Goal: Information Seeking & Learning: Learn about a topic

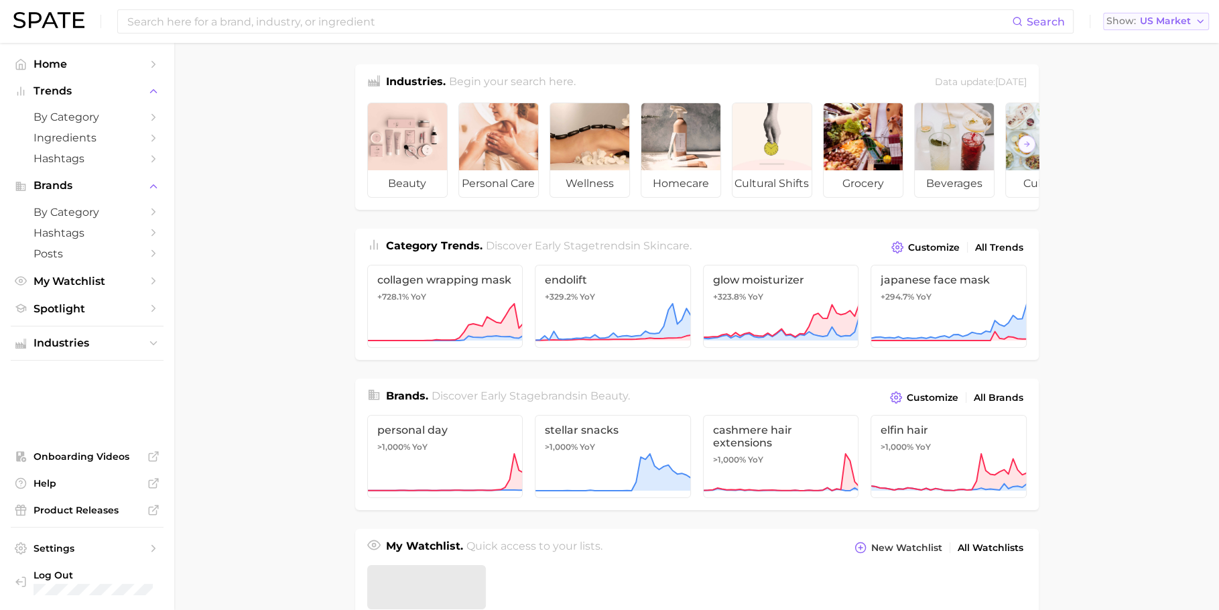
click at [1139, 19] on div "Show US Market" at bounding box center [1149, 20] width 84 height 7
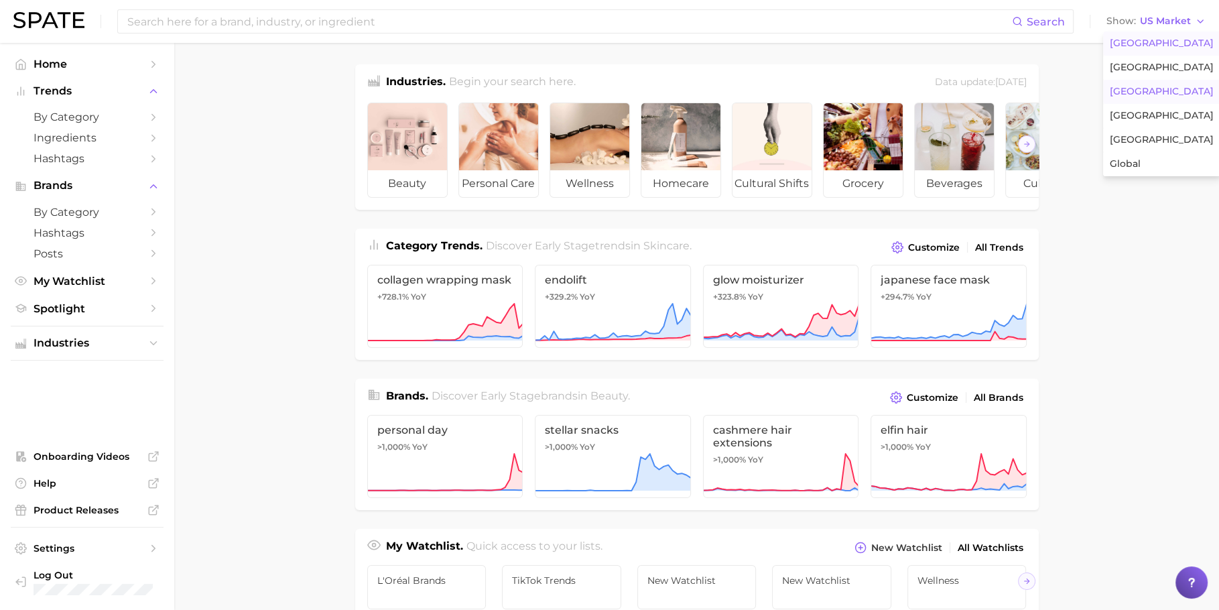
click at [1141, 86] on span "[GEOGRAPHIC_DATA]" at bounding box center [1162, 91] width 104 height 11
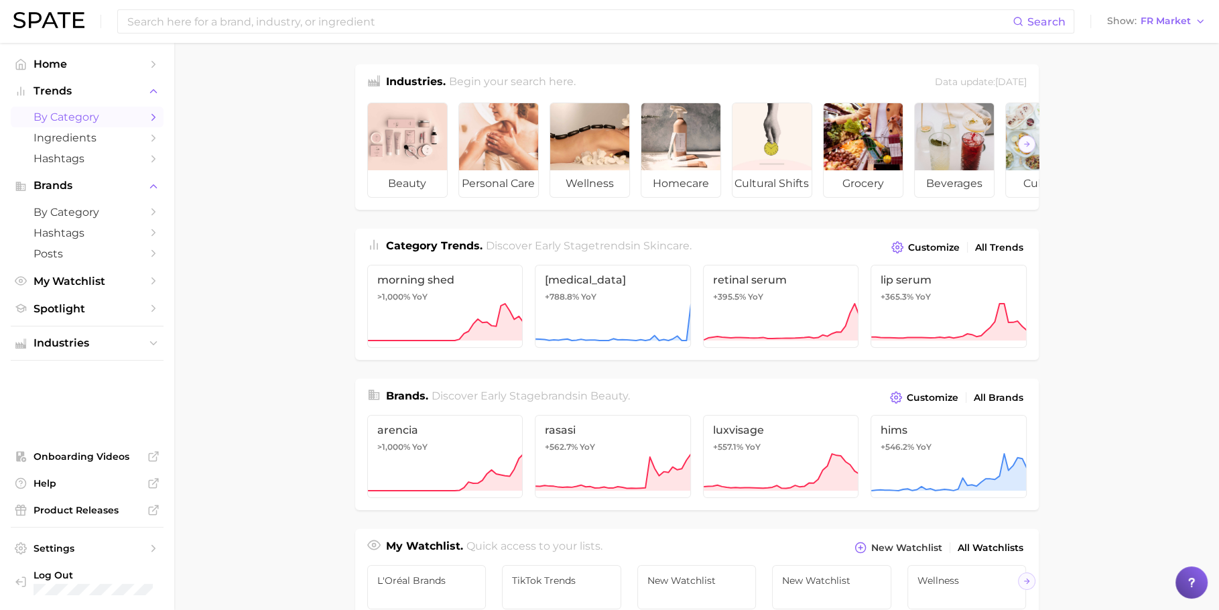
click at [94, 119] on span "by Category" at bounding box center [87, 117] width 107 height 13
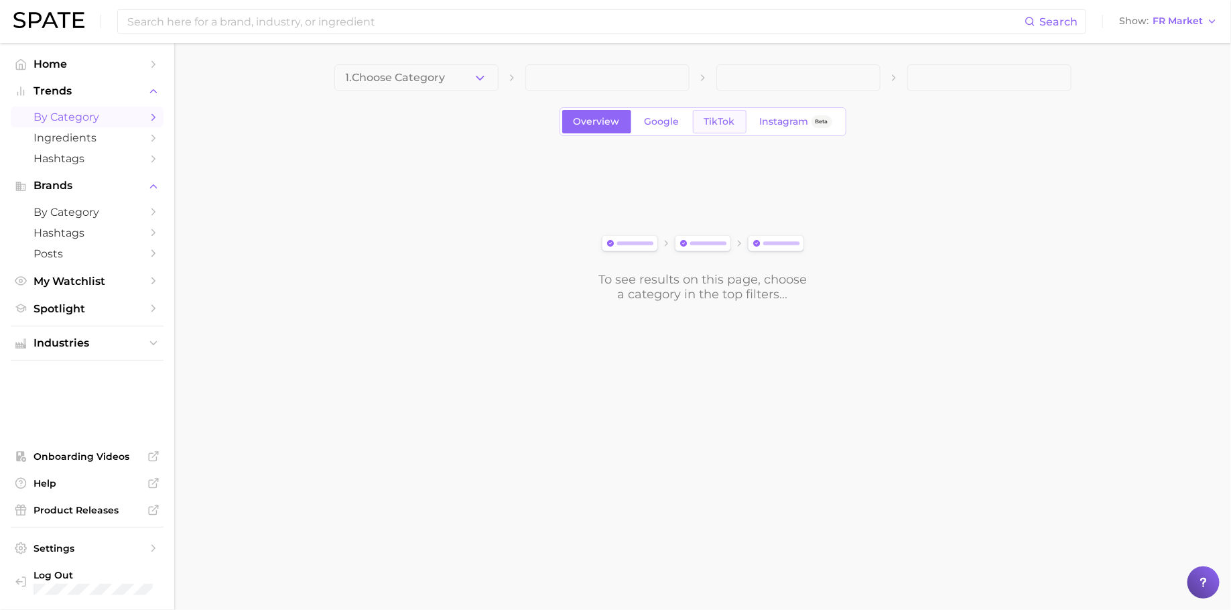
click at [718, 127] on link "TikTok" at bounding box center [720, 121] width 54 height 23
click at [410, 83] on span "1. Choose Category" at bounding box center [396, 78] width 100 height 12
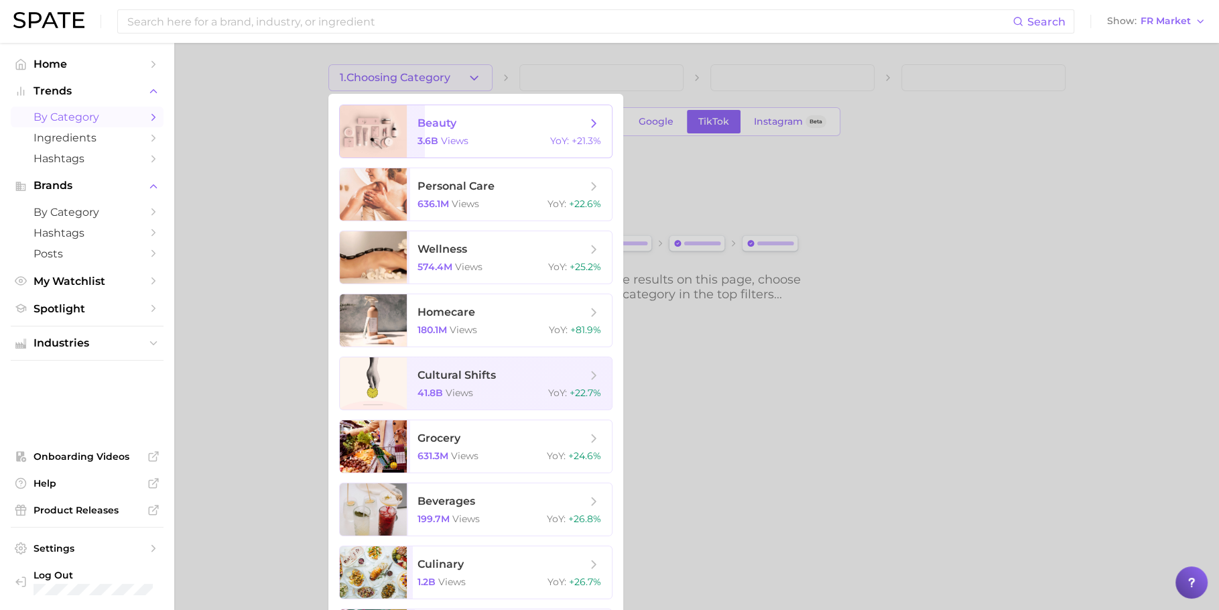
click at [450, 114] on span "beauty 3.6b views YoY : +21.3%" at bounding box center [509, 131] width 205 height 52
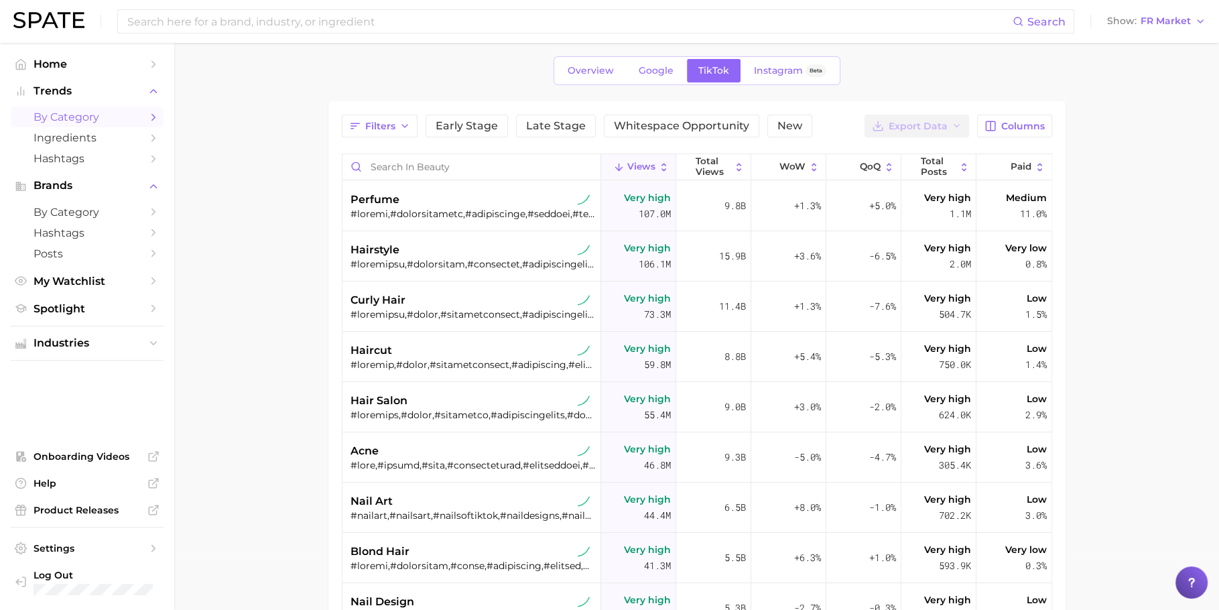
scroll to position [65, 0]
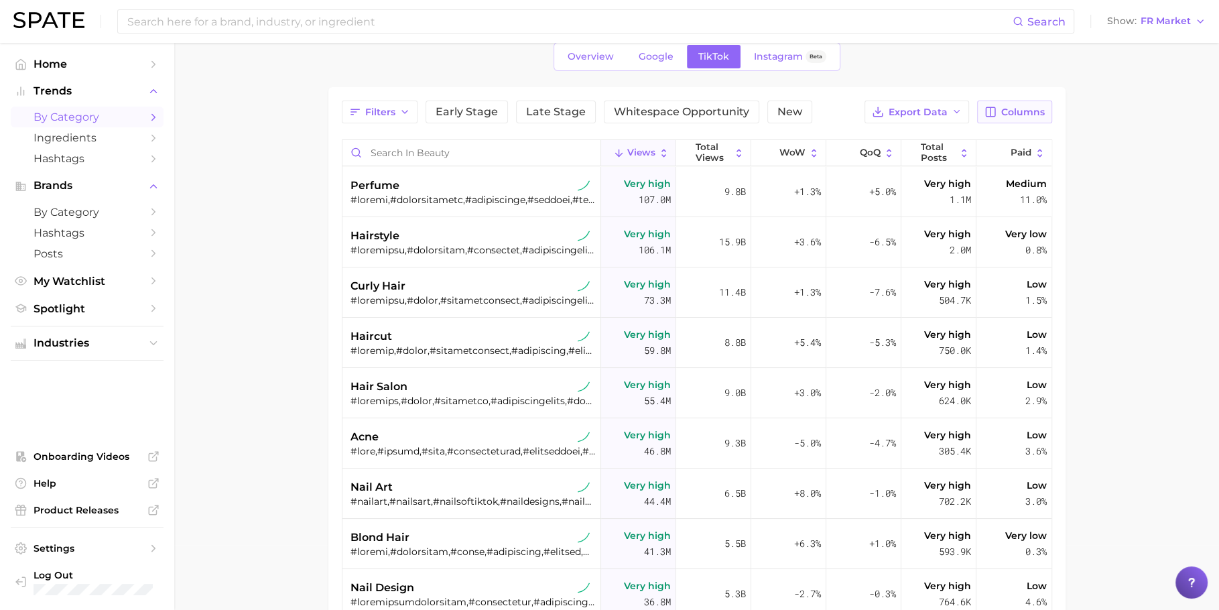
click at [1027, 116] on span "Columns" at bounding box center [1023, 112] width 44 height 11
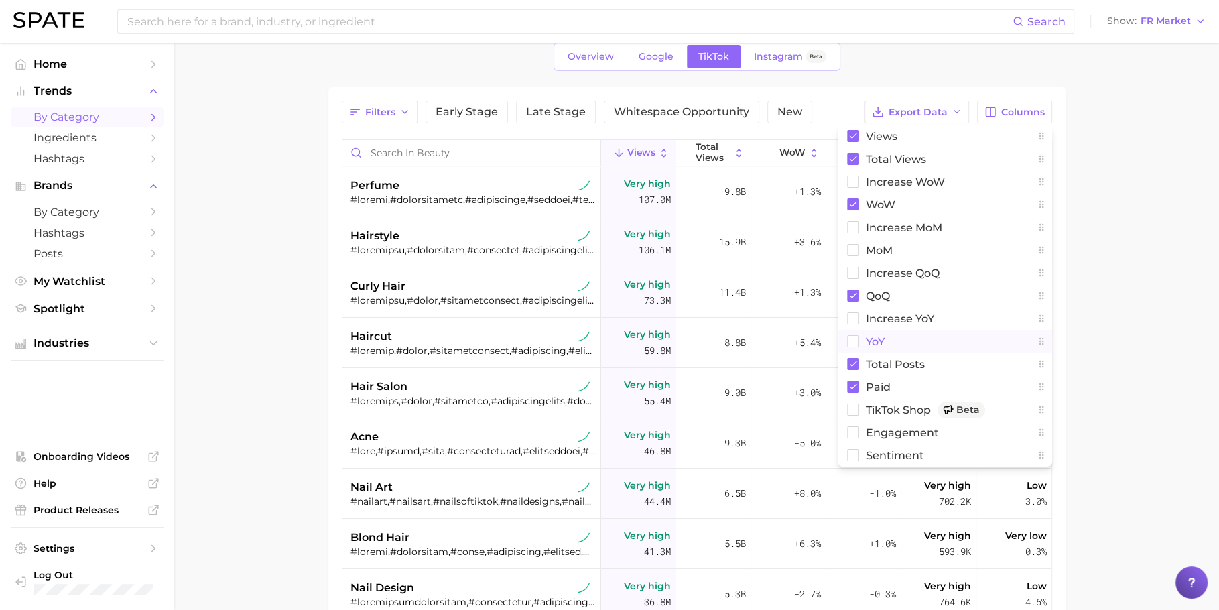
click at [901, 332] on button "YoY" at bounding box center [945, 341] width 214 height 23
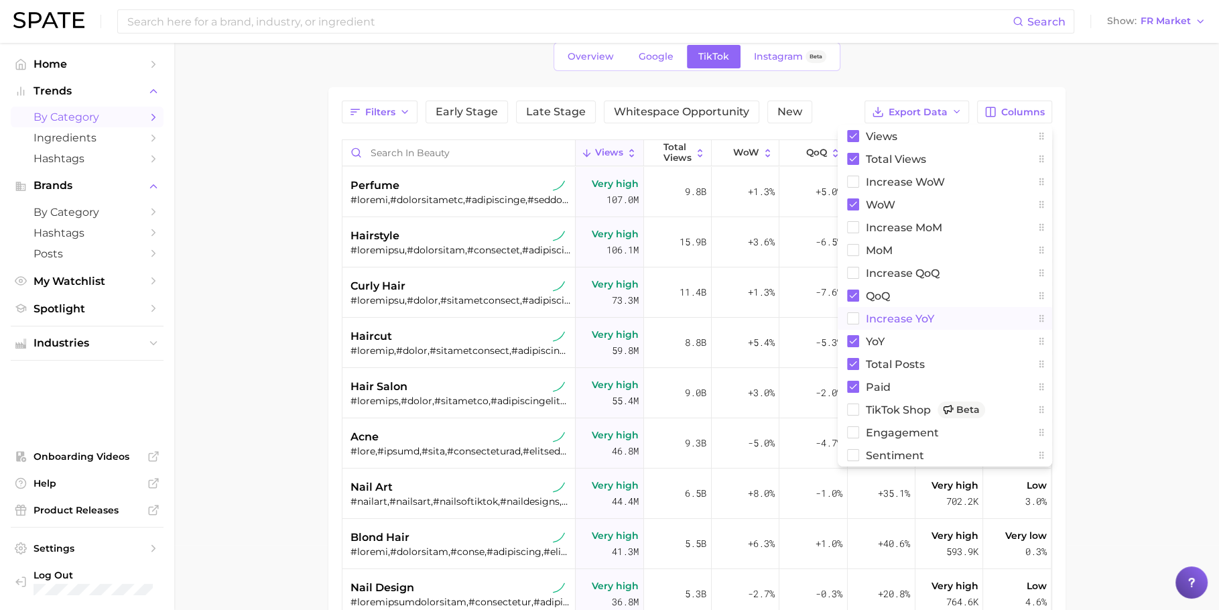
click at [900, 314] on span "increase YoY" at bounding box center [900, 318] width 68 height 11
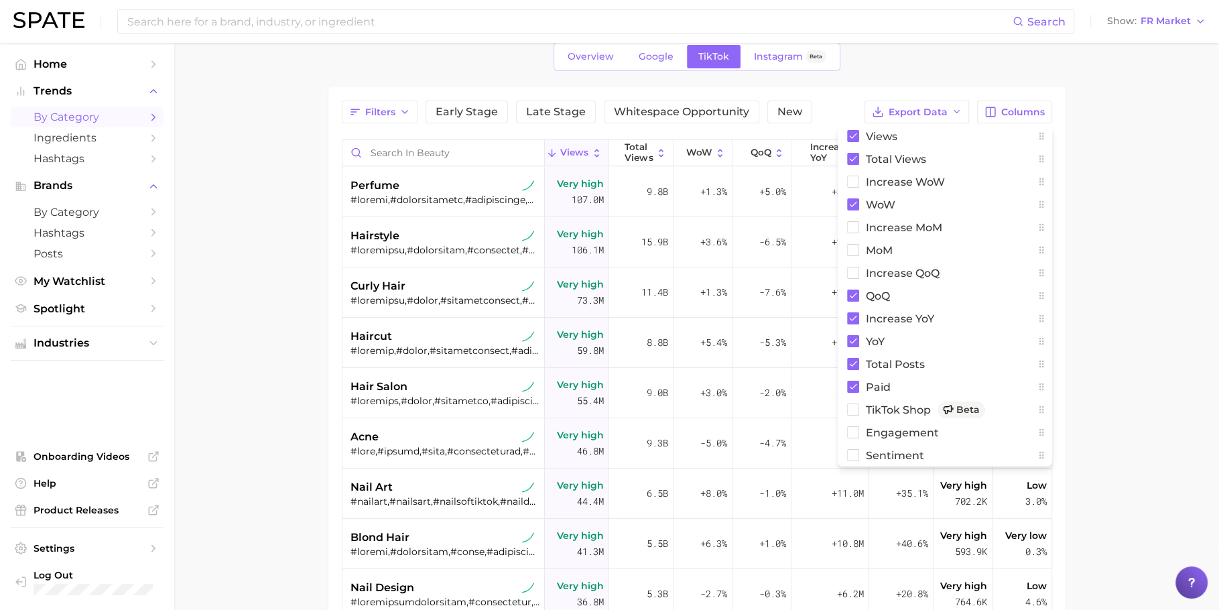
click at [1155, 318] on main "1. beauty 2. Choose Category Overview Google TikTok Instagram Beta Filters Earl…" at bounding box center [696, 404] width 1045 height 852
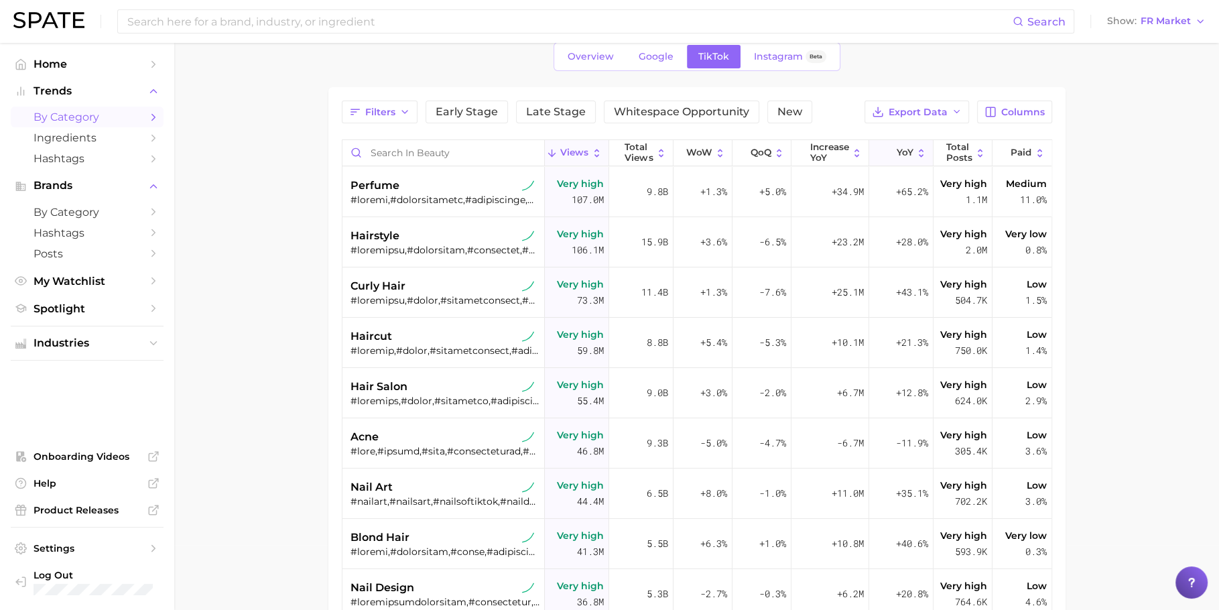
click at [885, 153] on polyline at bounding box center [888, 154] width 7 height 3
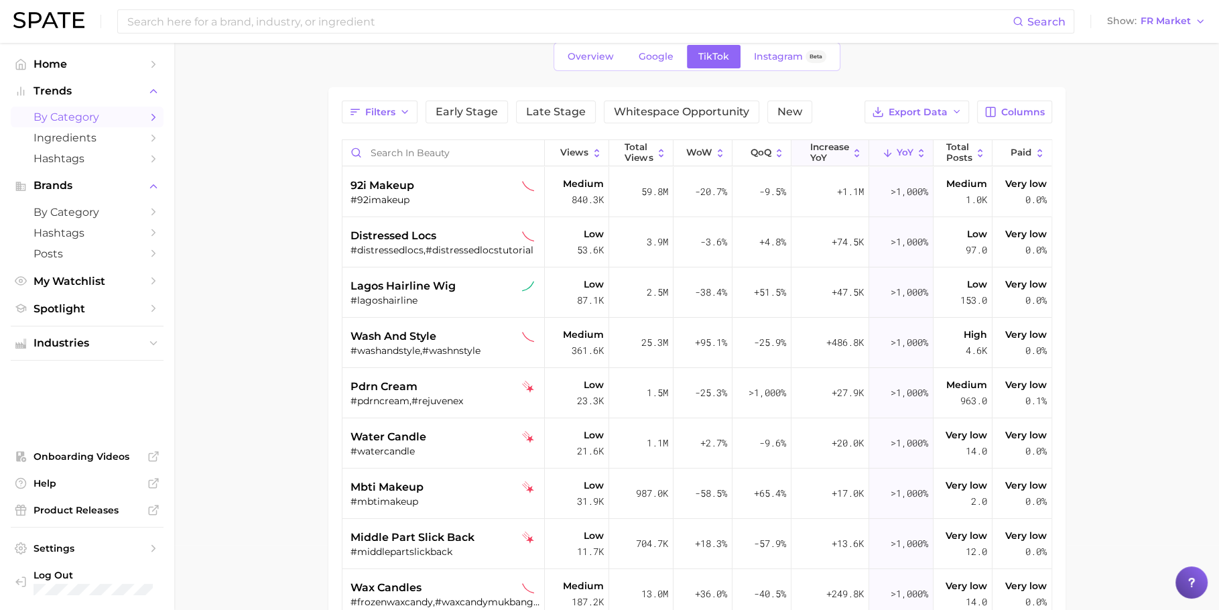
click at [810, 151] on span "increase YoY" at bounding box center [829, 152] width 39 height 21
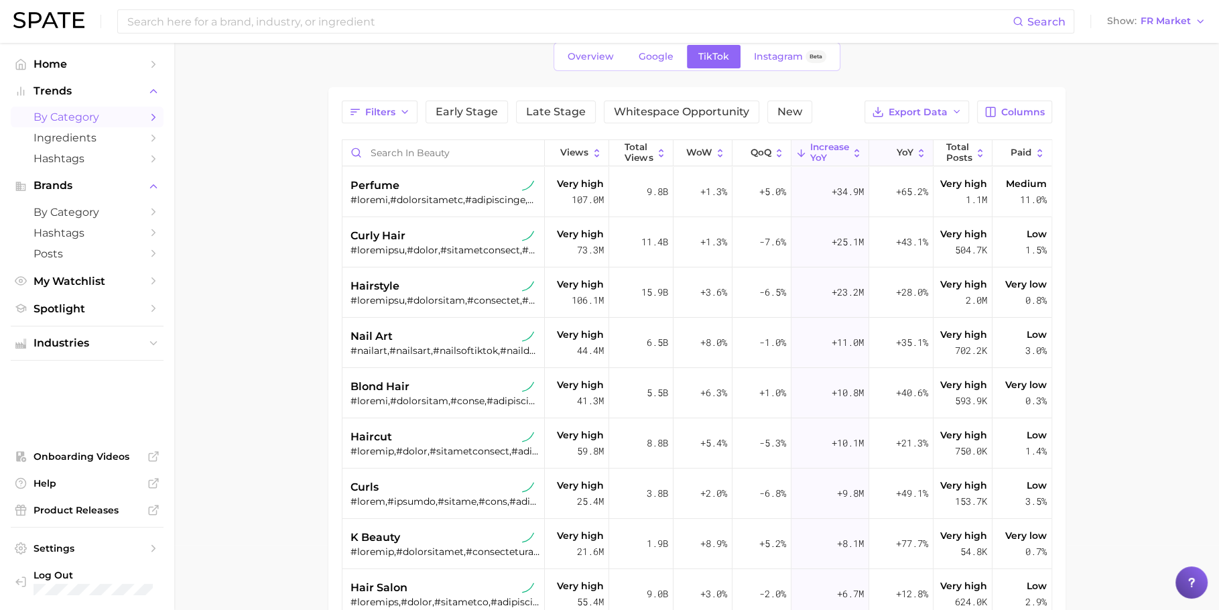
click at [916, 147] on icon at bounding box center [921, 152] width 11 height 11
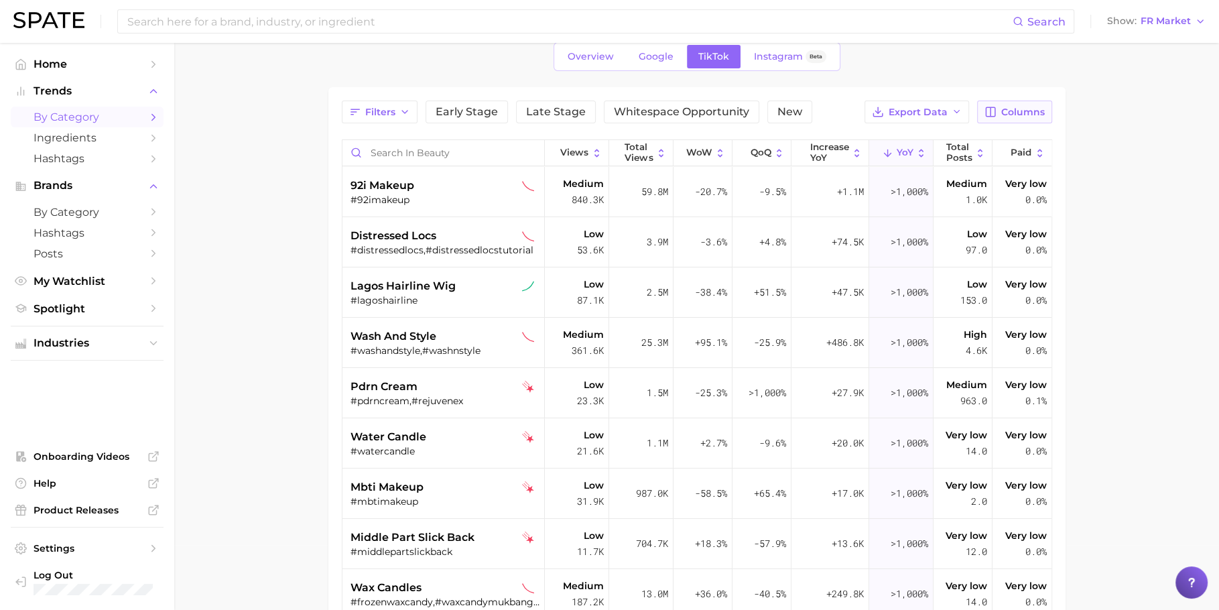
click at [1003, 113] on span "Columns" at bounding box center [1023, 112] width 44 height 11
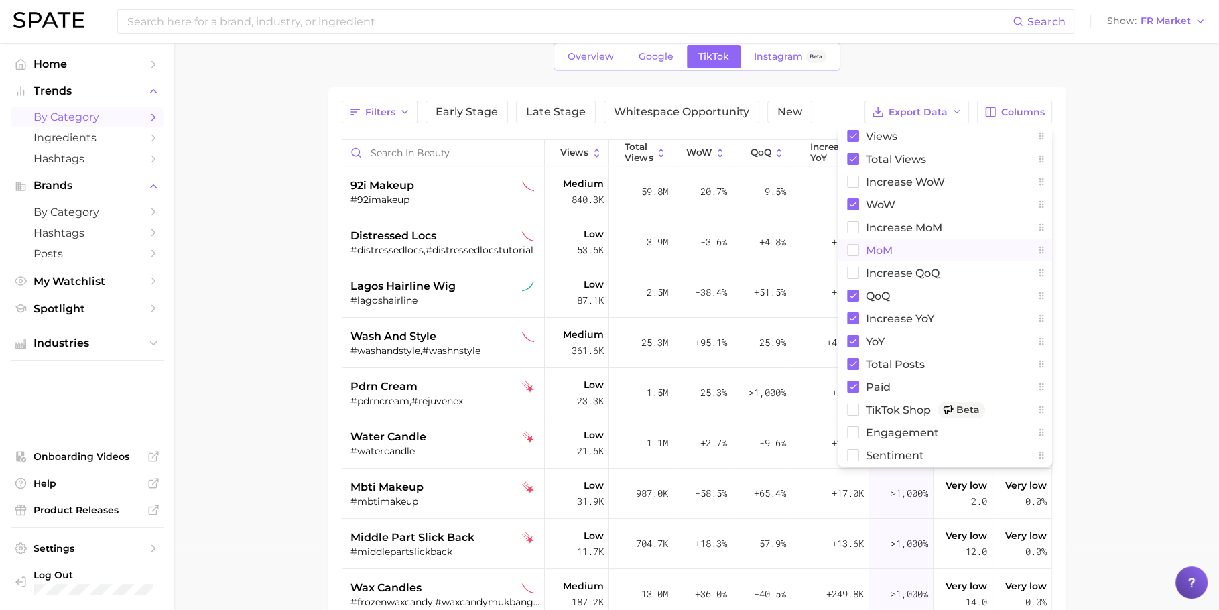
click at [914, 256] on button "MoM" at bounding box center [945, 250] width 214 height 23
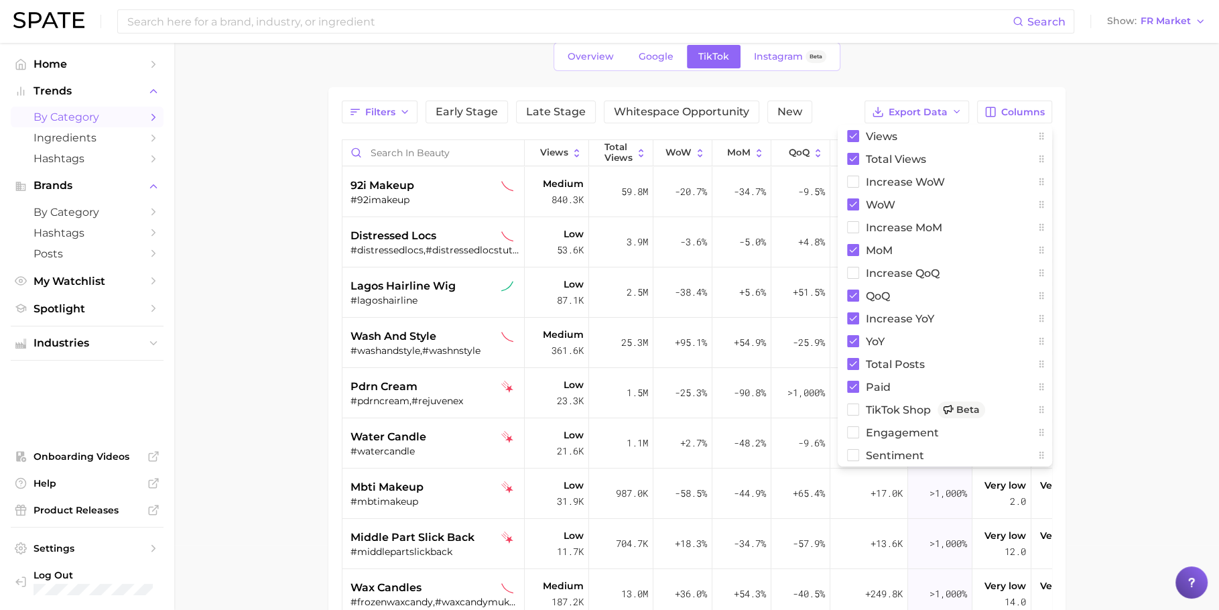
click at [1143, 238] on main "1. beauty 2. Choose Category Overview Google TikTok Instagram Beta Filters Earl…" at bounding box center [696, 404] width 1045 height 852
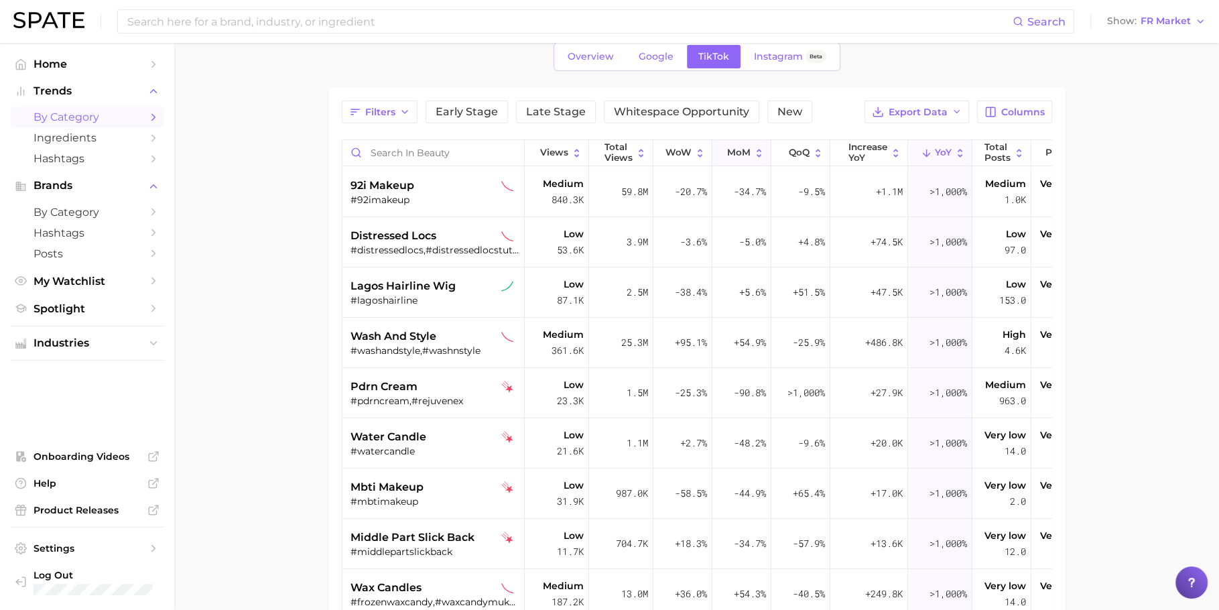
click at [745, 153] on span "MoM" at bounding box center [738, 152] width 23 height 11
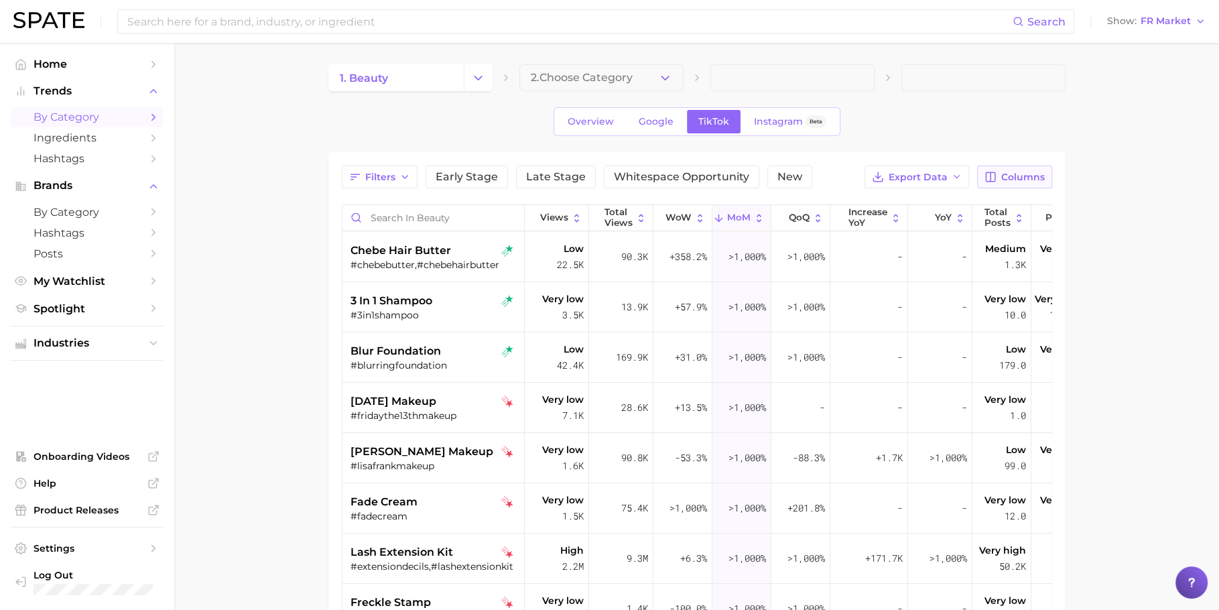
click at [1011, 184] on button "Columns" at bounding box center [1014, 177] width 74 height 23
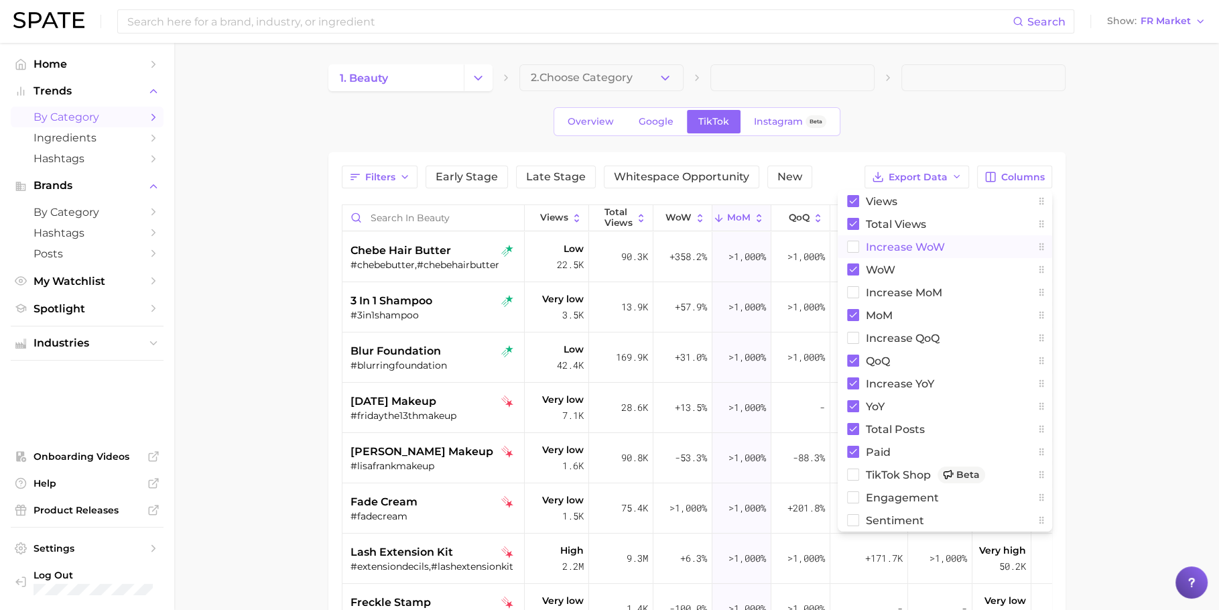
click at [916, 253] on button "Increase WoW" at bounding box center [945, 246] width 214 height 23
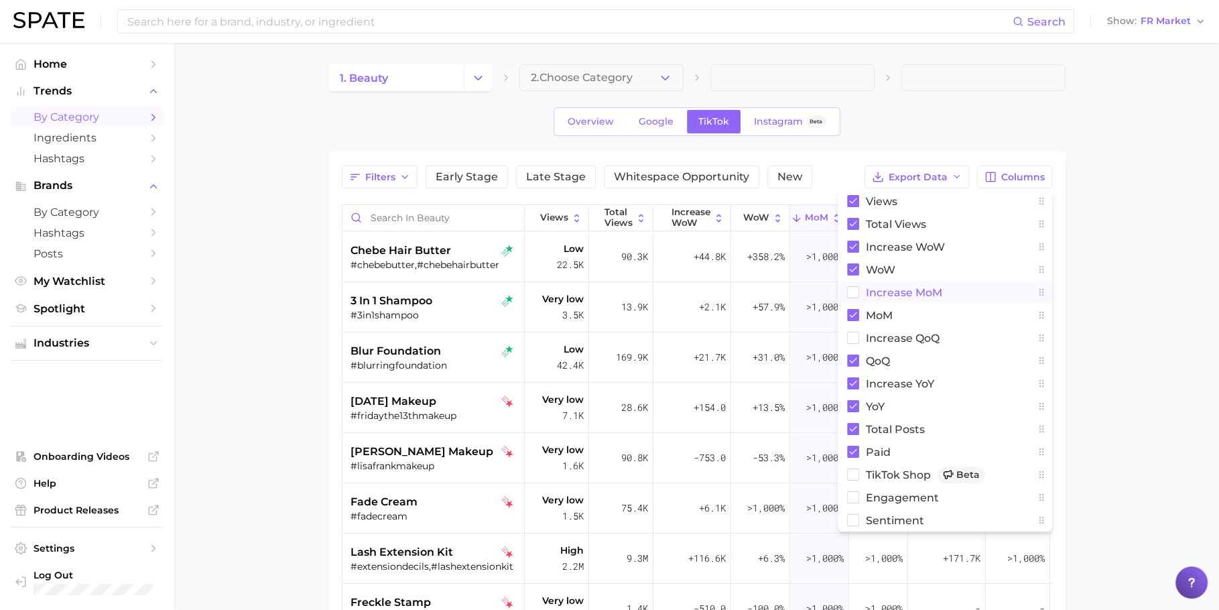
click at [905, 291] on span "increase MoM" at bounding box center [904, 292] width 76 height 11
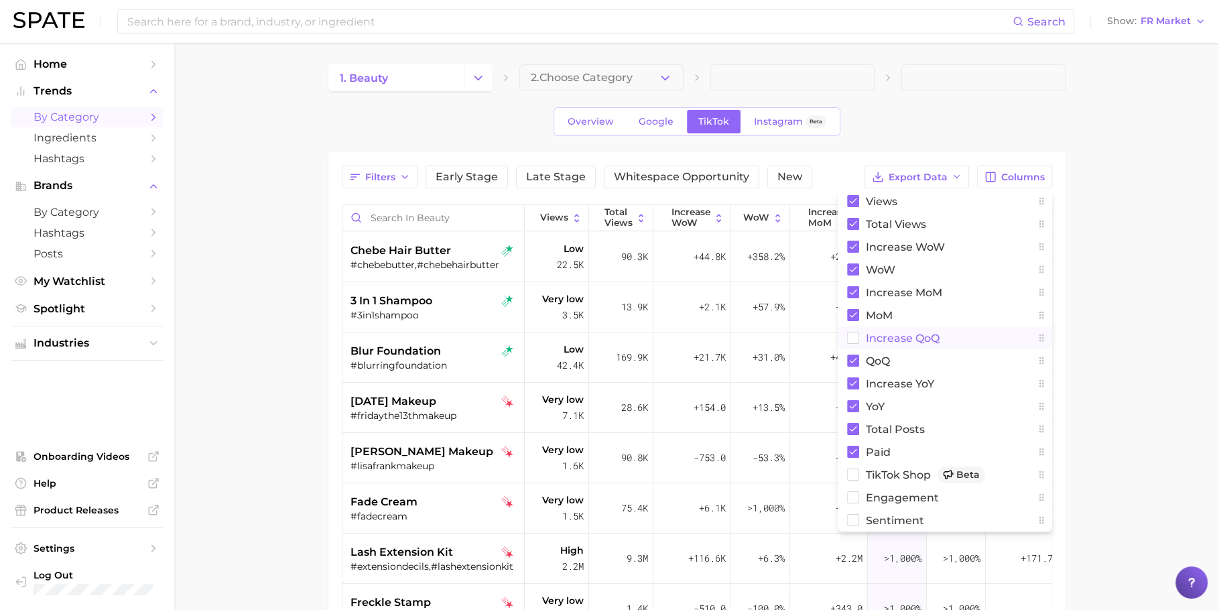
click at [899, 338] on span "increase QoQ" at bounding box center [903, 337] width 74 height 11
drag, startPoint x: 903, startPoint y: 472, endPoint x: 908, endPoint y: 488, distance: 16.8
click at [904, 474] on span "TikTok Shop Beta" at bounding box center [925, 474] width 119 height 17
drag, startPoint x: 908, startPoint y: 493, endPoint x: 910, endPoint y: 505, distance: 12.2
click at [908, 494] on span "engagement" at bounding box center [902, 497] width 73 height 11
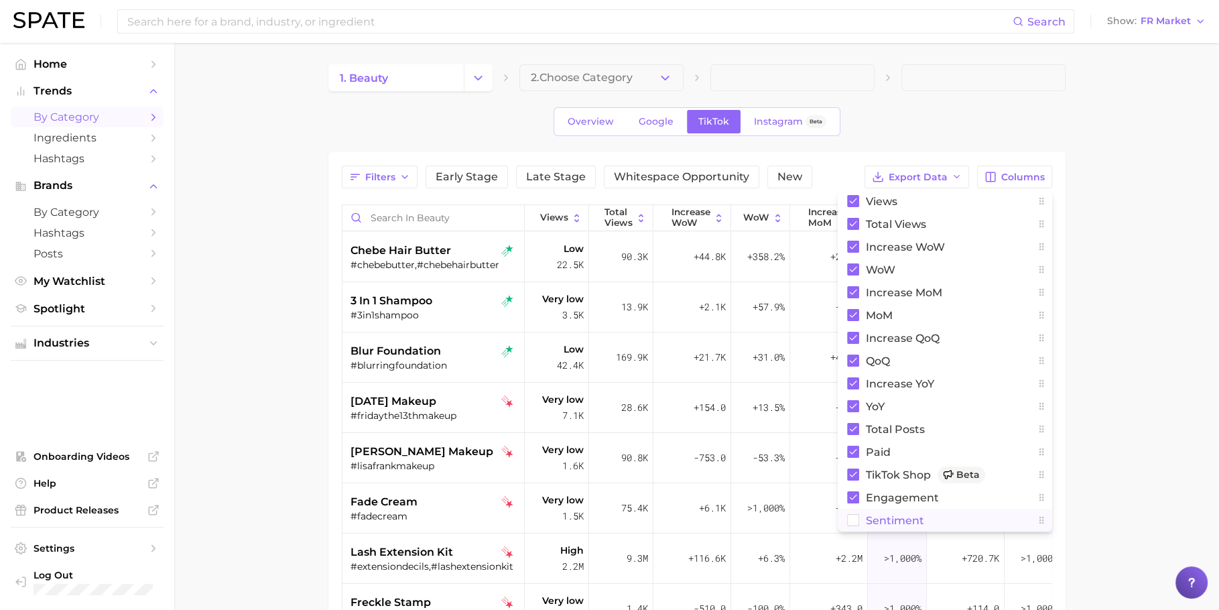
click at [913, 511] on button "Sentiment" at bounding box center [945, 520] width 214 height 23
click at [1114, 391] on main "1. beauty 2. Choose Category Overview Google TikTok Instagram Beta Filters Earl…" at bounding box center [696, 469] width 1045 height 852
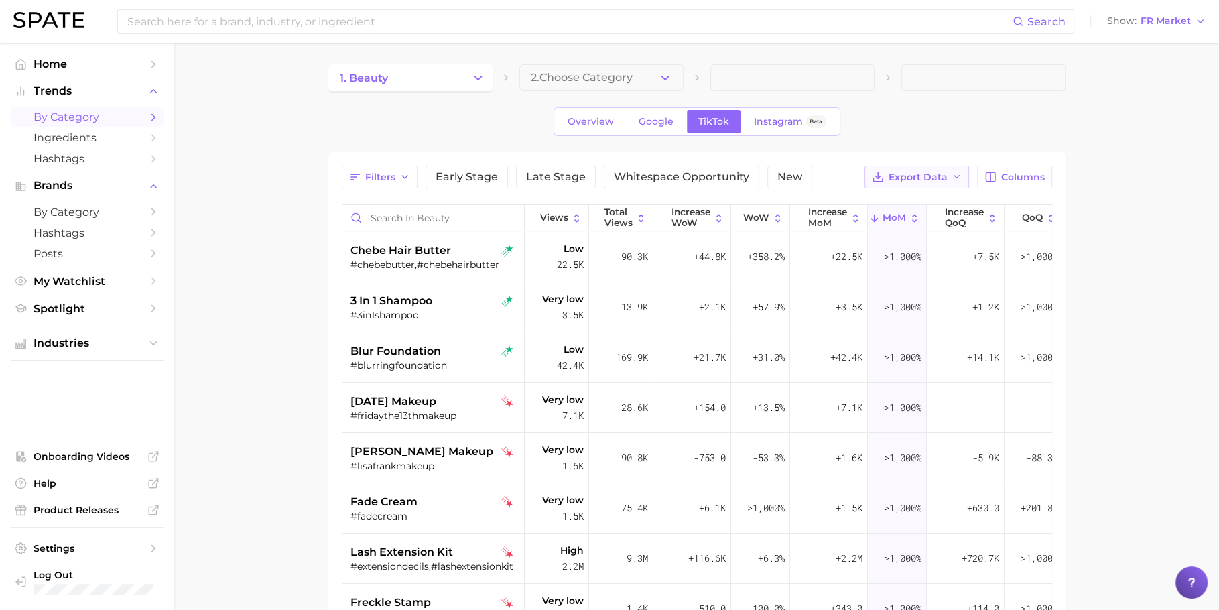
click at [922, 179] on span "Export Data" at bounding box center [918, 177] width 59 height 11
click at [908, 196] on span "Table Data CSV" at bounding box center [882, 201] width 74 height 11
click at [472, 88] on button "Change Category" at bounding box center [478, 77] width 29 height 27
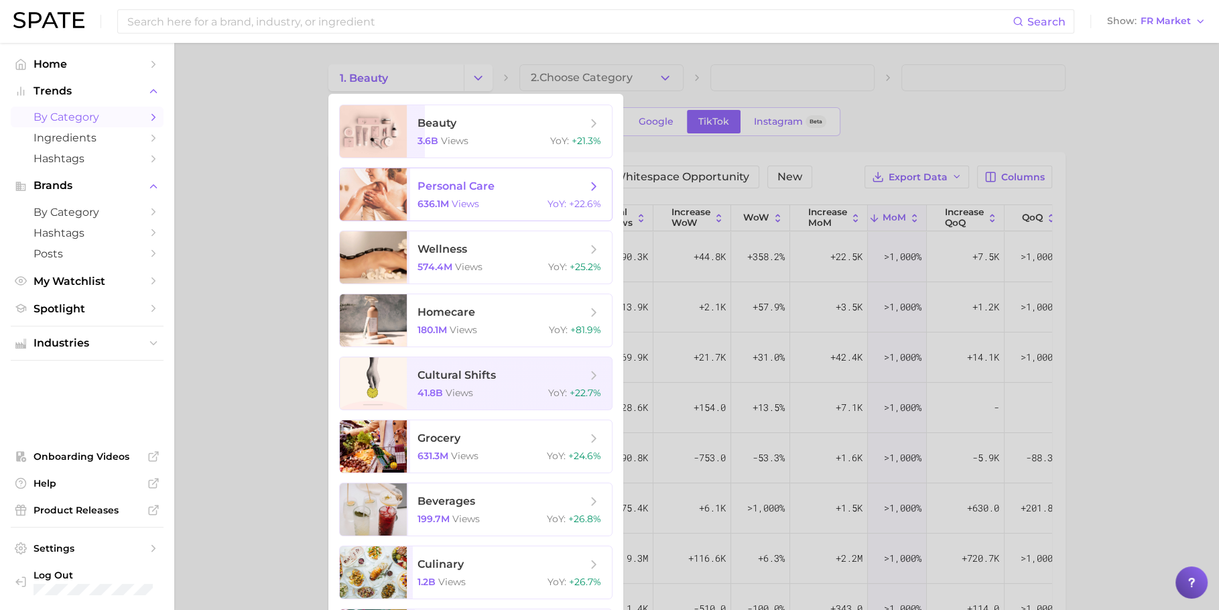
click at [495, 184] on span "personal care" at bounding box center [502, 186] width 169 height 15
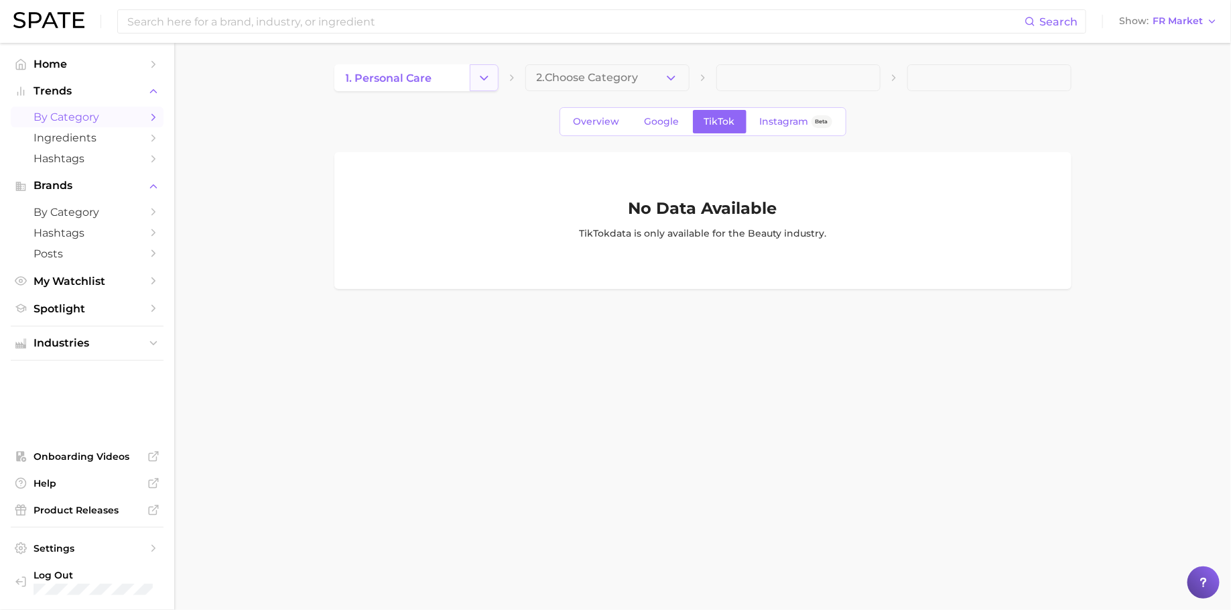
click at [490, 80] on icon "Change Category" at bounding box center [484, 78] width 14 height 14
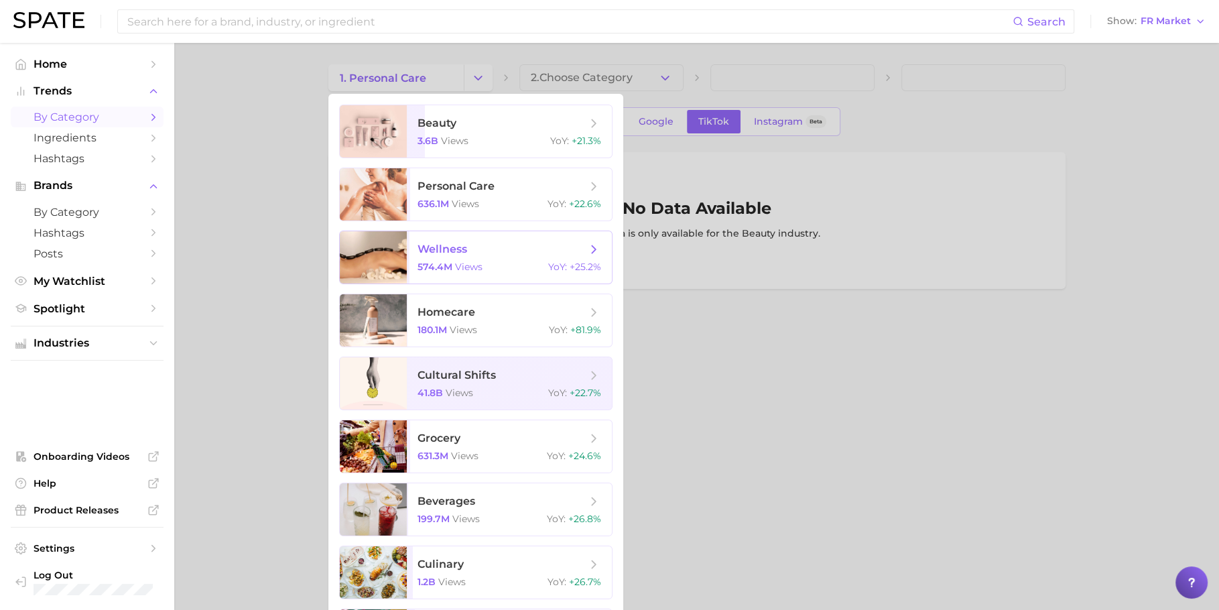
click at [479, 256] on span "wellness 574.4m views YoY : +25.2%" at bounding box center [509, 257] width 205 height 52
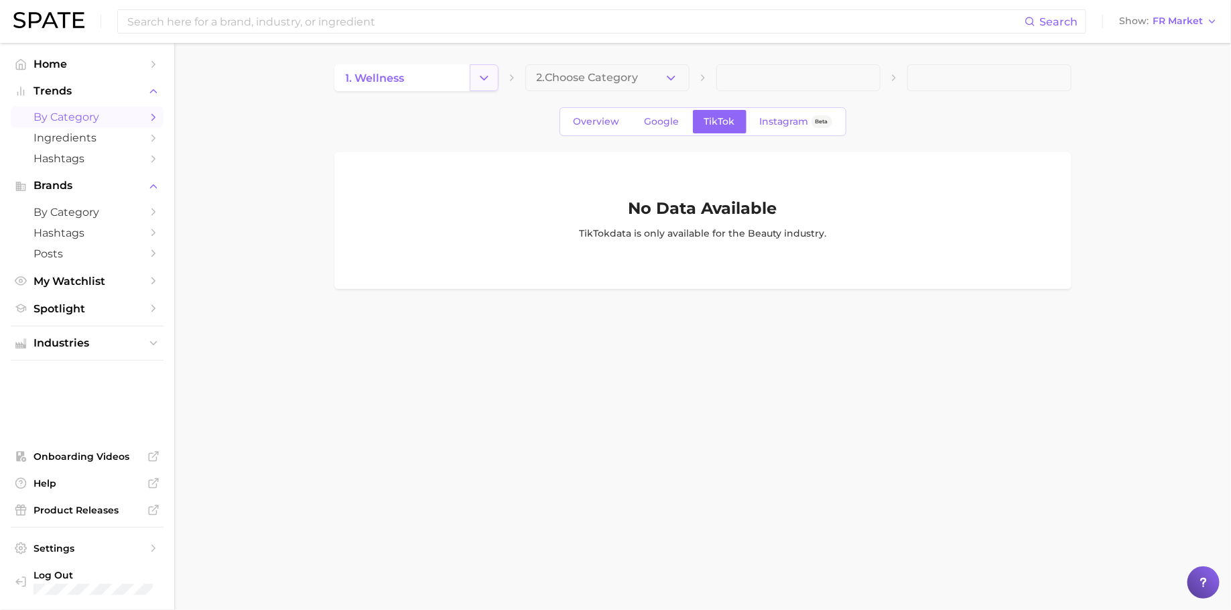
click at [493, 87] on button "Change Category" at bounding box center [484, 77] width 29 height 27
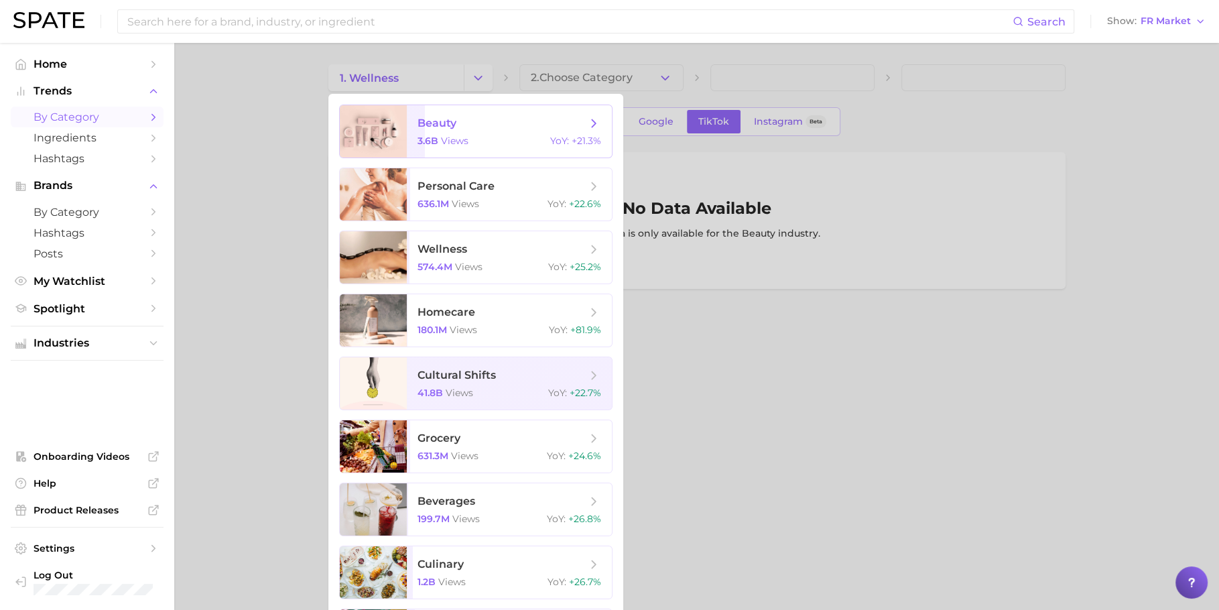
click at [478, 143] on div "3.6b views YoY : +21.3%" at bounding box center [510, 141] width 184 height 12
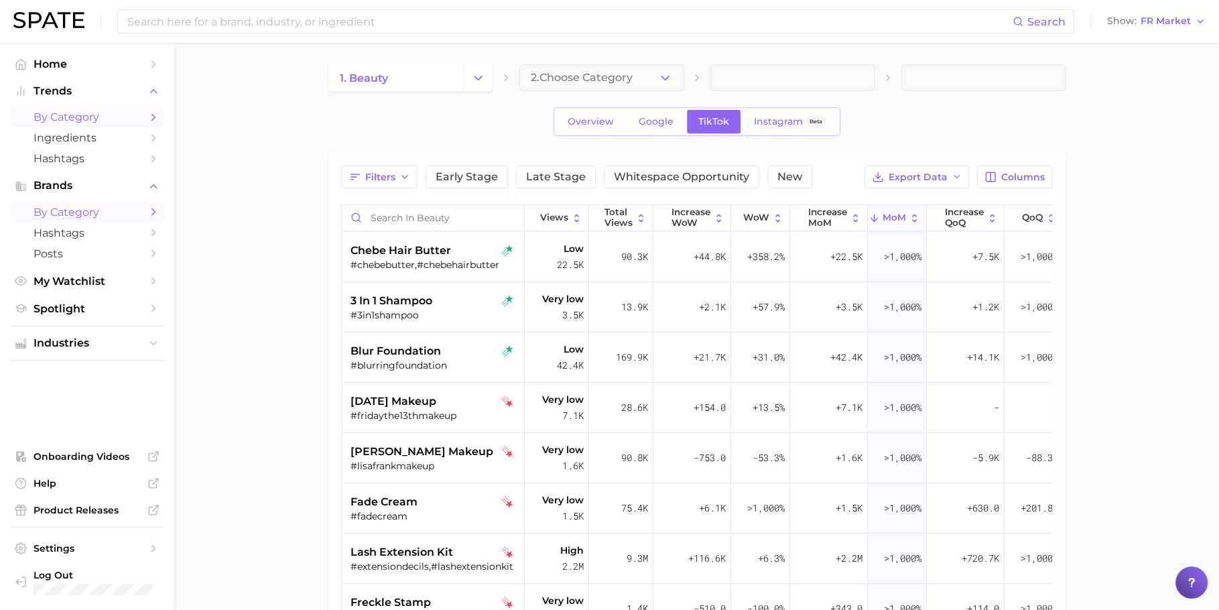
click at [109, 216] on span "by Category" at bounding box center [87, 212] width 107 height 13
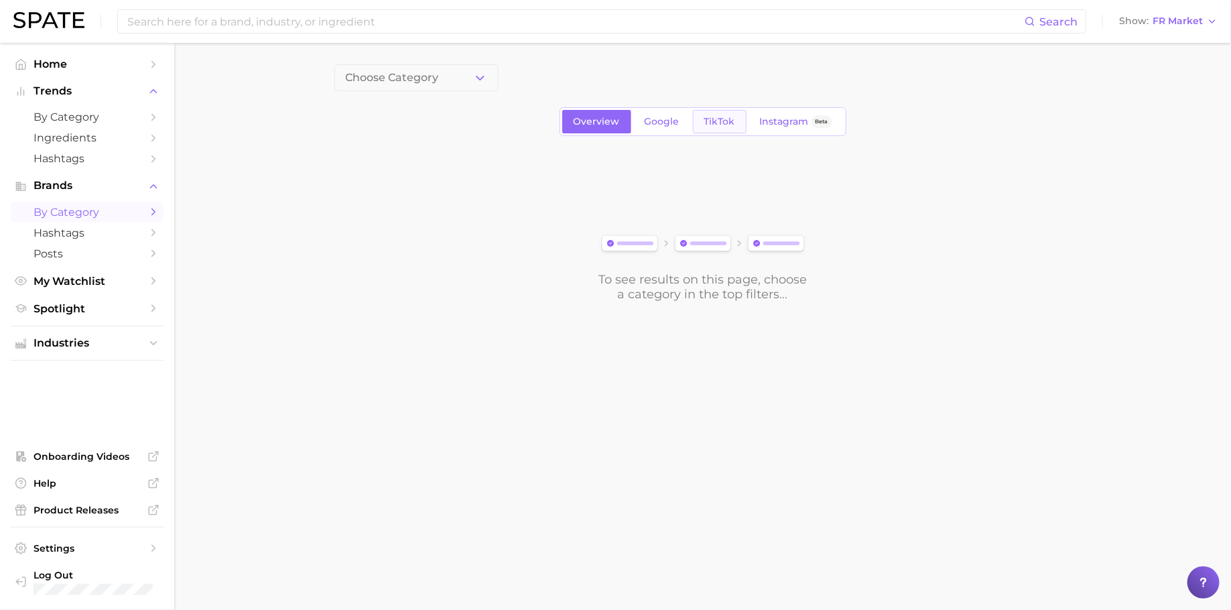
click at [727, 112] on link "TikTok" at bounding box center [720, 121] width 54 height 23
click at [462, 82] on button "Choose Category" at bounding box center [416, 77] width 164 height 27
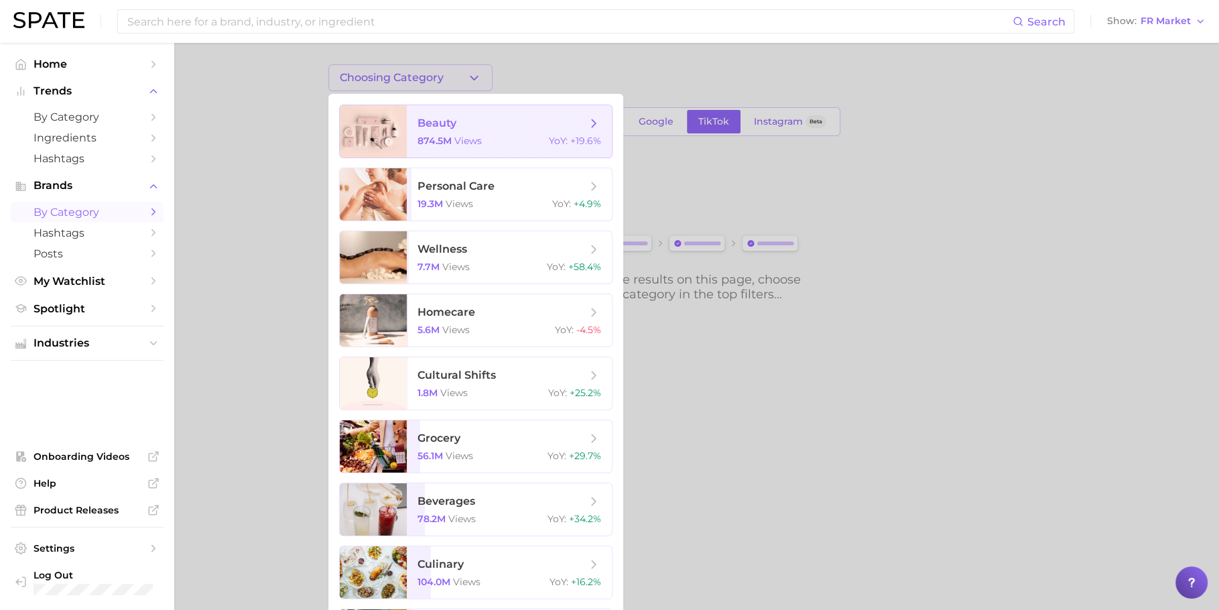
click at [477, 142] on span "views" at bounding box center [467, 141] width 27 height 12
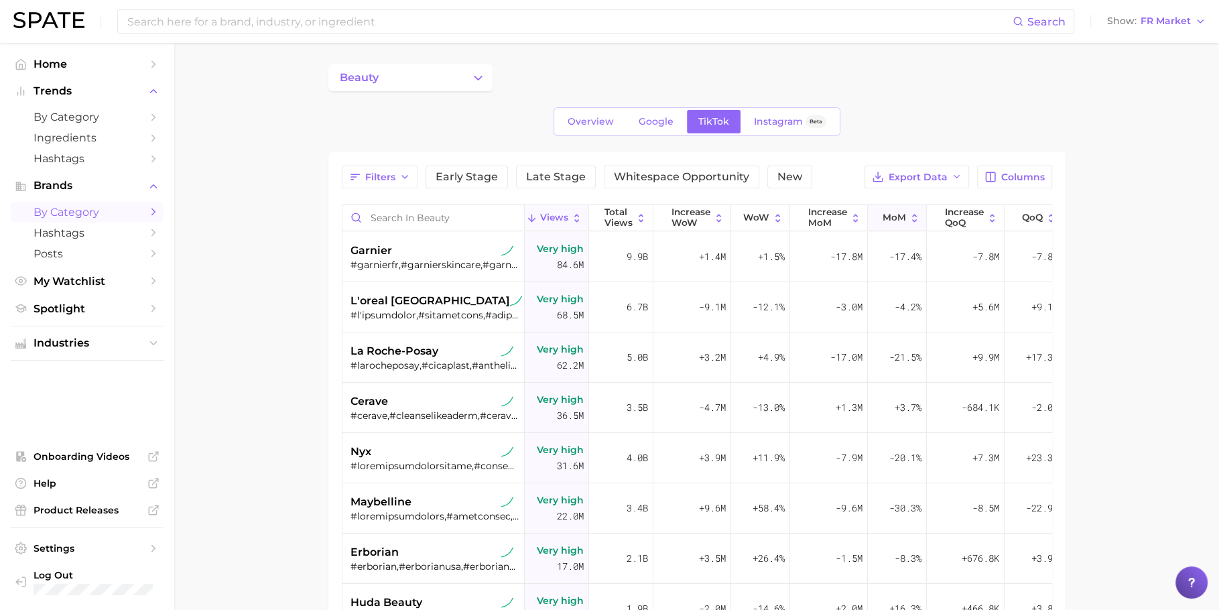
click at [911, 212] on icon at bounding box center [914, 217] width 11 height 11
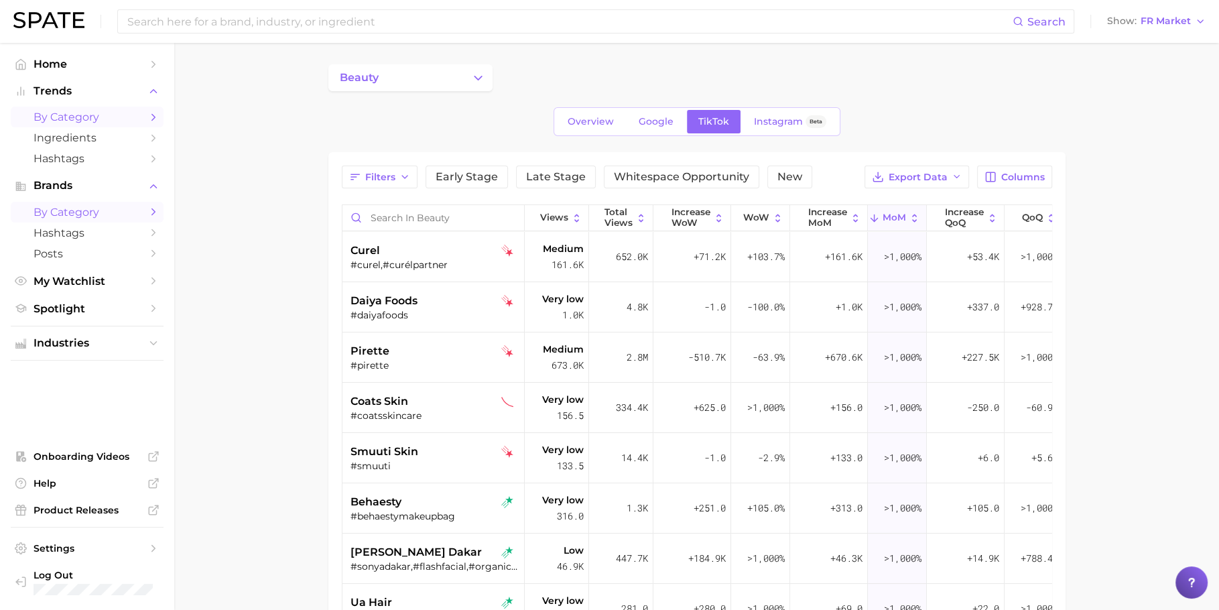
click at [91, 123] on span "by Category" at bounding box center [87, 117] width 107 height 13
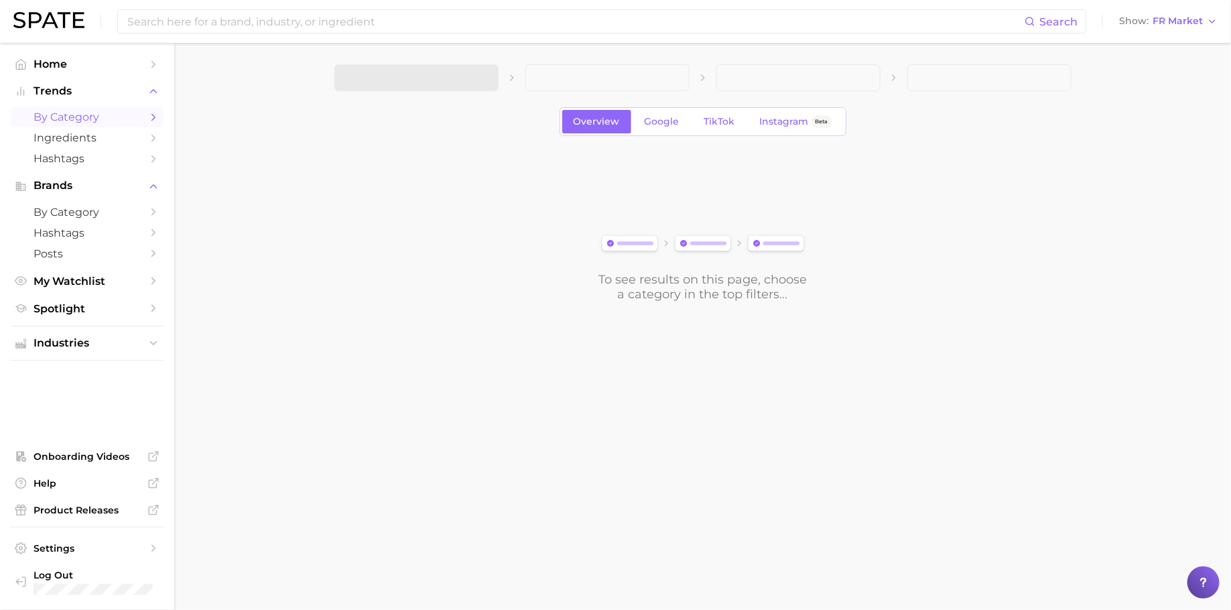
click at [726, 133] on div "Overview Google TikTok Instagram Beta" at bounding box center [703, 121] width 287 height 29
click at [725, 127] on link "TikTok" at bounding box center [720, 121] width 54 height 23
click at [427, 72] on span "1. Choose Category" at bounding box center [396, 78] width 100 height 12
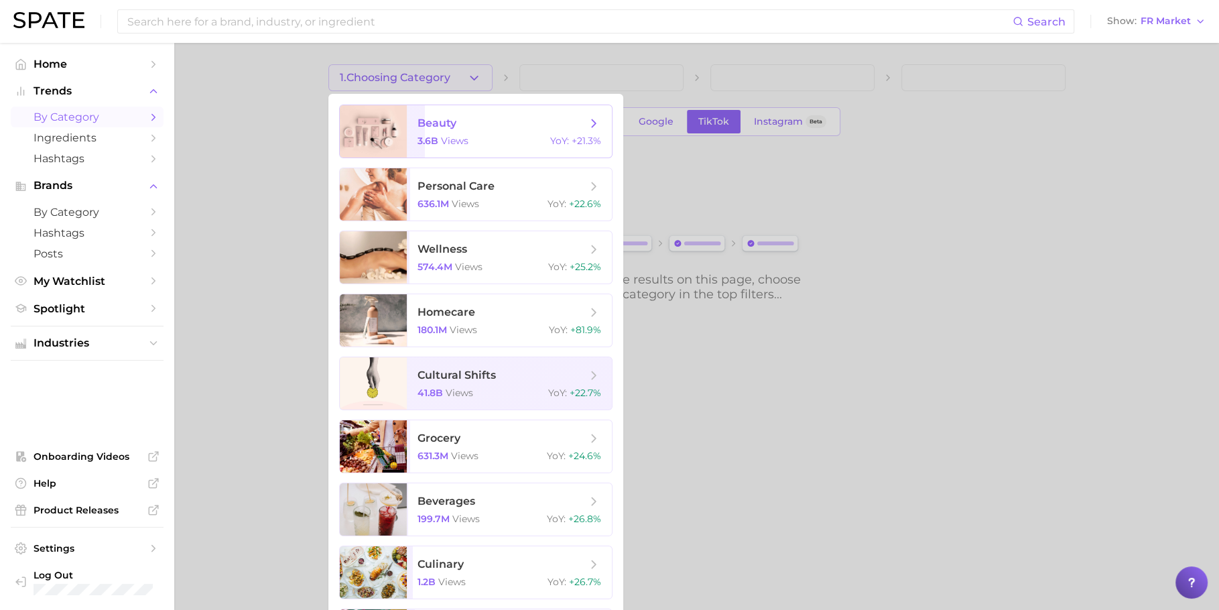
click at [460, 109] on span "beauty 3.6b views YoY : +21.3%" at bounding box center [509, 131] width 205 height 52
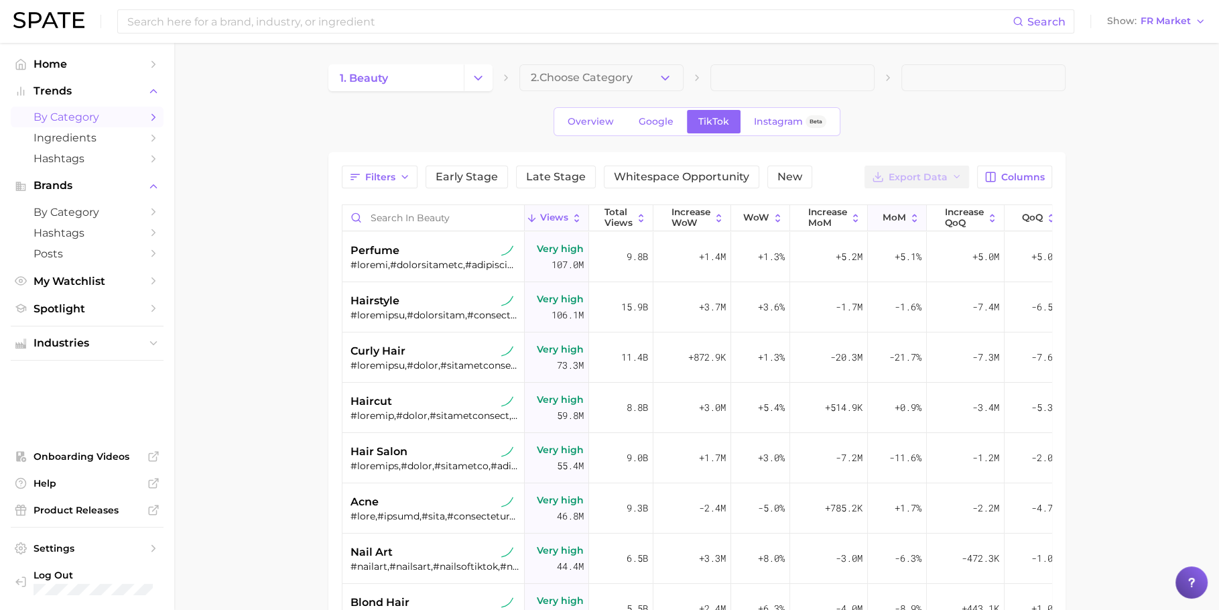
click at [897, 223] on button "MoM" at bounding box center [897, 218] width 59 height 26
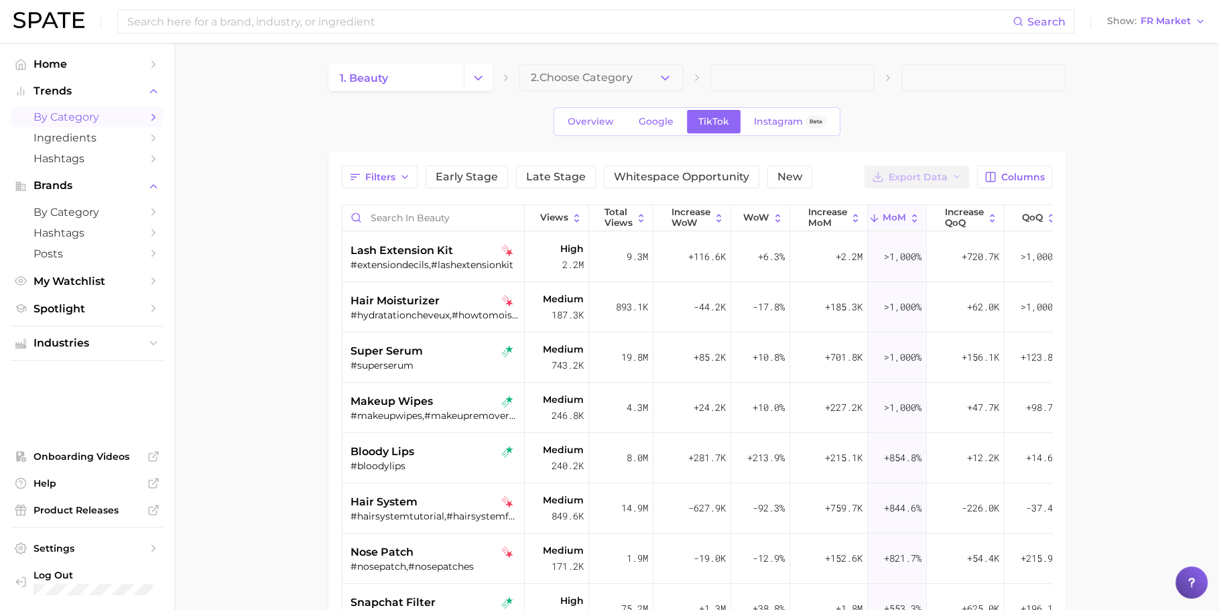
scroll to position [20, 0]
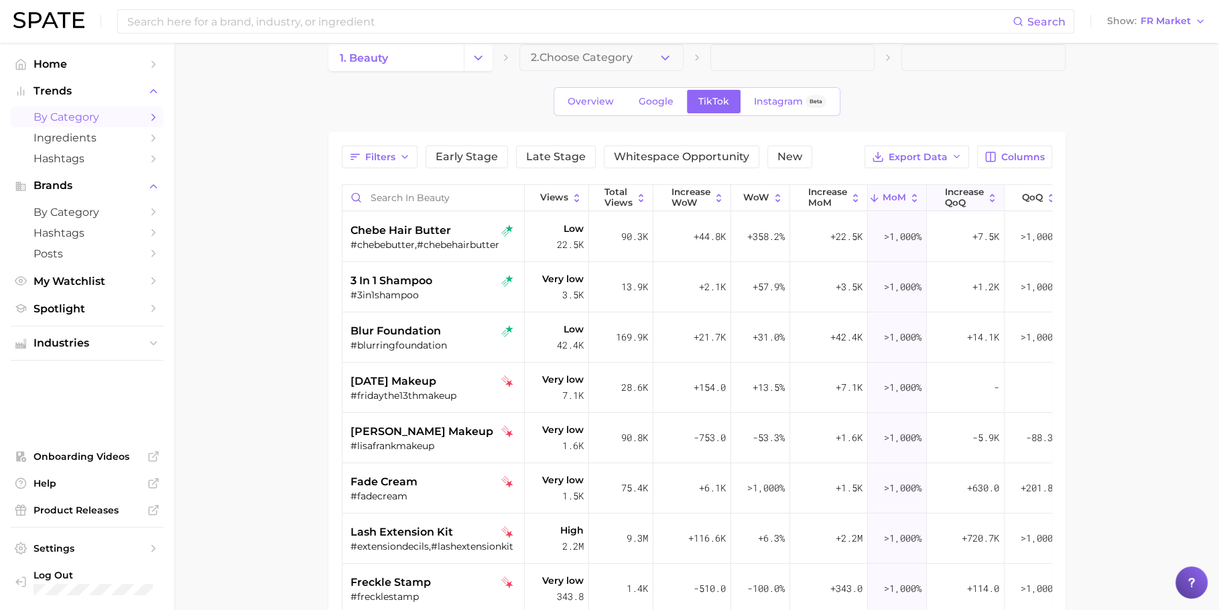
click at [955, 192] on span "increase QoQ" at bounding box center [964, 197] width 39 height 21
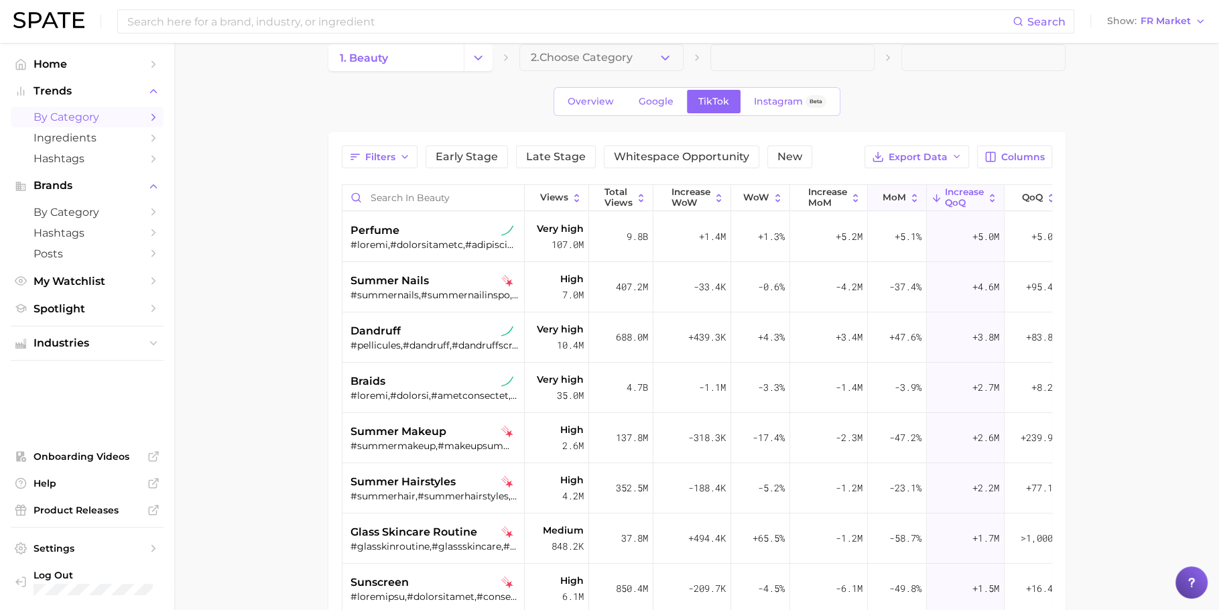
click at [891, 192] on span "MoM" at bounding box center [894, 197] width 23 height 11
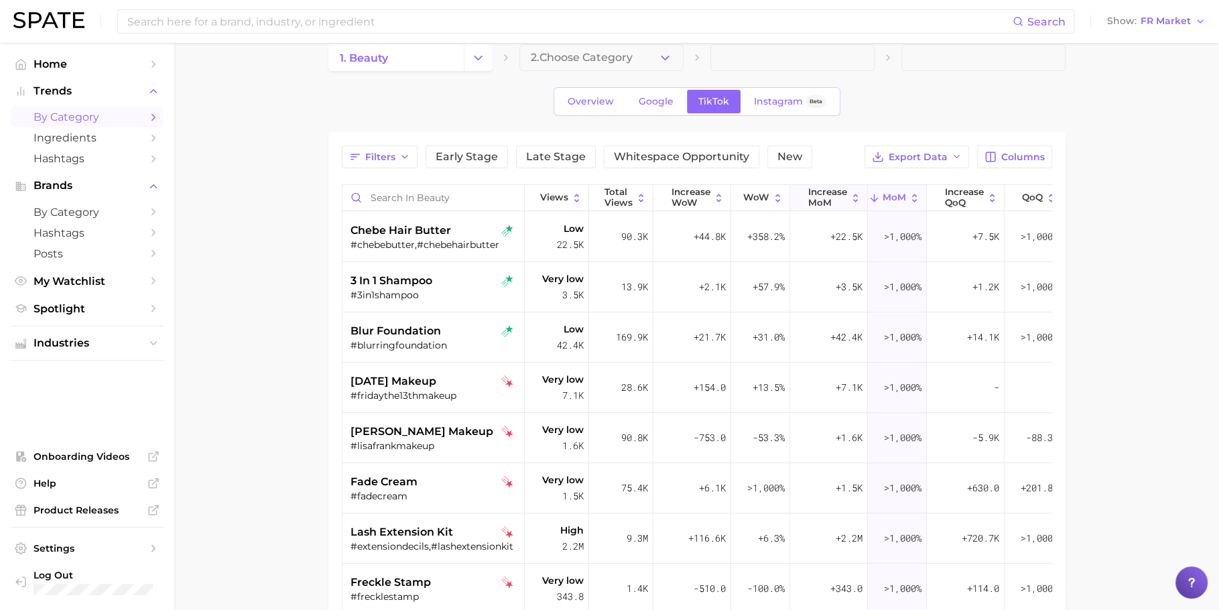
click at [820, 194] on span "increase MoM" at bounding box center [827, 197] width 39 height 21
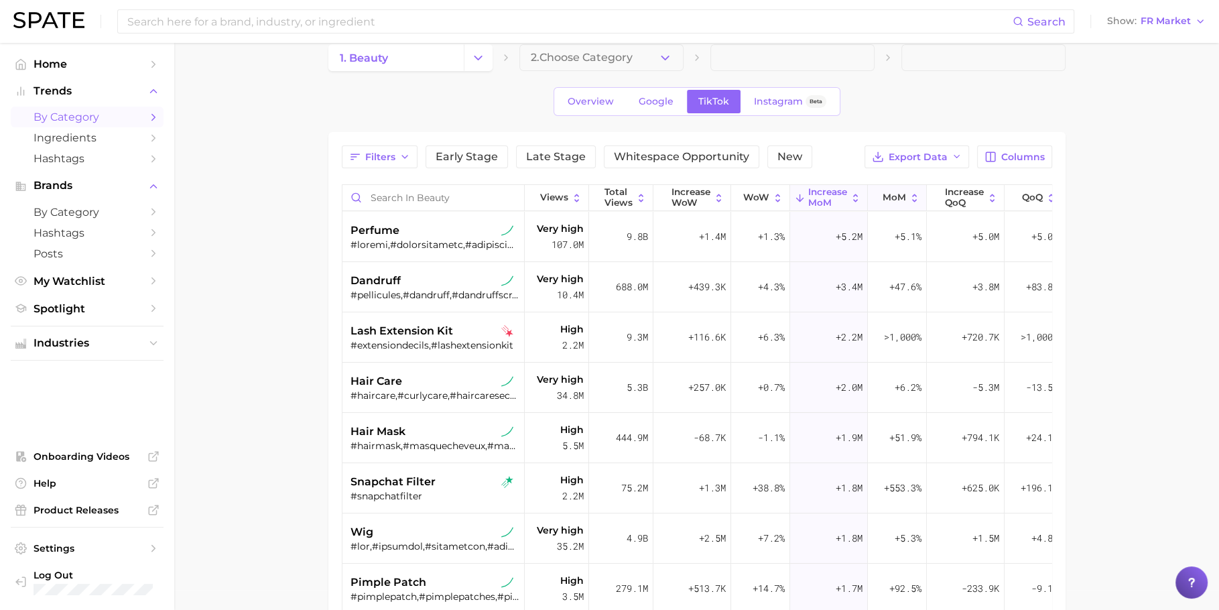
click at [880, 198] on button "MoM" at bounding box center [897, 198] width 59 height 26
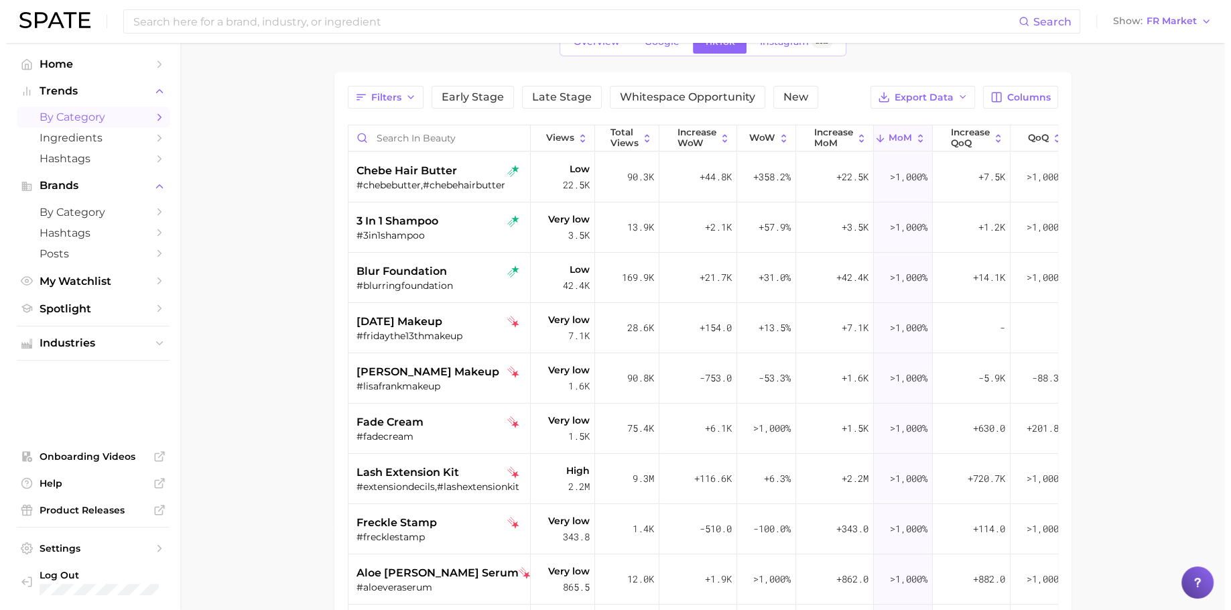
scroll to position [81, 0]
click at [417, 174] on span "chebe hair butter" at bounding box center [401, 170] width 101 height 16
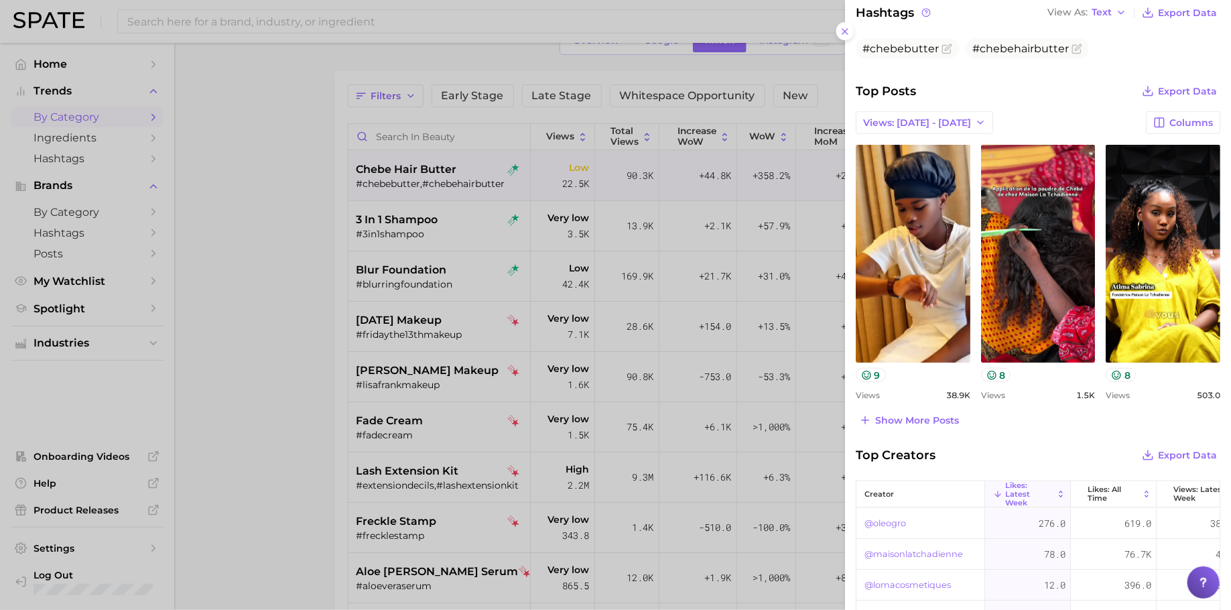
scroll to position [0, 0]
click at [900, 418] on span "Show more posts" at bounding box center [917, 420] width 84 height 11
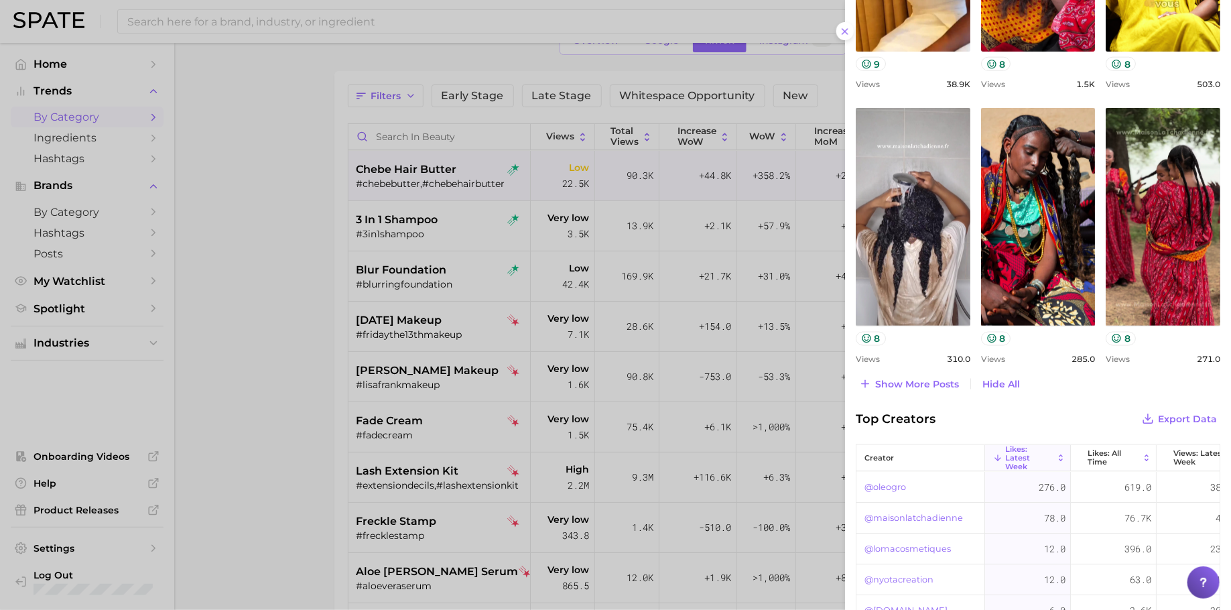
click at [419, 220] on div at bounding box center [615, 305] width 1231 height 610
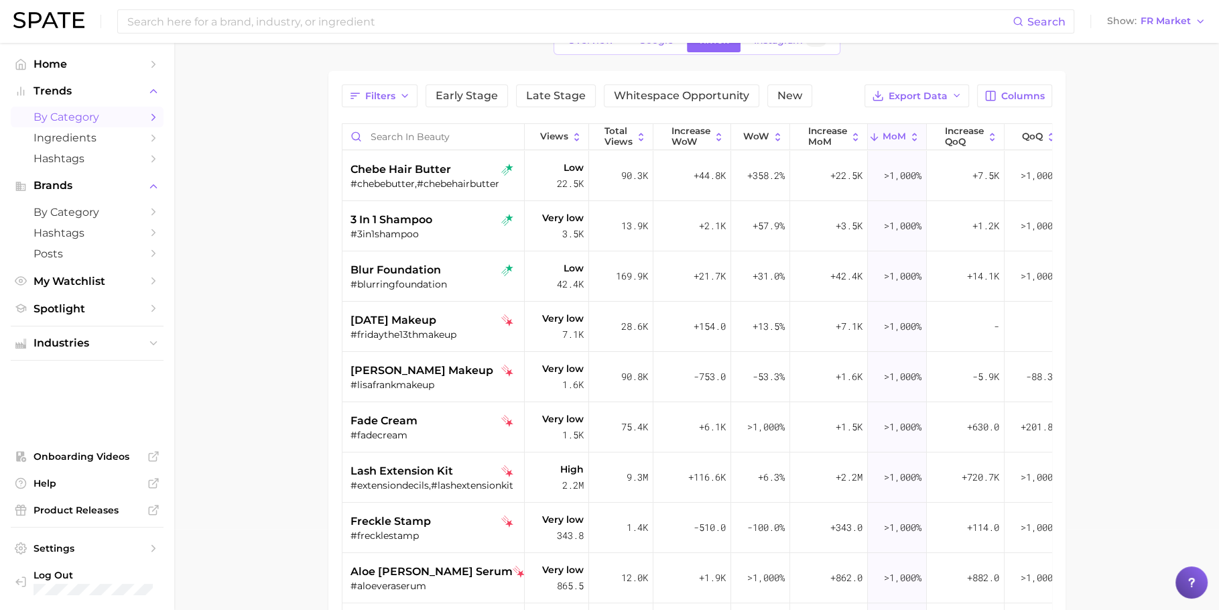
click at [419, 220] on span "3 in 1 shampoo" at bounding box center [392, 220] width 82 height 16
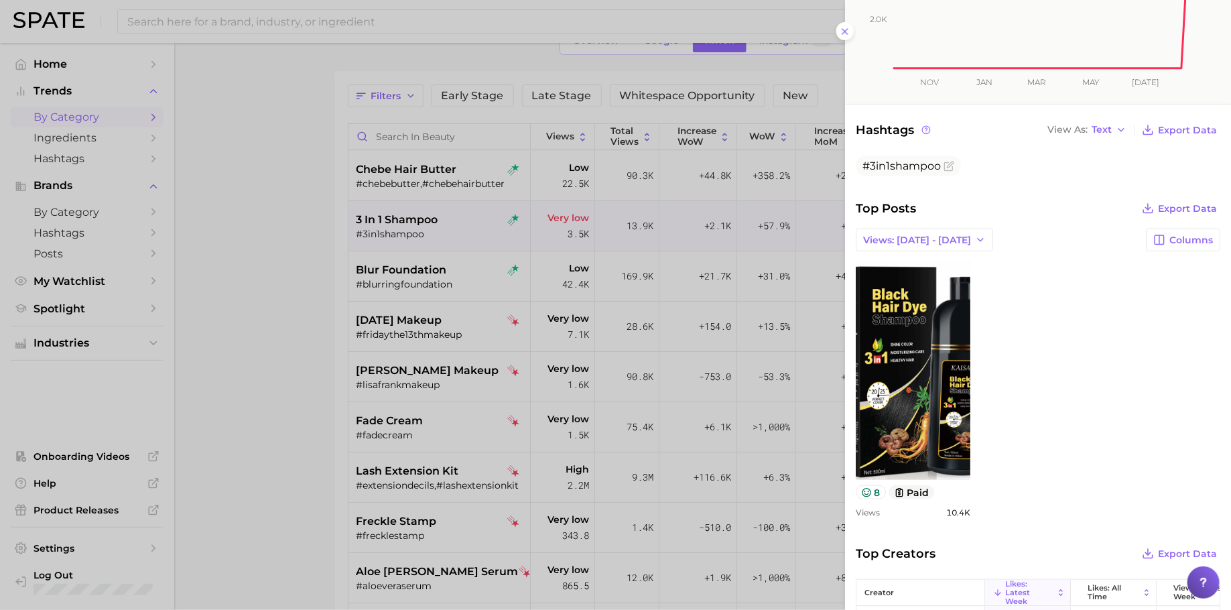
scroll to position [427, 0]
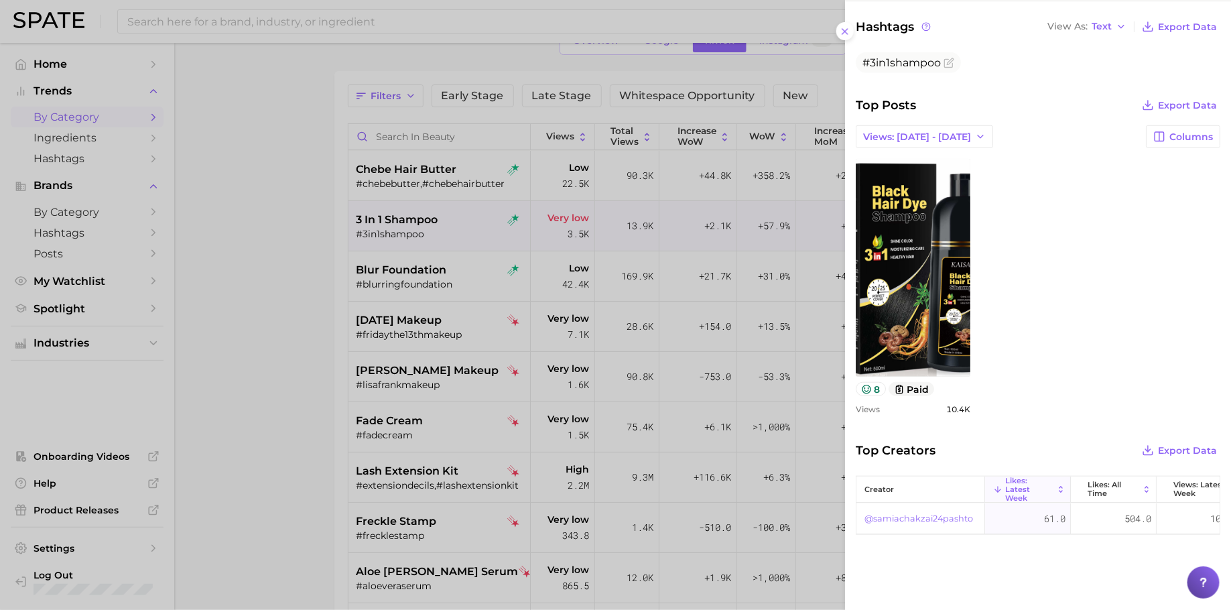
click at [372, 271] on div at bounding box center [615, 305] width 1231 height 610
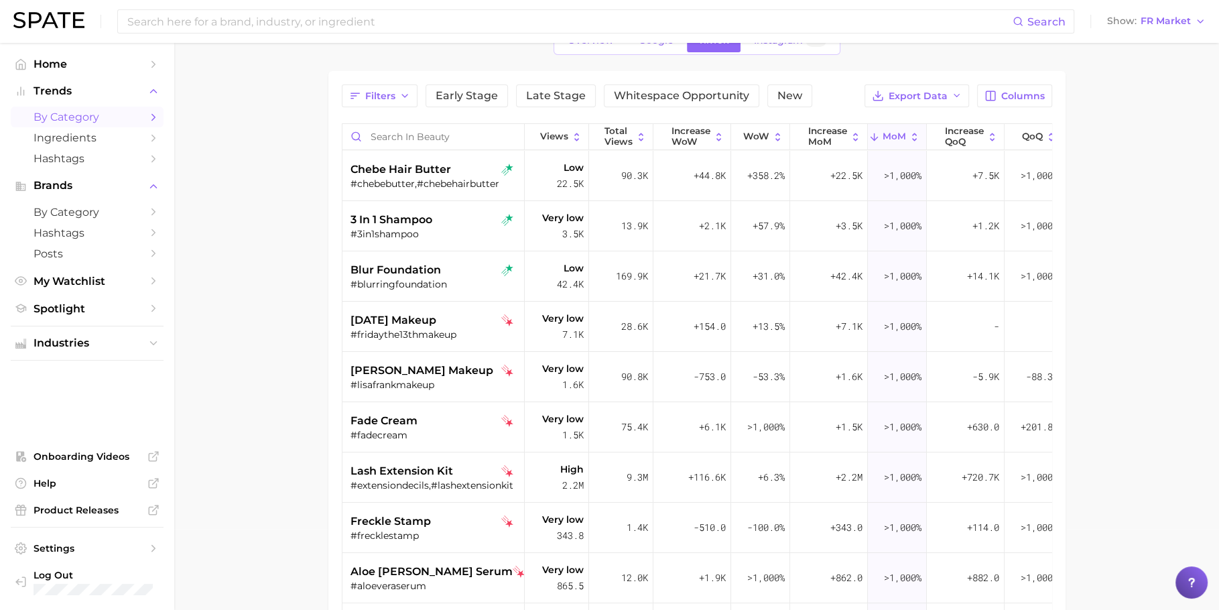
click at [424, 271] on span "blur foundation" at bounding box center [396, 270] width 90 height 16
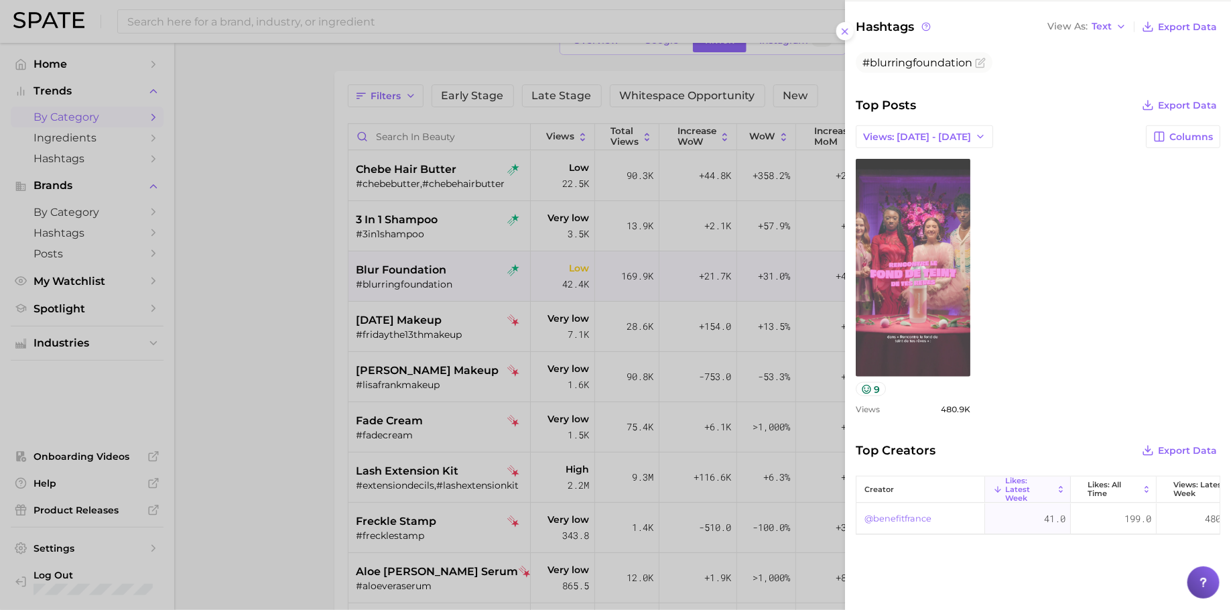
click at [917, 309] on link "view post on TikTok" at bounding box center [913, 268] width 115 height 218
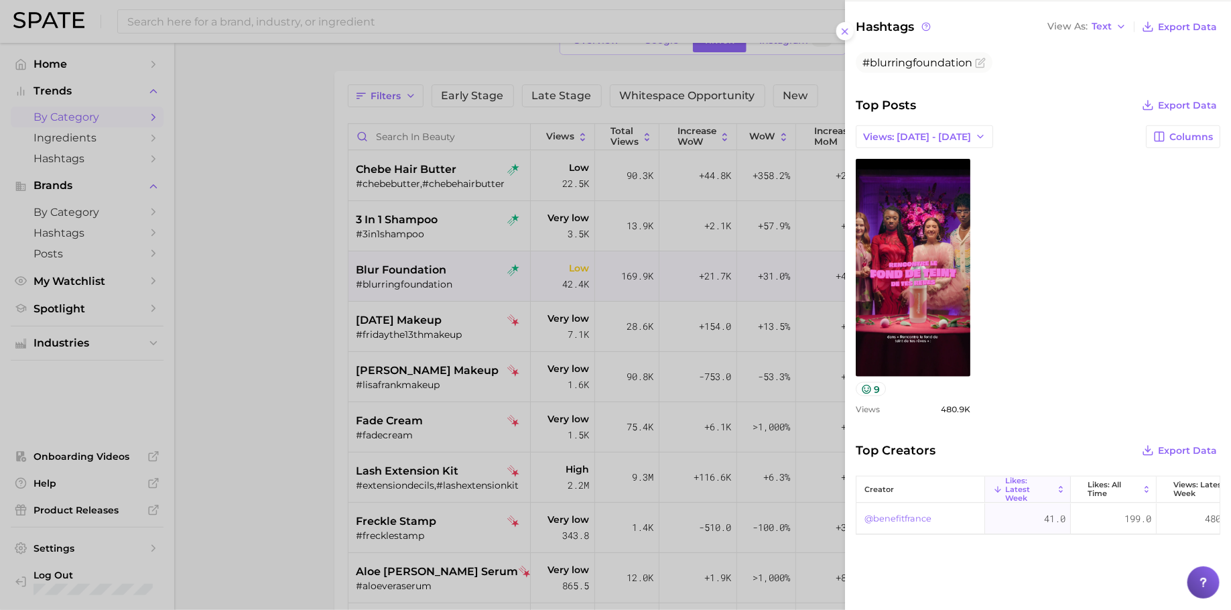
drag, startPoint x: 494, startPoint y: 341, endPoint x: 436, endPoint y: 344, distance: 58.4
click at [482, 345] on div at bounding box center [615, 305] width 1231 height 610
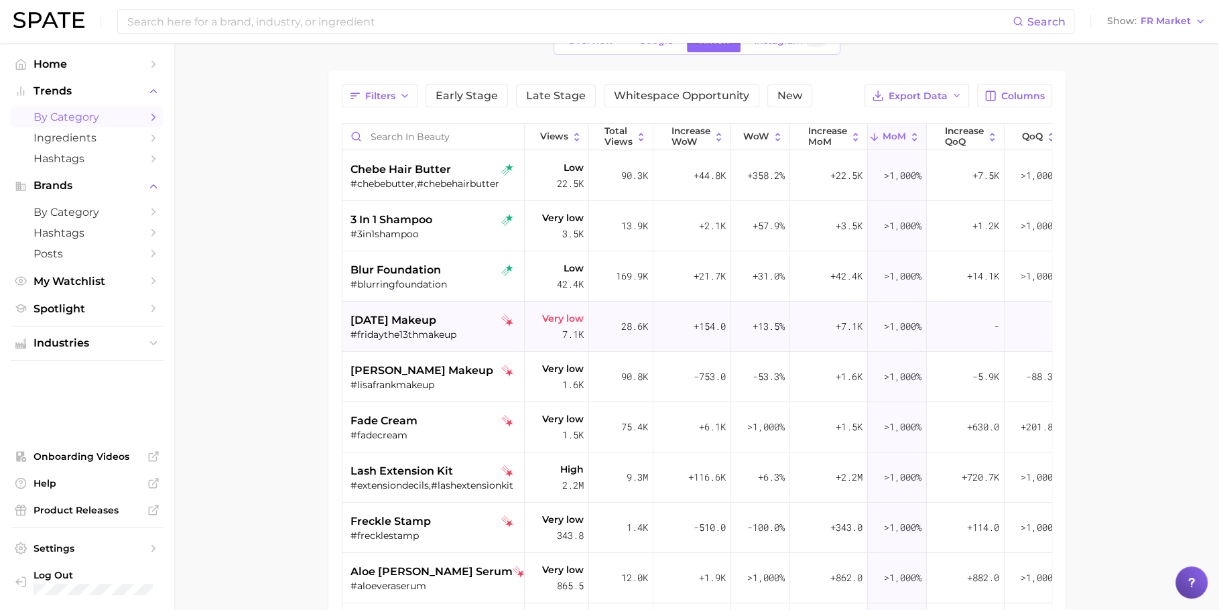
click at [394, 334] on div "#fridaythe13thmakeup" at bounding box center [435, 334] width 169 height 12
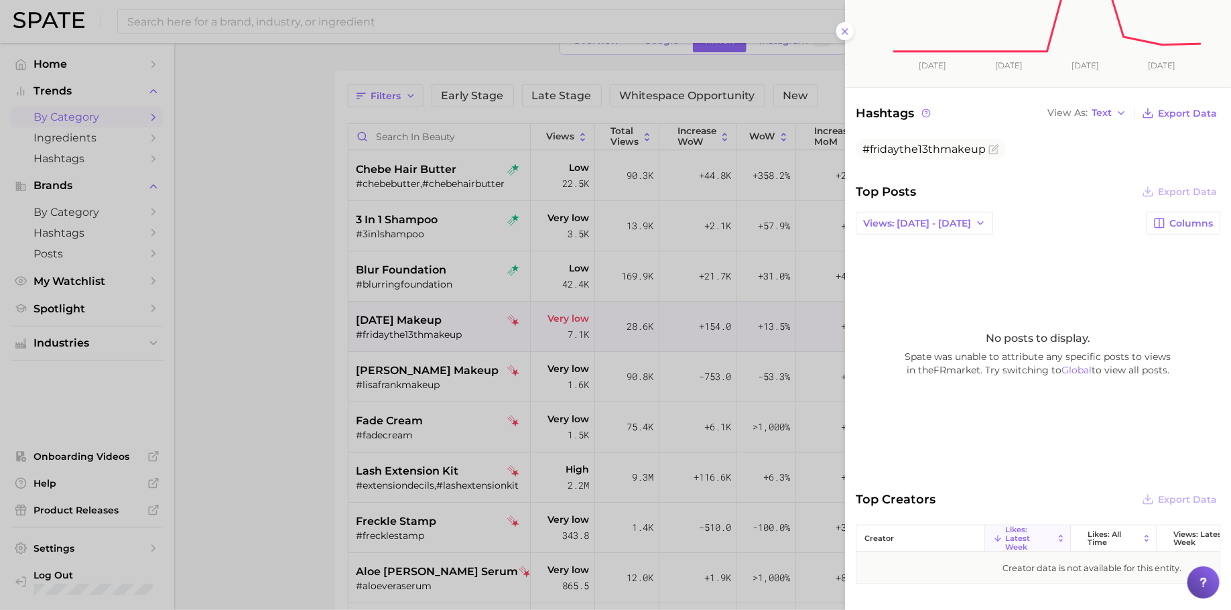
scroll to position [403, 0]
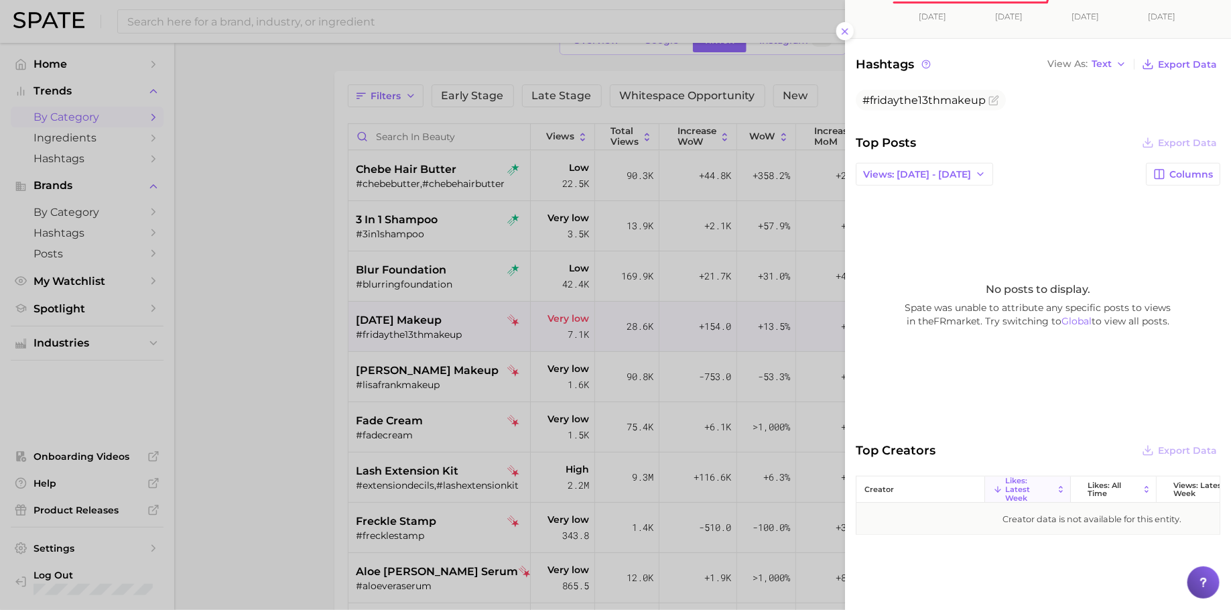
click at [668, 407] on div at bounding box center [615, 305] width 1231 height 610
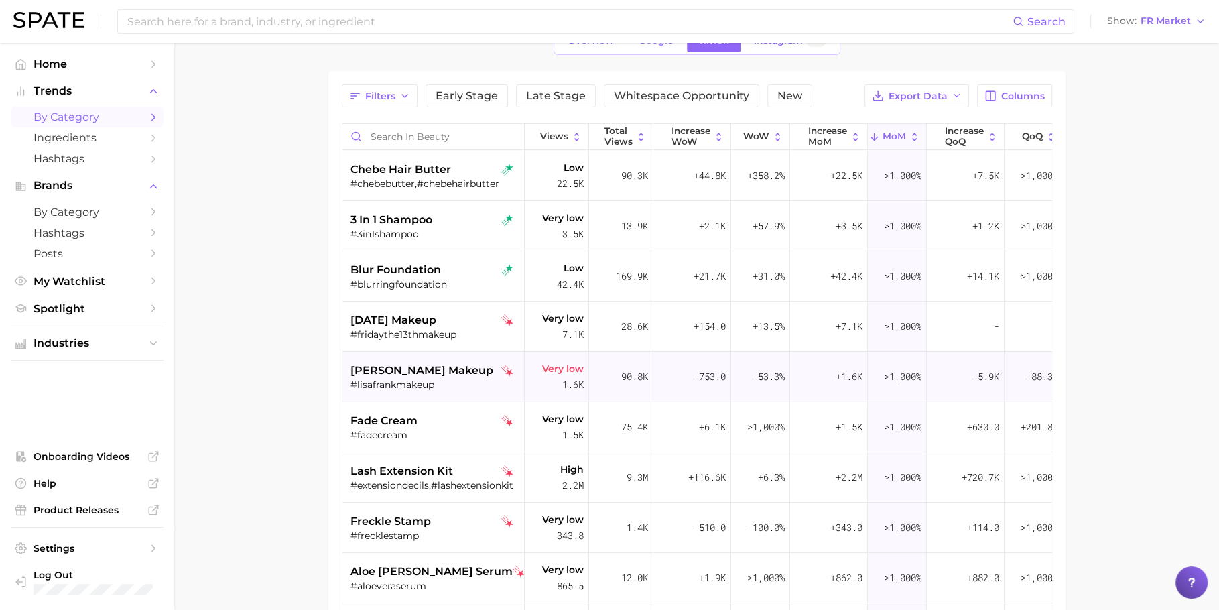
click at [408, 375] on span "[PERSON_NAME] makeup" at bounding box center [422, 371] width 143 height 16
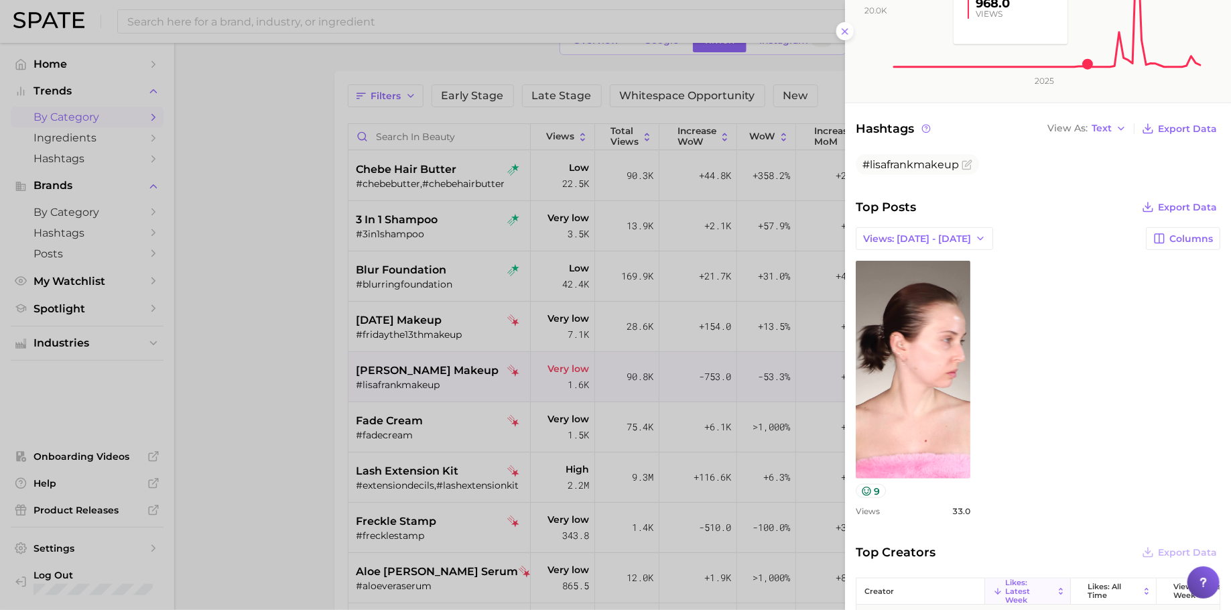
scroll to position [427, 0]
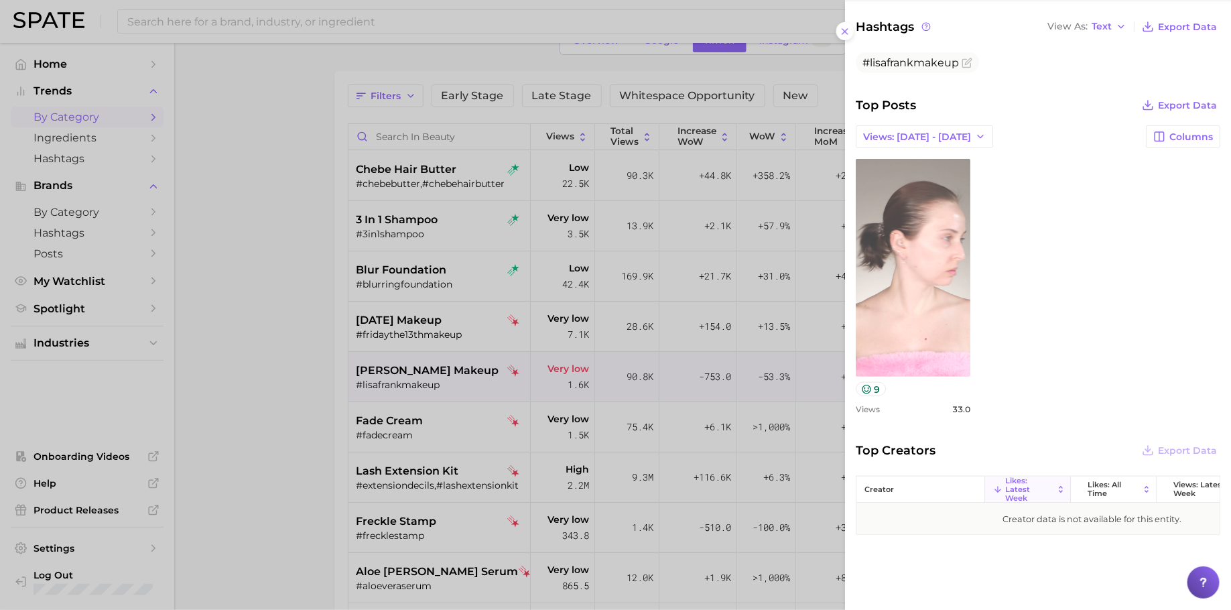
click at [934, 350] on link "view post on TikTok" at bounding box center [913, 268] width 115 height 218
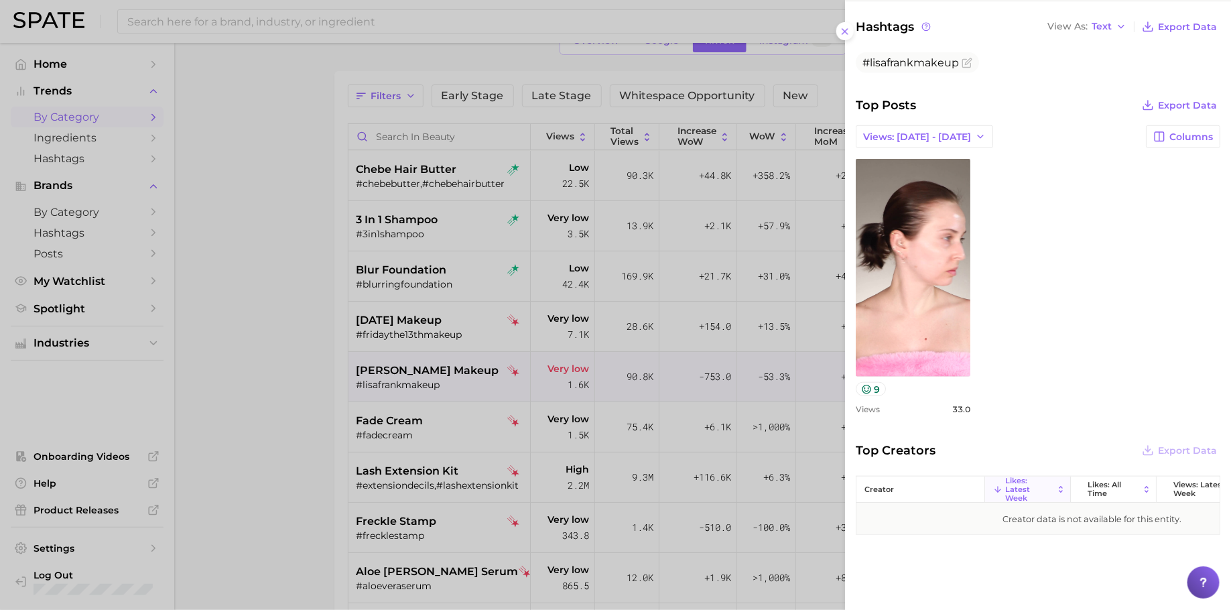
drag, startPoint x: 330, startPoint y: 352, endPoint x: 340, endPoint y: 365, distance: 16.8
click at [330, 352] on div at bounding box center [615, 305] width 1231 height 610
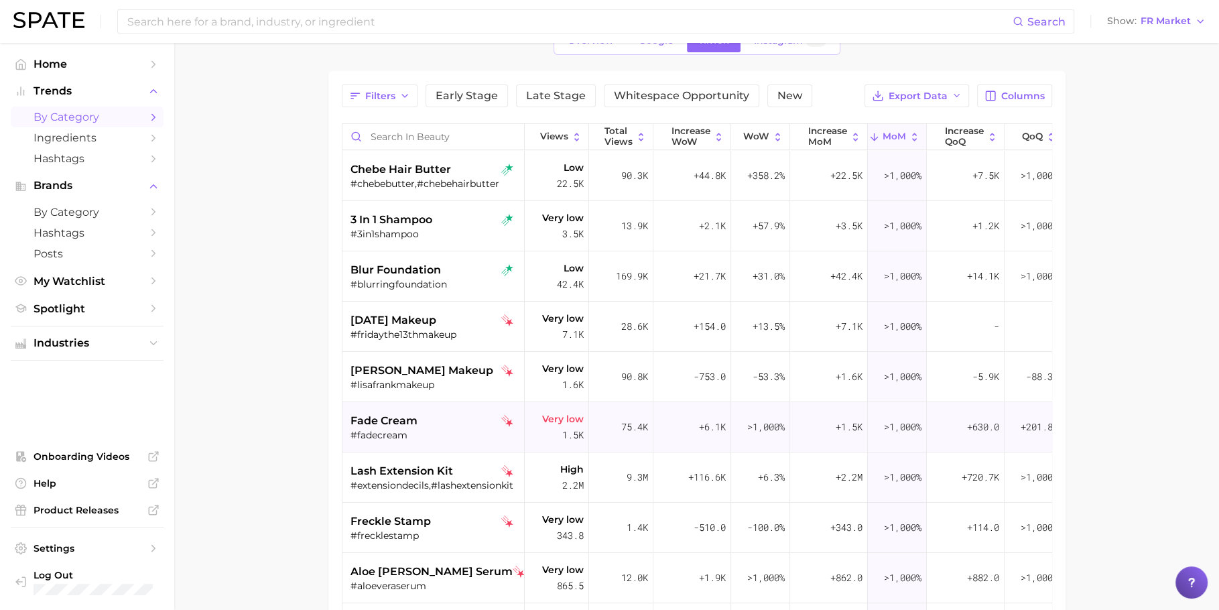
click at [419, 441] on div "fade cream #fadecream" at bounding box center [435, 427] width 169 height 50
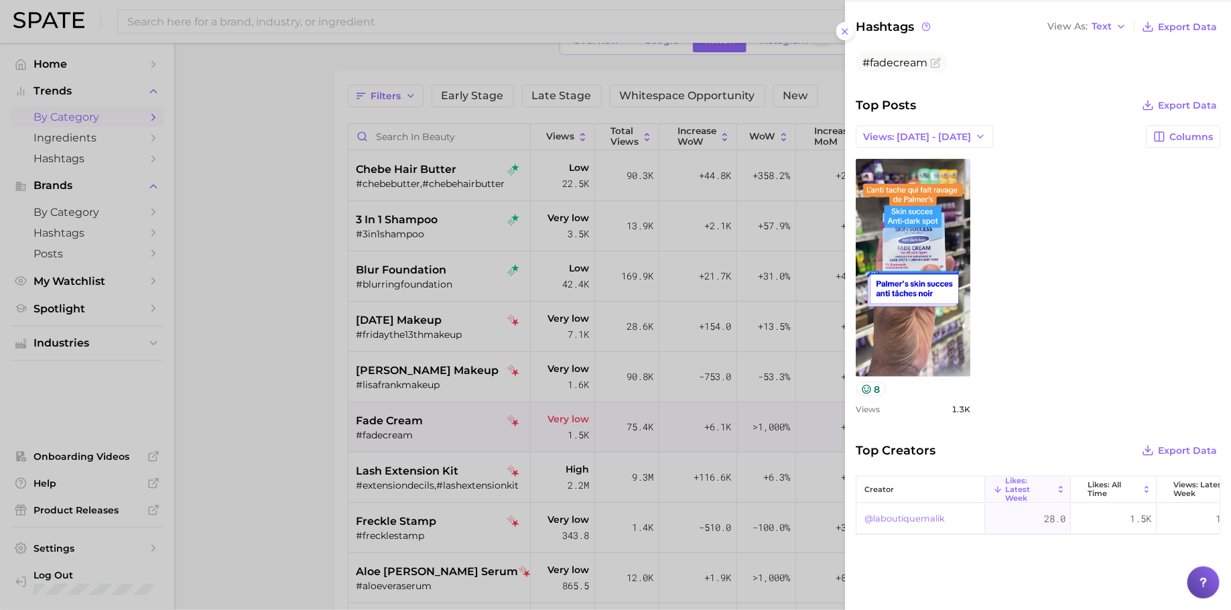
click at [688, 151] on div at bounding box center [615, 305] width 1231 height 610
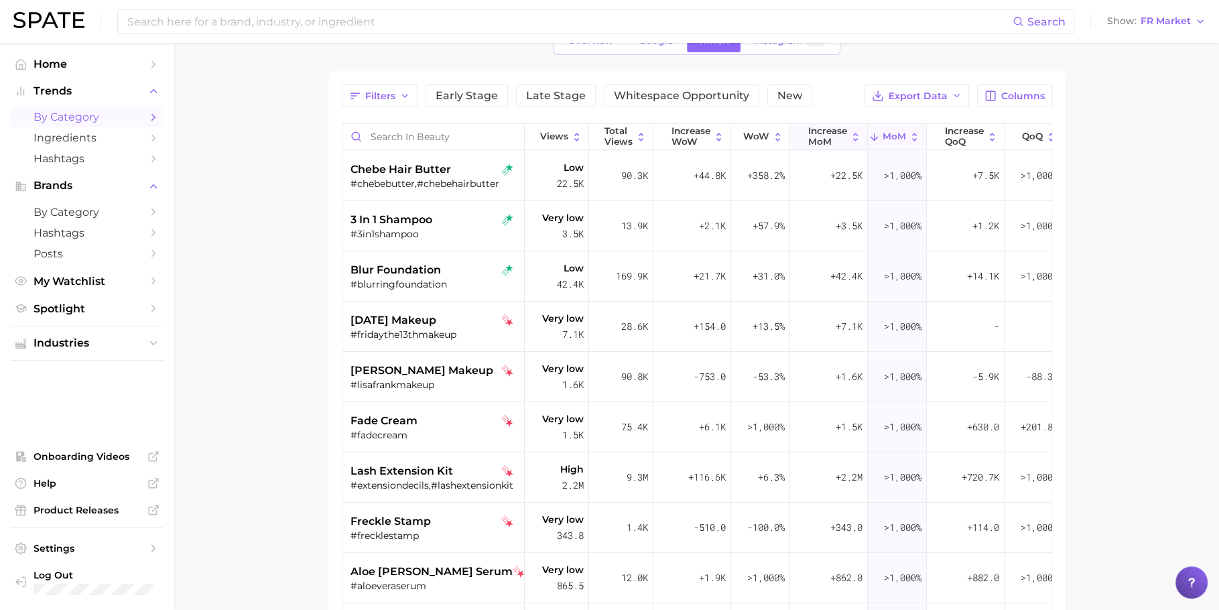
click at [837, 131] on span "increase MoM" at bounding box center [827, 136] width 39 height 21
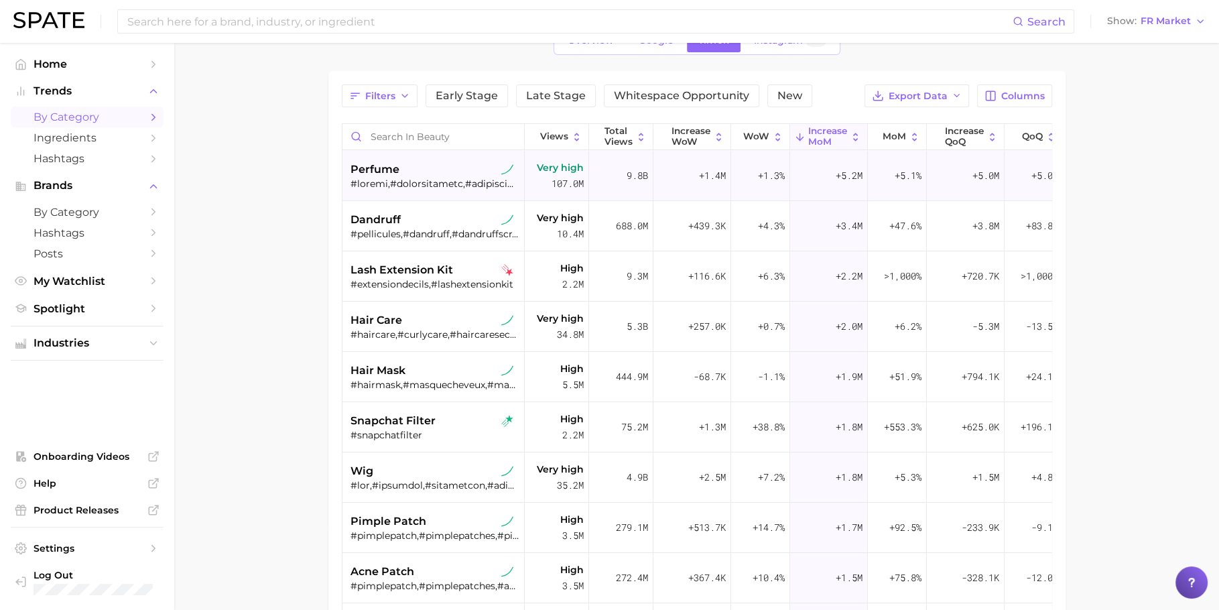
click at [408, 184] on div at bounding box center [435, 184] width 169 height 12
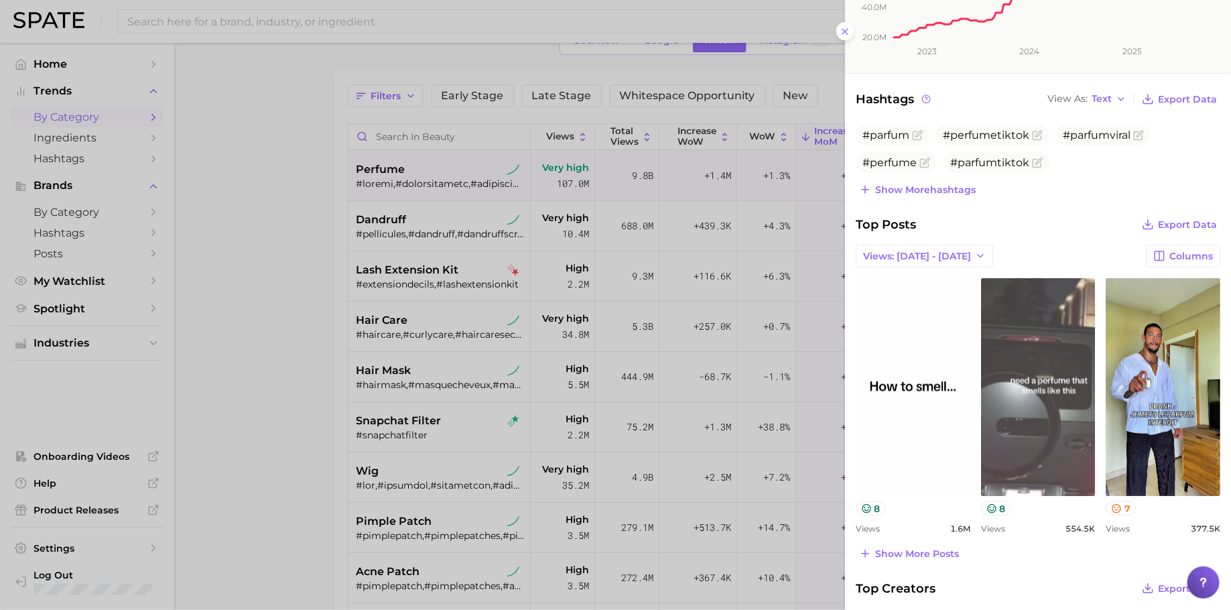
scroll to position [473, 0]
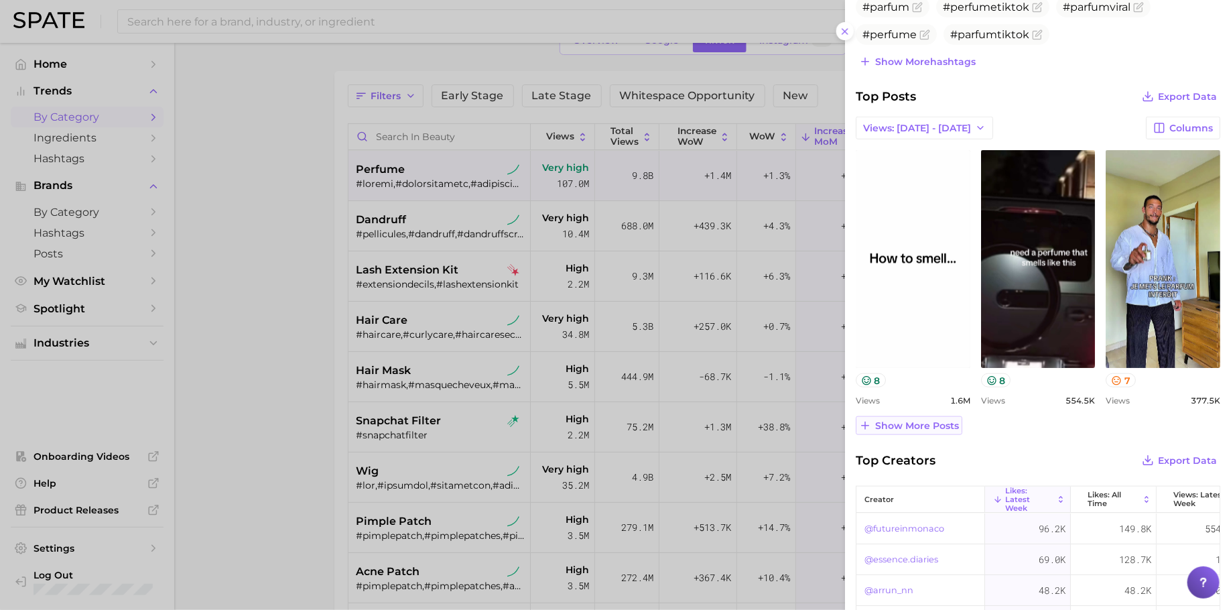
click at [932, 421] on span "Show more posts" at bounding box center [917, 425] width 84 height 11
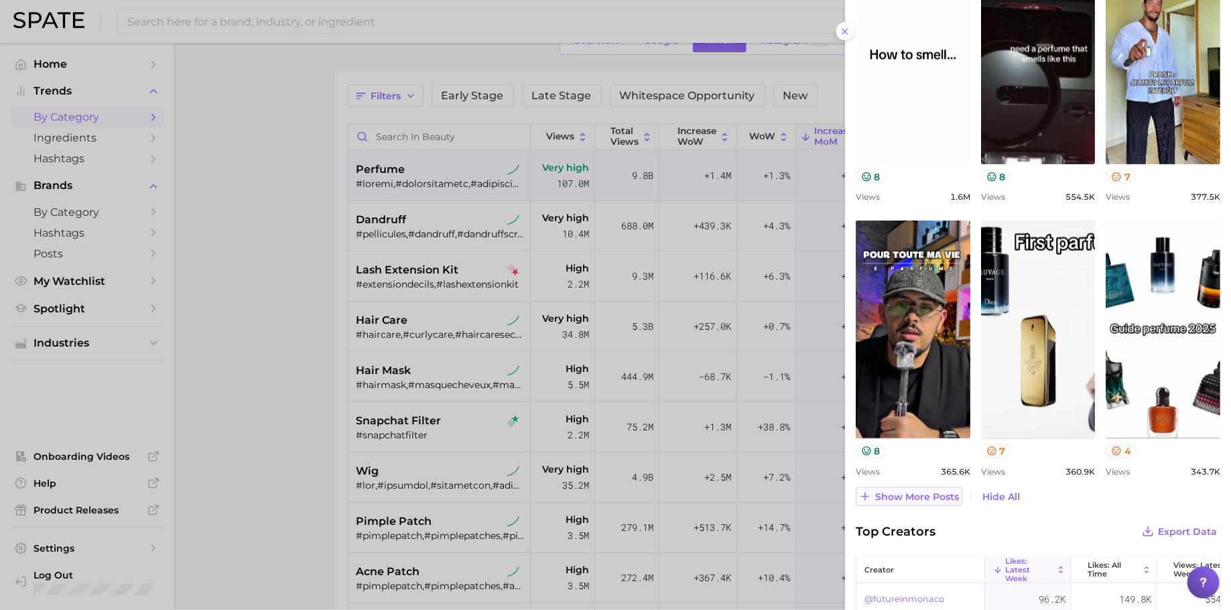
scroll to position [793, 0]
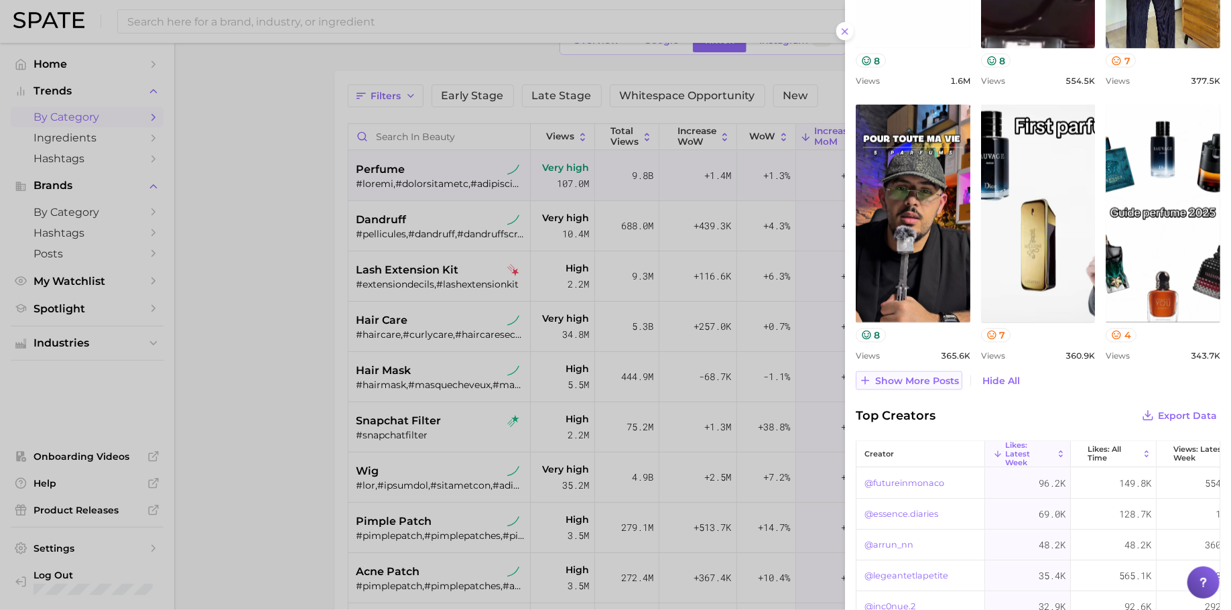
click at [926, 377] on span "Show more posts" at bounding box center [917, 380] width 84 height 11
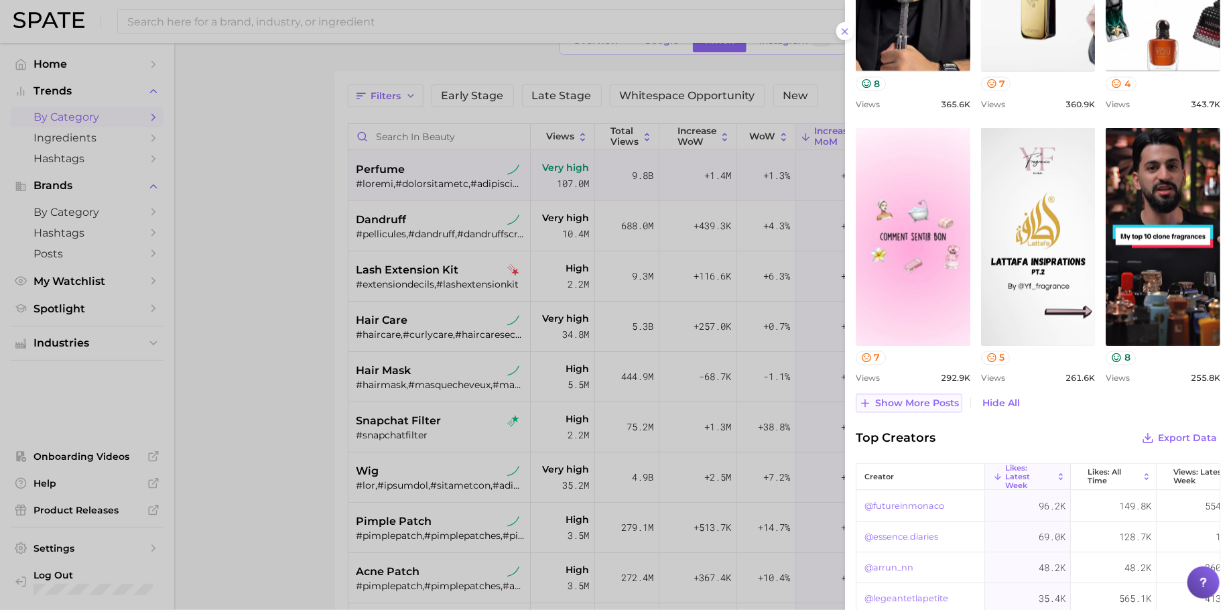
scroll to position [1081, 0]
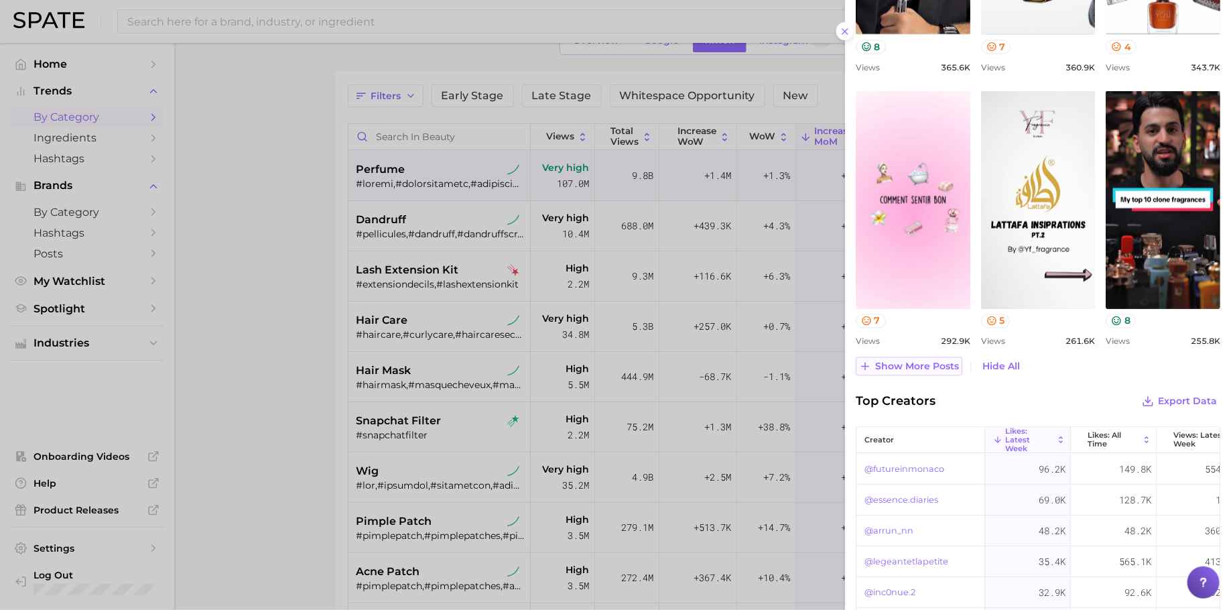
click at [927, 367] on span "Show more posts" at bounding box center [917, 366] width 84 height 11
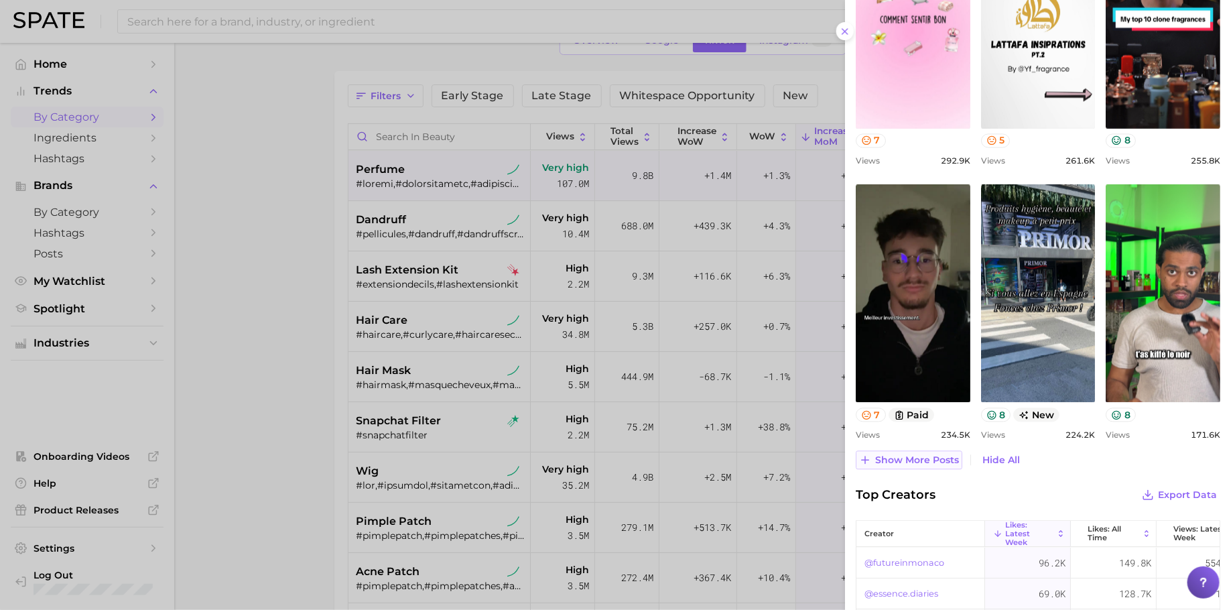
scroll to position [0, 0]
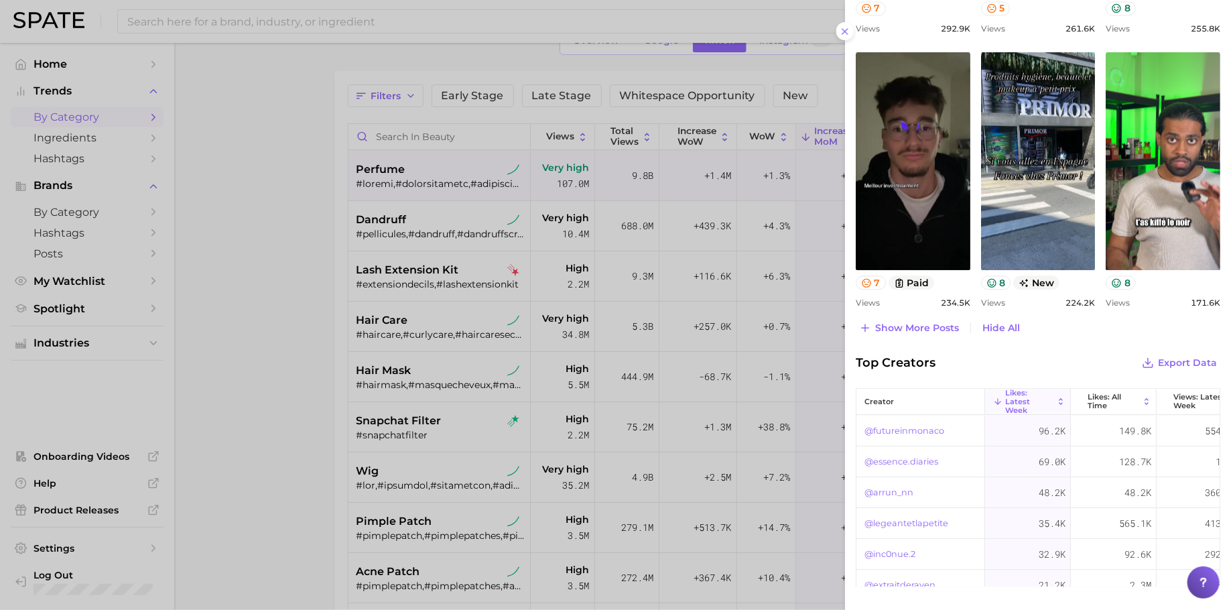
drag, startPoint x: 450, startPoint y: 255, endPoint x: 424, endPoint y: 233, distance: 34.2
click at [450, 256] on div at bounding box center [615, 305] width 1231 height 610
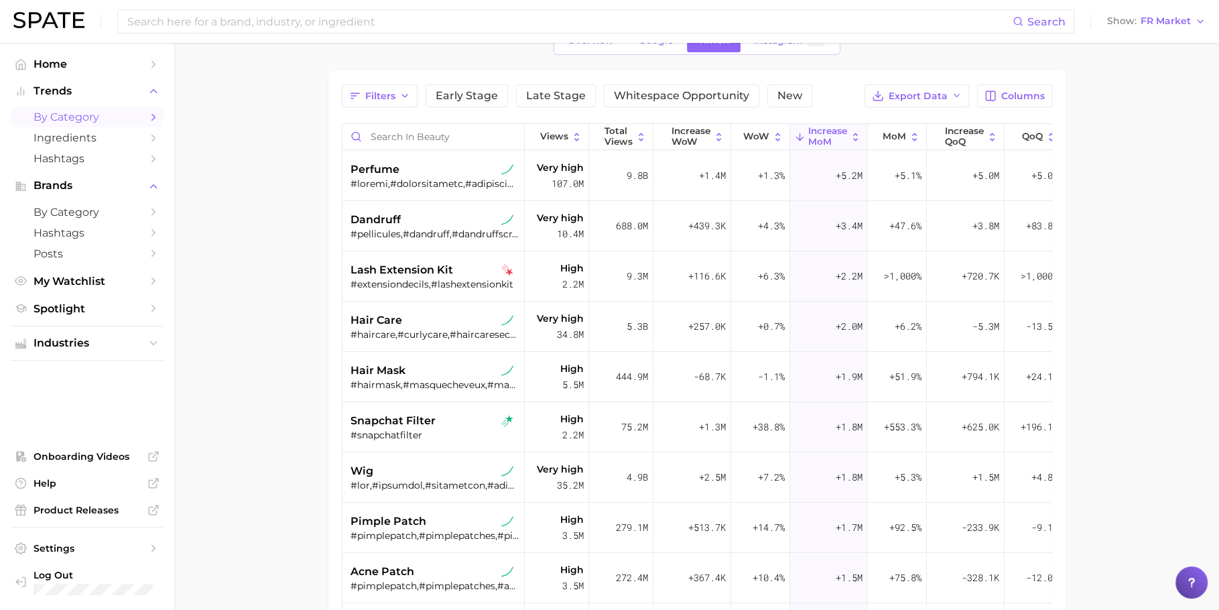
click at [420, 228] on div "#pellicules,#dandruff,#dandruffscratching,#flakes,#caspa,#dandruffproblem,#bigf…" at bounding box center [435, 234] width 169 height 12
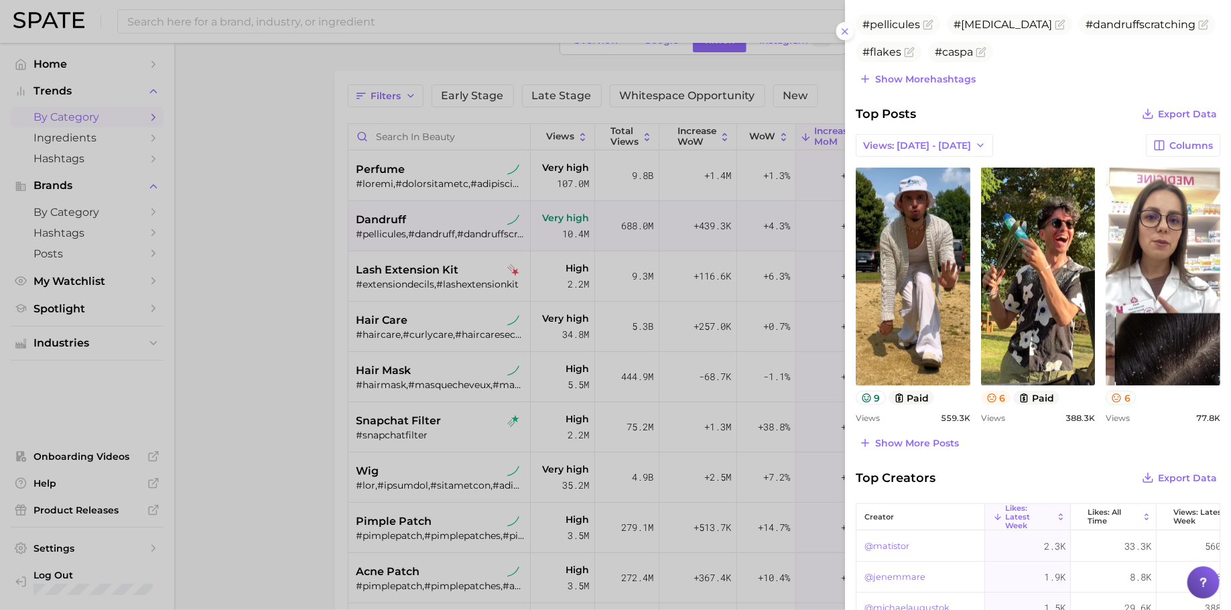
scroll to position [483, 0]
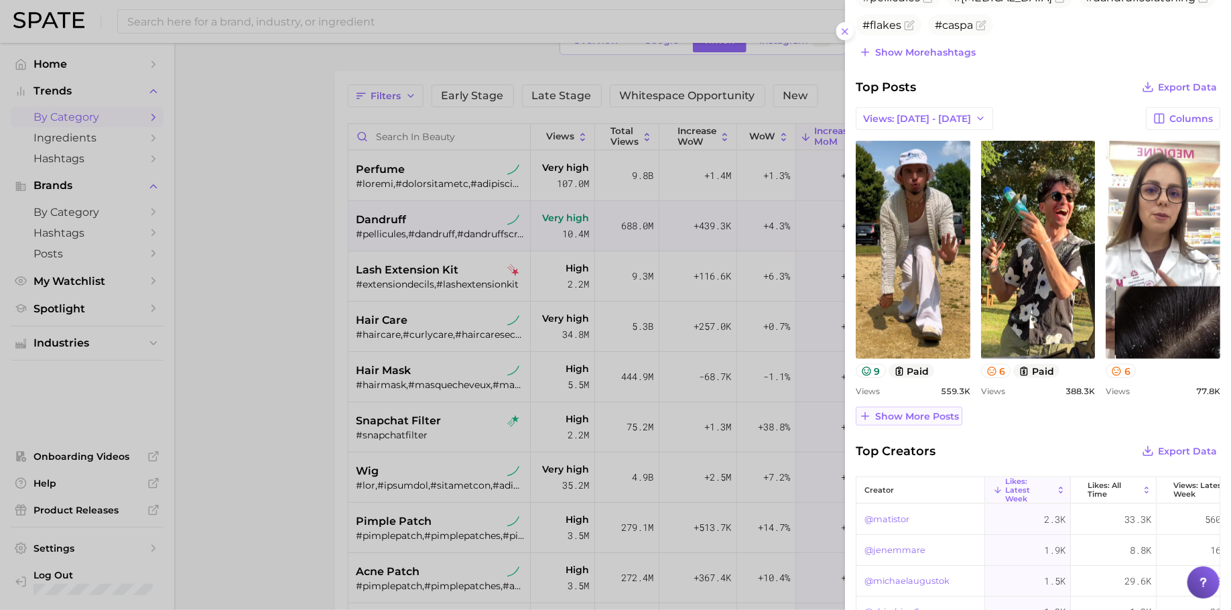
click at [919, 407] on button "Show more posts" at bounding box center [909, 416] width 107 height 19
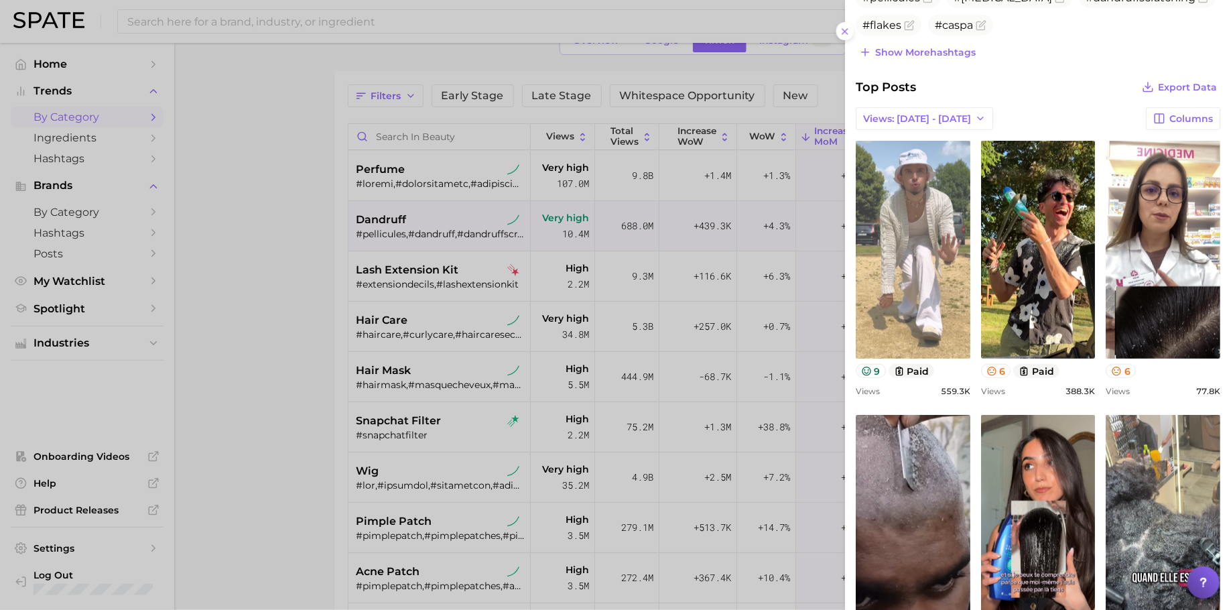
scroll to position [0, 0]
click at [918, 263] on link "view post on TikTok" at bounding box center [913, 250] width 115 height 218
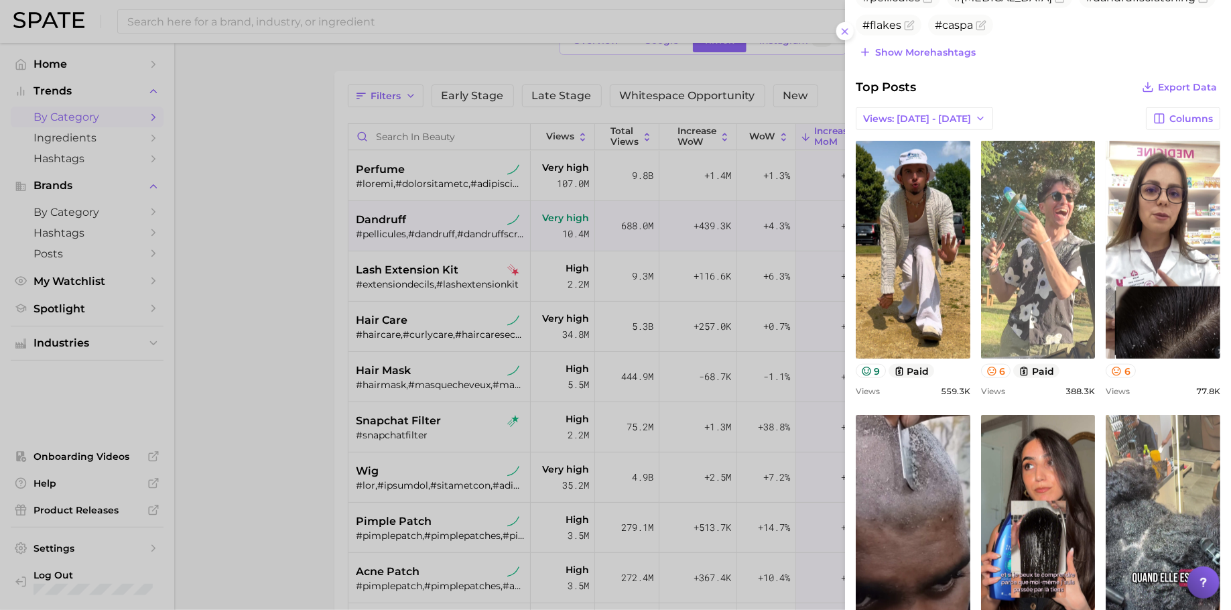
click at [1031, 229] on link "view post on TikTok" at bounding box center [1038, 250] width 115 height 218
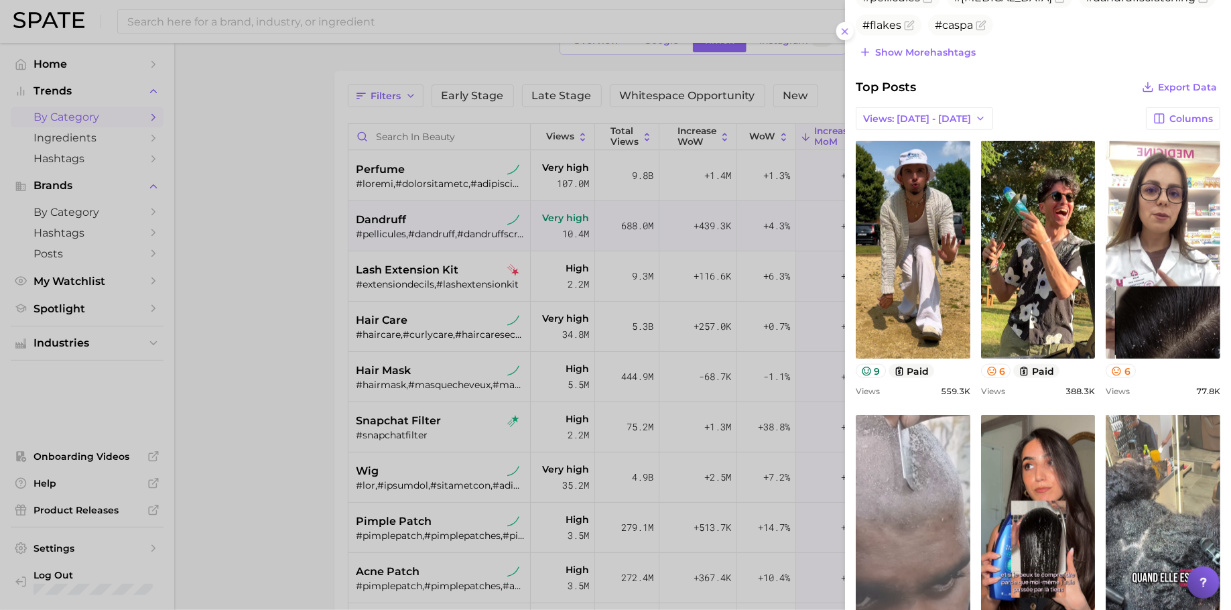
scroll to position [633, 0]
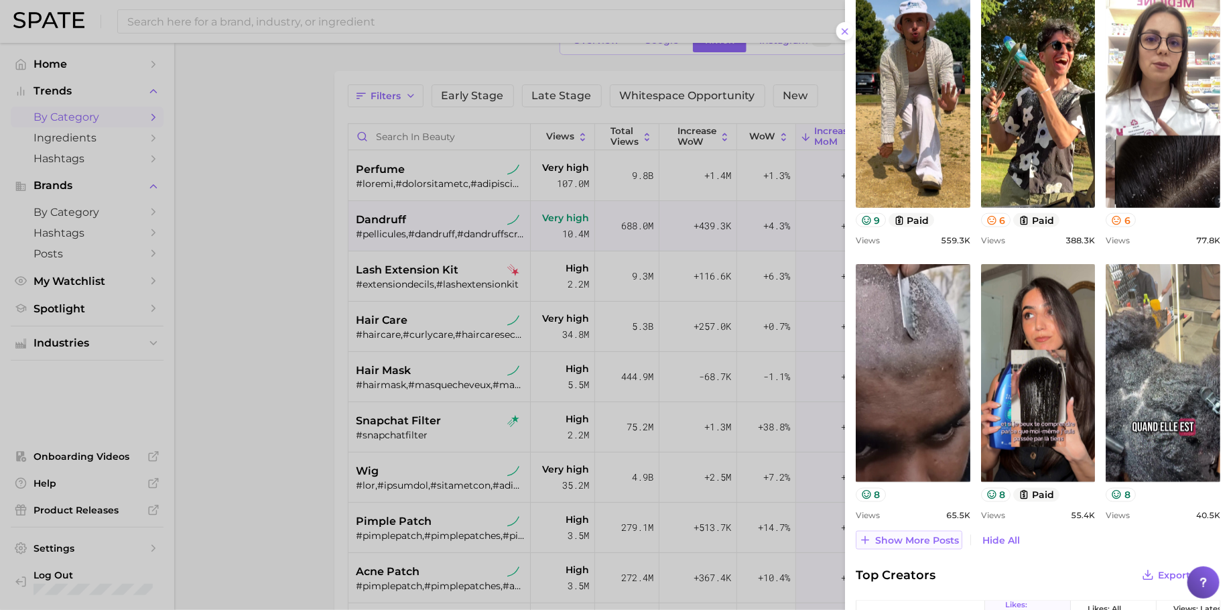
click at [915, 546] on button "Show more posts" at bounding box center [909, 540] width 107 height 19
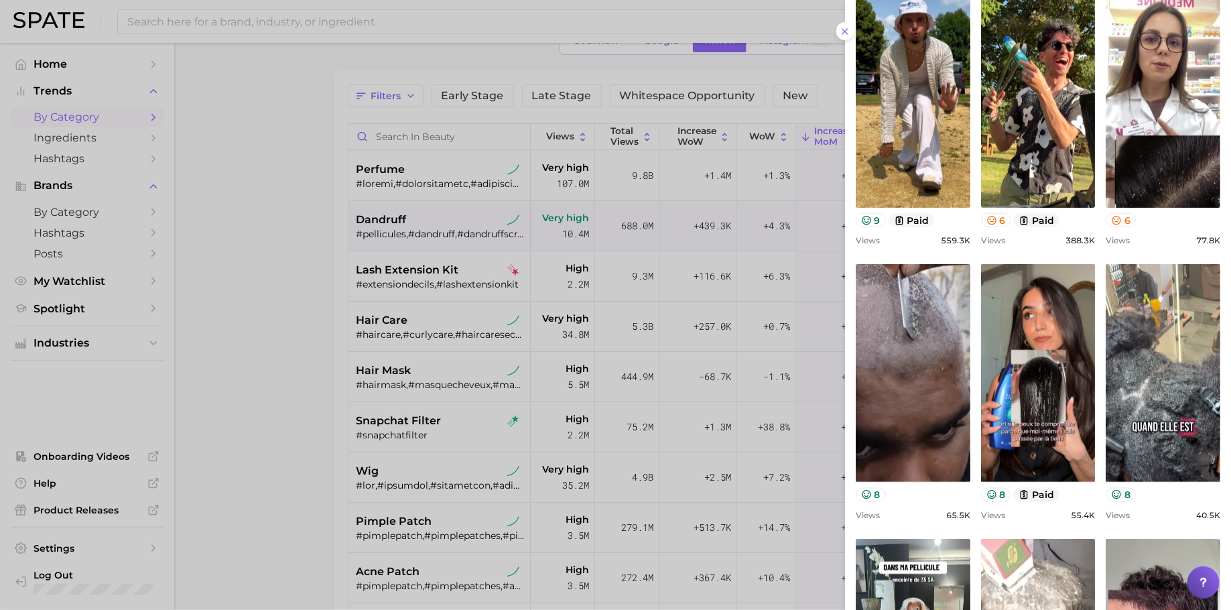
scroll to position [0, 0]
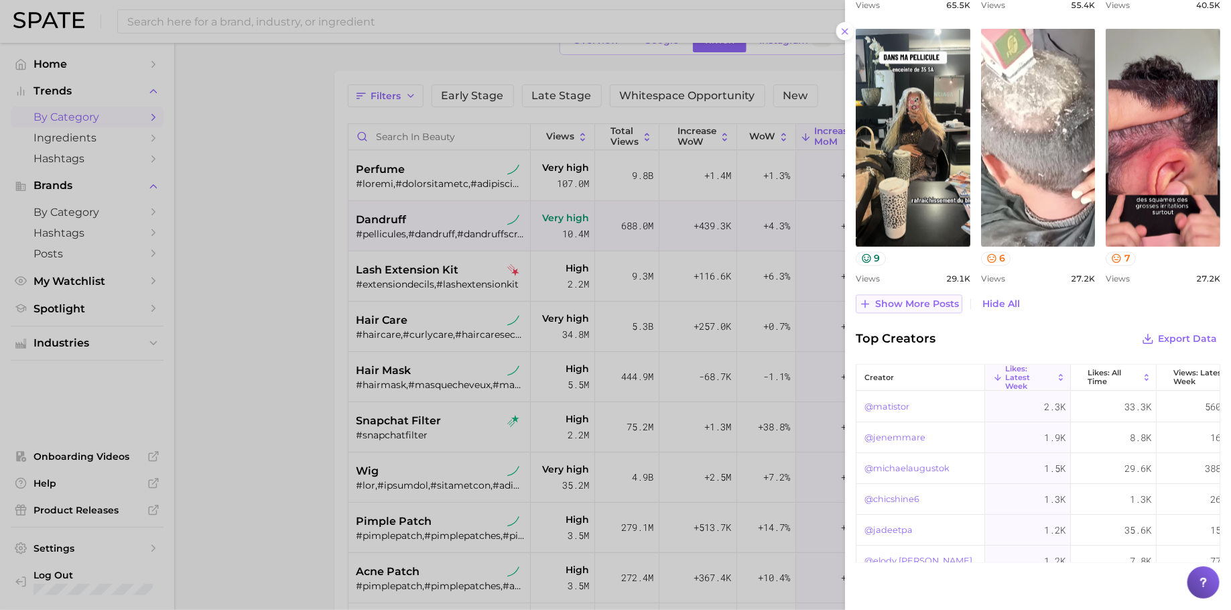
click at [902, 300] on span "Show more posts" at bounding box center [917, 304] width 84 height 11
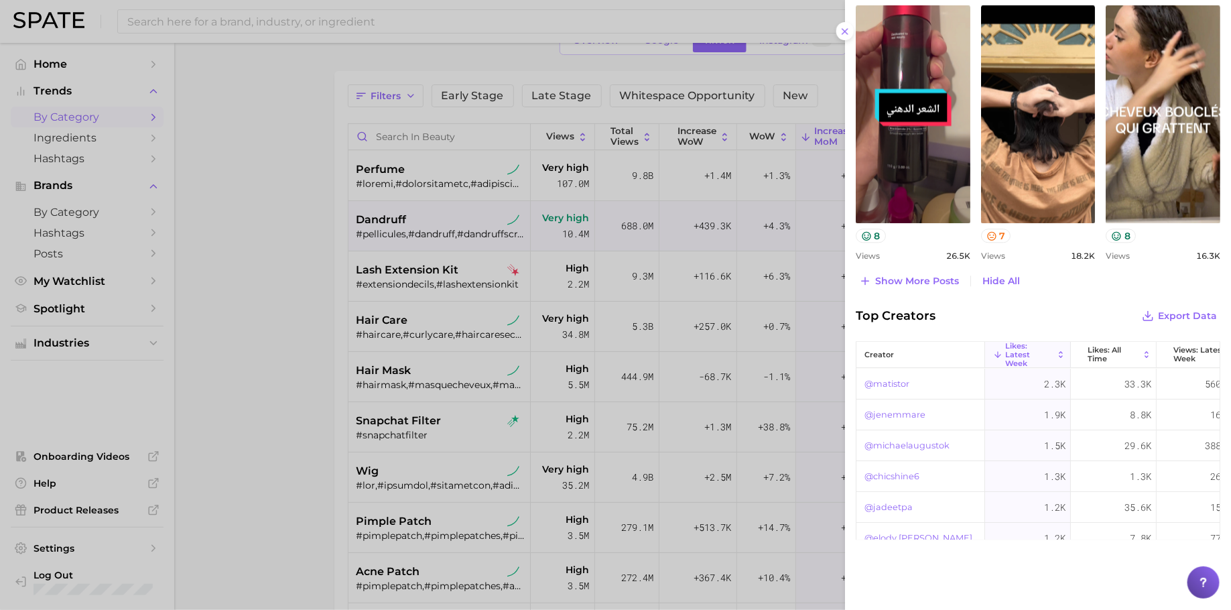
click at [250, 255] on div at bounding box center [615, 305] width 1231 height 610
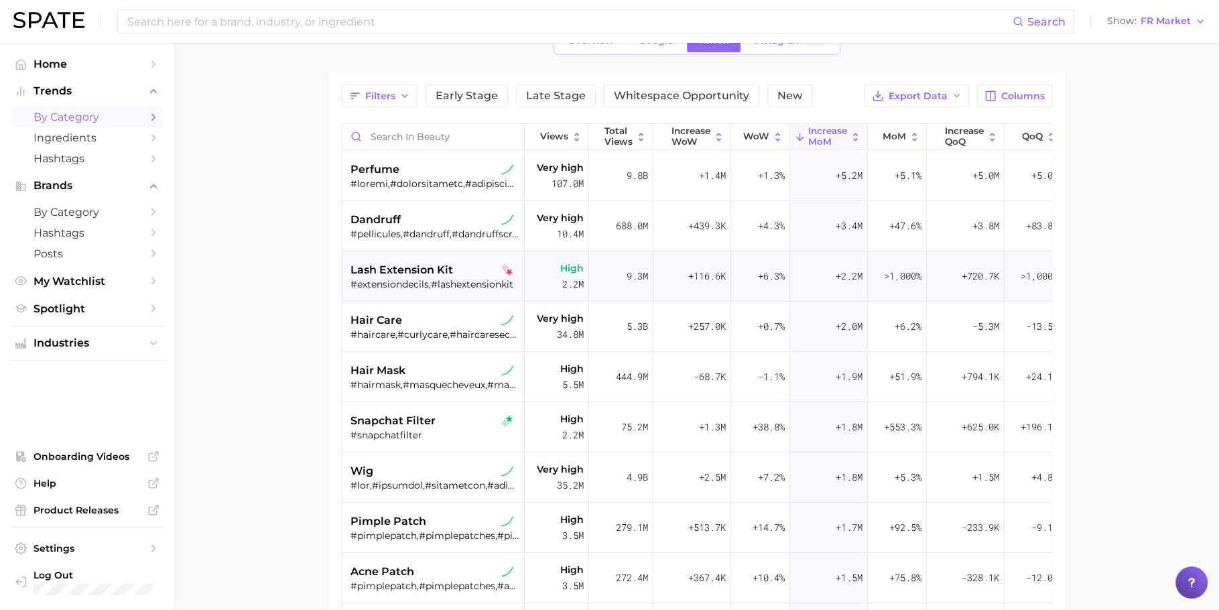
click at [425, 284] on div "#extensiondecils,#lashextensionkit" at bounding box center [435, 284] width 169 height 12
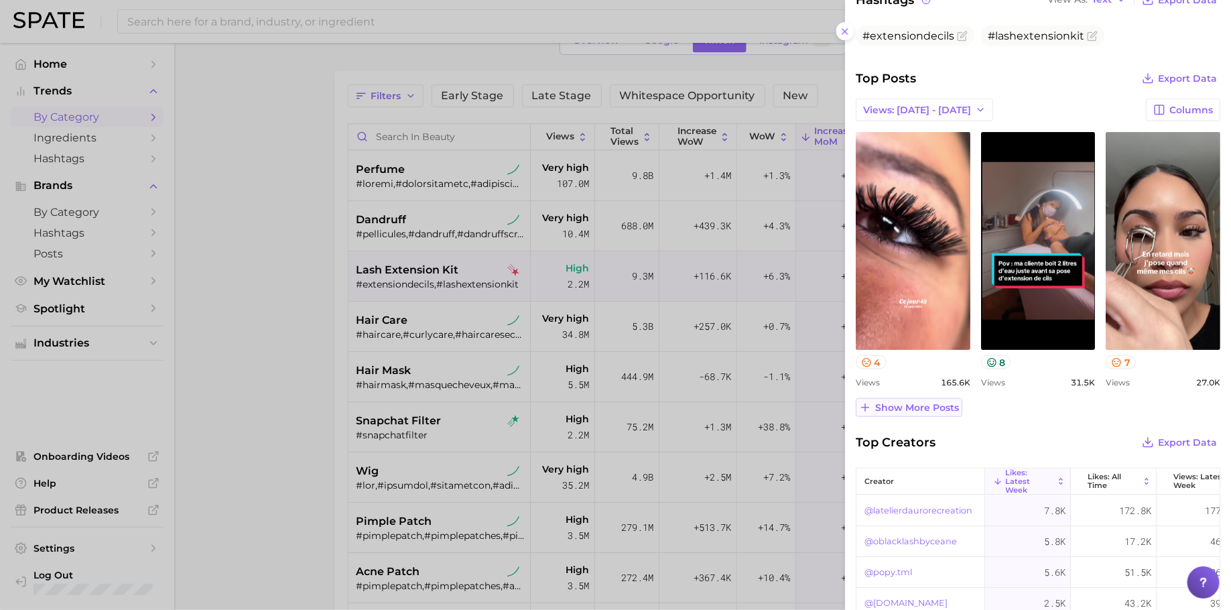
click at [955, 398] on button "Show more posts" at bounding box center [909, 407] width 107 height 19
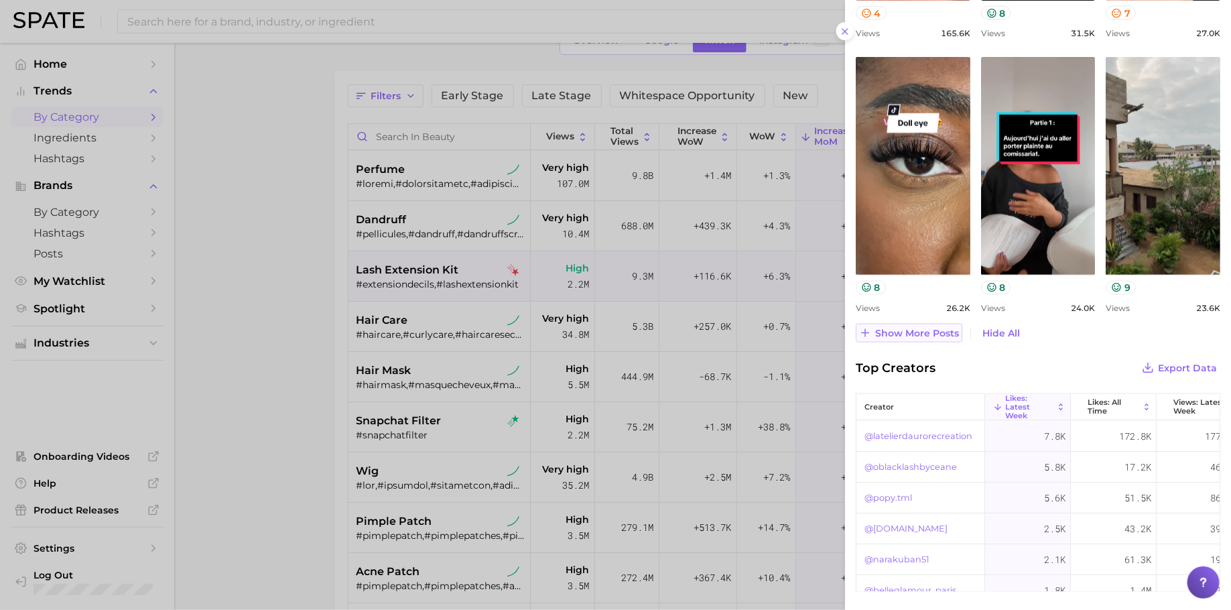
click at [935, 332] on span "Show more posts" at bounding box center [917, 333] width 84 height 11
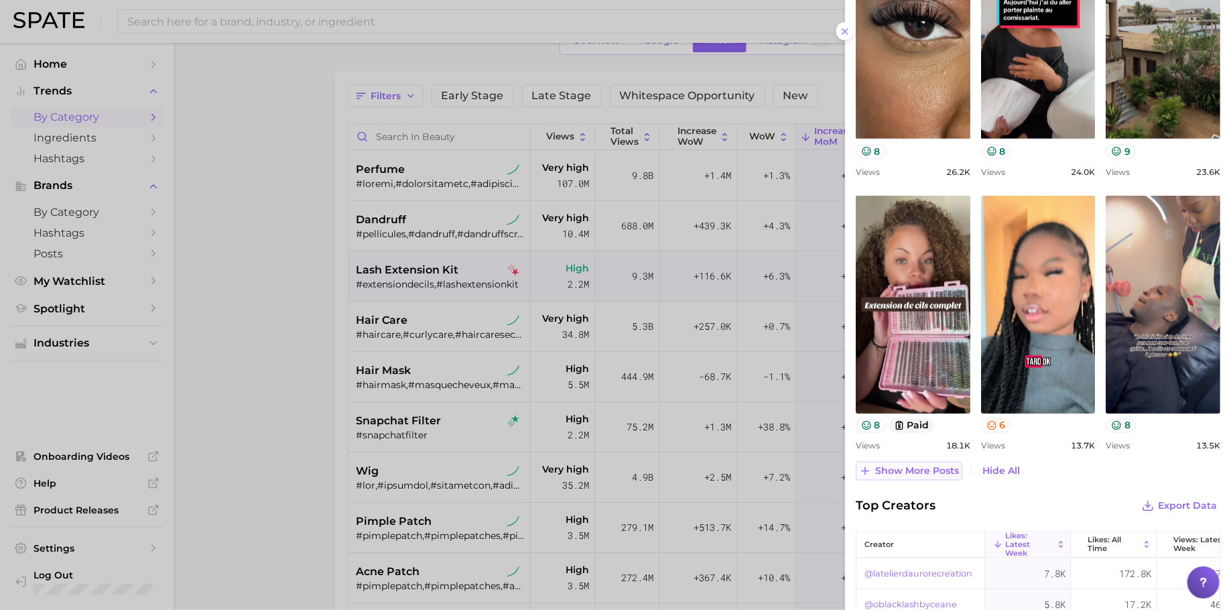
click at [933, 466] on span "Show more posts" at bounding box center [917, 471] width 84 height 11
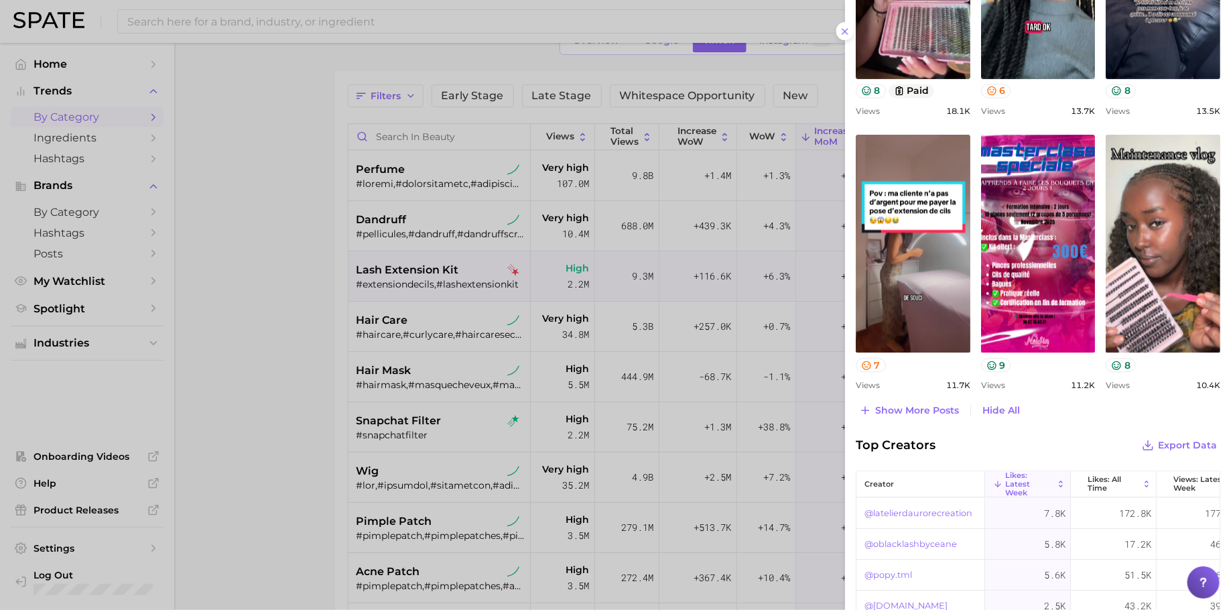
click at [420, 338] on div at bounding box center [615, 305] width 1231 height 610
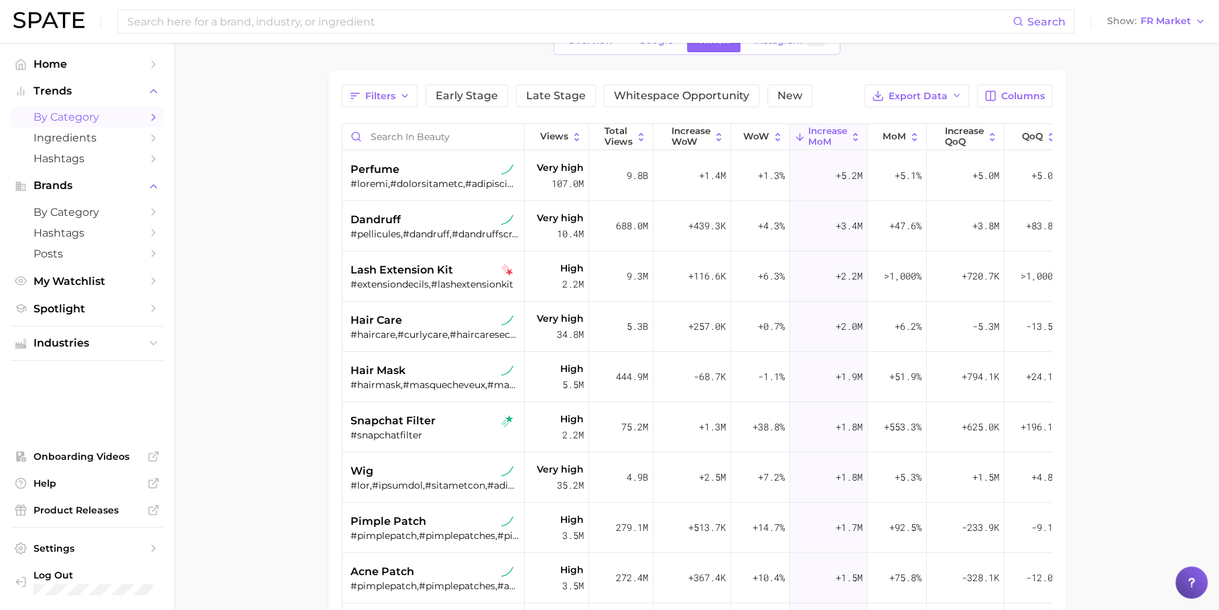
click at [420, 338] on div "hair care #haircare,#curlycare,#haircaresecrets,#homemadehaircare,#haircaregoal…" at bounding box center [435, 327] width 169 height 50
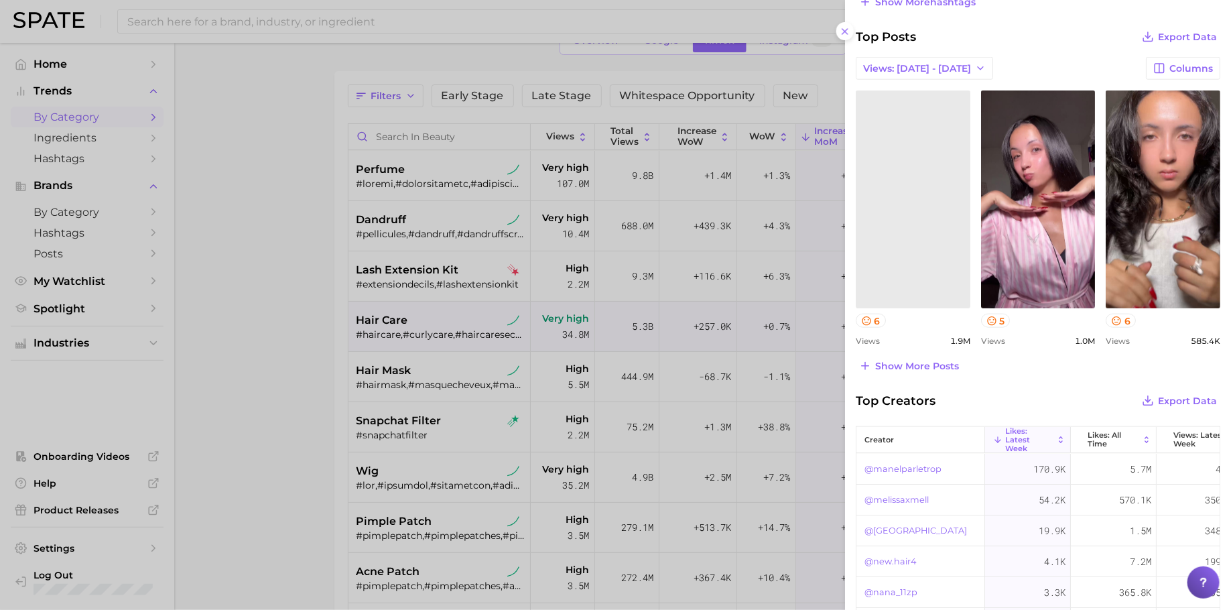
click at [568, 382] on div at bounding box center [615, 305] width 1231 height 610
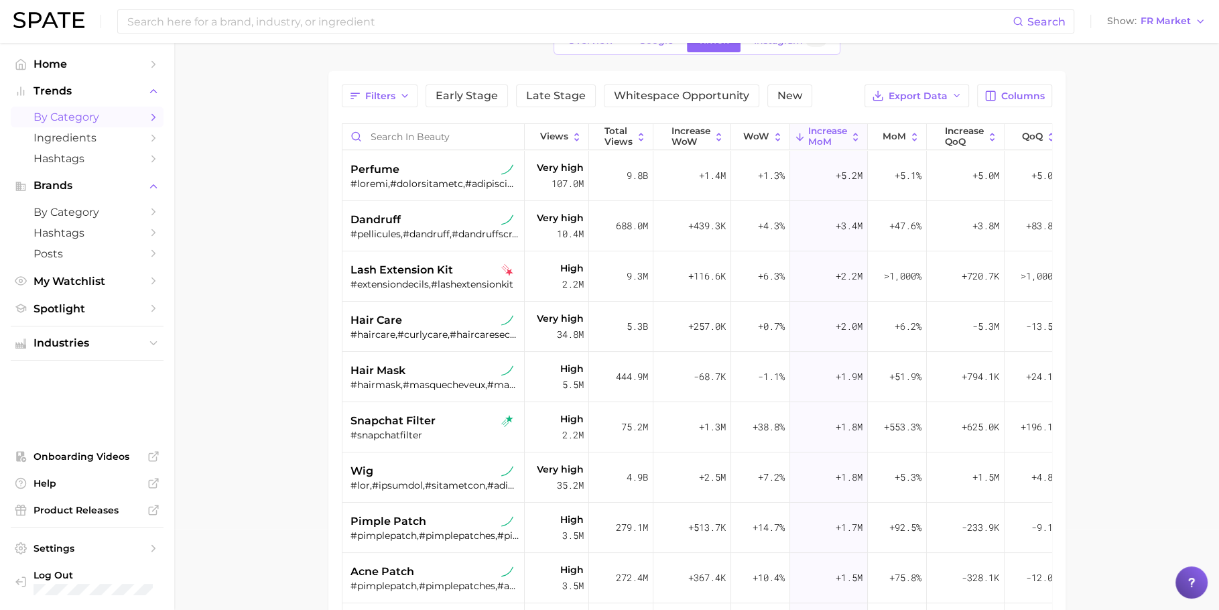
click at [405, 383] on div "#hairmask,#masquecheveux,#masquecapillaire,#masquecheveuxmaison,#diyhairmask,#h…" at bounding box center [435, 385] width 169 height 12
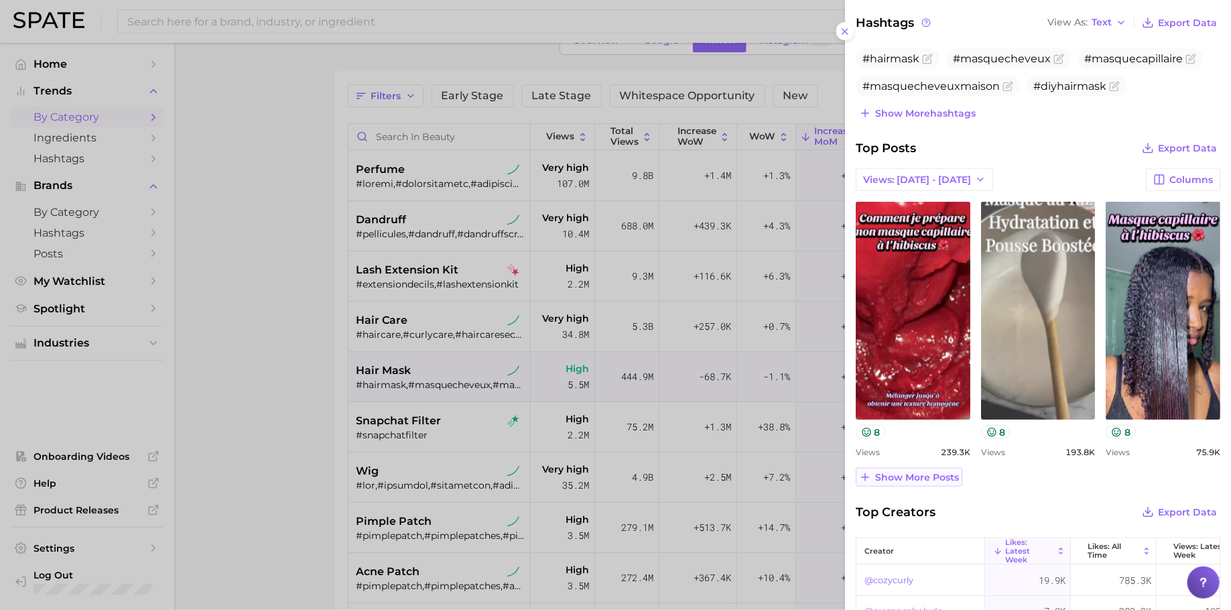
click at [922, 468] on button "Show more posts" at bounding box center [909, 477] width 107 height 19
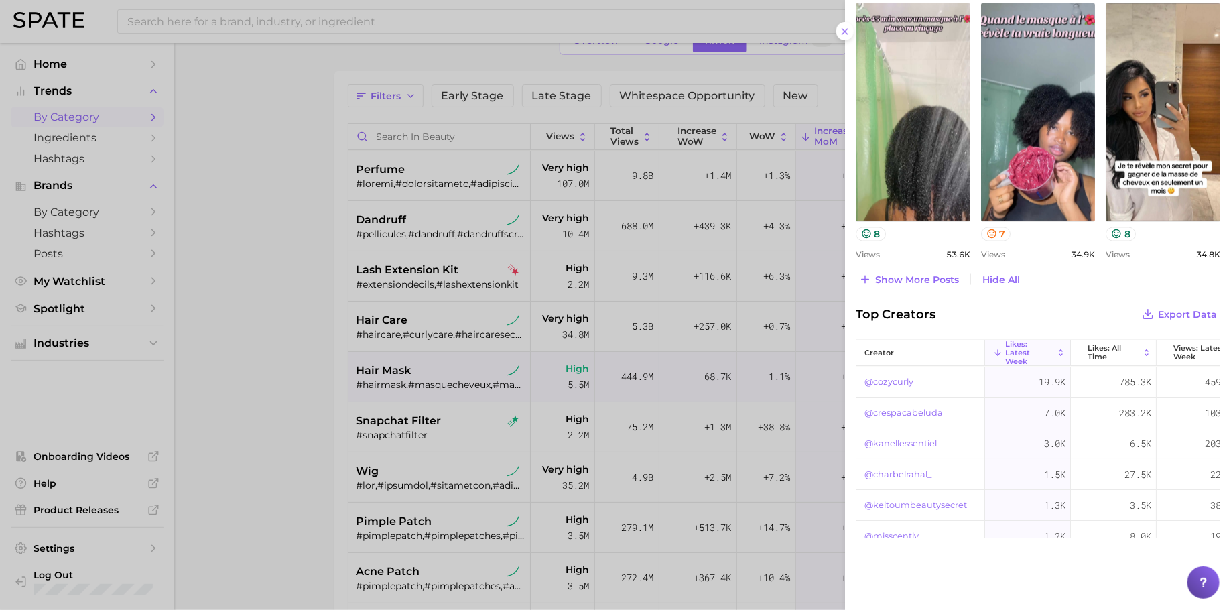
click at [924, 270] on button "Show more posts" at bounding box center [909, 279] width 107 height 19
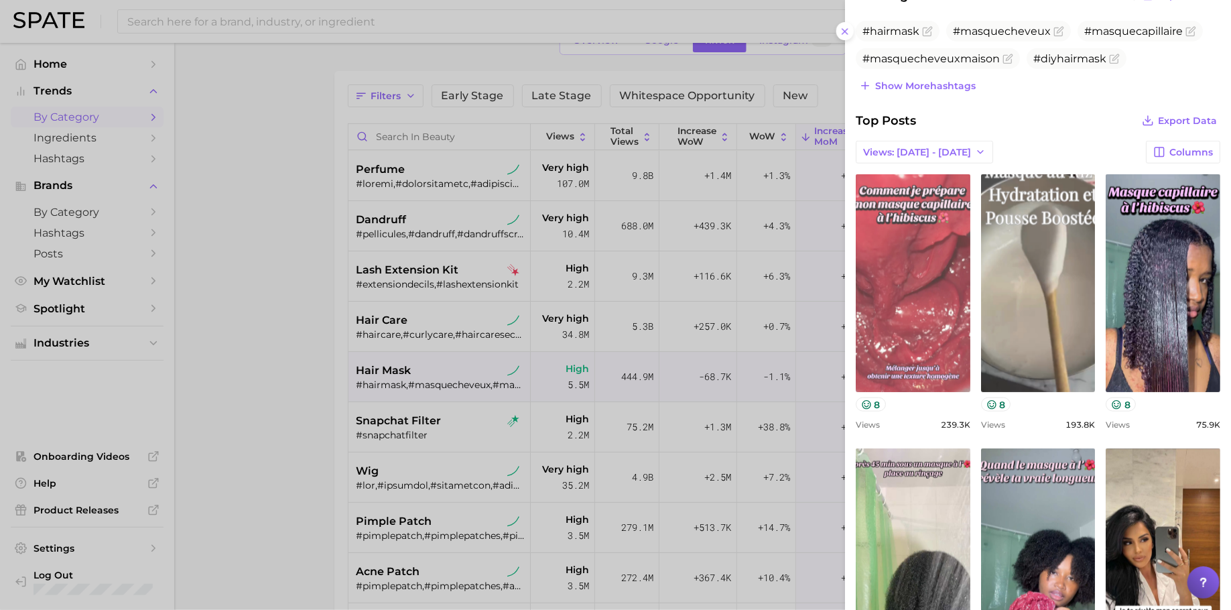
click at [925, 302] on link "view post on TikTok" at bounding box center [913, 283] width 115 height 218
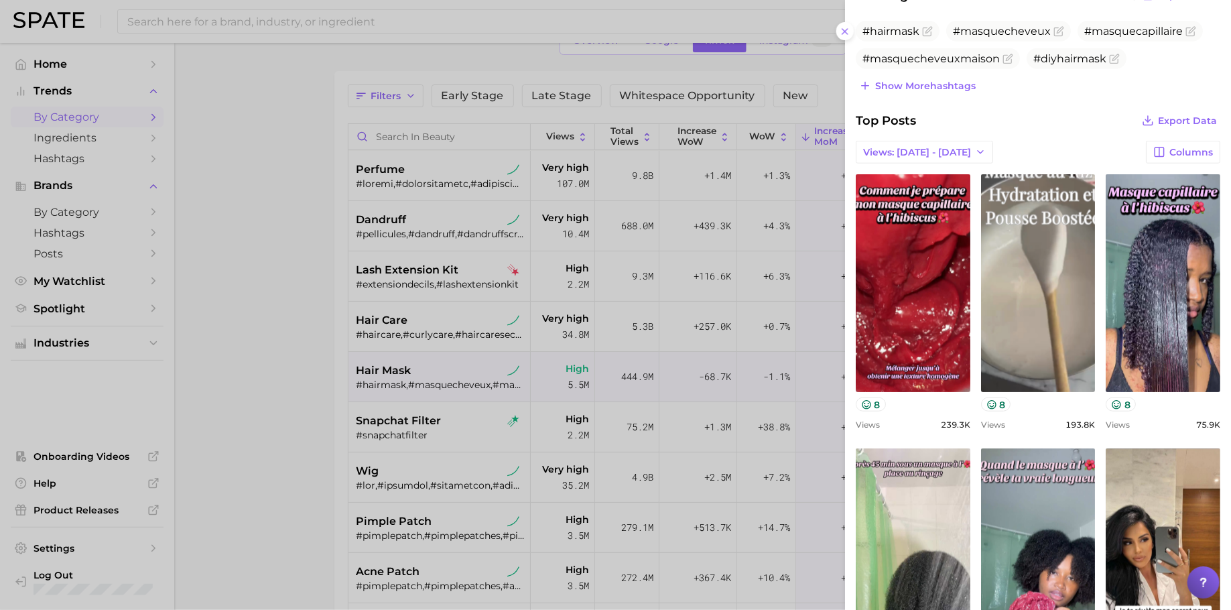
click at [275, 432] on div at bounding box center [615, 305] width 1231 height 610
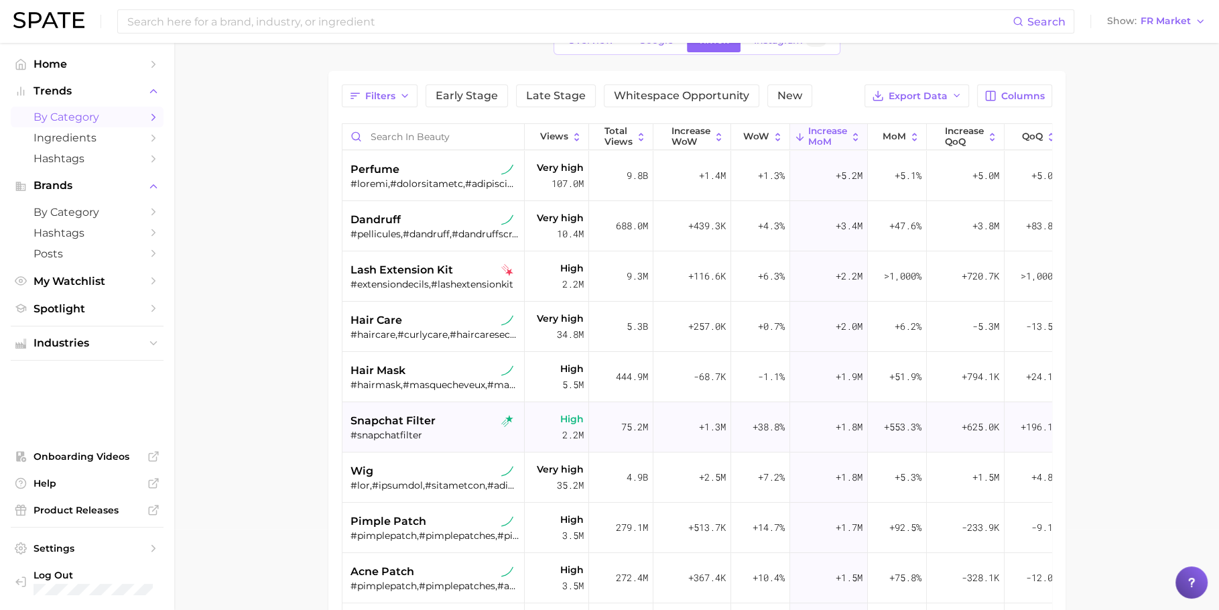
click at [398, 433] on div "#snapchatfilter" at bounding box center [435, 435] width 169 height 12
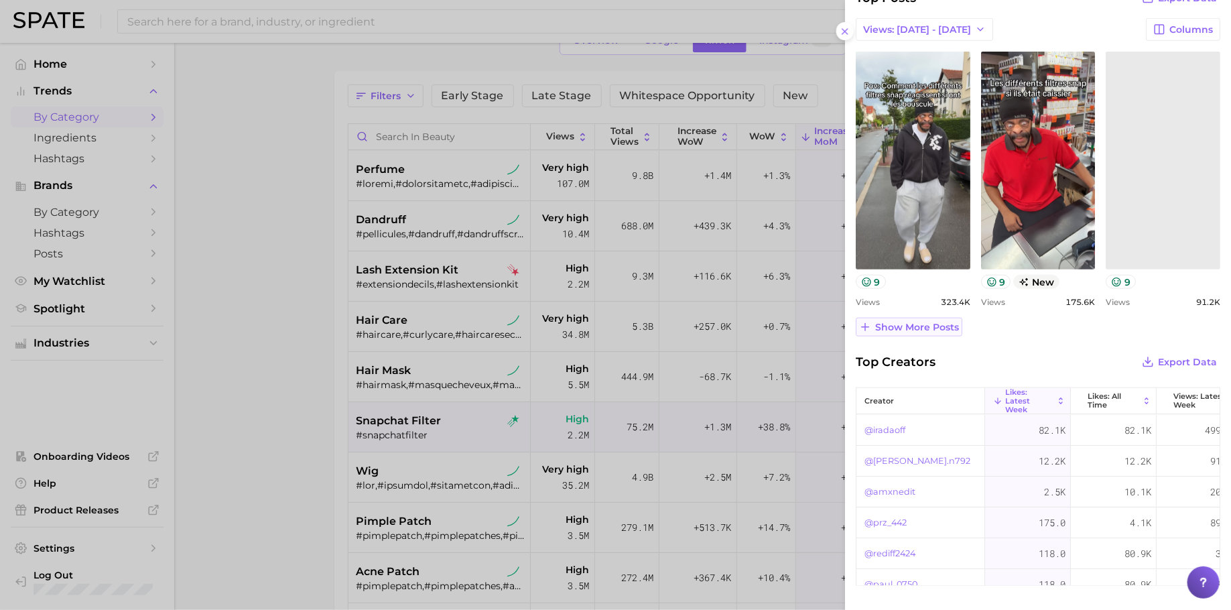
click at [936, 322] on span "Show more posts" at bounding box center [917, 327] width 84 height 11
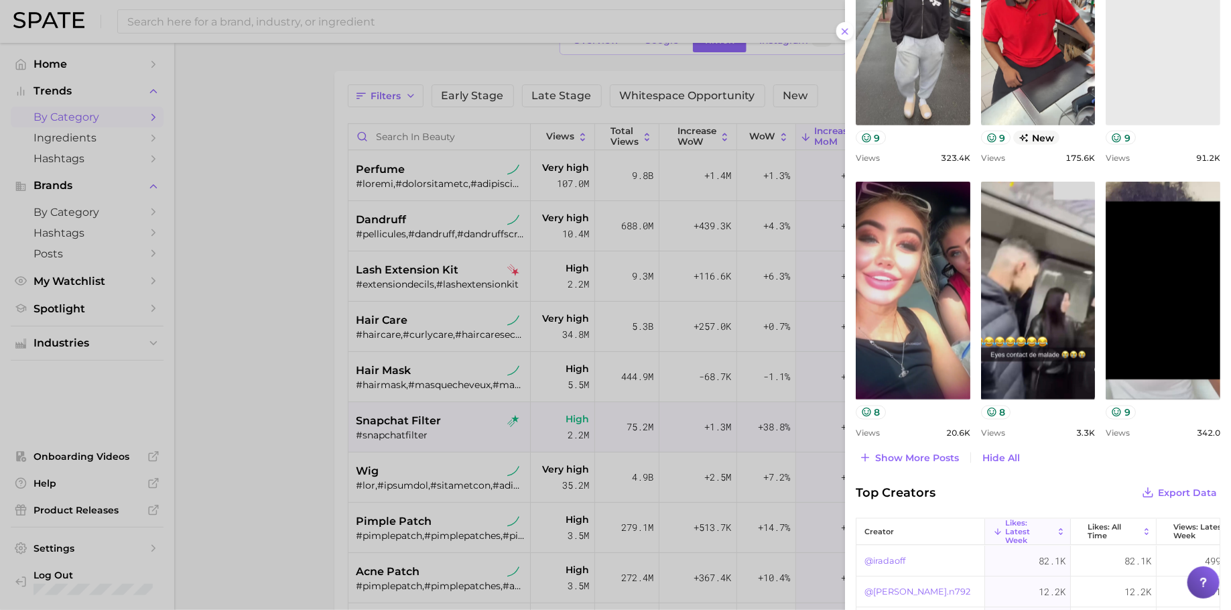
click at [479, 434] on div at bounding box center [615, 305] width 1231 height 610
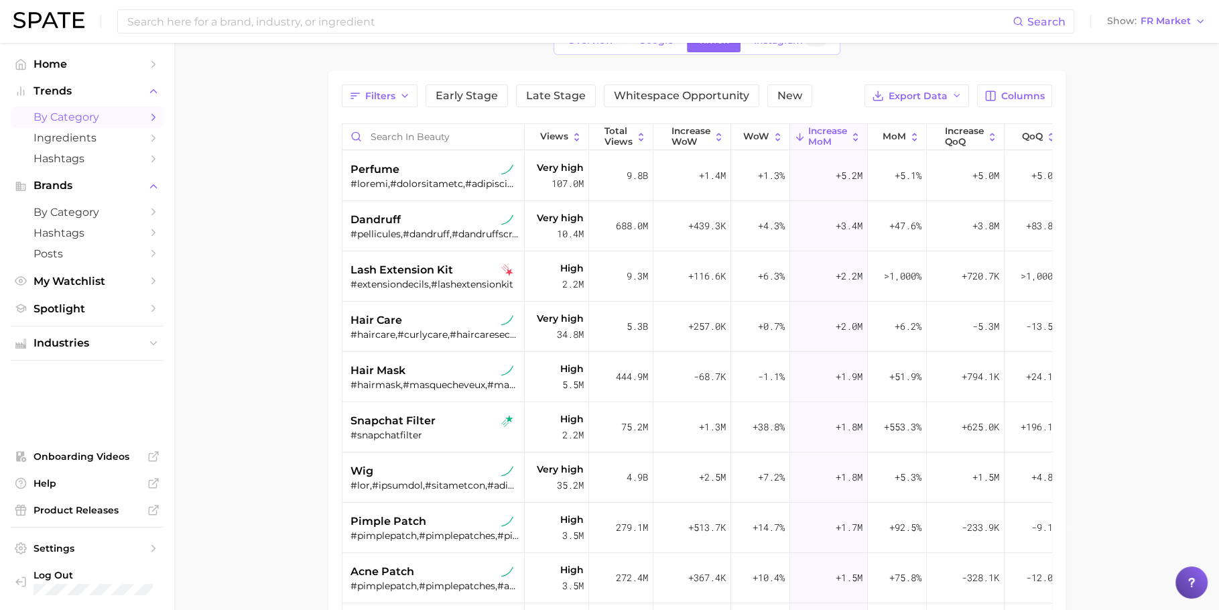
click at [418, 477] on div "wig" at bounding box center [435, 471] width 169 height 16
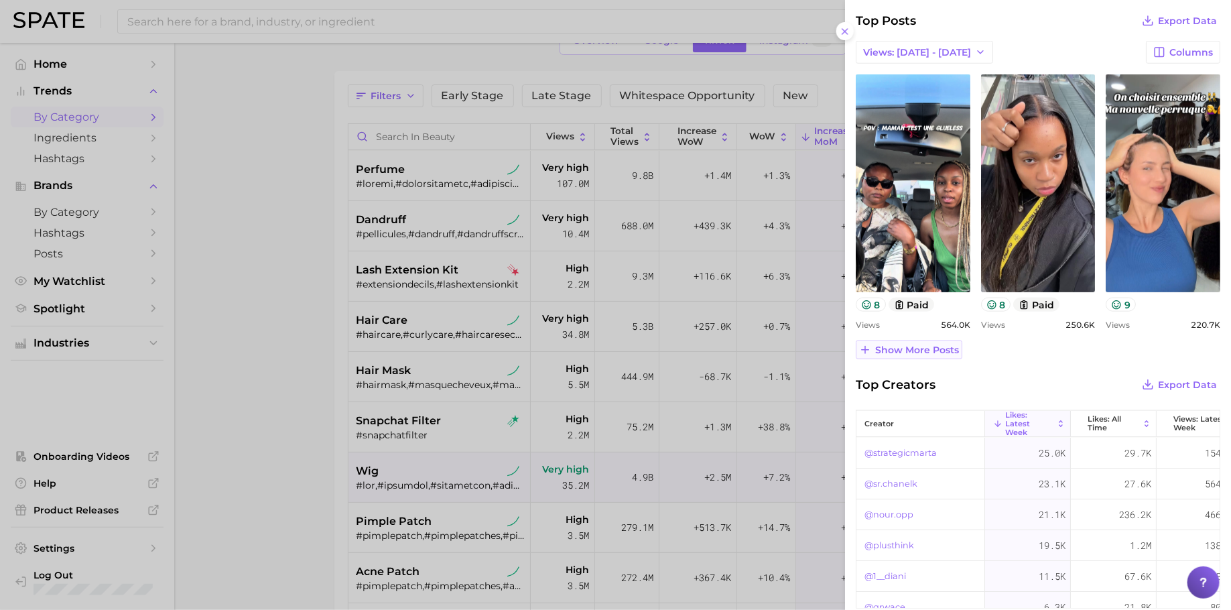
click at [934, 351] on span "Show more posts" at bounding box center [917, 350] width 84 height 11
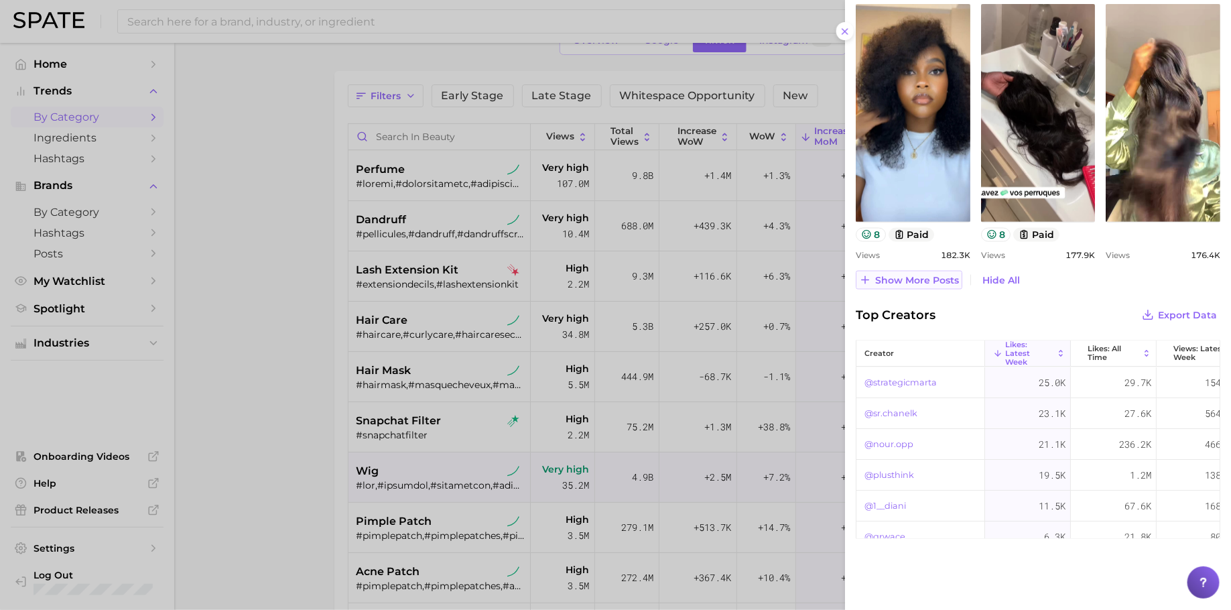
click at [938, 280] on span "Show more posts" at bounding box center [917, 280] width 84 height 11
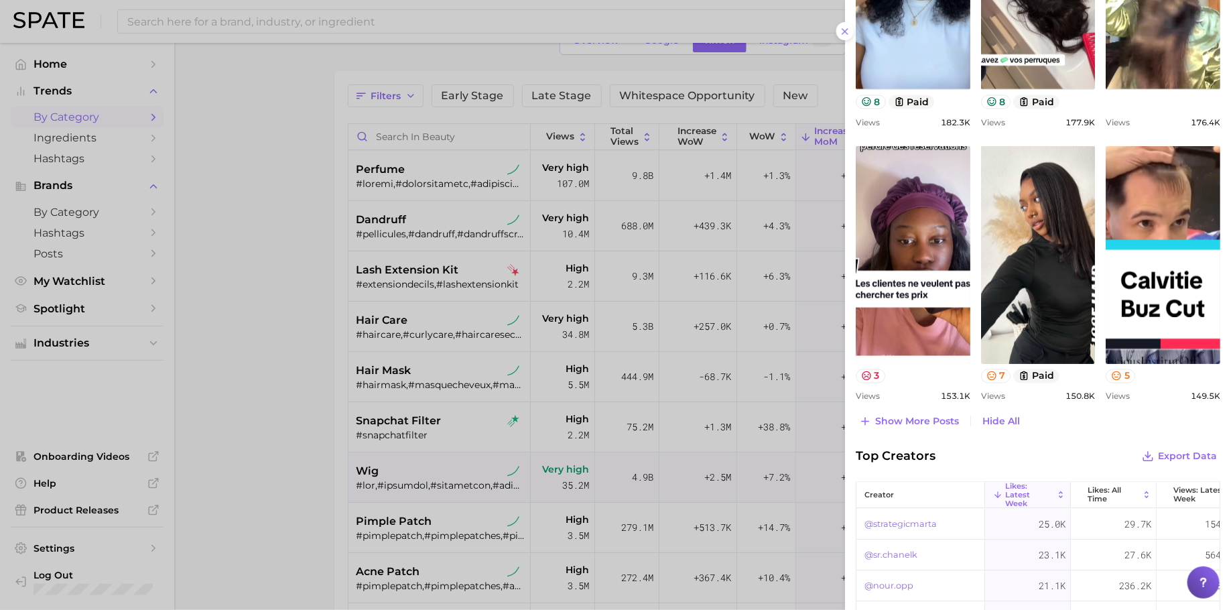
click at [658, 347] on div at bounding box center [615, 305] width 1231 height 610
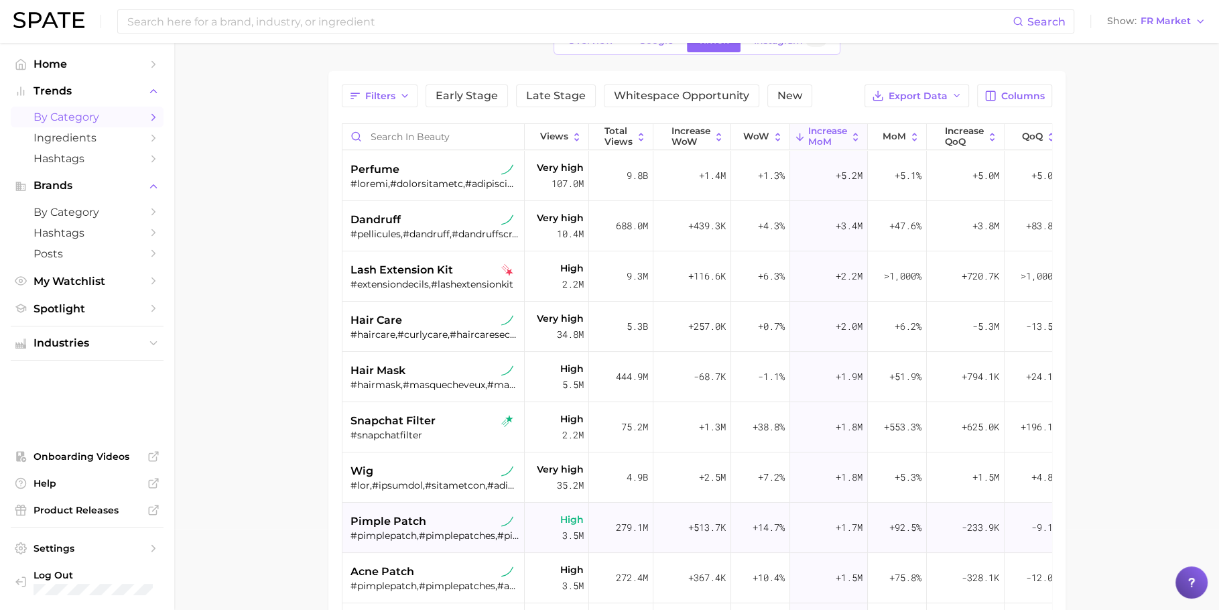
click at [414, 527] on span "pimple patch" at bounding box center [389, 521] width 76 height 16
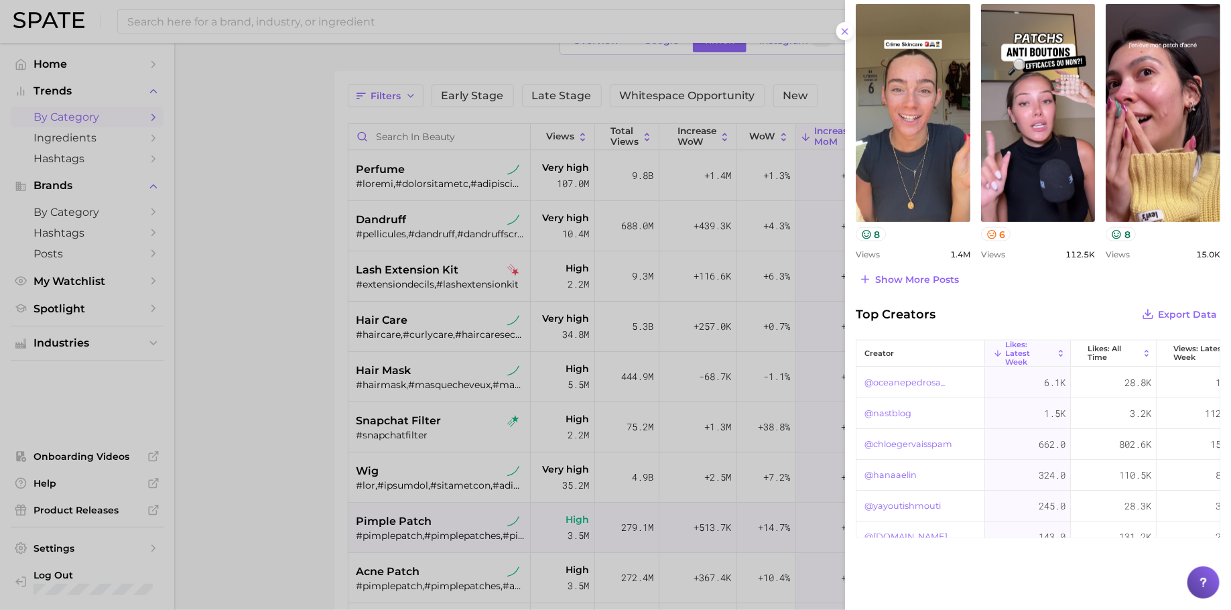
click at [920, 257] on div "Top Posts Export Data Views: [DATE] - [DATE] Columns view post on TikTok 8 View…" at bounding box center [1038, 115] width 365 height 348
click at [924, 253] on div "Views 1.4m" at bounding box center [913, 254] width 115 height 10
click at [930, 280] on span "Show more posts" at bounding box center [917, 279] width 84 height 11
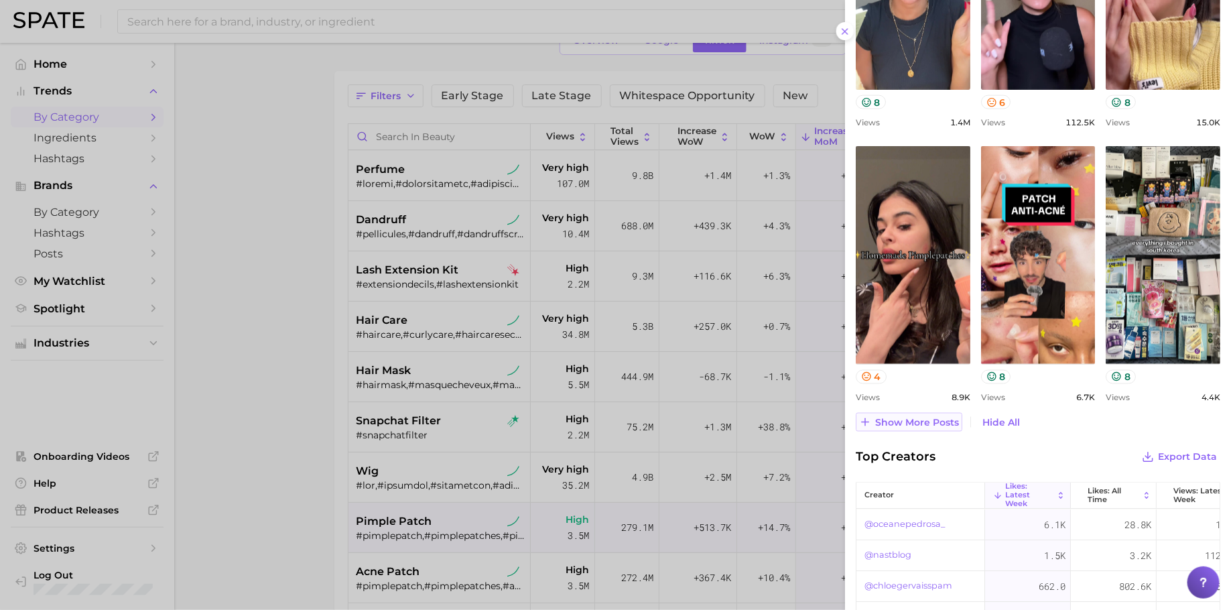
click at [917, 420] on span "Show more posts" at bounding box center [917, 422] width 84 height 11
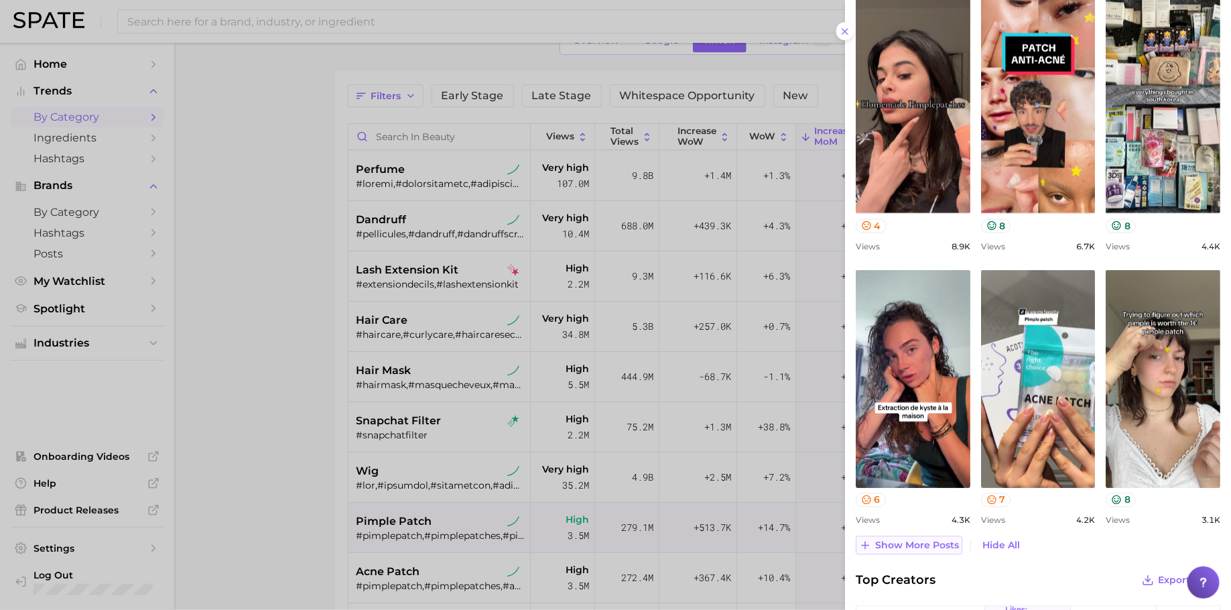
click at [919, 547] on span "Show more posts" at bounding box center [917, 545] width 84 height 11
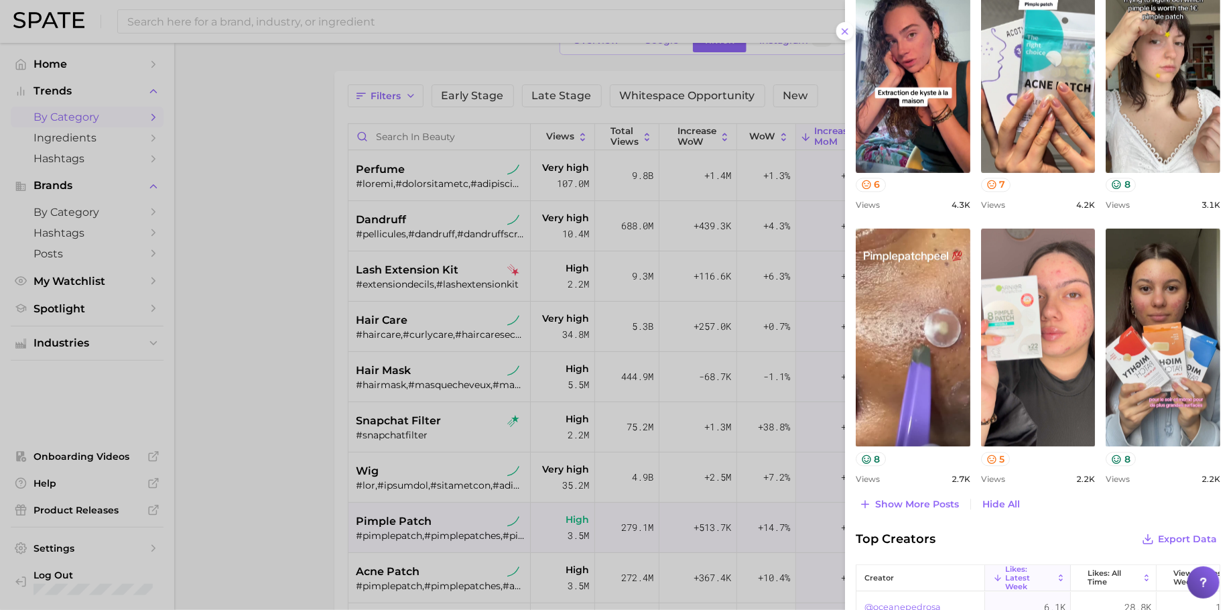
click at [263, 258] on div at bounding box center [615, 305] width 1231 height 610
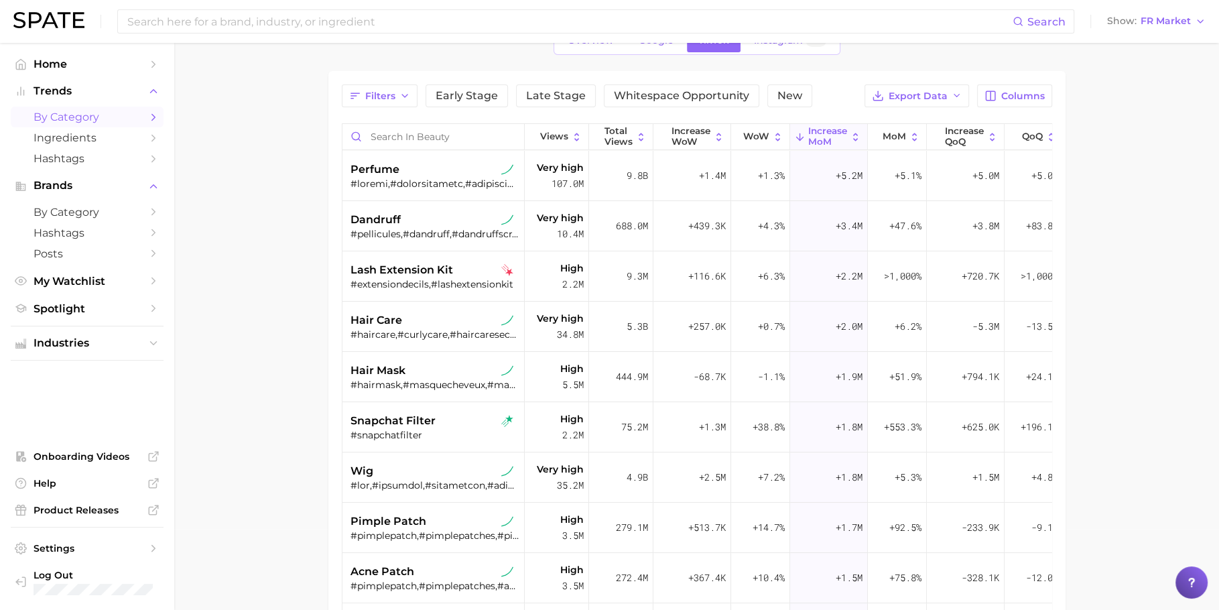
click at [109, 212] on span "by Category" at bounding box center [87, 212] width 107 height 13
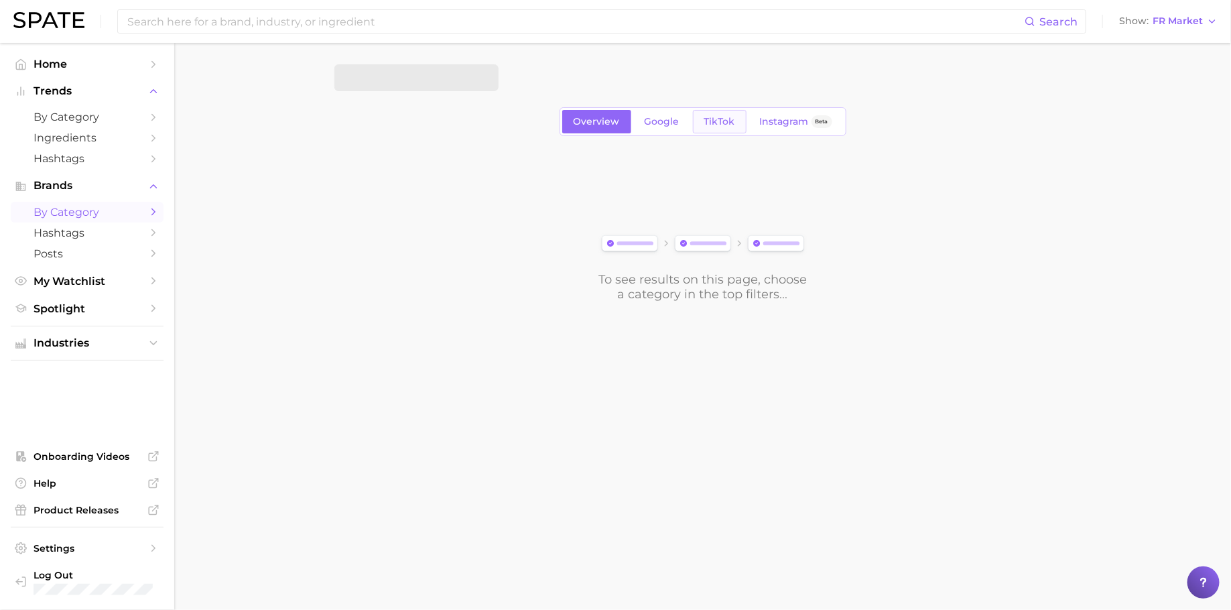
click at [731, 121] on span "TikTok" at bounding box center [719, 121] width 31 height 11
click at [460, 82] on button "Choose Category" at bounding box center [416, 77] width 164 height 27
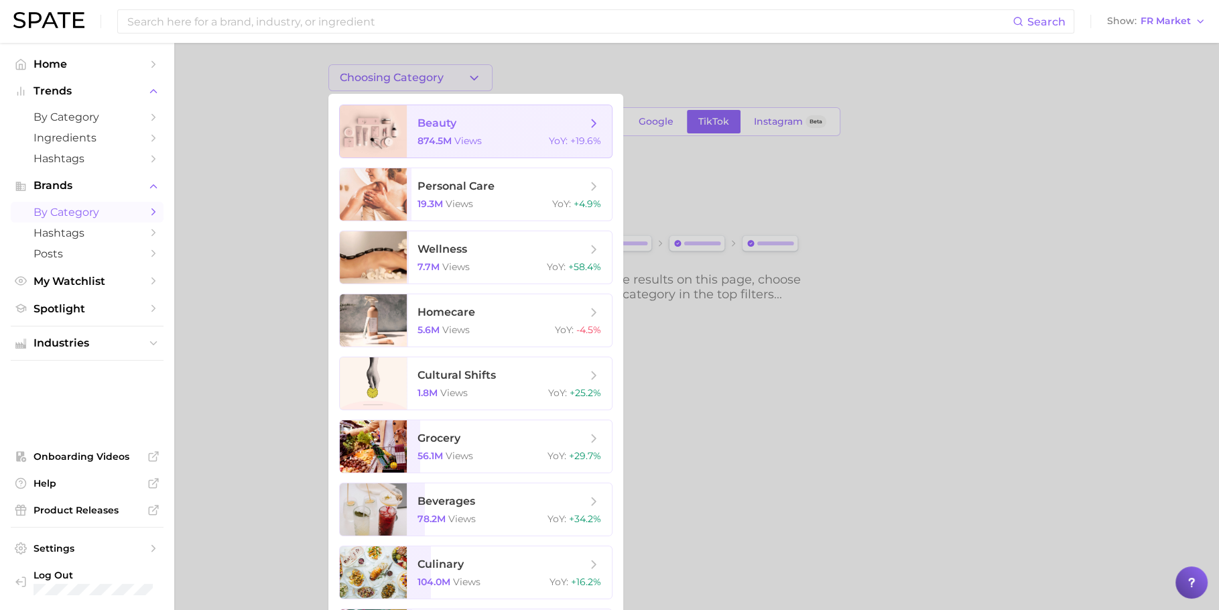
click at [515, 145] on div "874.5m views YoY : +19.6%" at bounding box center [510, 141] width 184 height 12
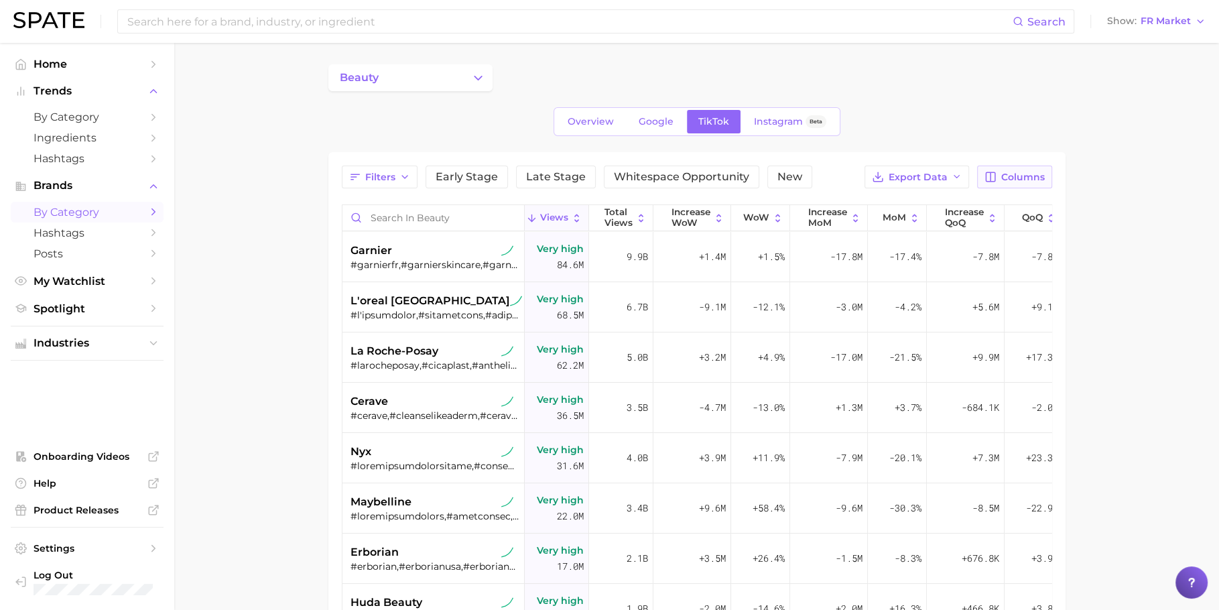
click at [1048, 169] on button "Columns" at bounding box center [1014, 177] width 74 height 23
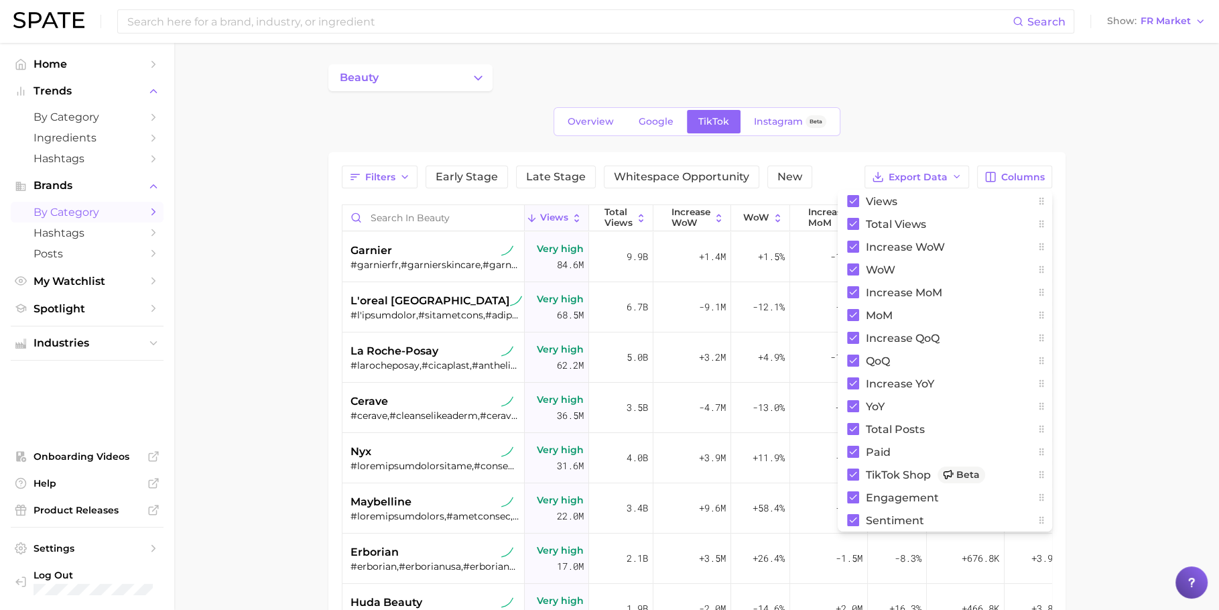
click at [874, 144] on div "beauty Overview Google TikTok Instagram Beta Filters Early Stage Late Stage Whi…" at bounding box center [696, 445] width 737 height 763
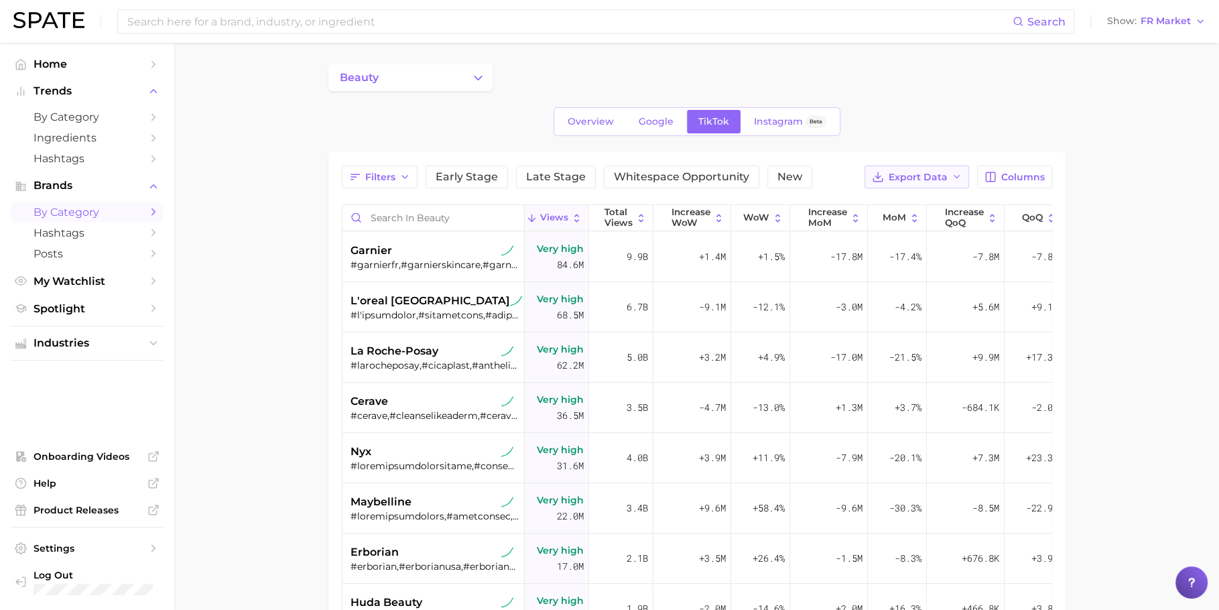
click at [922, 180] on span "Export Data" at bounding box center [918, 177] width 59 height 11
click at [916, 200] on span "Table Data CSV" at bounding box center [882, 201] width 74 height 11
click at [832, 219] on span "increase MoM" at bounding box center [827, 217] width 39 height 21
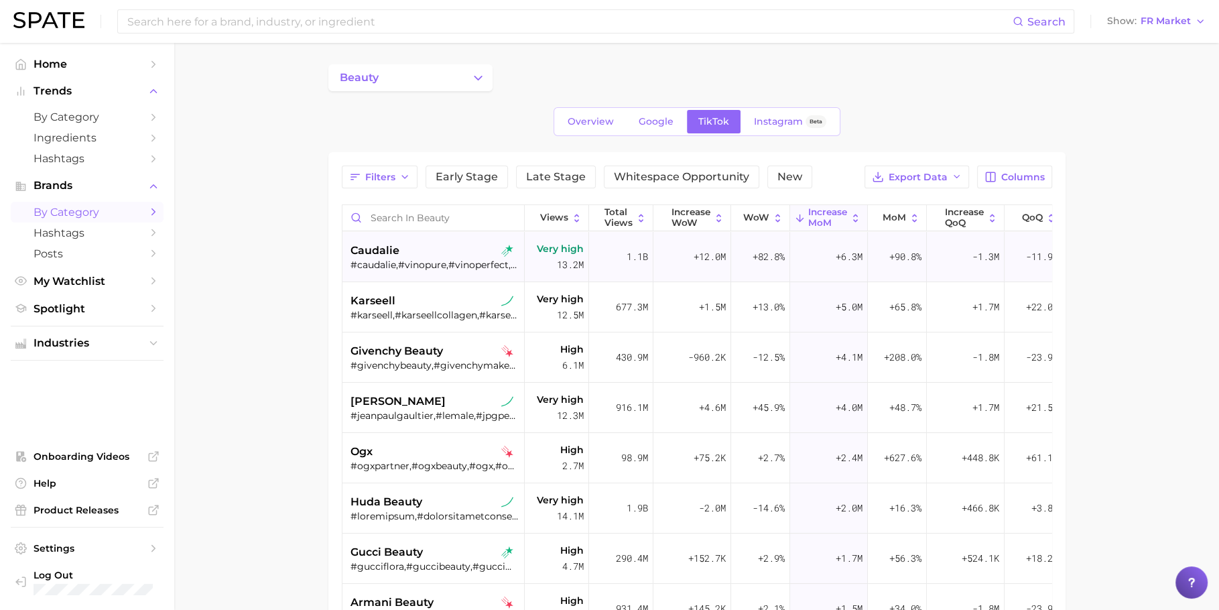
click at [397, 259] on div "#caudalie,#vinopure,#vinoperfect,#caudalievinoperfect,#beautyelixir,#caudaliepa…" at bounding box center [435, 265] width 169 height 12
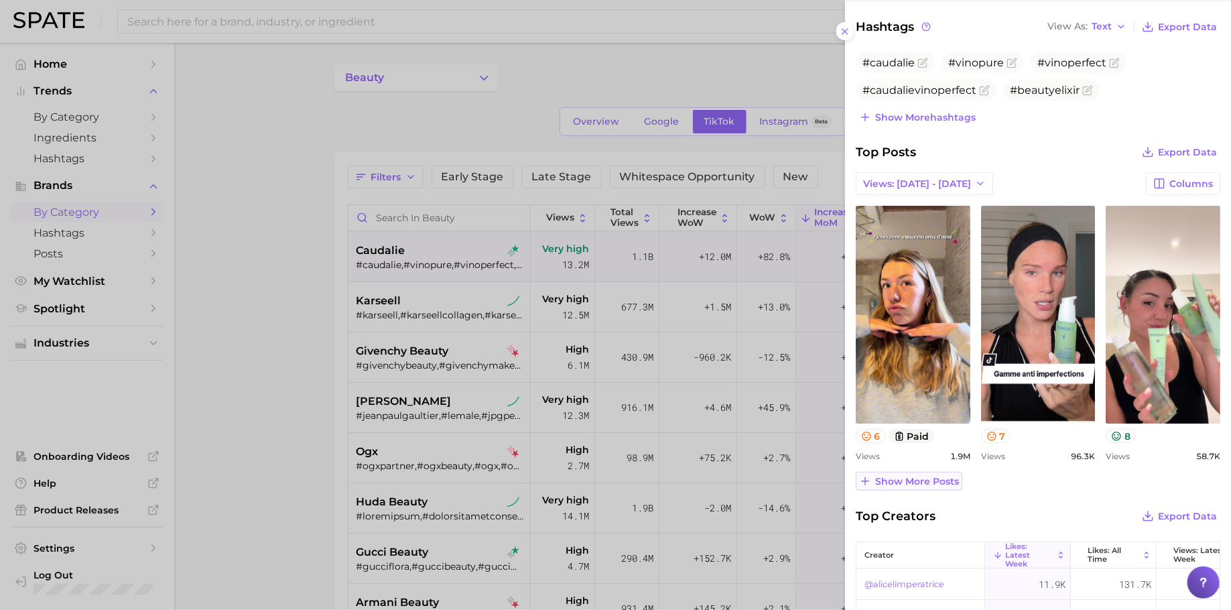
click at [941, 476] on span "Show more posts" at bounding box center [917, 481] width 84 height 11
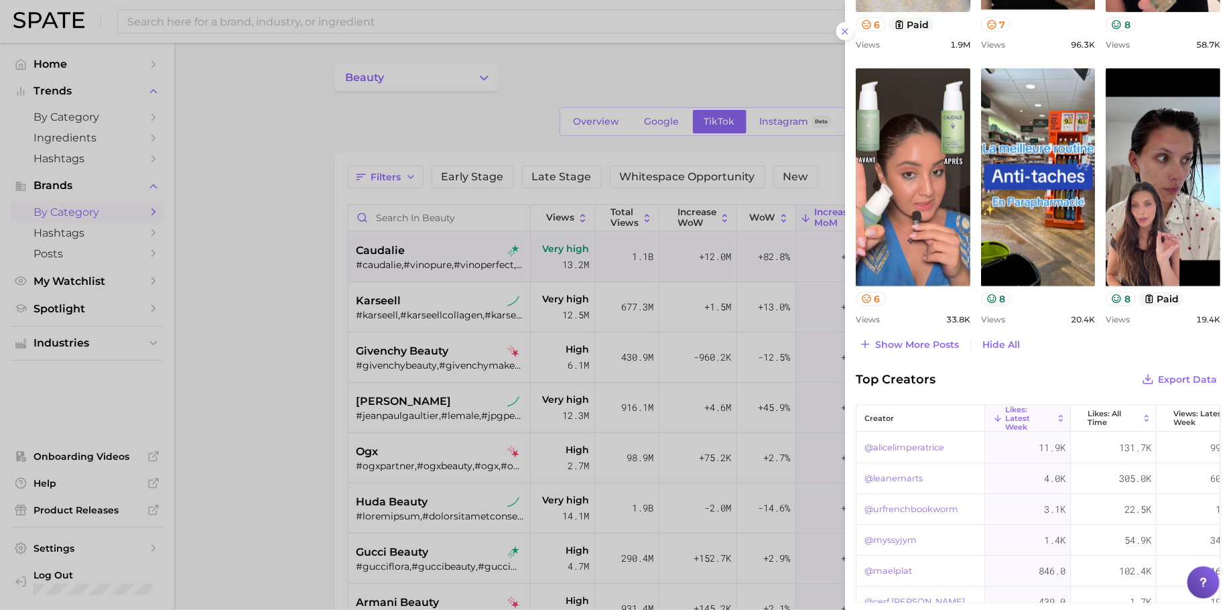
scroll to position [838, 0]
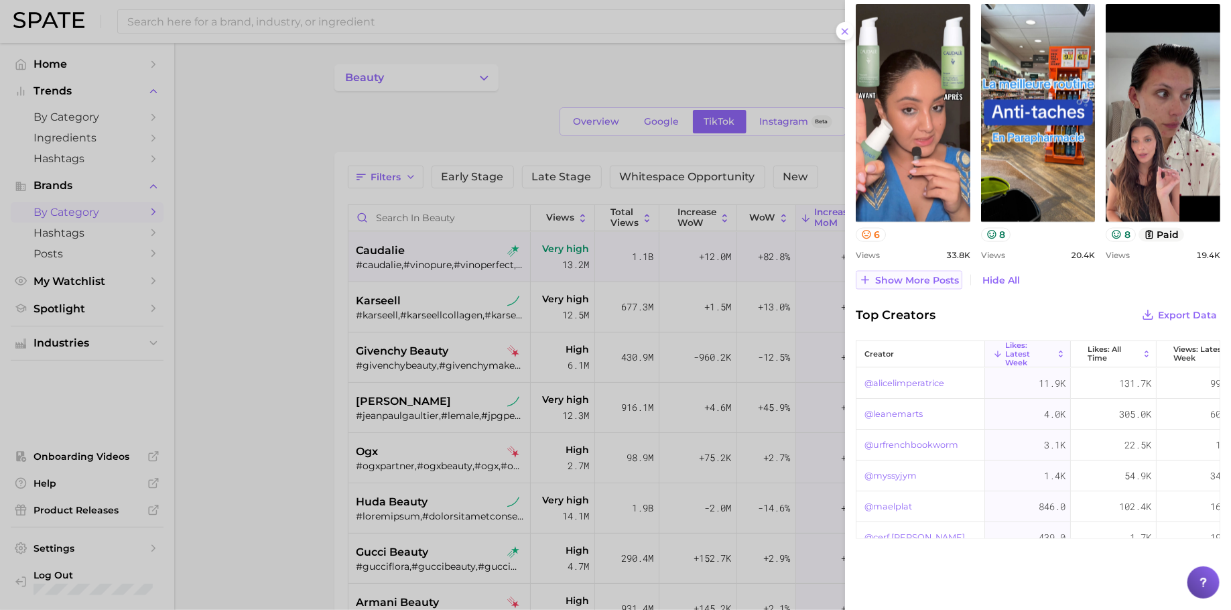
click at [924, 275] on span "Show more posts" at bounding box center [917, 280] width 84 height 11
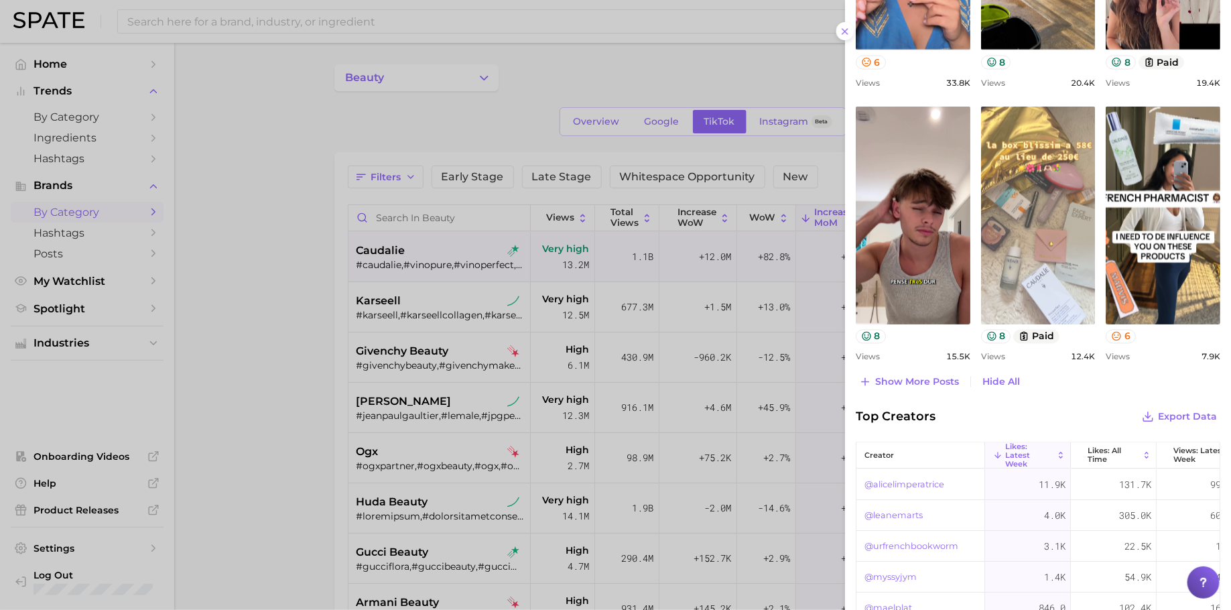
scroll to position [806, 0]
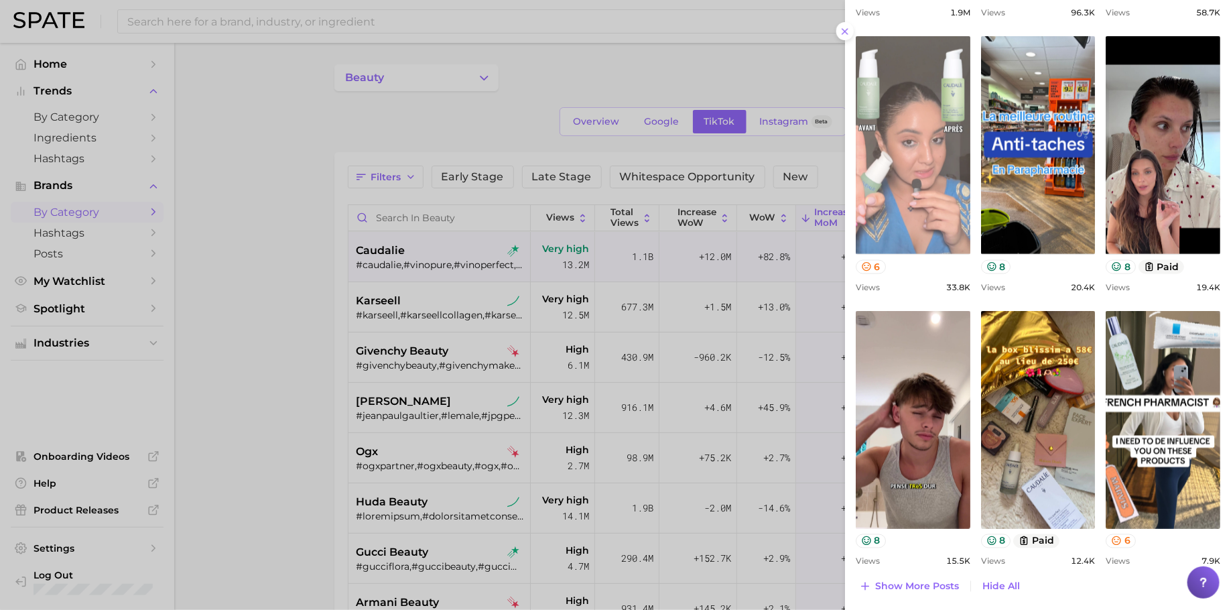
click at [913, 204] on link "view post on TikTok" at bounding box center [913, 145] width 115 height 218
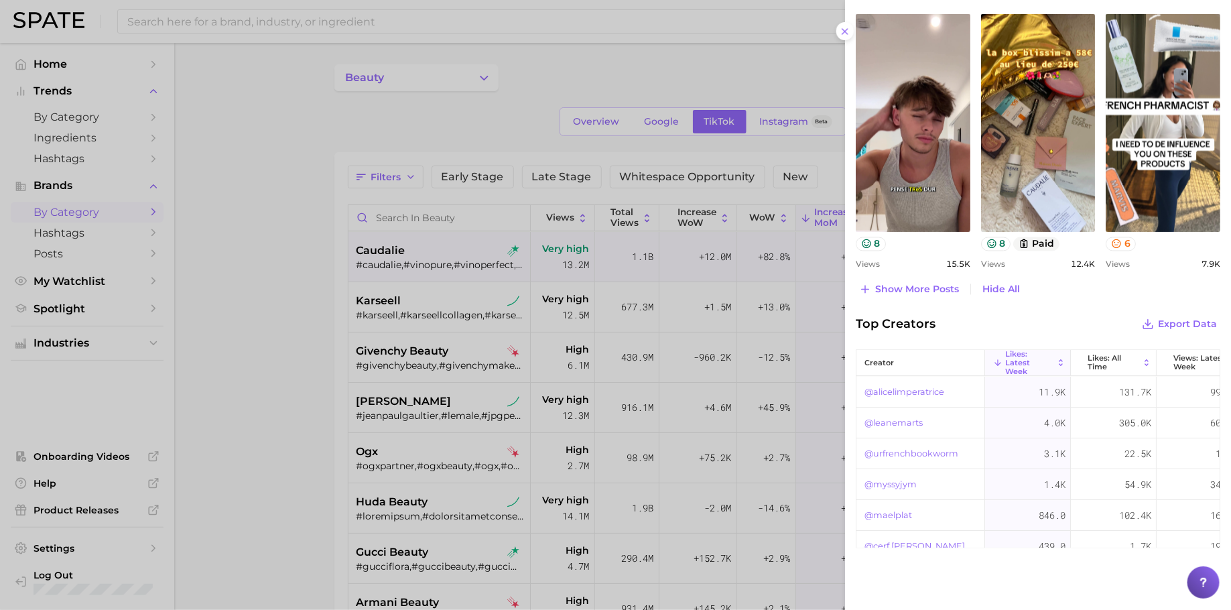
scroll to position [1113, 0]
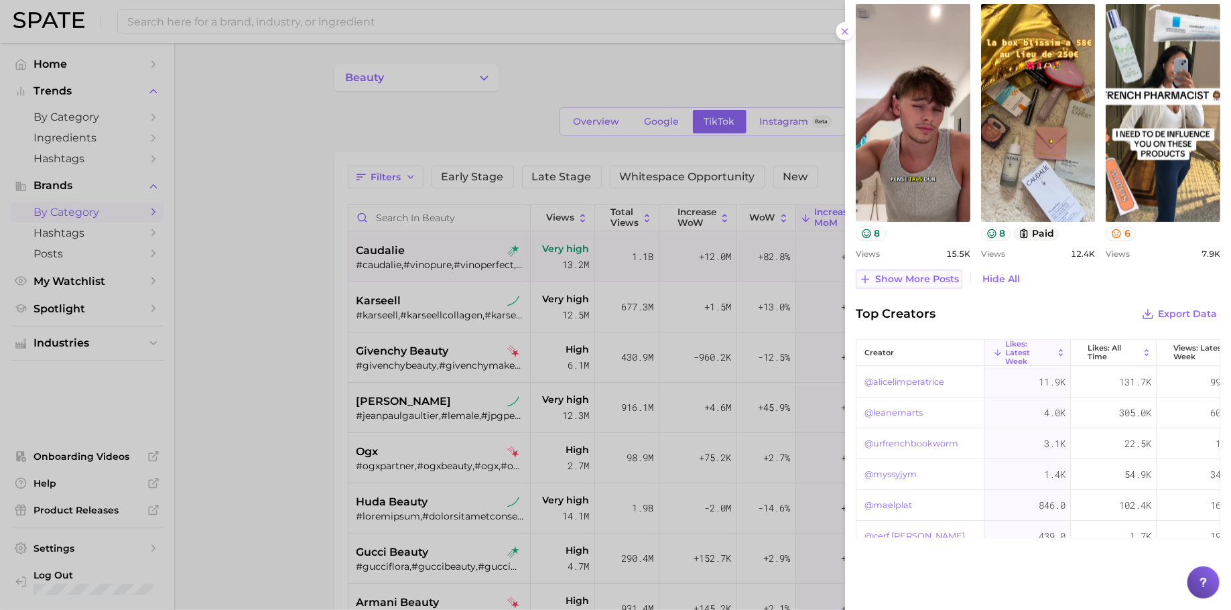
click at [942, 283] on button "Show more posts" at bounding box center [909, 279] width 107 height 19
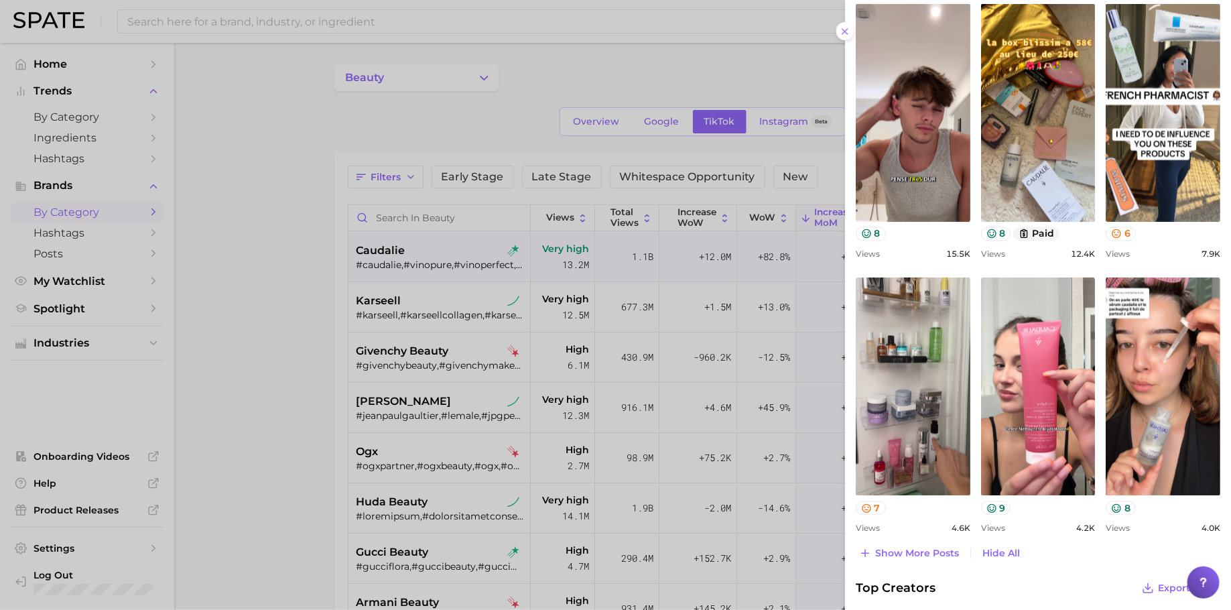
scroll to position [0, 0]
click at [414, 304] on div at bounding box center [615, 305] width 1231 height 610
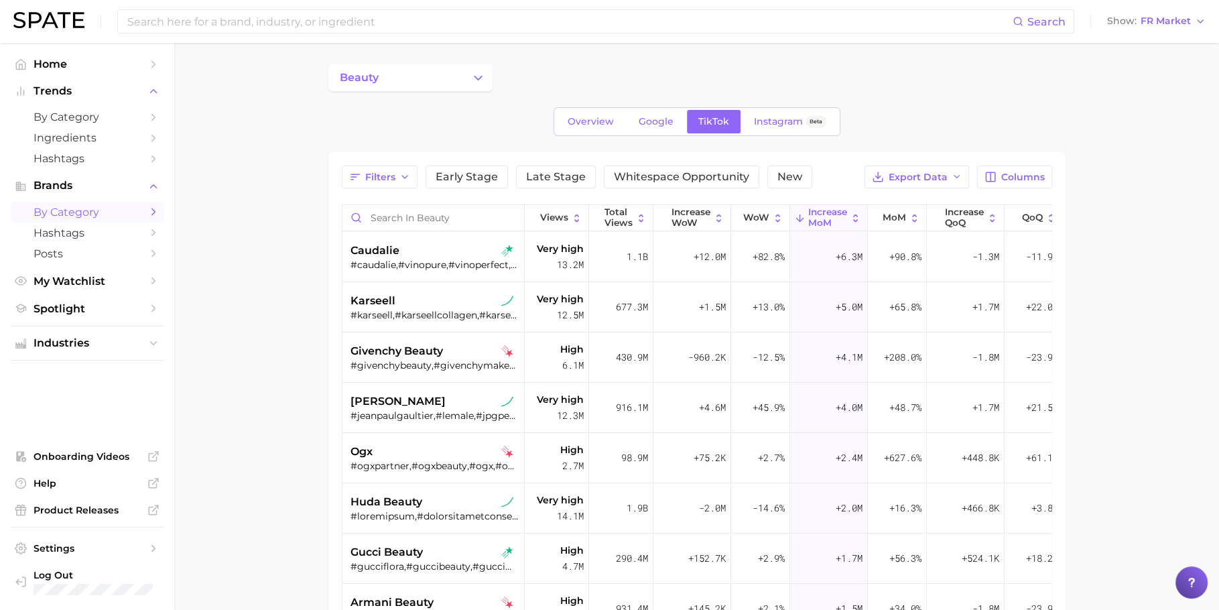
click at [414, 304] on div "karseell" at bounding box center [435, 301] width 169 height 16
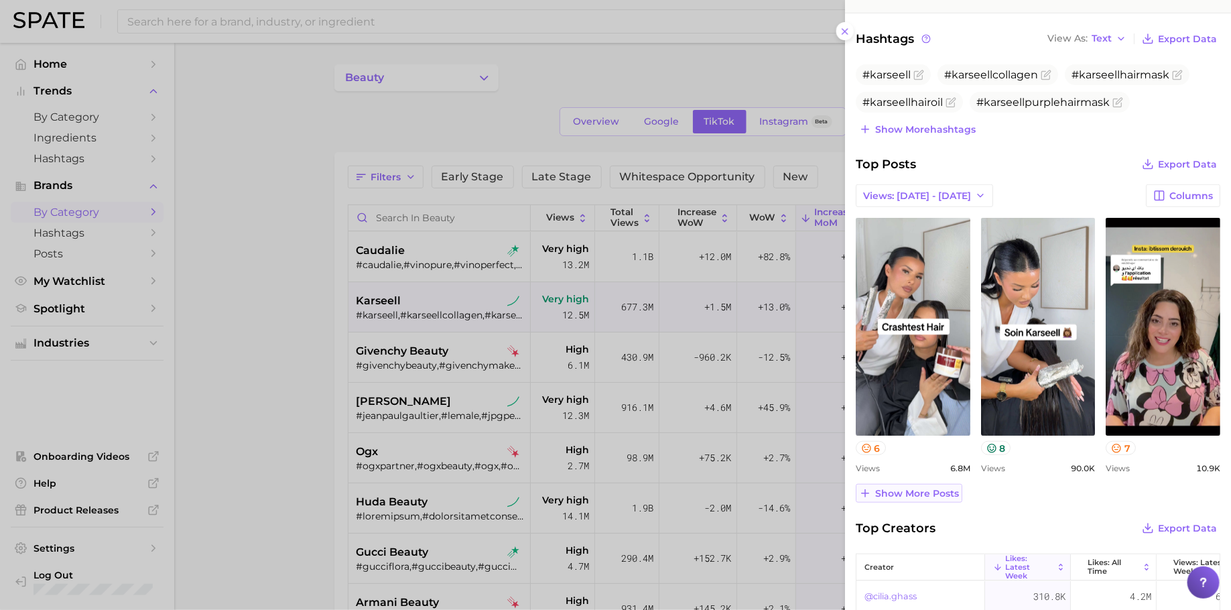
click at [916, 490] on span "Show more posts" at bounding box center [917, 493] width 84 height 11
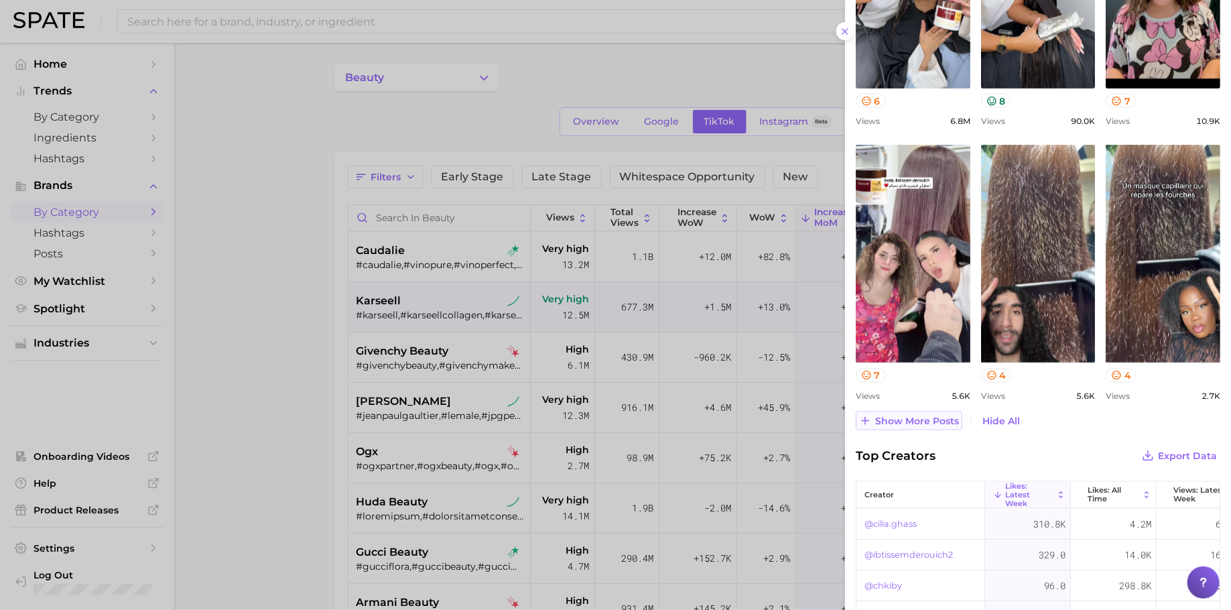
click at [918, 423] on span "Show more posts" at bounding box center [917, 421] width 84 height 11
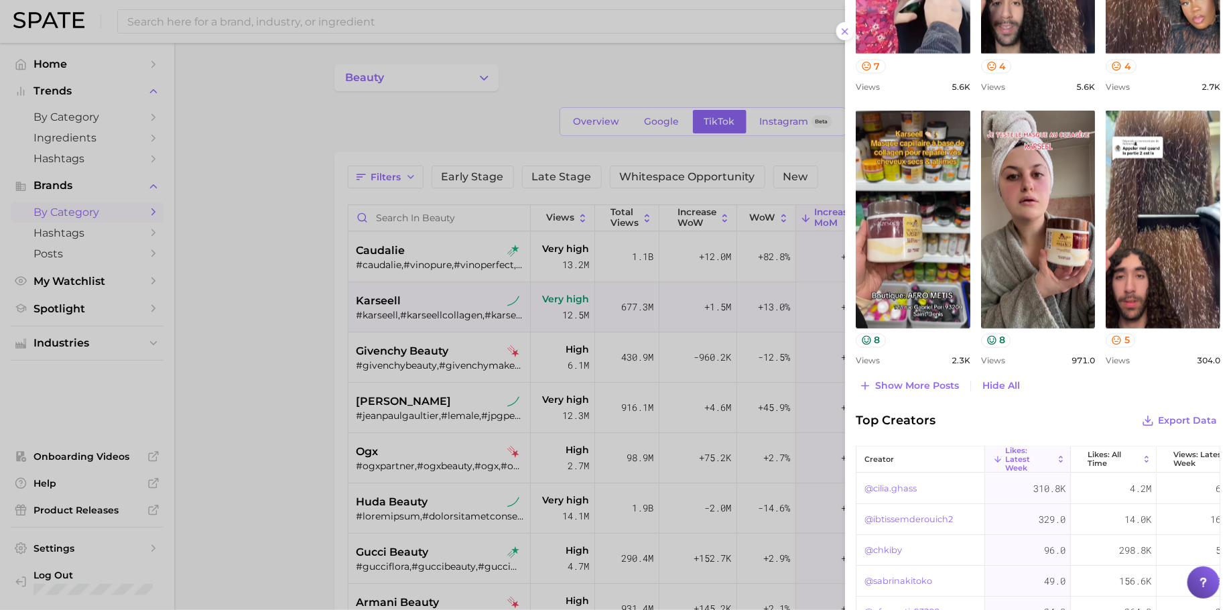
click at [464, 382] on div at bounding box center [615, 305] width 1231 height 610
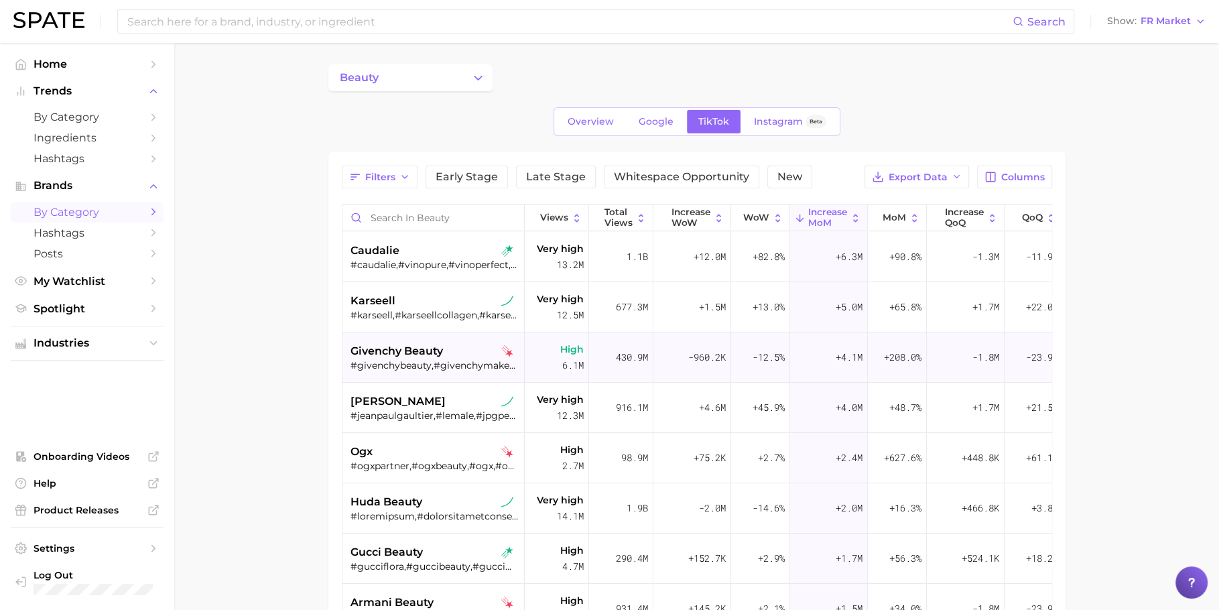
click at [454, 362] on div "#givenchybeauty,#givenchymakeup,#givenchyfragrance,#prismelibre,#givenchybeauty…" at bounding box center [435, 365] width 169 height 12
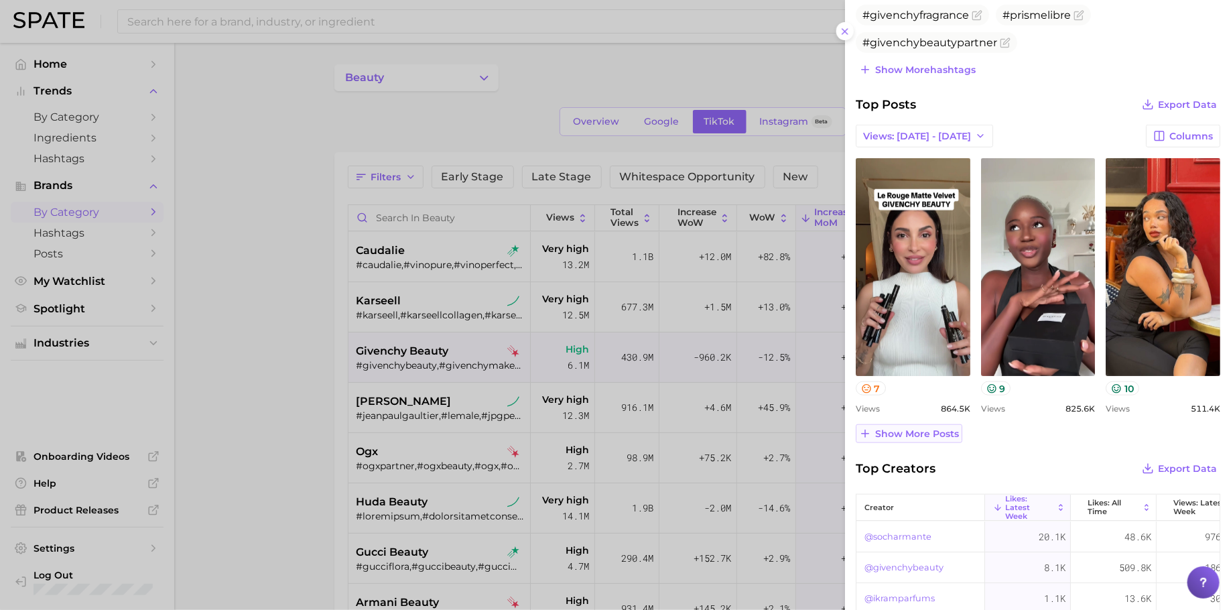
click at [927, 430] on span "Show more posts" at bounding box center [917, 433] width 84 height 11
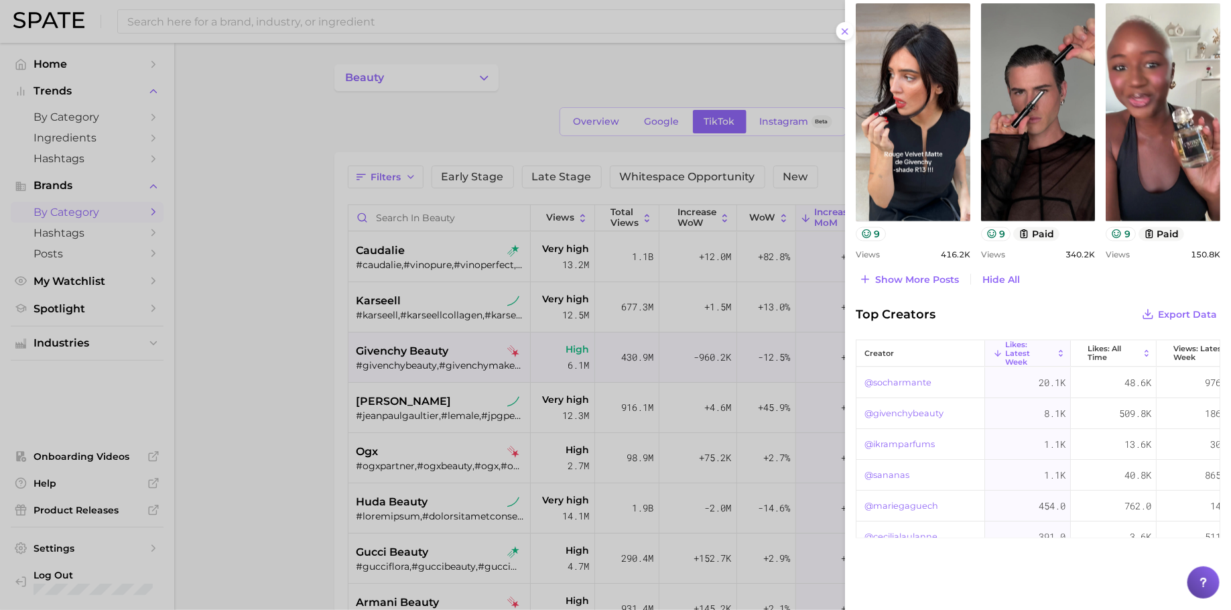
click at [932, 278] on span "Show more posts" at bounding box center [917, 279] width 84 height 11
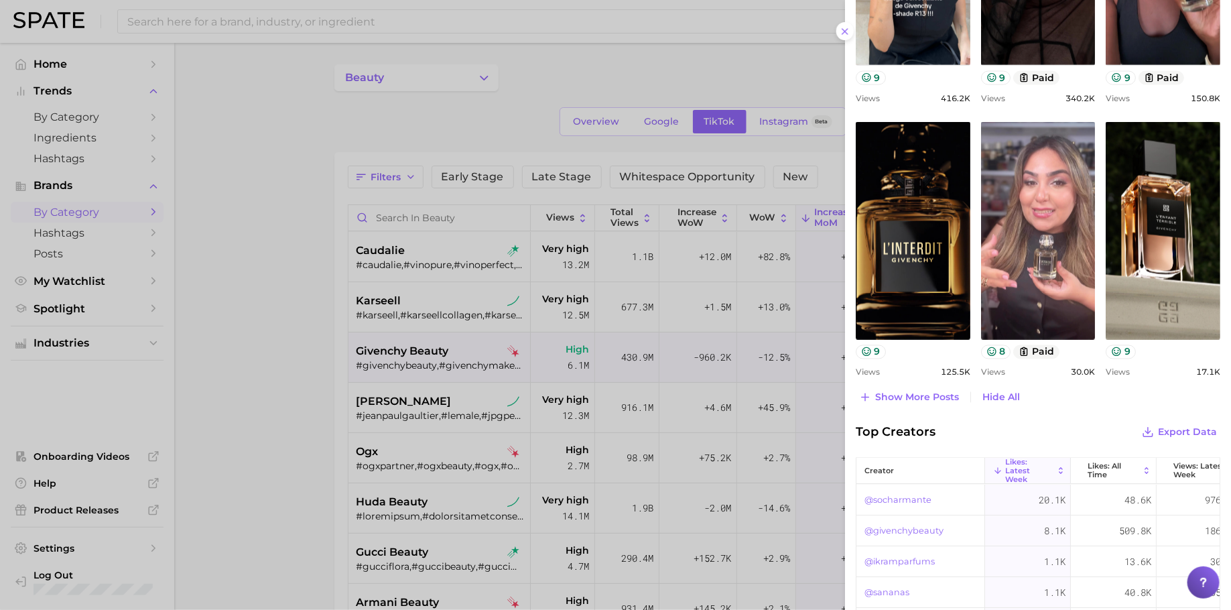
click at [440, 341] on div at bounding box center [615, 305] width 1231 height 610
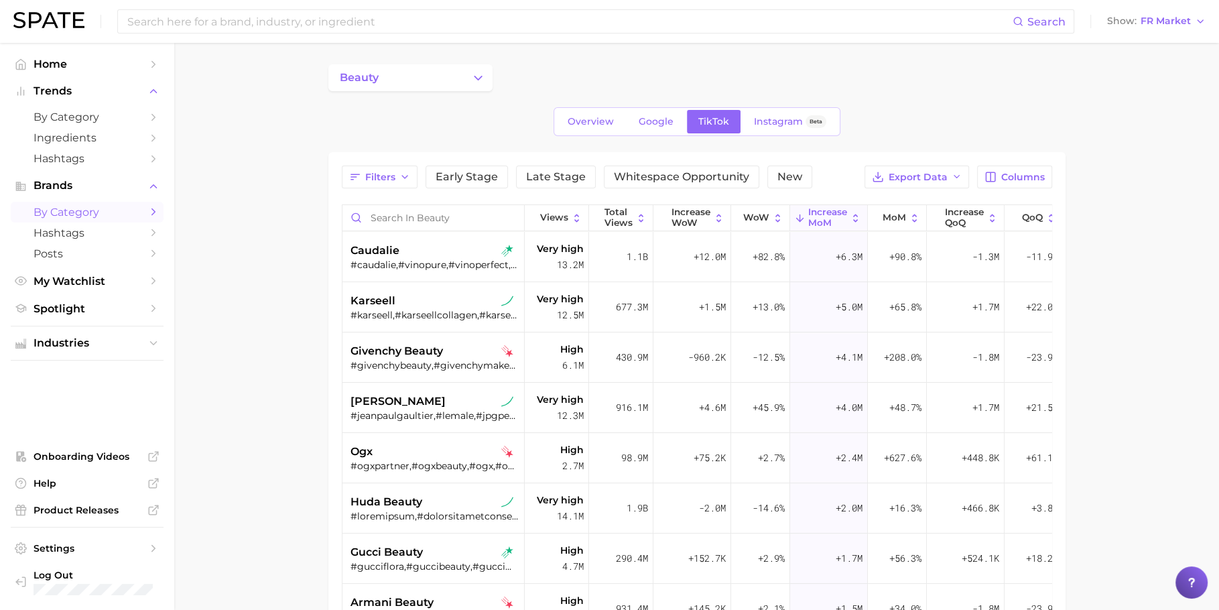
click at [435, 408] on span "[PERSON_NAME]" at bounding box center [398, 401] width 95 height 16
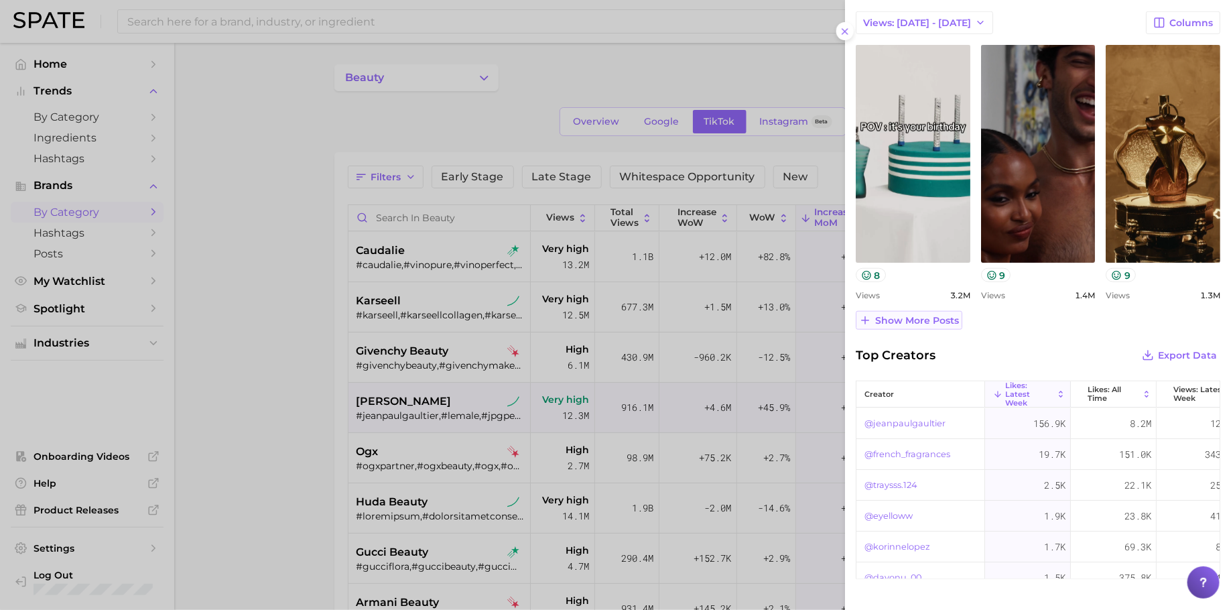
click at [919, 315] on span "Show more posts" at bounding box center [917, 320] width 84 height 11
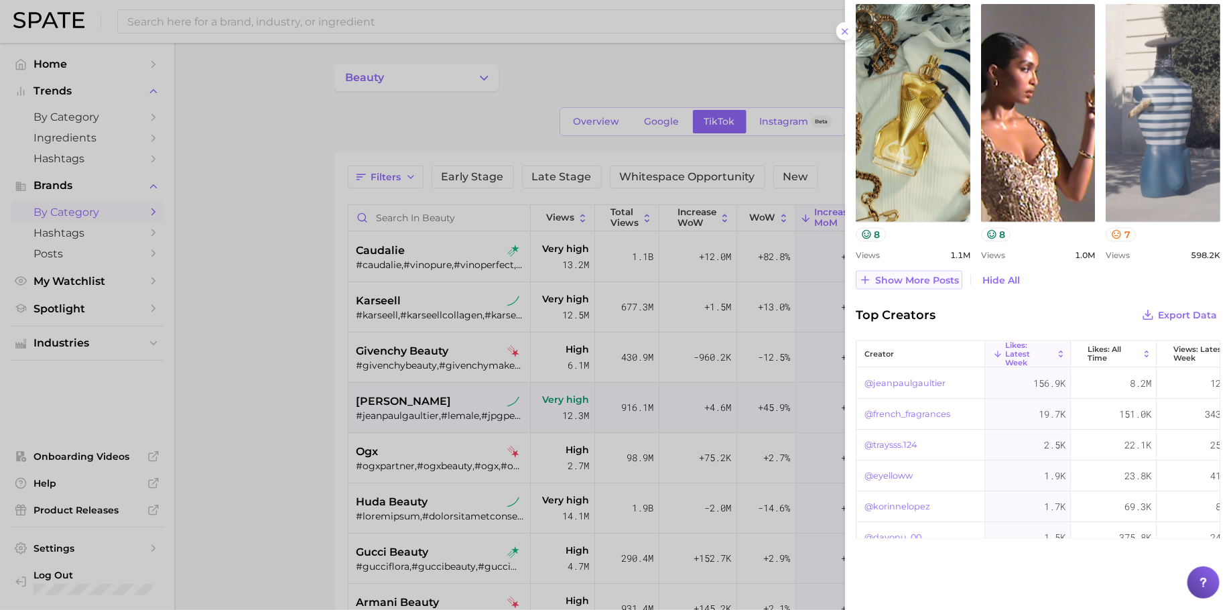
click at [914, 280] on span "Show more posts" at bounding box center [917, 280] width 84 height 11
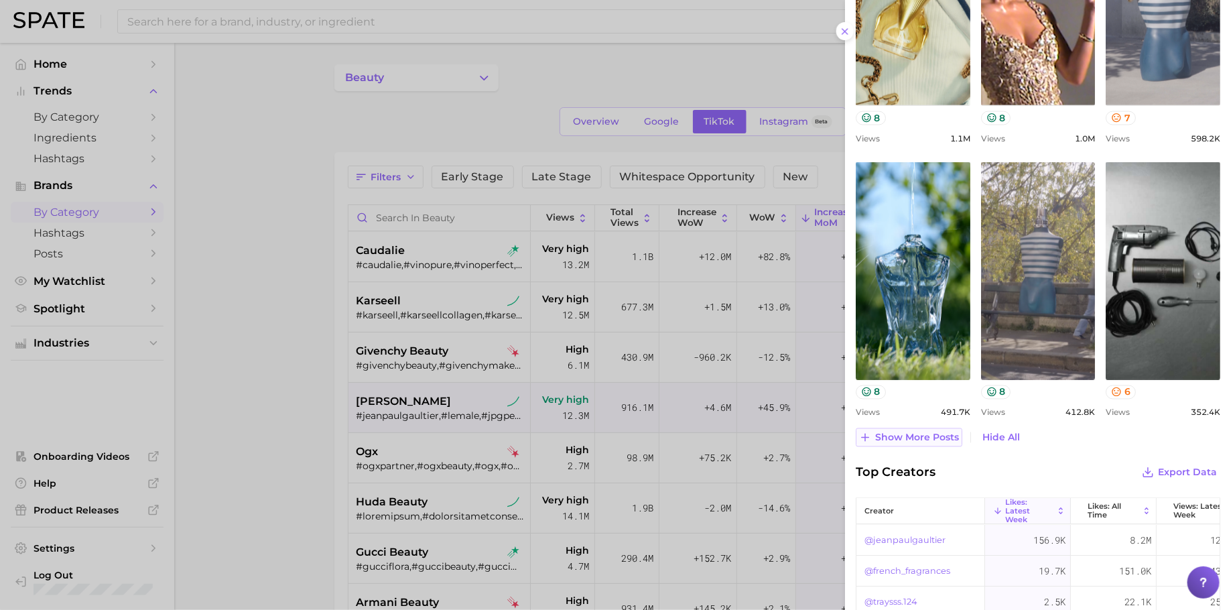
click at [932, 432] on span "Show more posts" at bounding box center [917, 437] width 84 height 11
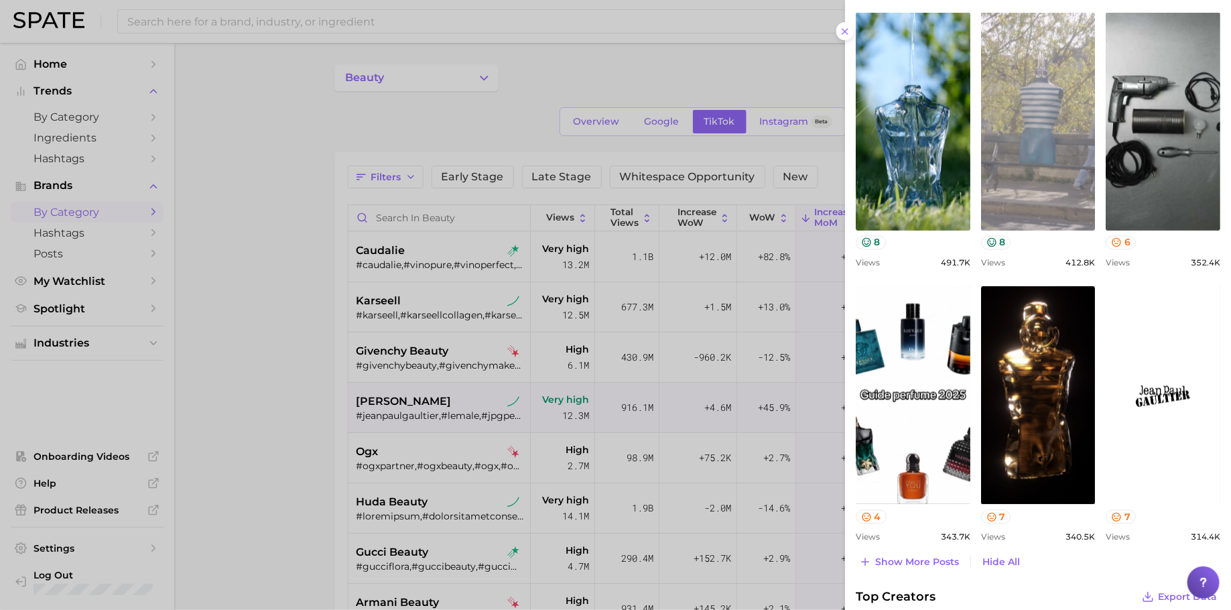
click at [1058, 147] on link "view post on TikTok" at bounding box center [1038, 122] width 115 height 218
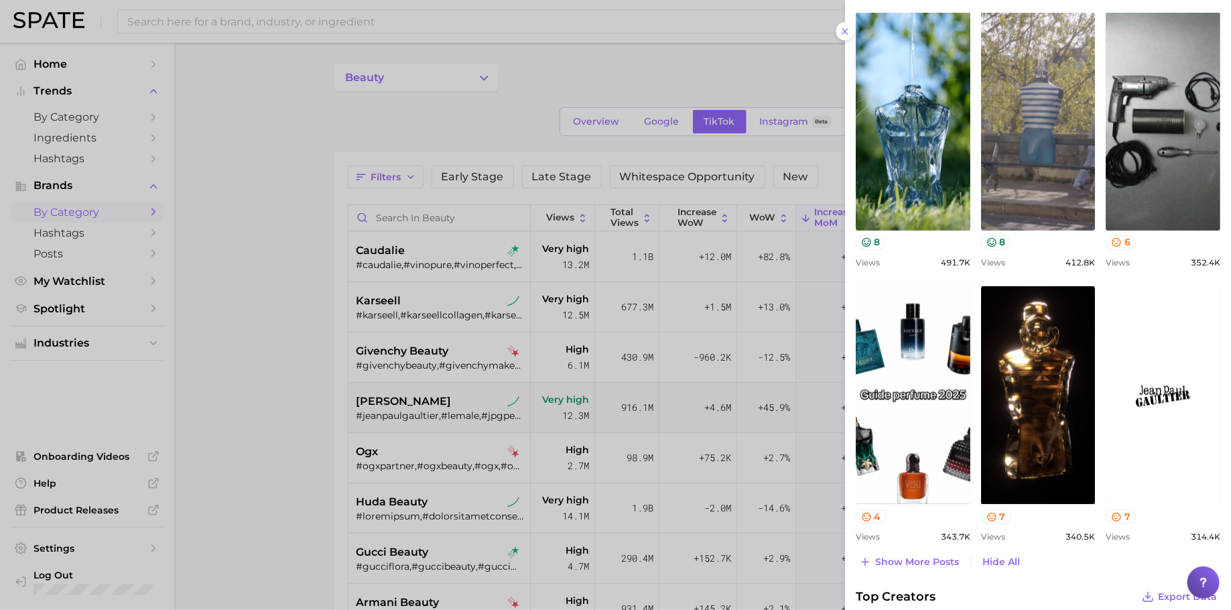
drag, startPoint x: 477, startPoint y: 483, endPoint x: 440, endPoint y: 470, distance: 39.6
click at [476, 482] on div at bounding box center [615, 305] width 1231 height 610
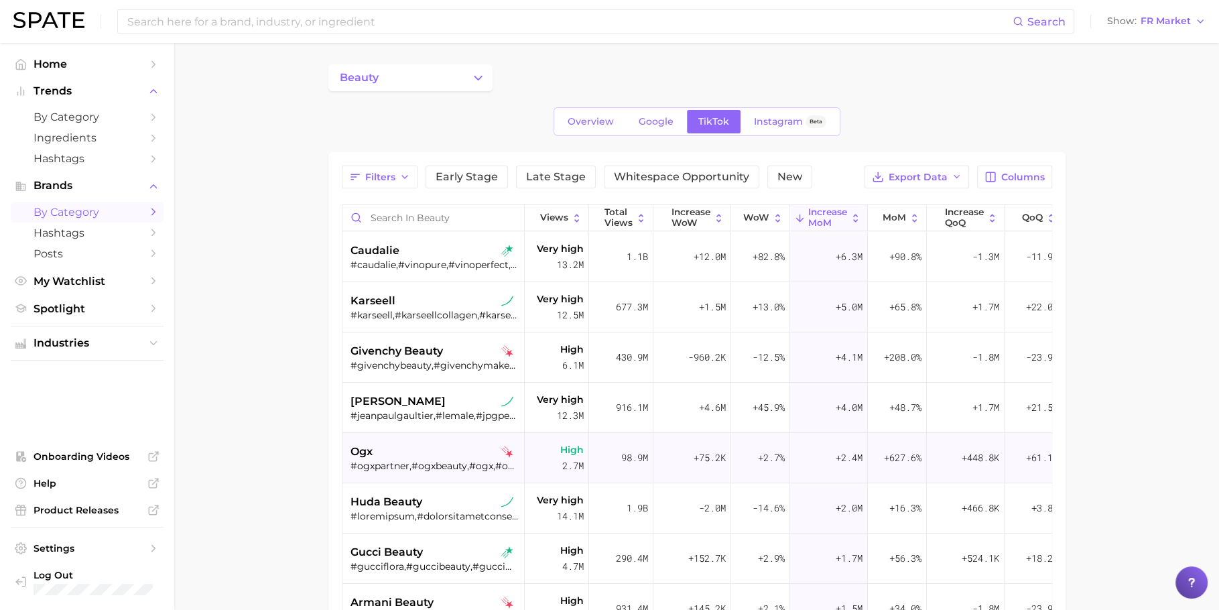
click at [440, 449] on div "ogx" at bounding box center [435, 452] width 169 height 16
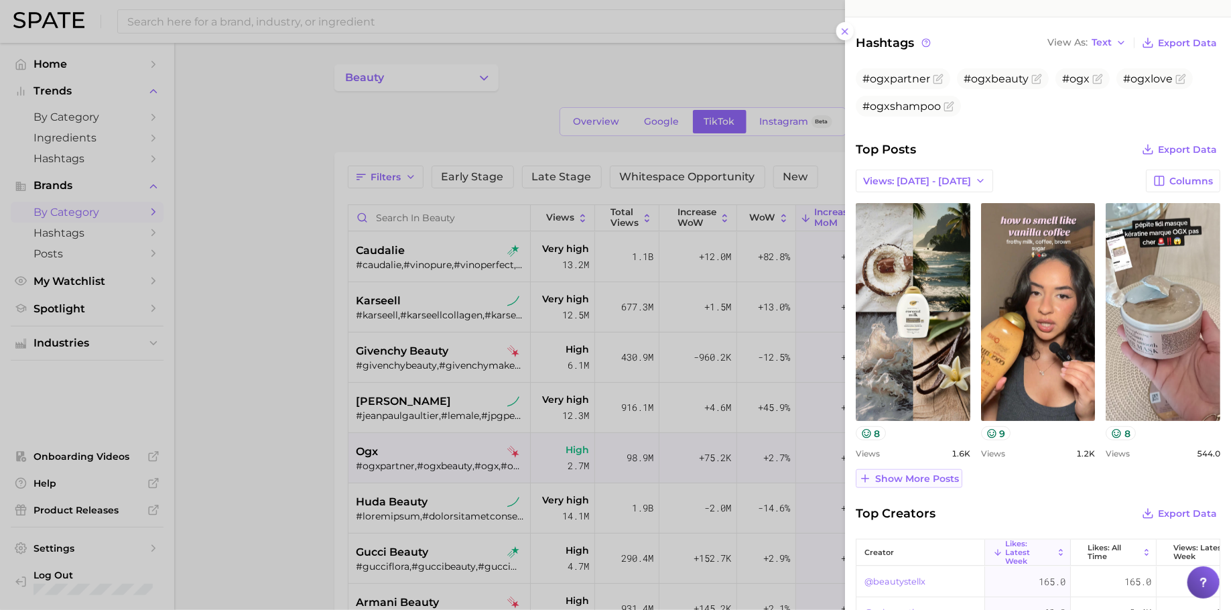
click at [923, 473] on span "Show more posts" at bounding box center [917, 478] width 84 height 11
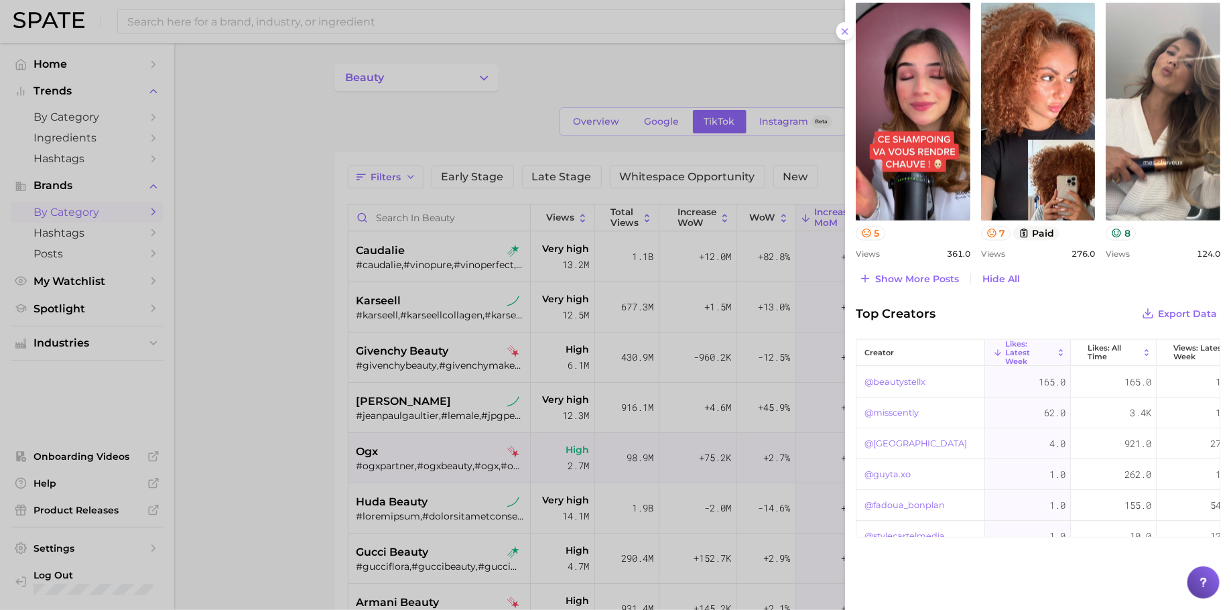
click at [926, 282] on button "Show more posts" at bounding box center [909, 278] width 107 height 19
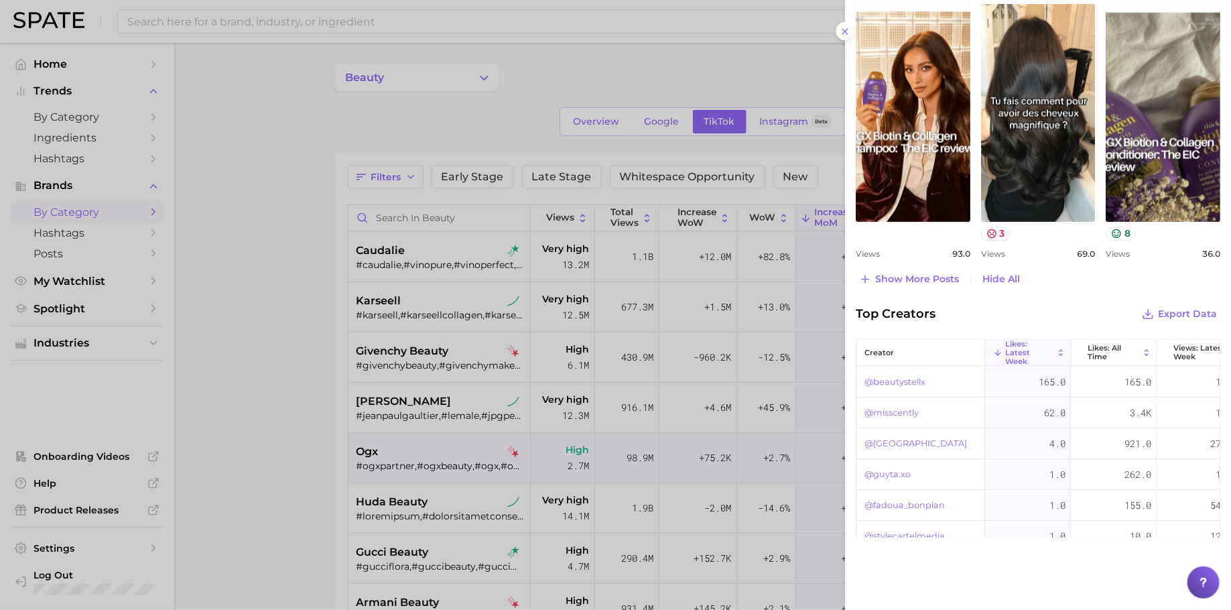
click at [287, 333] on div at bounding box center [615, 305] width 1231 height 610
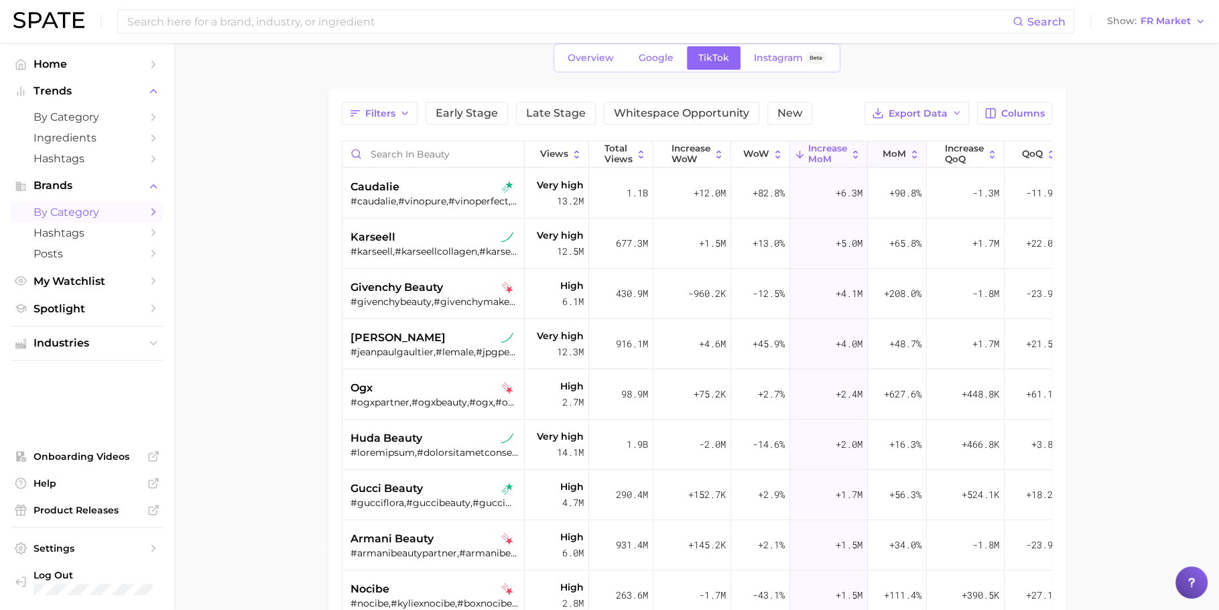
click at [884, 149] on span "MoM" at bounding box center [894, 154] width 23 height 11
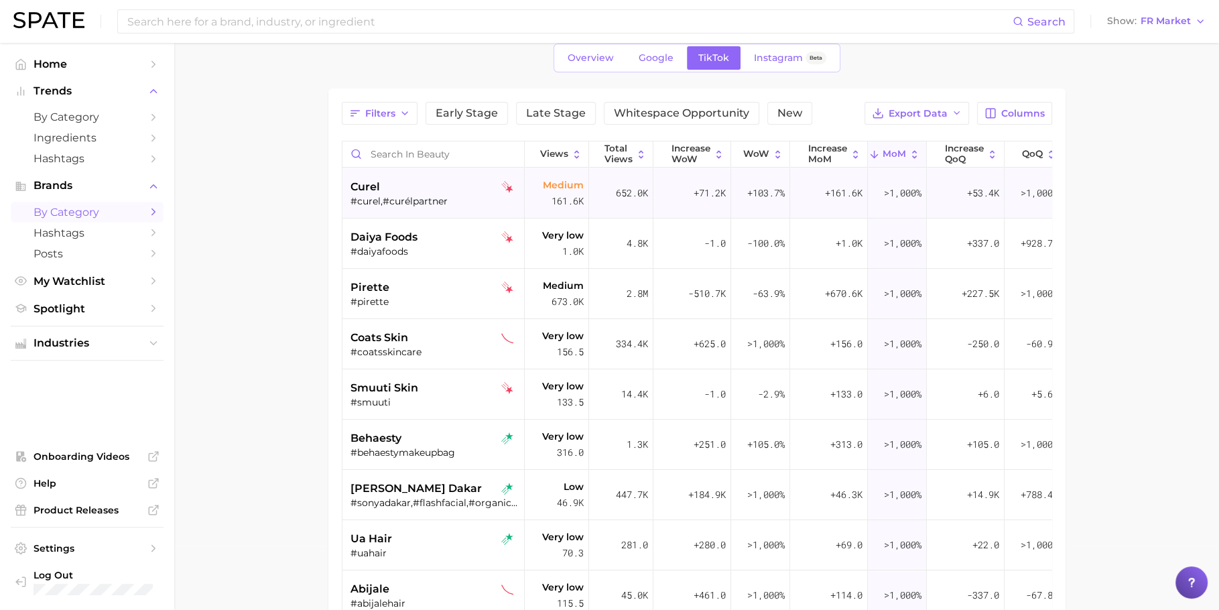
click at [398, 184] on div "curel" at bounding box center [435, 187] width 169 height 16
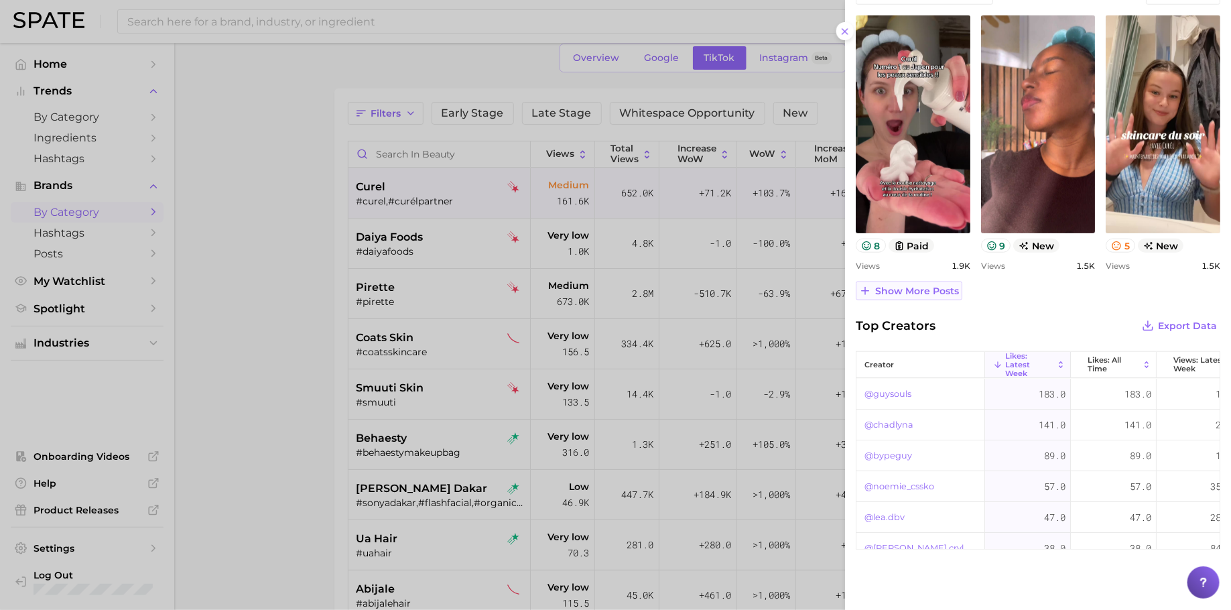
click at [900, 292] on span "Show more posts" at bounding box center [917, 291] width 84 height 11
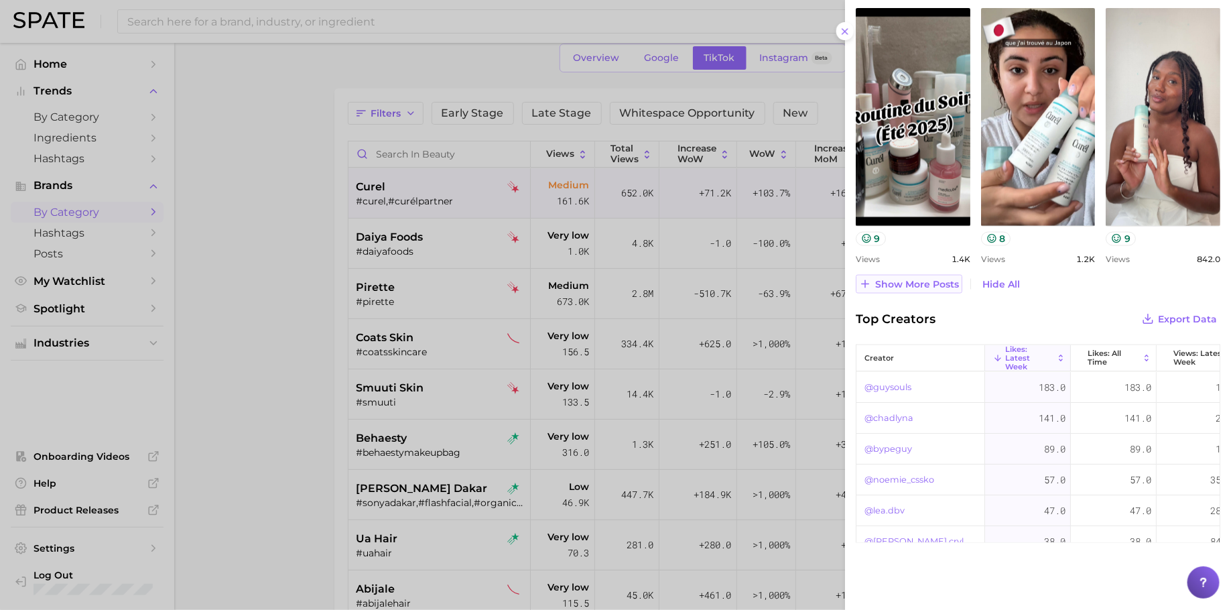
scroll to position [792, 0]
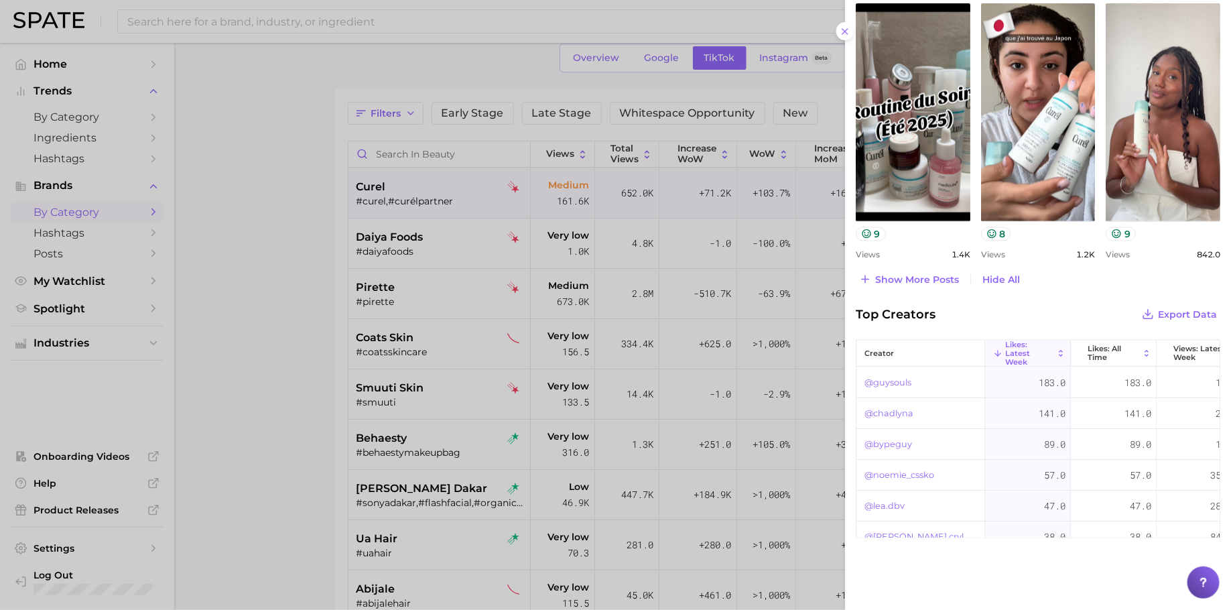
click at [444, 238] on div at bounding box center [615, 305] width 1231 height 610
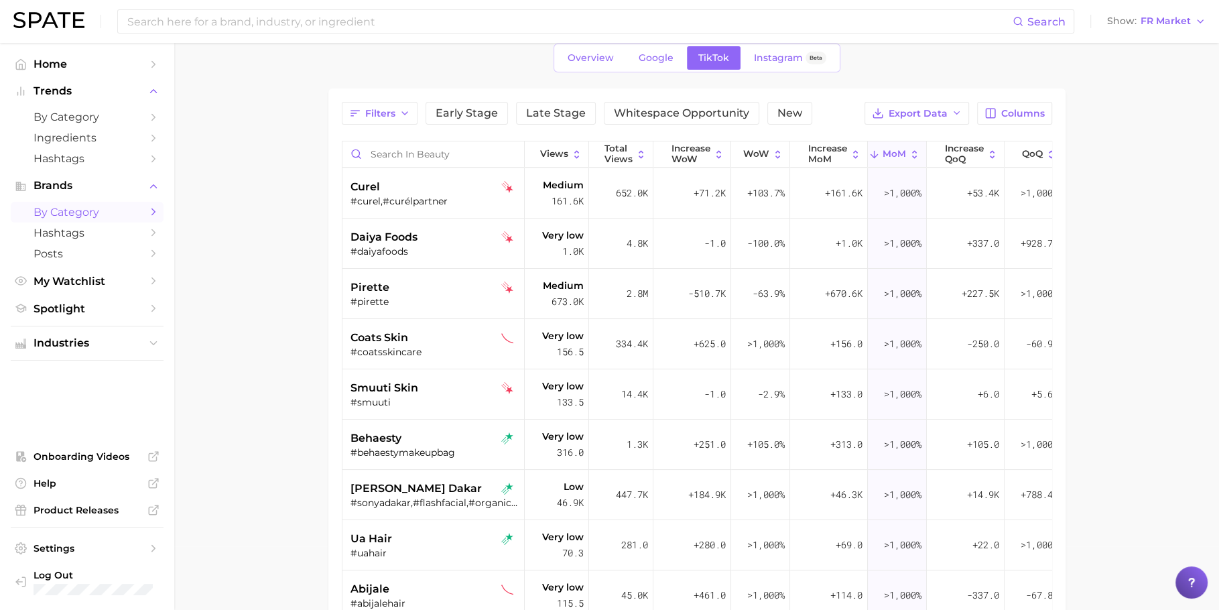
click at [410, 245] on div "#daiyafoods" at bounding box center [435, 251] width 169 height 12
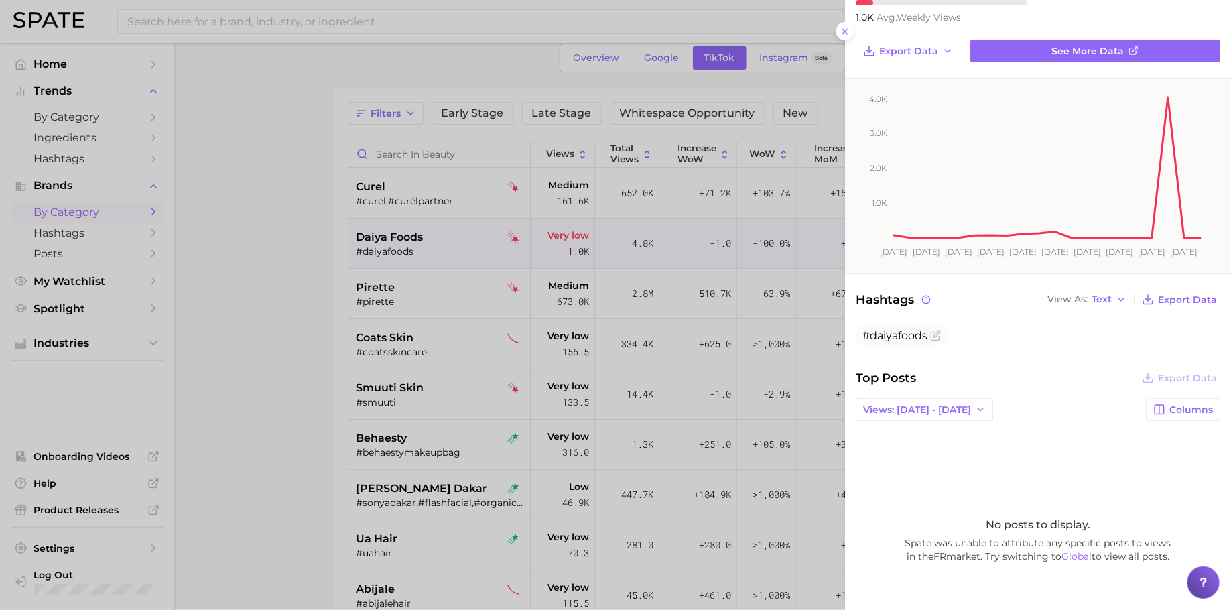
scroll to position [136, 0]
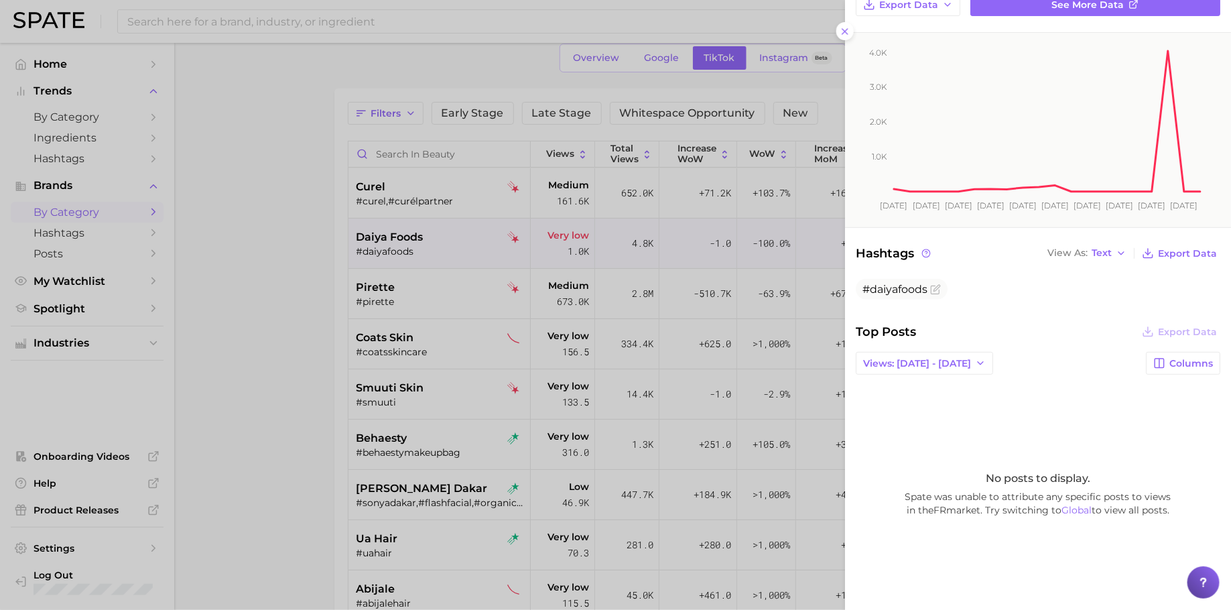
click at [453, 308] on div at bounding box center [615, 305] width 1231 height 610
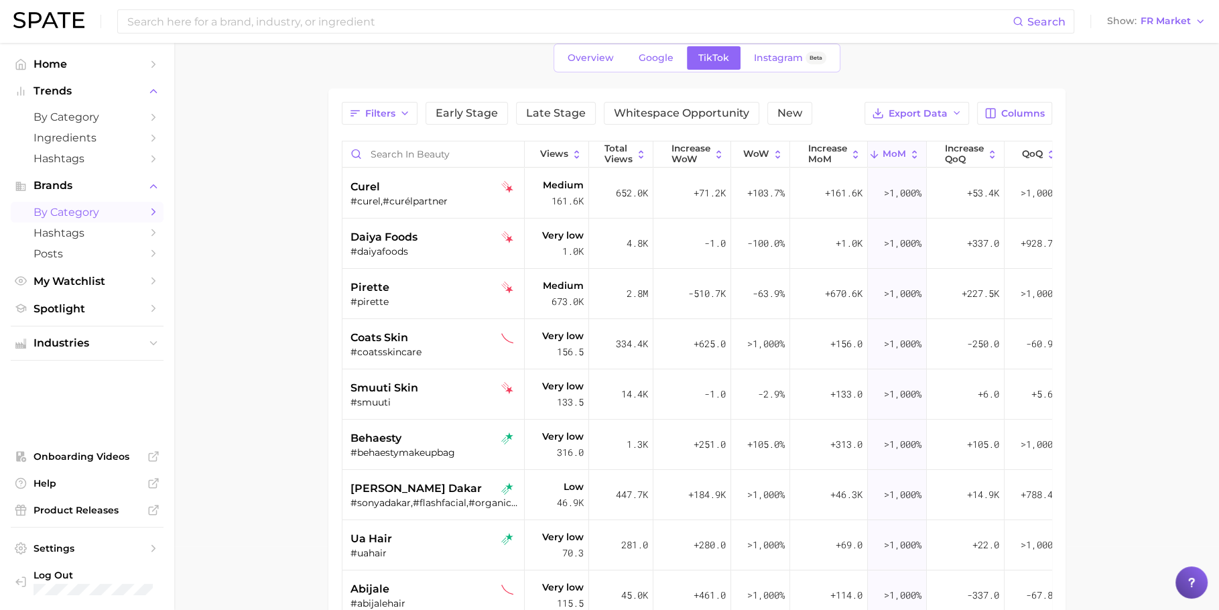
click at [363, 296] on div "#pirette" at bounding box center [435, 302] width 169 height 12
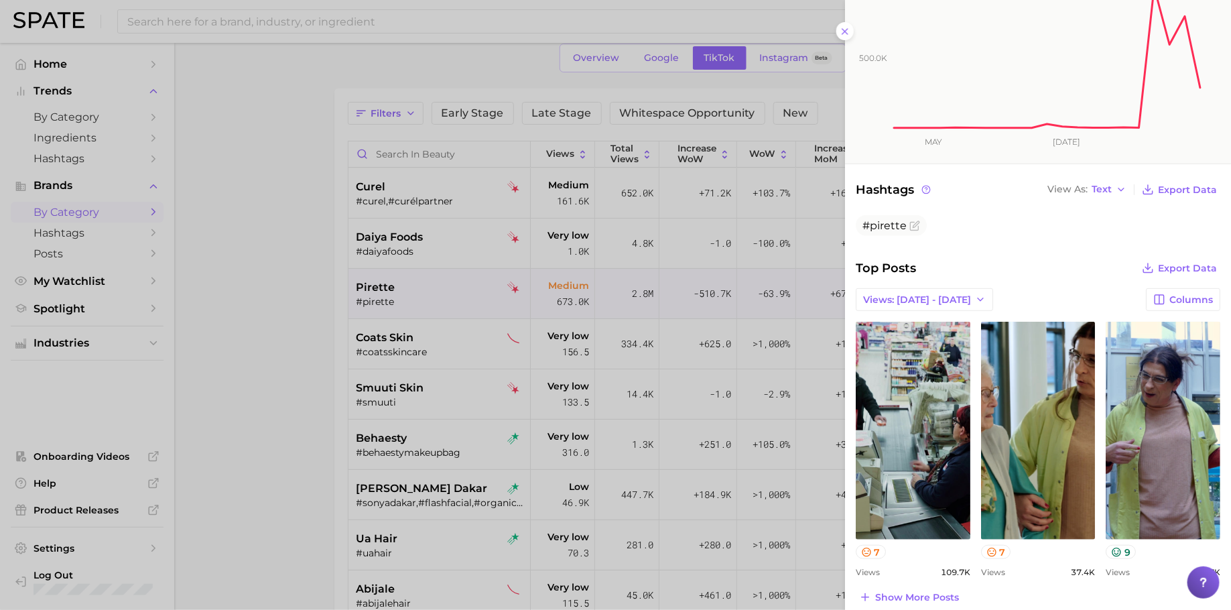
scroll to position [357, 0]
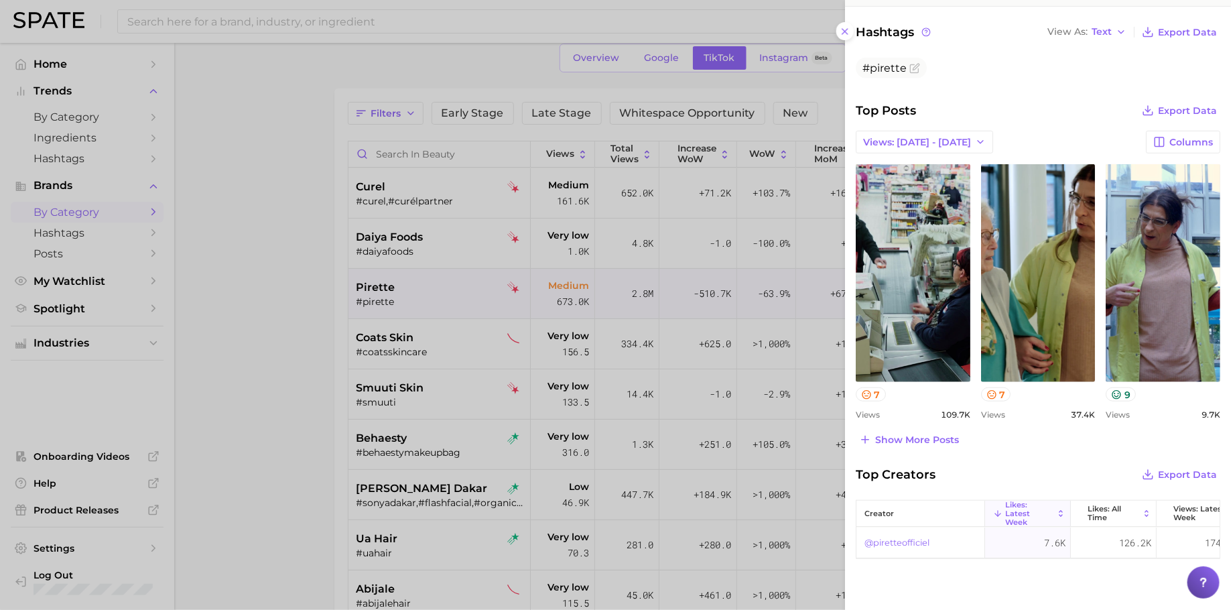
click at [937, 446] on div "brand pirette Add to Watchlist Medium Views 673.0k avg. weekly views Export Dat…" at bounding box center [1038, 138] width 386 height 991
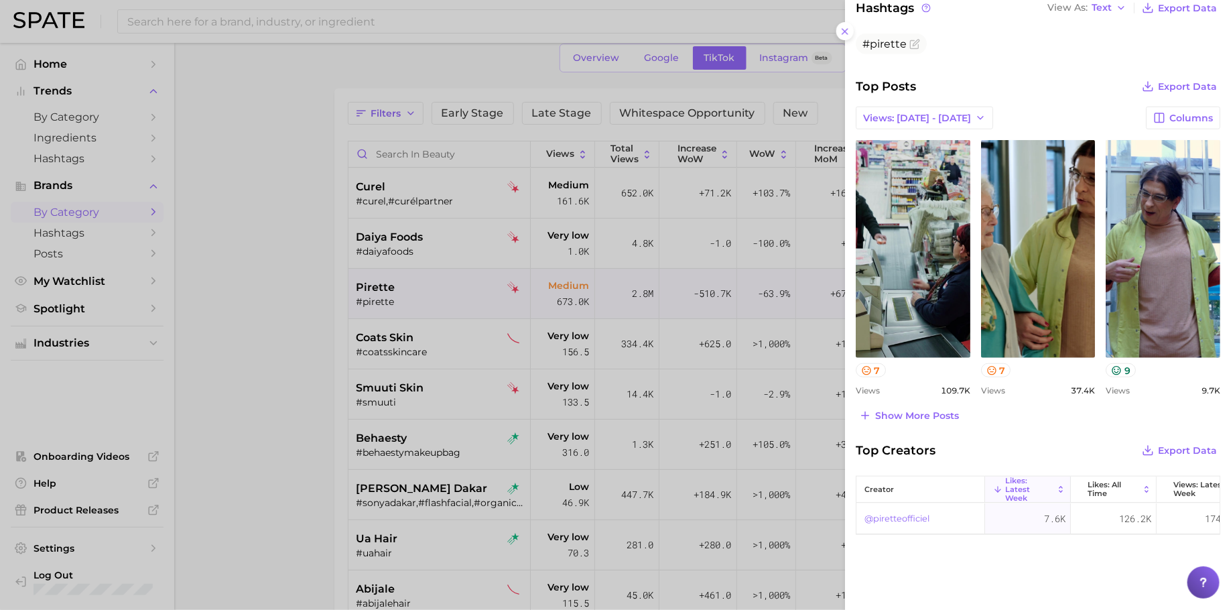
click at [943, 397] on div "Top Posts Export Data Views: [DATE] - [DATE] Columns view post on TikTok 7 View…" at bounding box center [1038, 251] width 365 height 348
click at [934, 410] on span "Show more posts" at bounding box center [917, 415] width 84 height 11
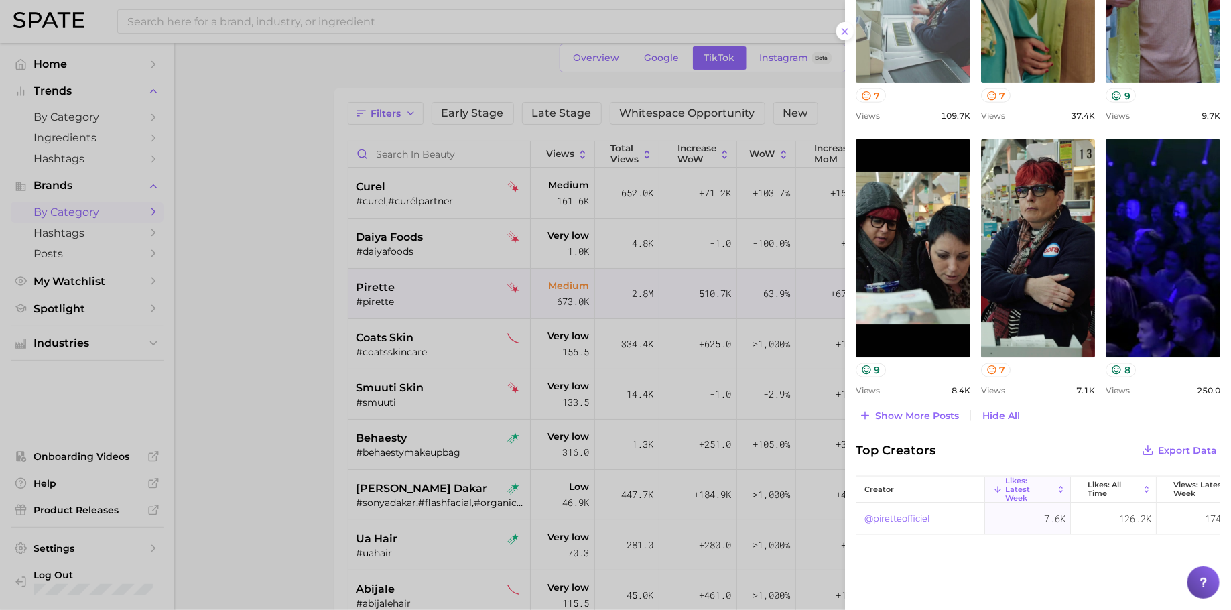
scroll to position [322, 0]
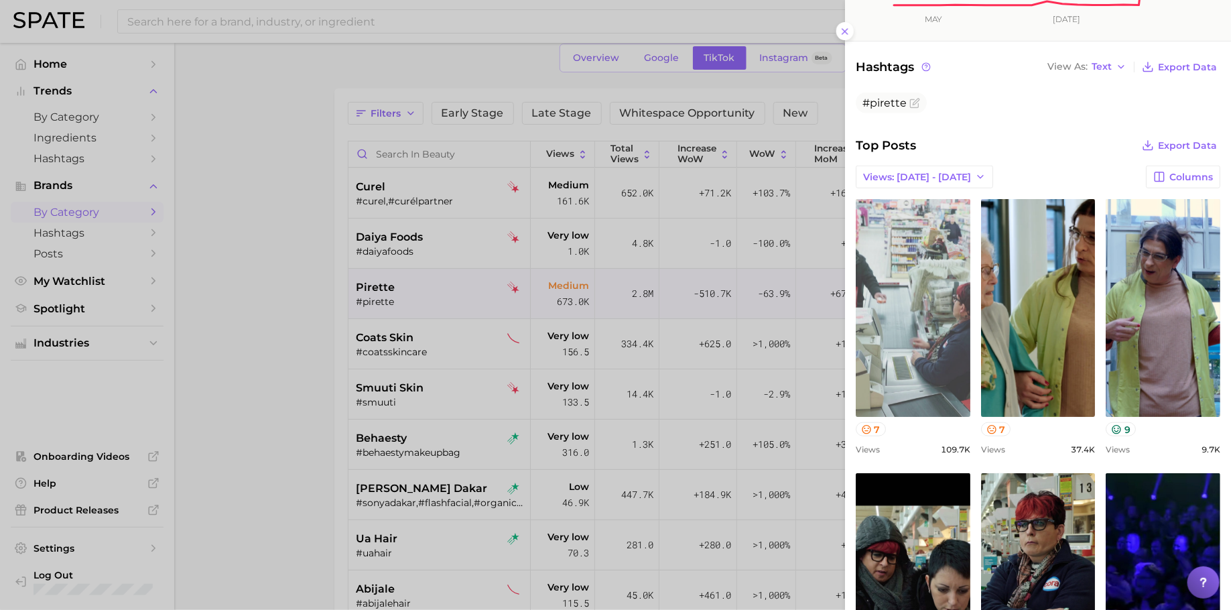
click at [916, 290] on link "view post on TikTok" at bounding box center [913, 308] width 115 height 218
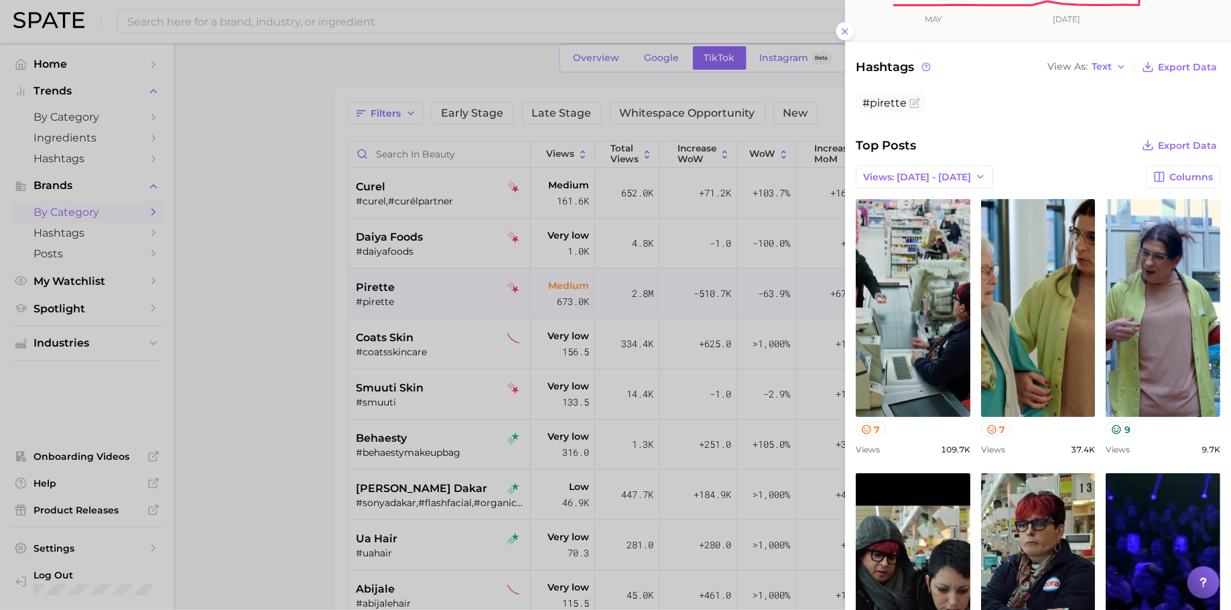
click at [302, 420] on div at bounding box center [615, 305] width 1231 height 610
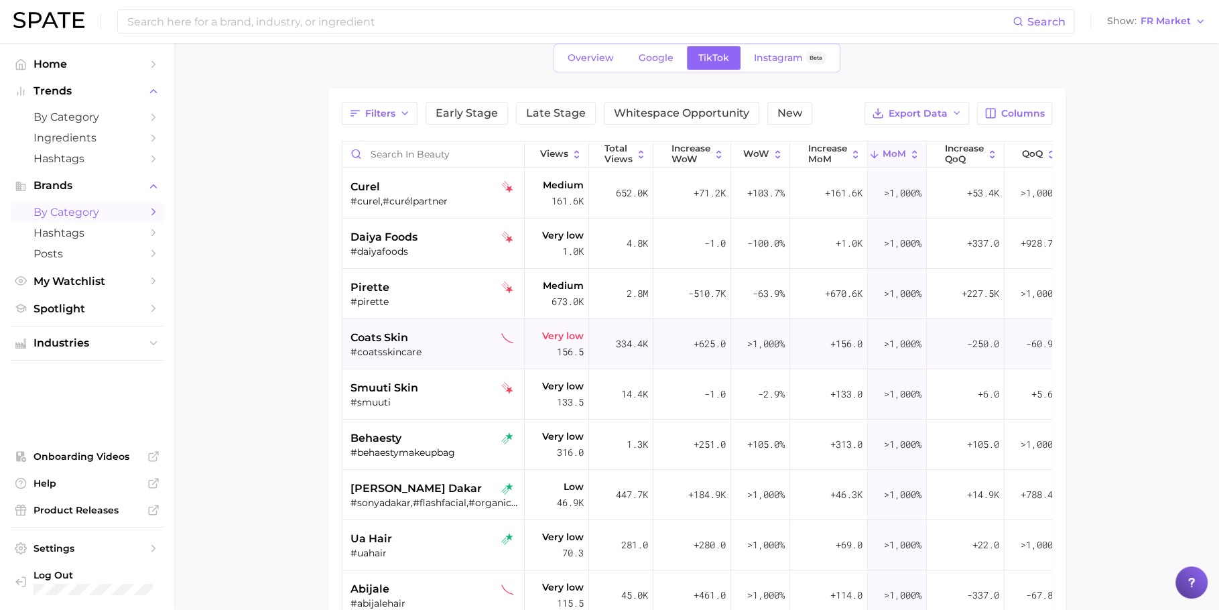
click at [386, 340] on span "coats skin" at bounding box center [380, 338] width 58 height 16
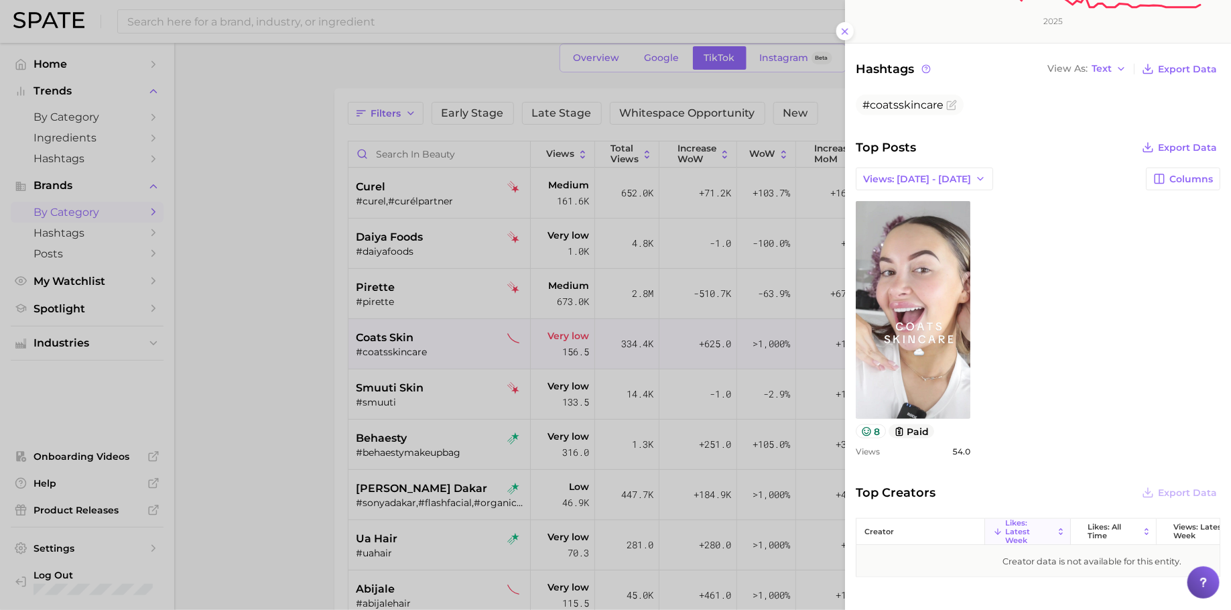
scroll to position [372, 0]
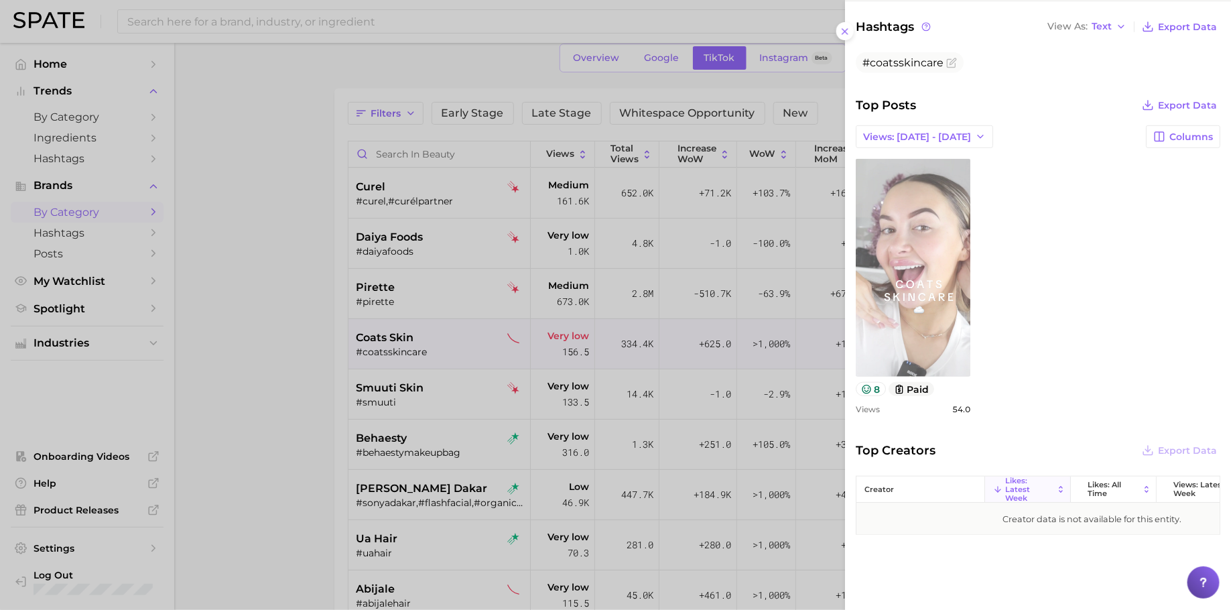
click at [922, 308] on link "view post on TikTok" at bounding box center [913, 268] width 115 height 218
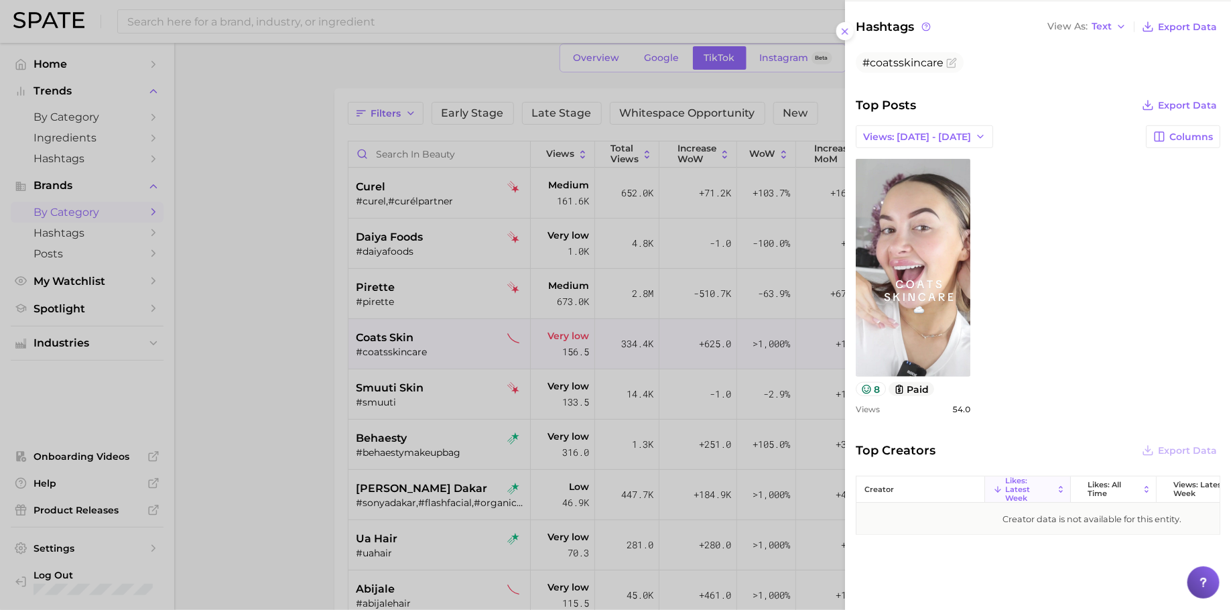
click at [479, 400] on div at bounding box center [615, 305] width 1231 height 610
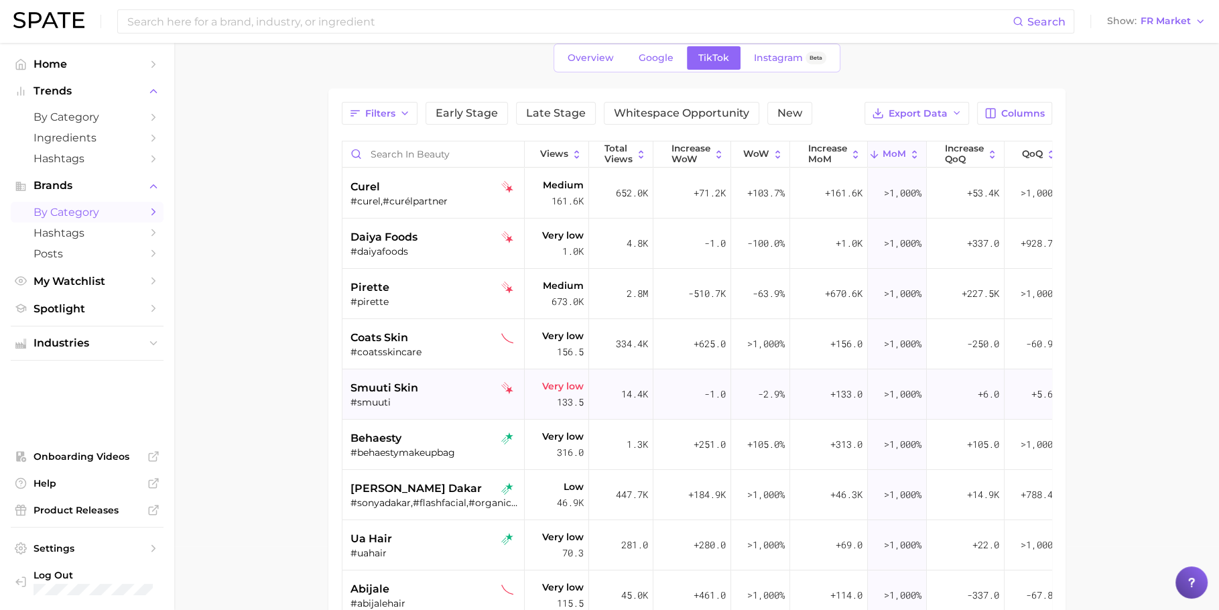
click at [403, 380] on span "smuuti skin" at bounding box center [385, 388] width 68 height 16
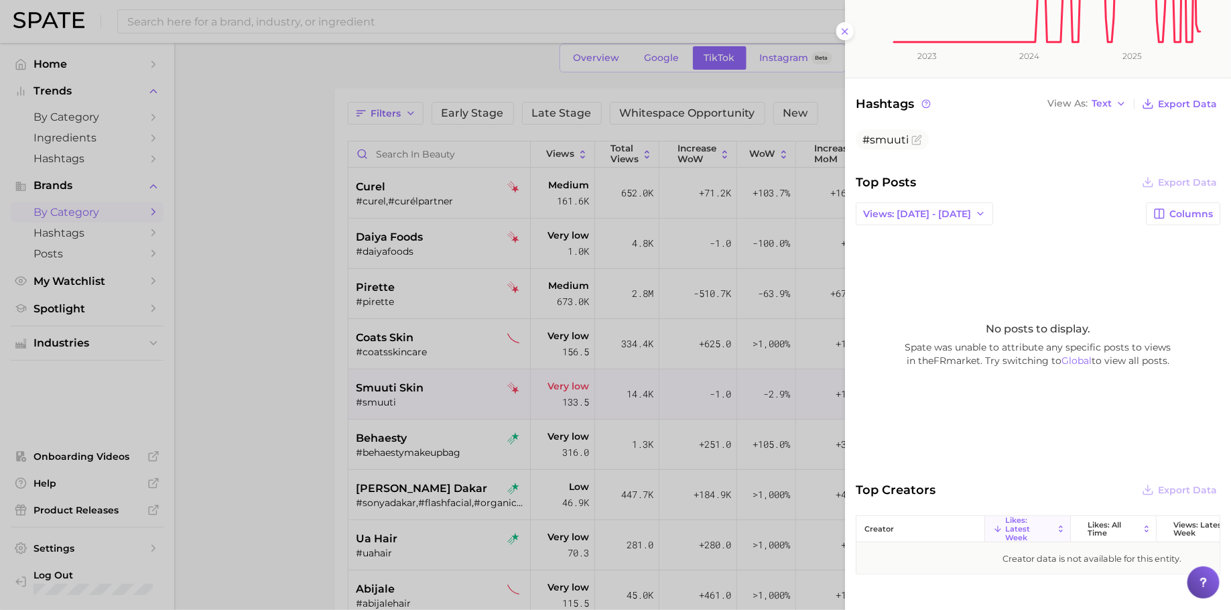
scroll to position [320, 0]
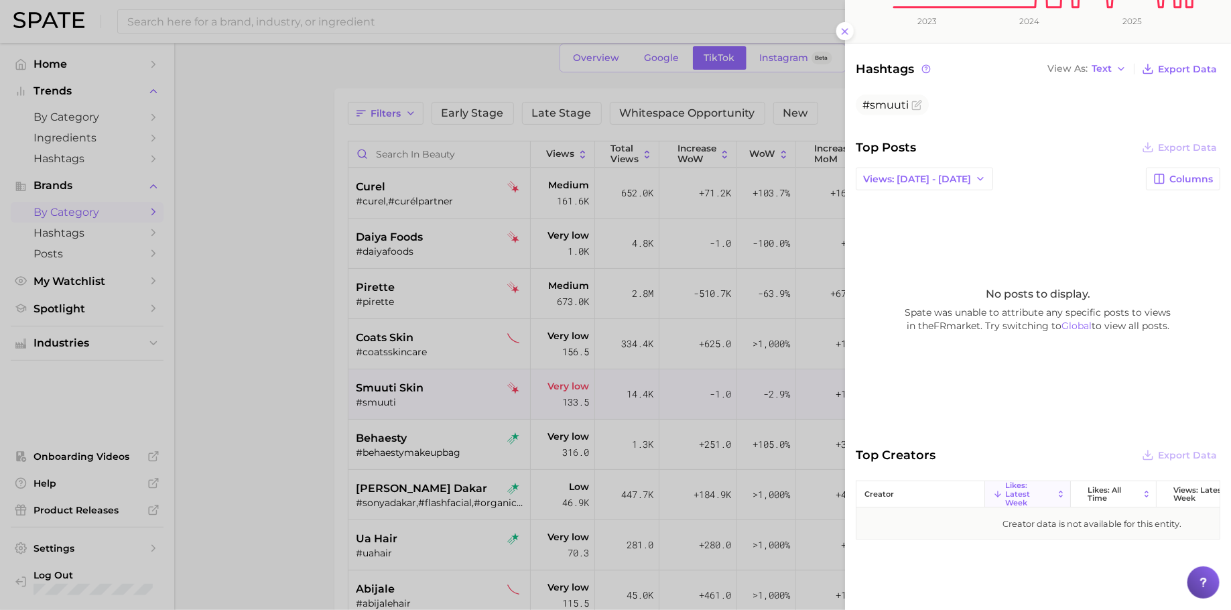
click at [310, 446] on div at bounding box center [615, 305] width 1231 height 610
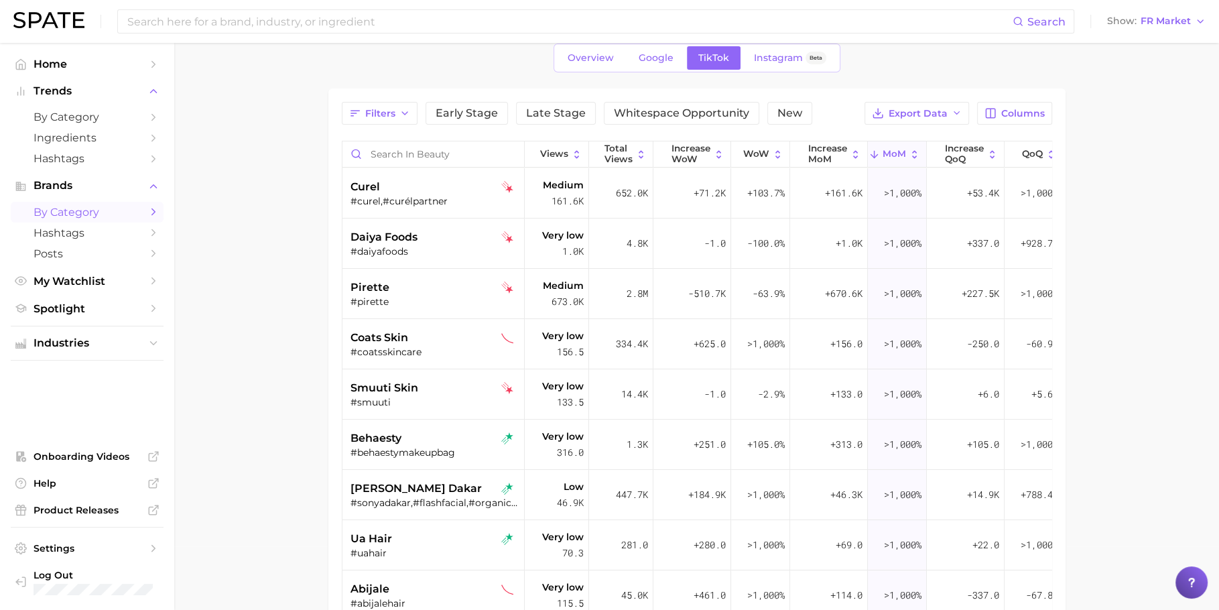
click at [438, 444] on div "behaesty" at bounding box center [435, 438] width 169 height 16
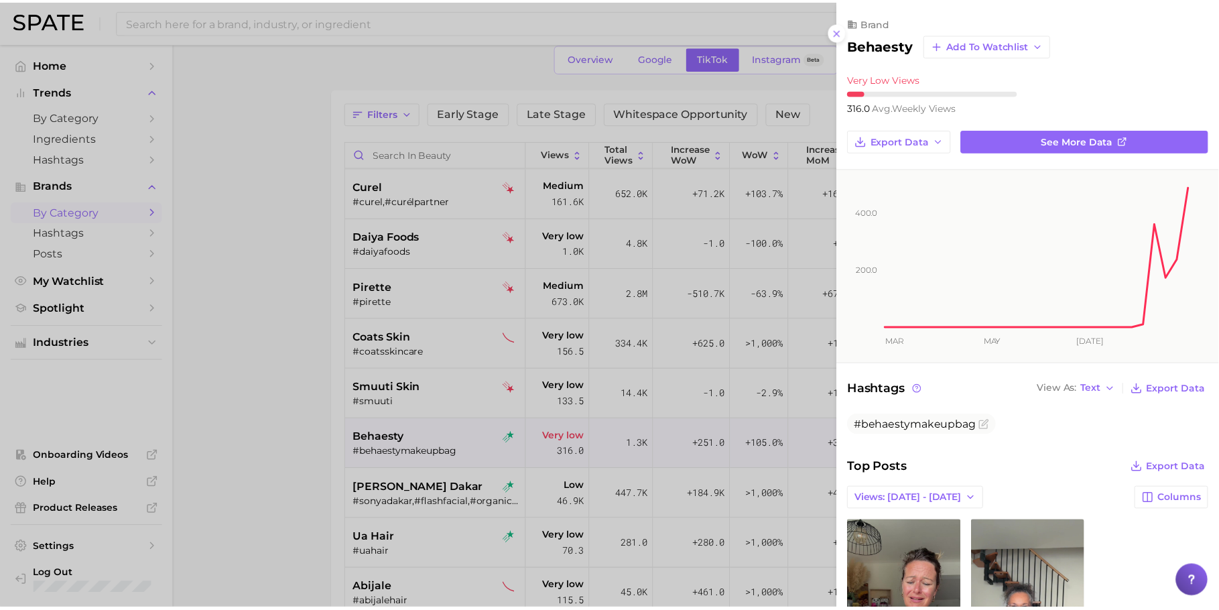
scroll to position [0, 0]
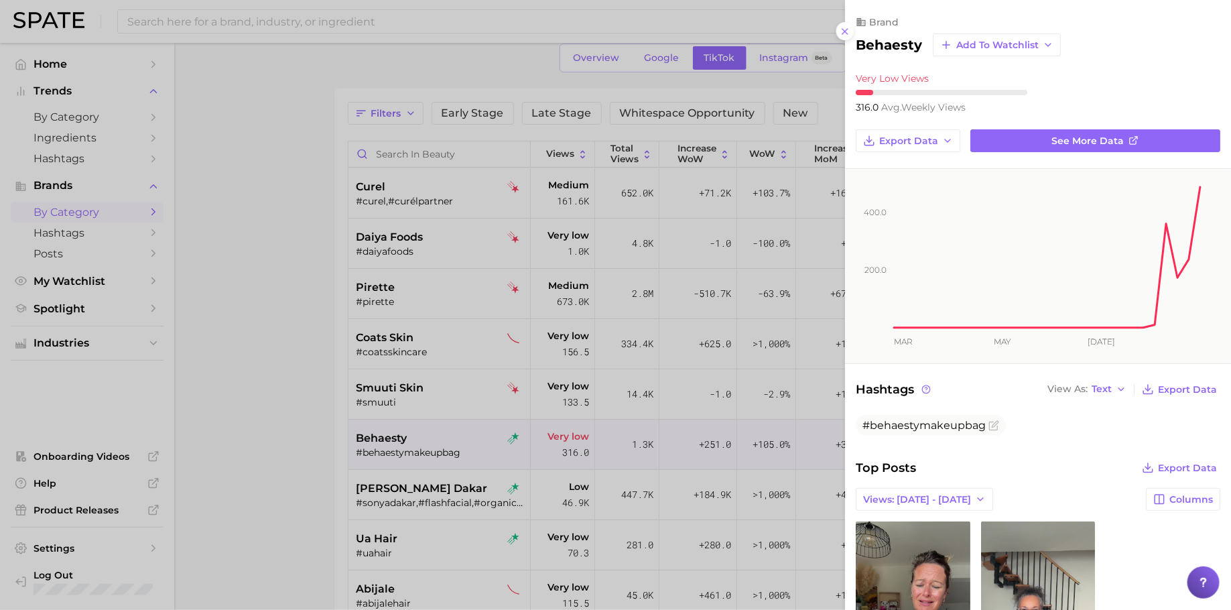
click at [567, 393] on div at bounding box center [615, 305] width 1231 height 610
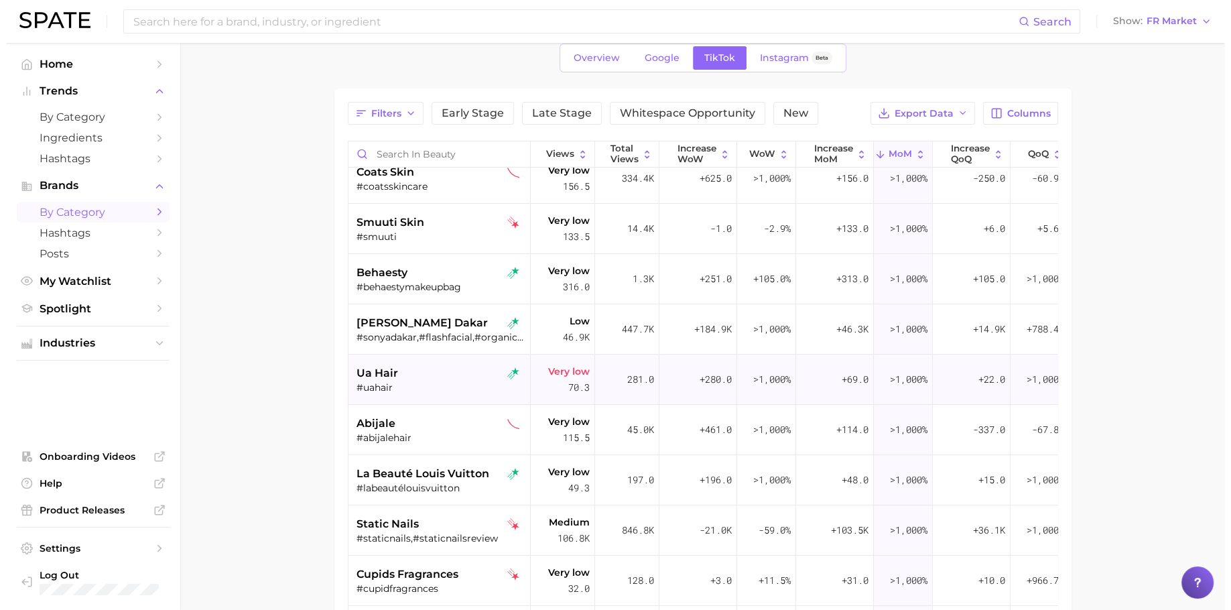
scroll to position [168, 0]
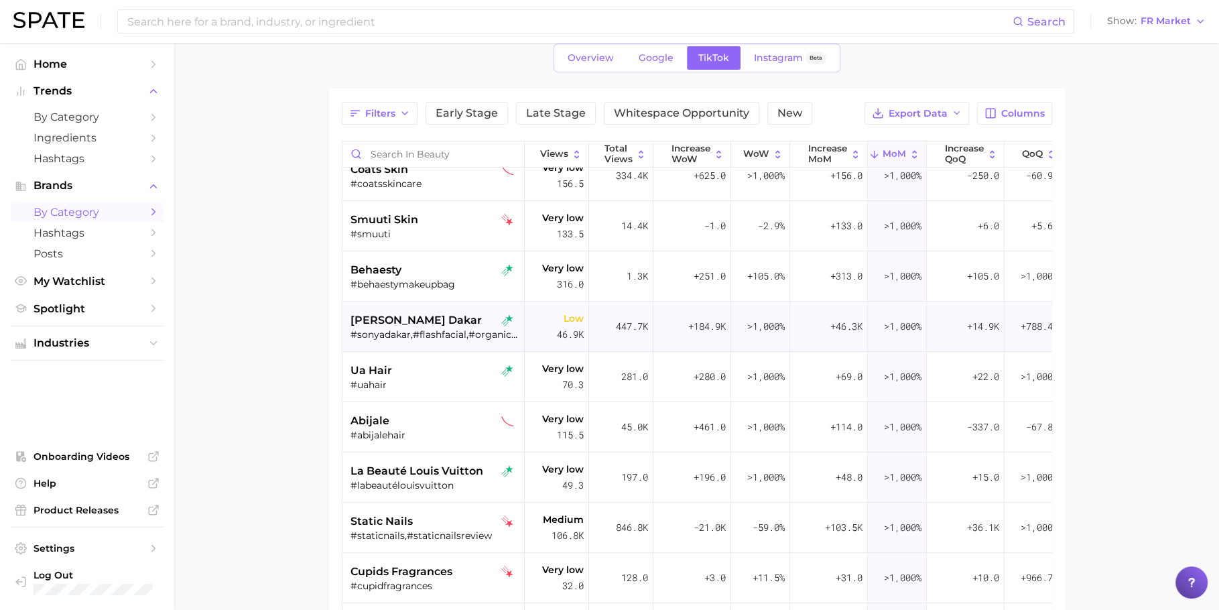
click at [417, 338] on div "#sonyadakar,#flashfacial,#organicomegaoil" at bounding box center [435, 334] width 169 height 12
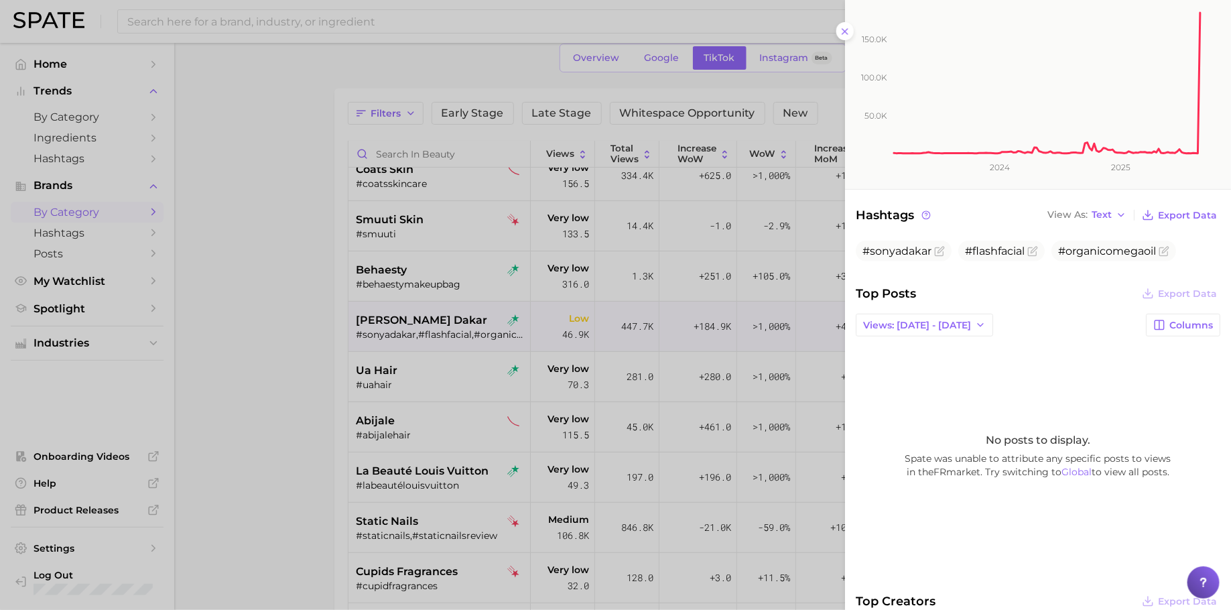
scroll to position [175, 0]
click at [426, 399] on div at bounding box center [615, 305] width 1231 height 610
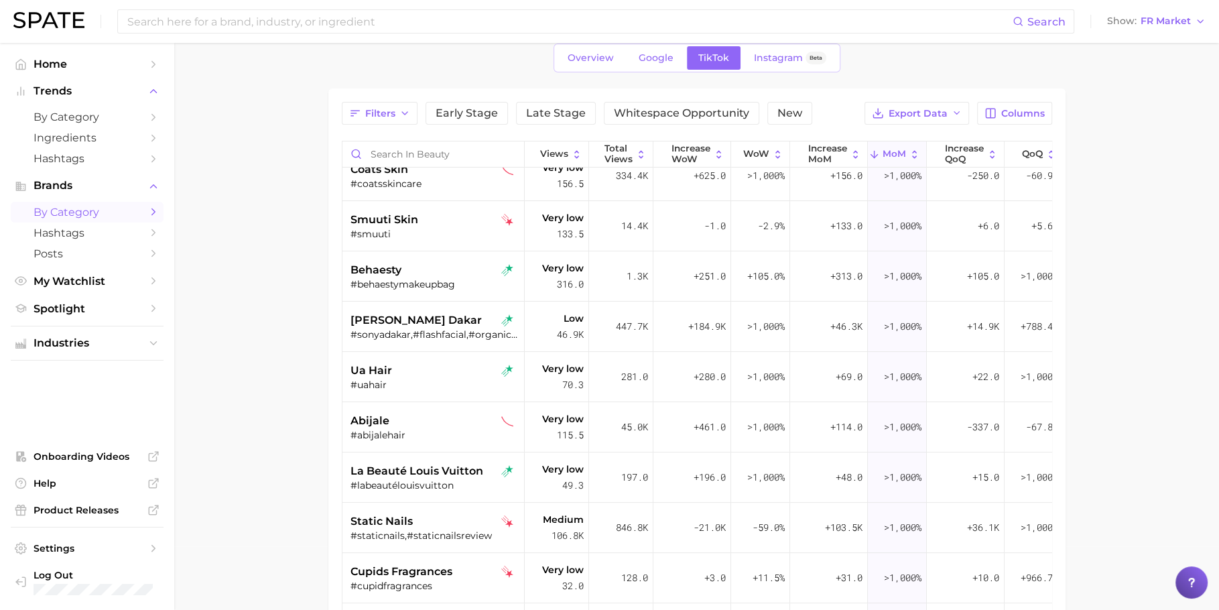
click at [400, 373] on div "ua hair" at bounding box center [435, 371] width 169 height 16
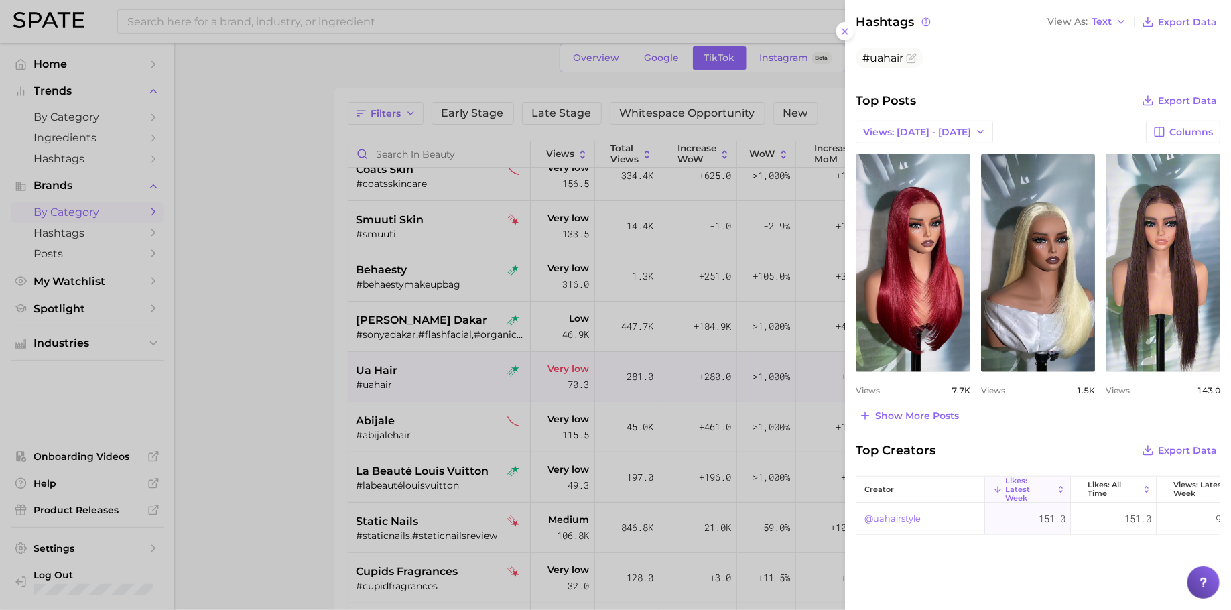
scroll to position [376, 0]
click at [939, 410] on button "Show more posts" at bounding box center [909, 415] width 107 height 19
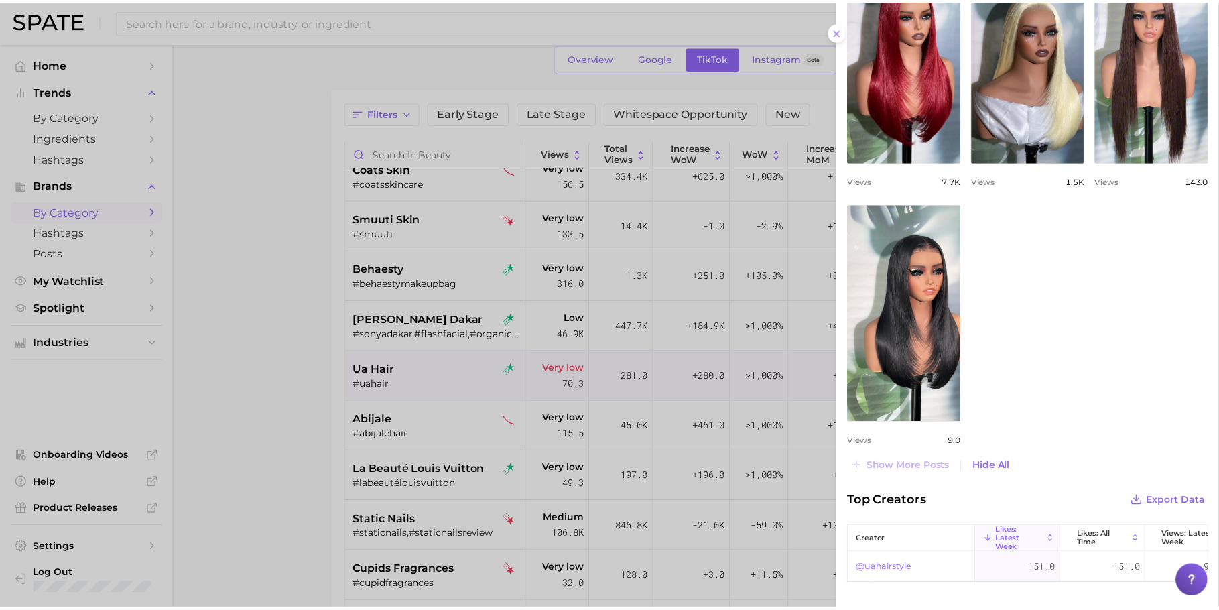
scroll to position [637, 0]
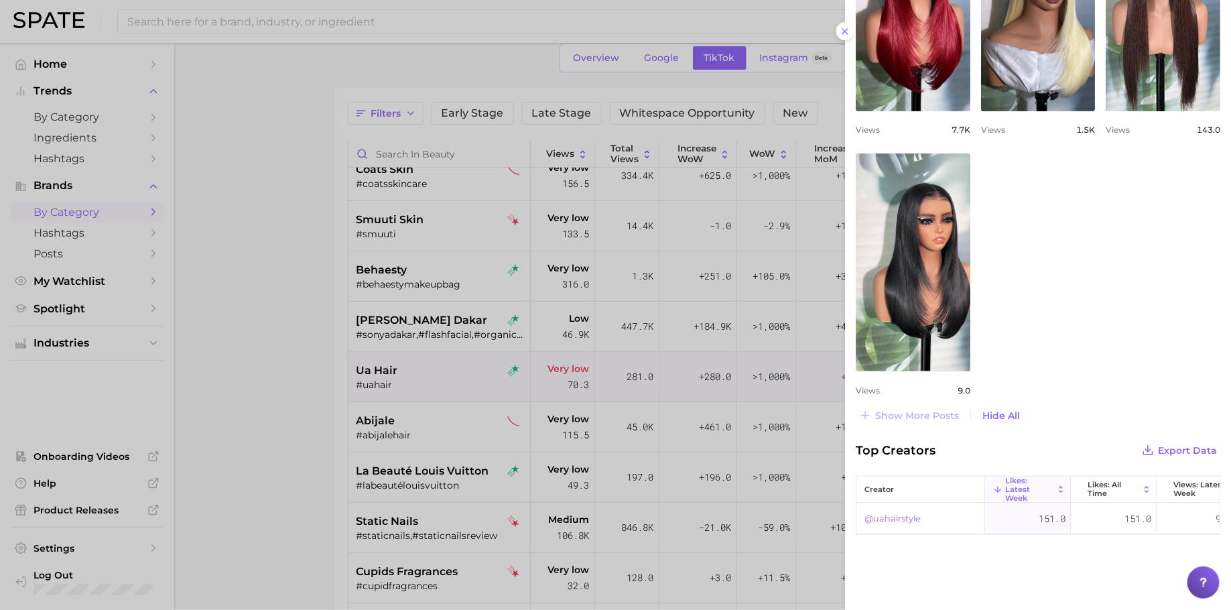
click at [542, 412] on div at bounding box center [615, 305] width 1231 height 610
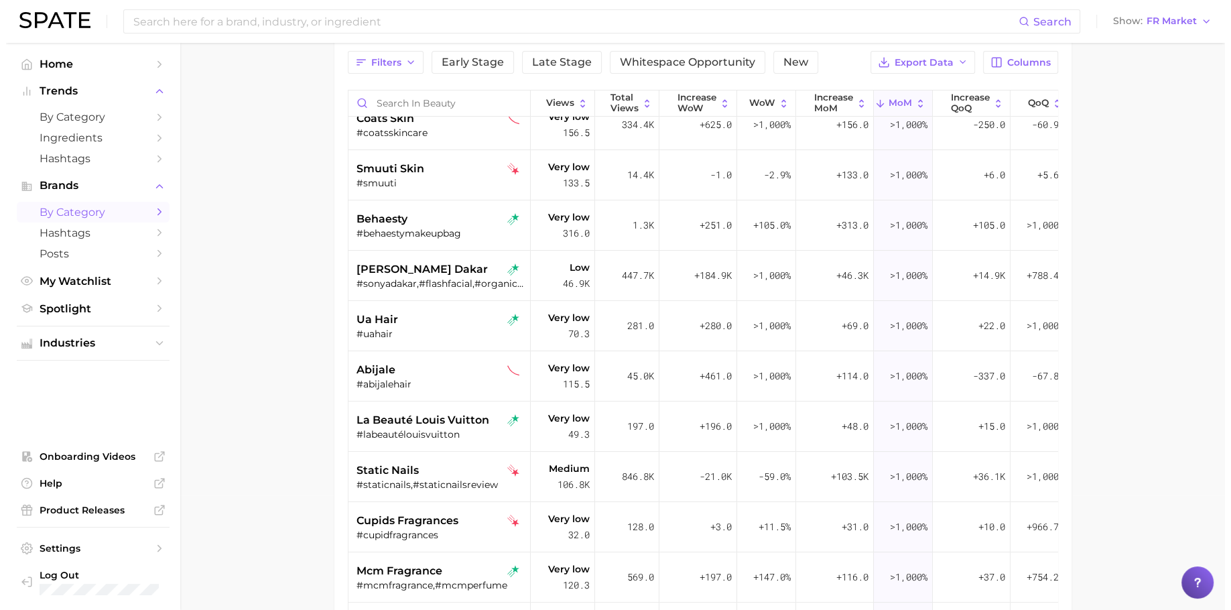
scroll to position [214, 0]
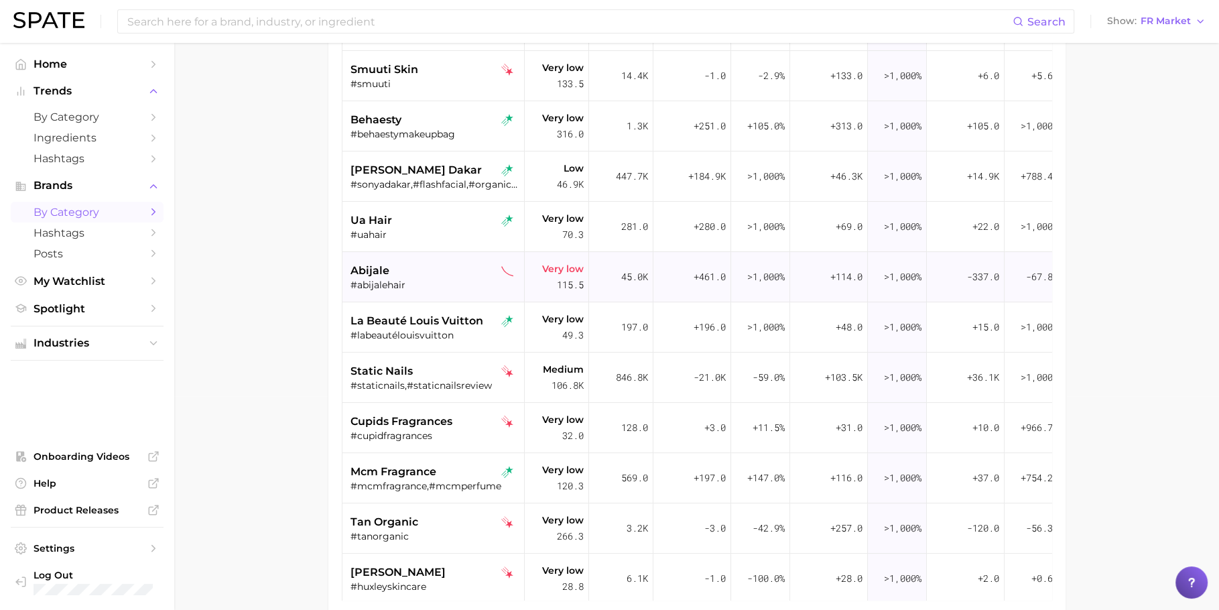
click at [432, 279] on div "#abijalehair" at bounding box center [435, 285] width 169 height 12
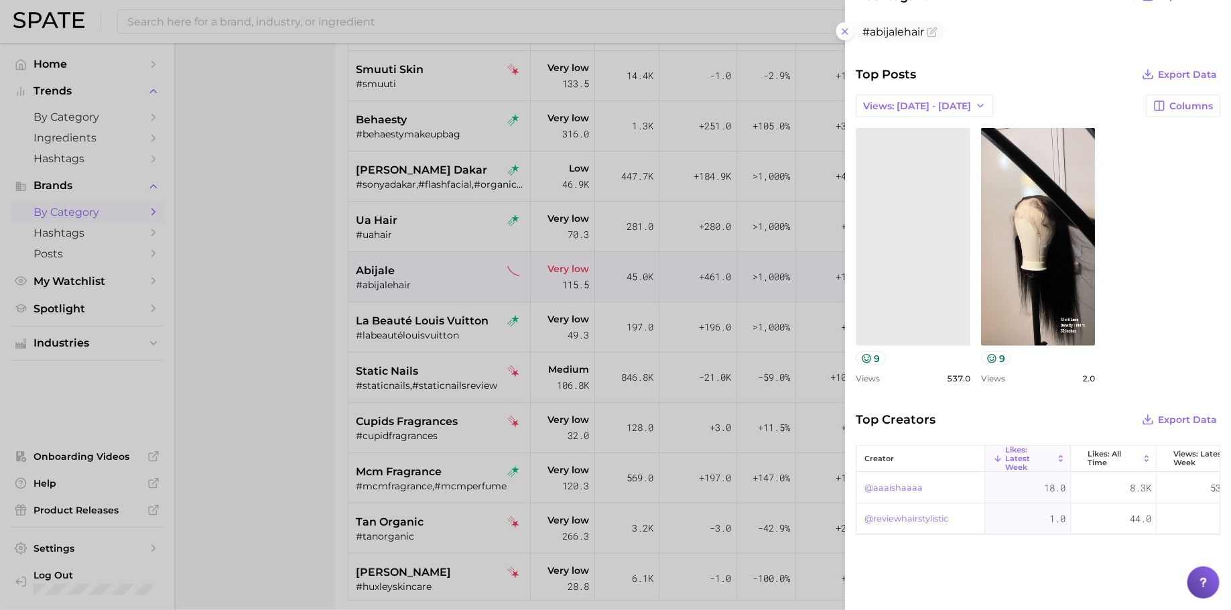
scroll to position [403, 0]
click at [495, 352] on div at bounding box center [615, 305] width 1231 height 610
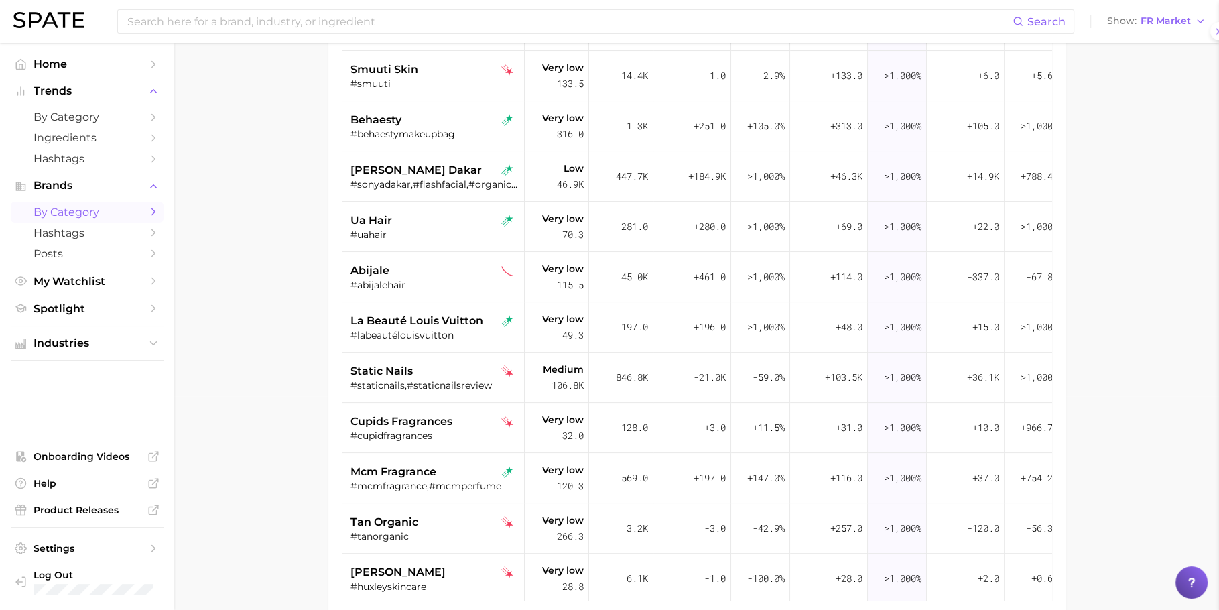
click at [451, 329] on div "#labeautélouisvuitton" at bounding box center [435, 335] width 169 height 12
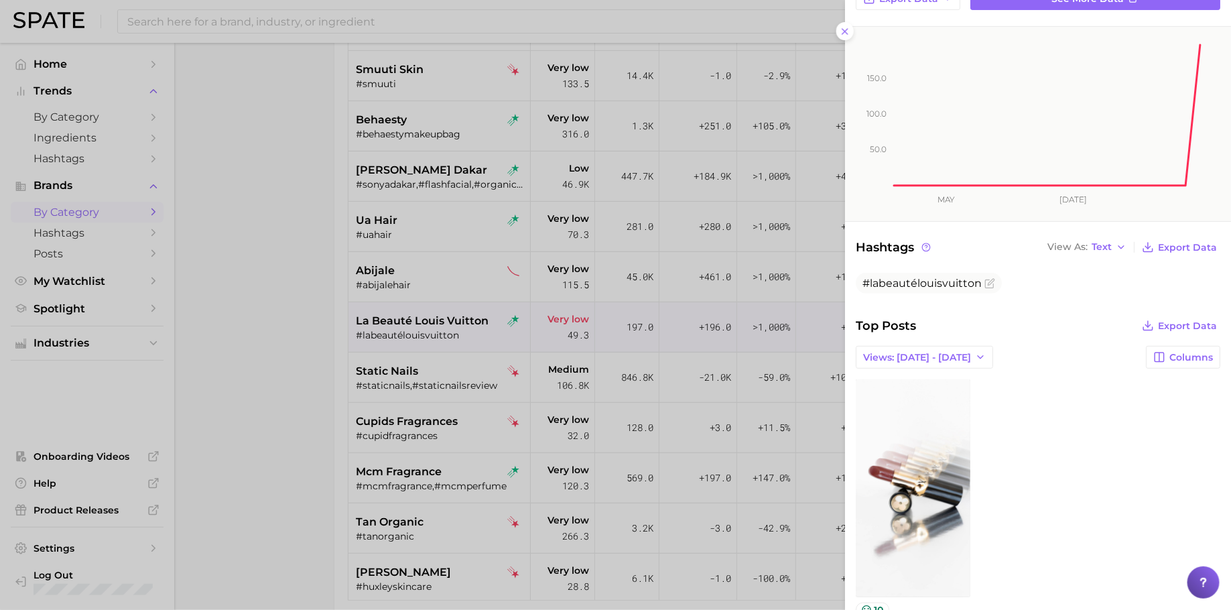
scroll to position [294, 0]
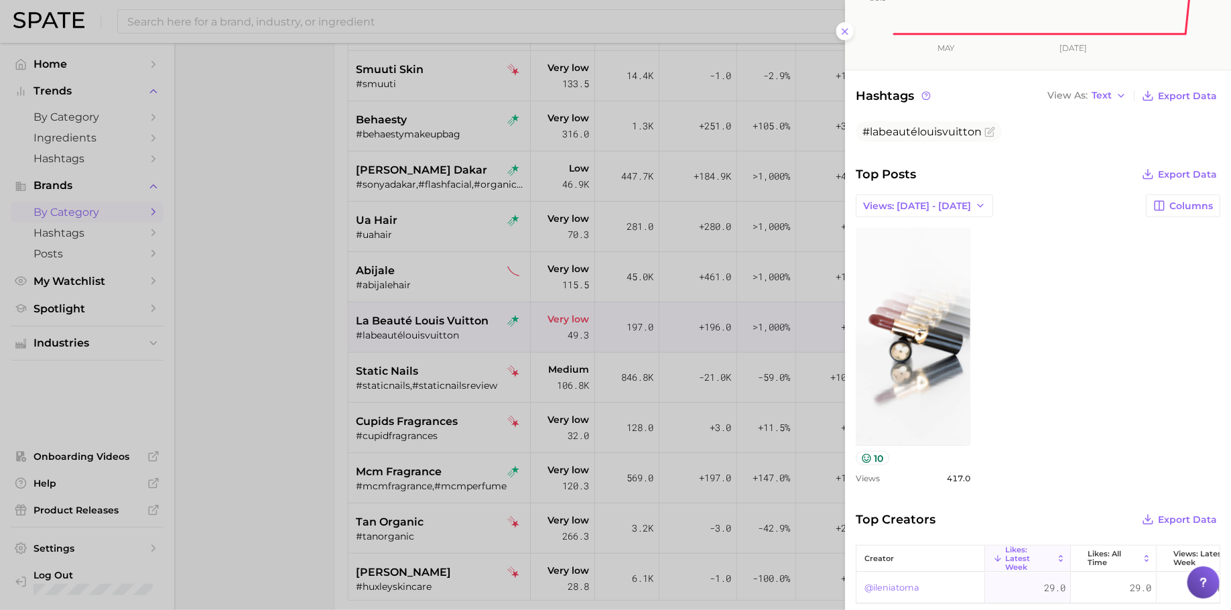
click at [489, 401] on div at bounding box center [615, 305] width 1231 height 610
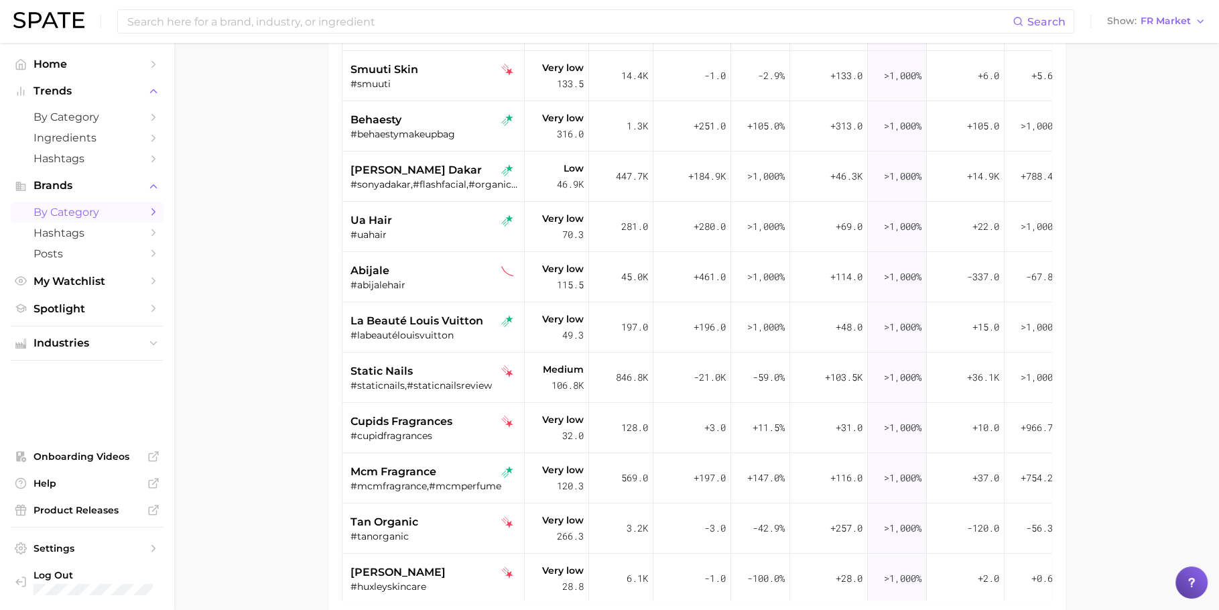
click at [428, 379] on div "#staticnails,#staticnailsreview" at bounding box center [435, 385] width 169 height 12
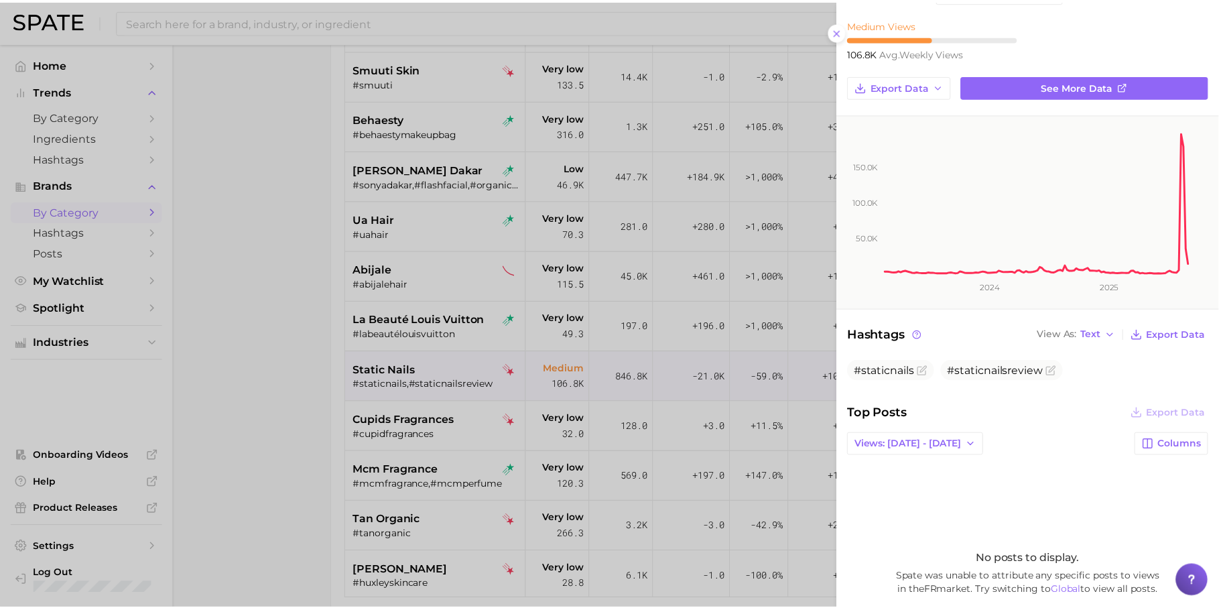
scroll to position [133, 0]
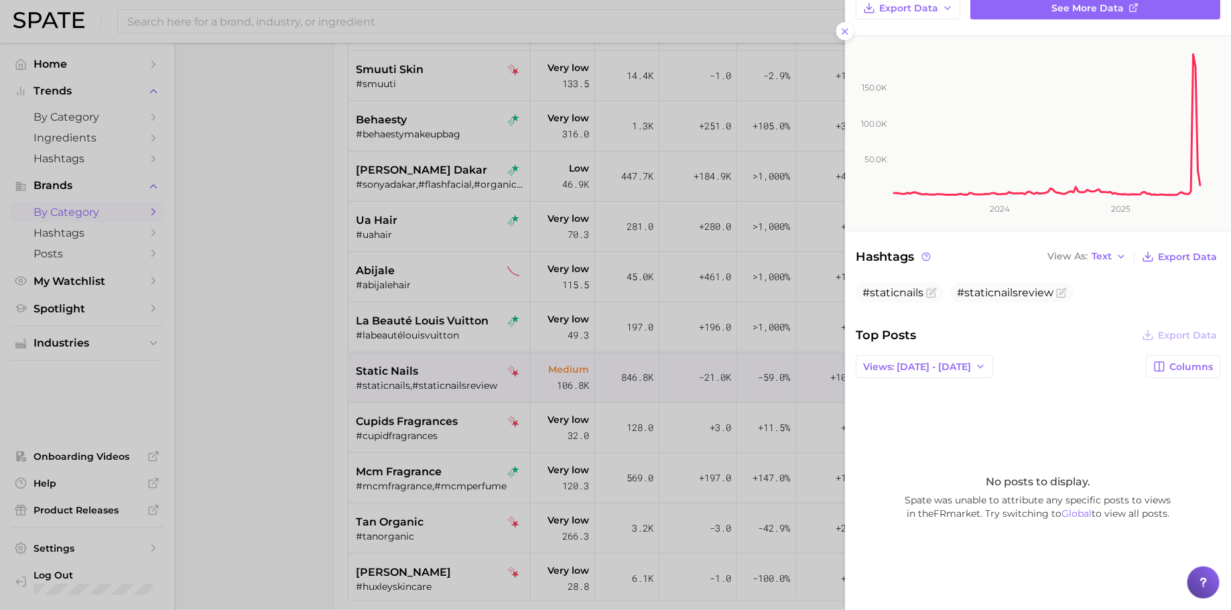
click at [513, 377] on div at bounding box center [615, 305] width 1231 height 610
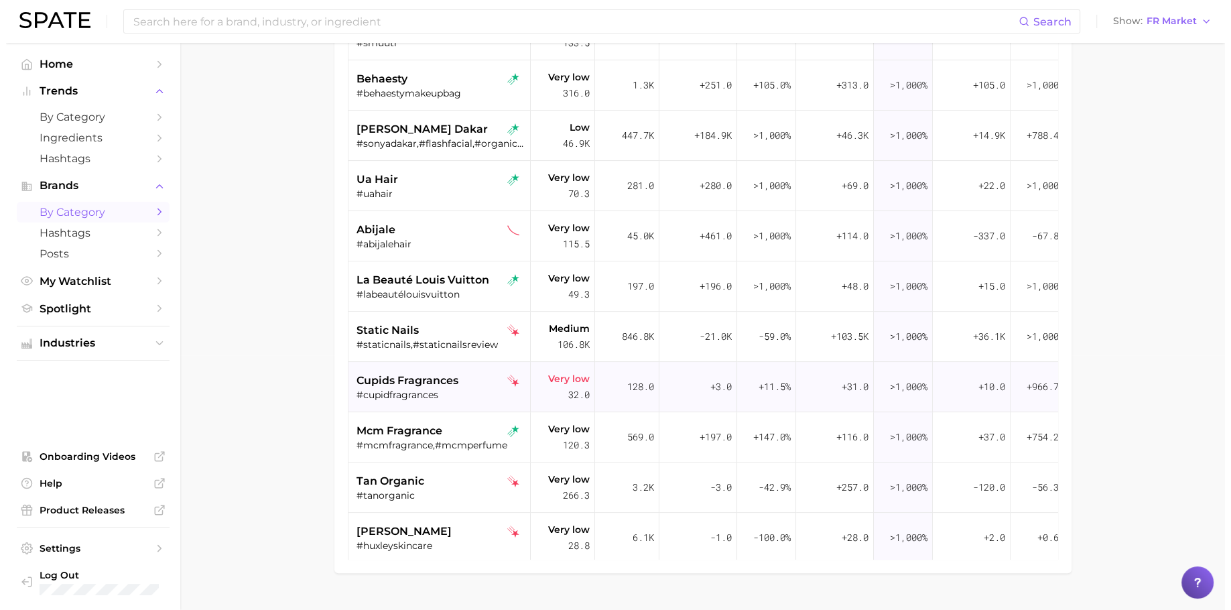
scroll to position [284, 0]
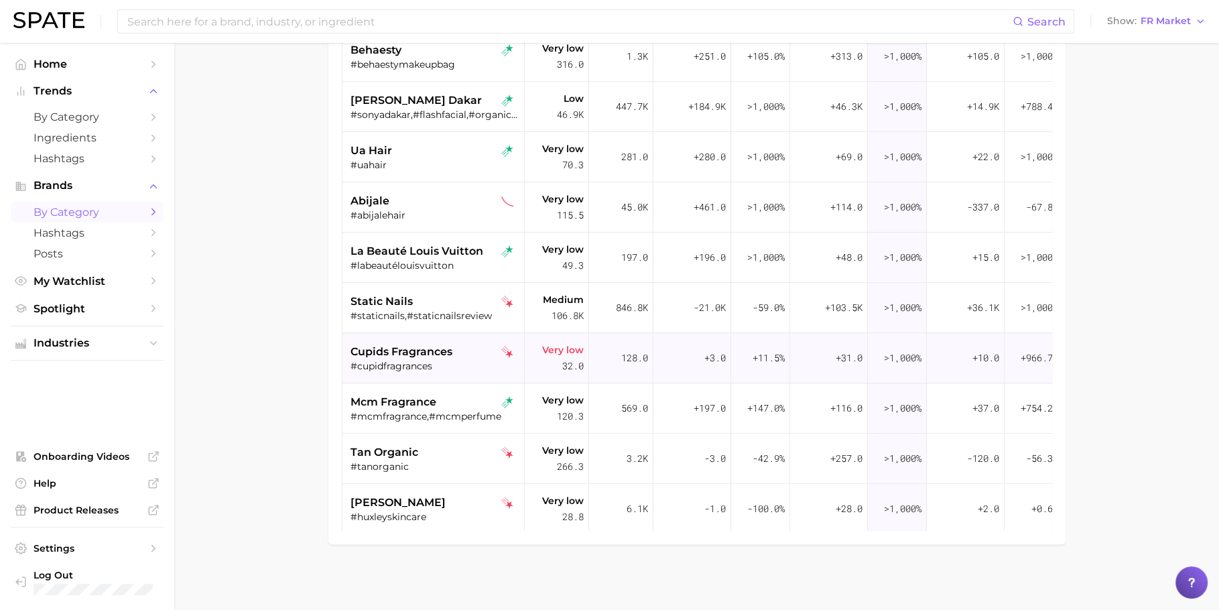
click at [431, 355] on span "cupids fragrances" at bounding box center [402, 352] width 102 height 16
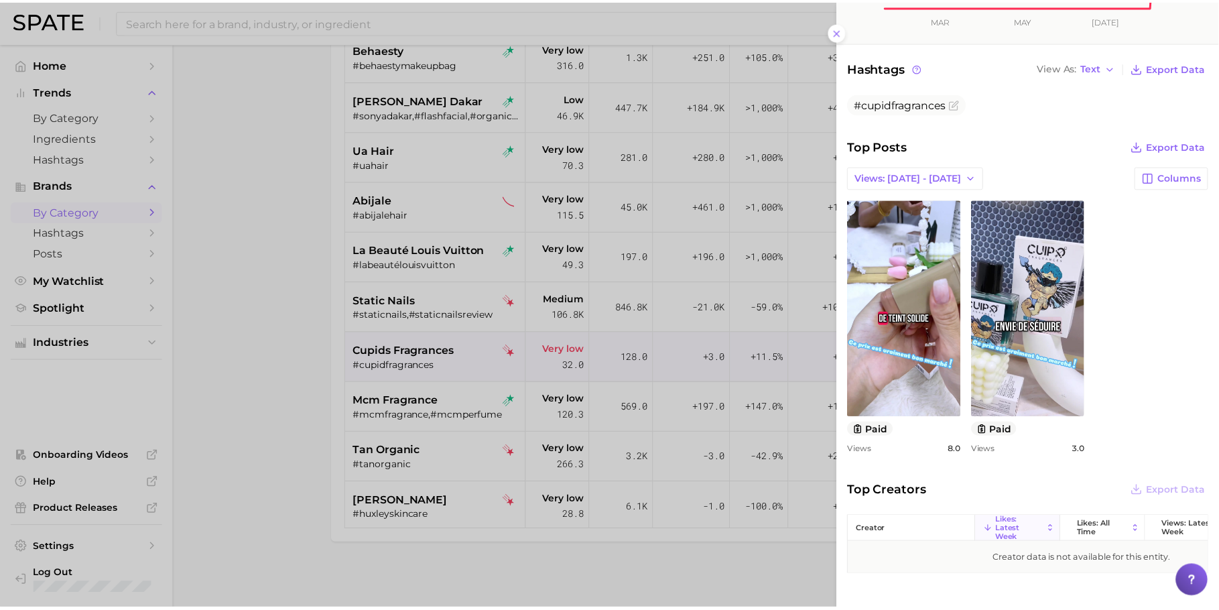
scroll to position [372, 0]
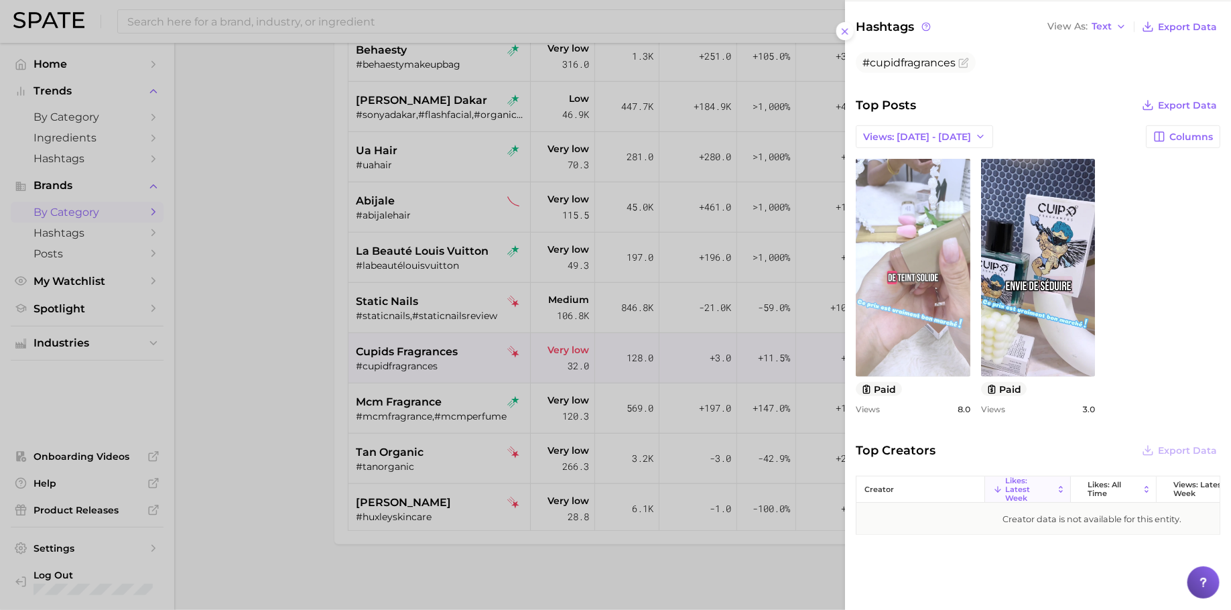
click at [877, 294] on link "view post on TikTok" at bounding box center [913, 268] width 115 height 218
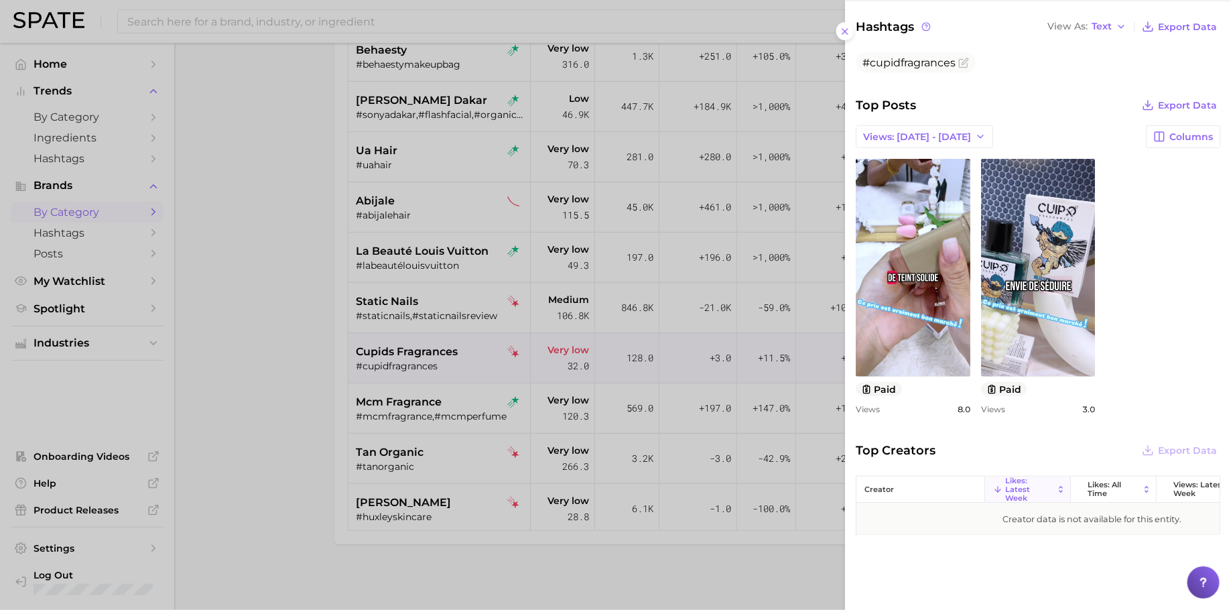
click at [307, 347] on div at bounding box center [615, 305] width 1231 height 610
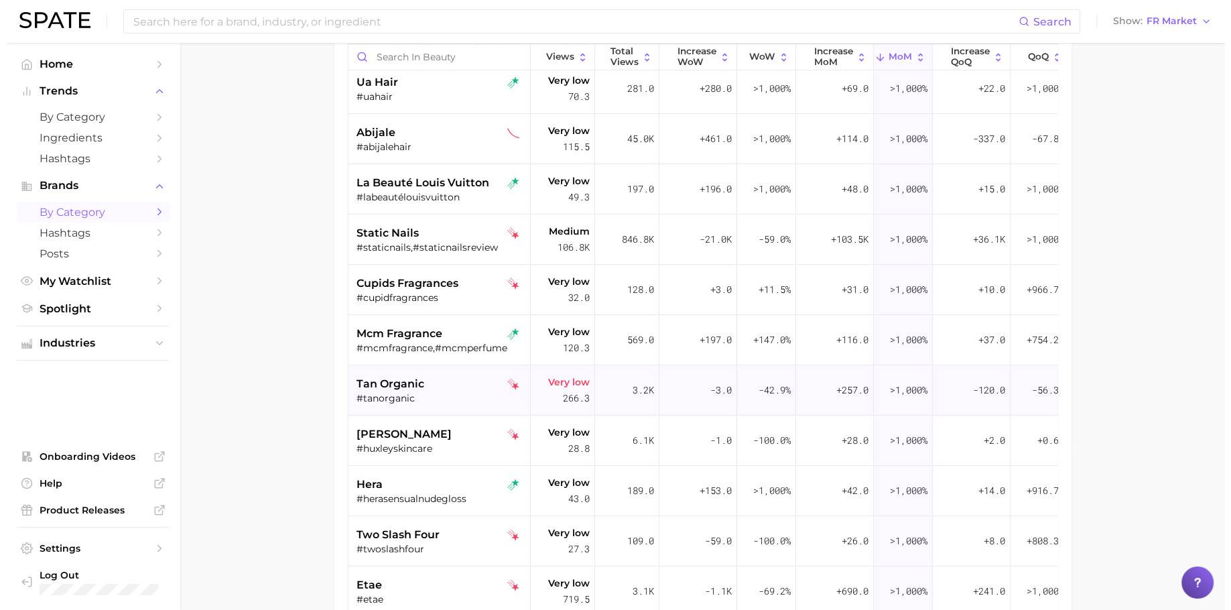
scroll to position [365, 0]
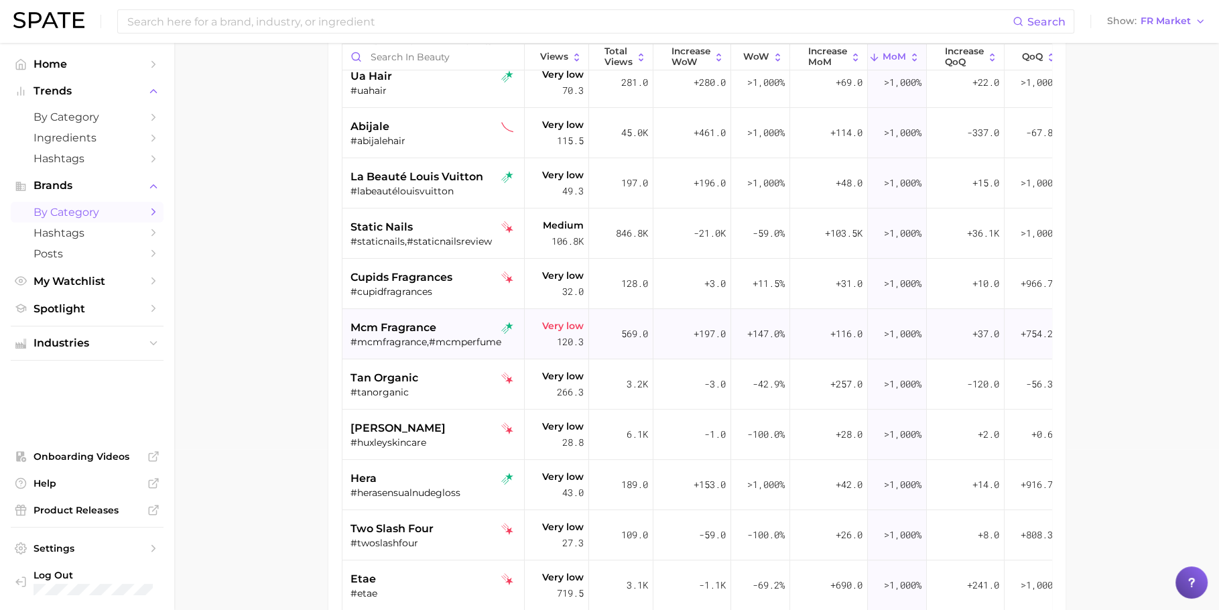
click at [434, 318] on div "mcm fragrance #mcmfragrance,#mcmperfume" at bounding box center [435, 334] width 169 height 50
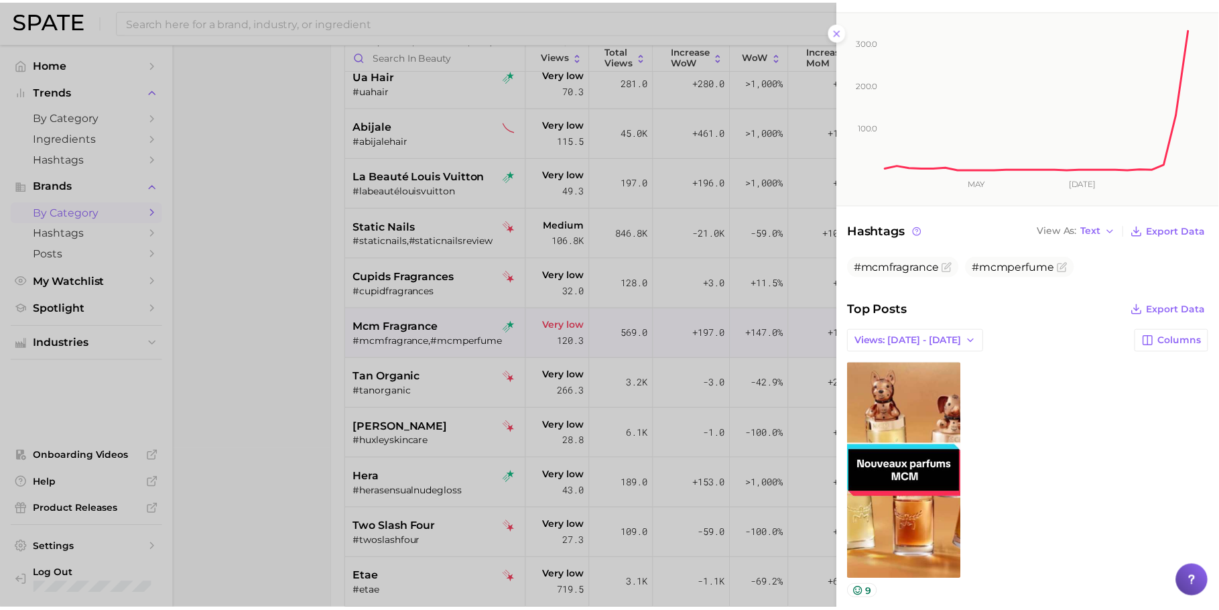
scroll to position [176, 0]
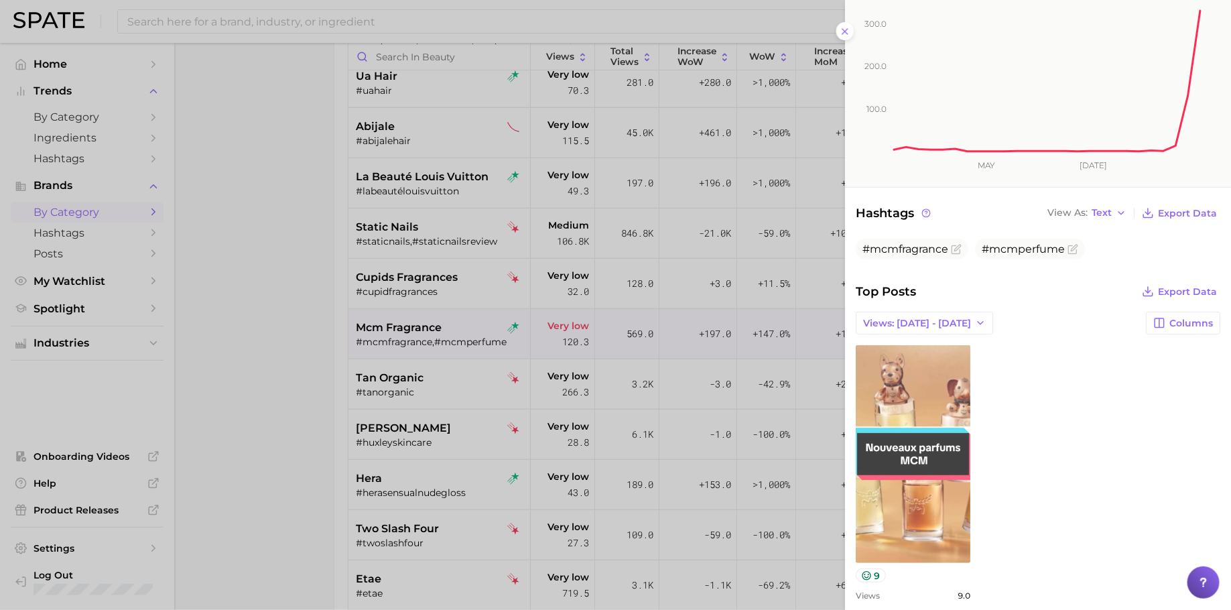
click at [926, 424] on link "view post on TikTok" at bounding box center [913, 454] width 115 height 218
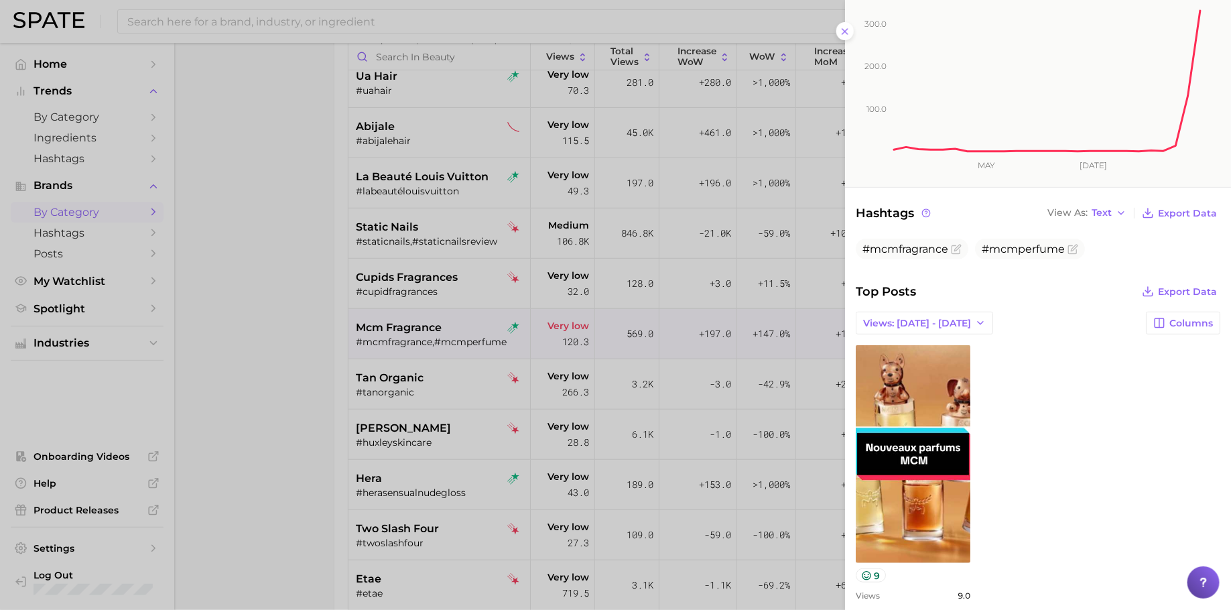
click at [414, 352] on div at bounding box center [615, 305] width 1231 height 610
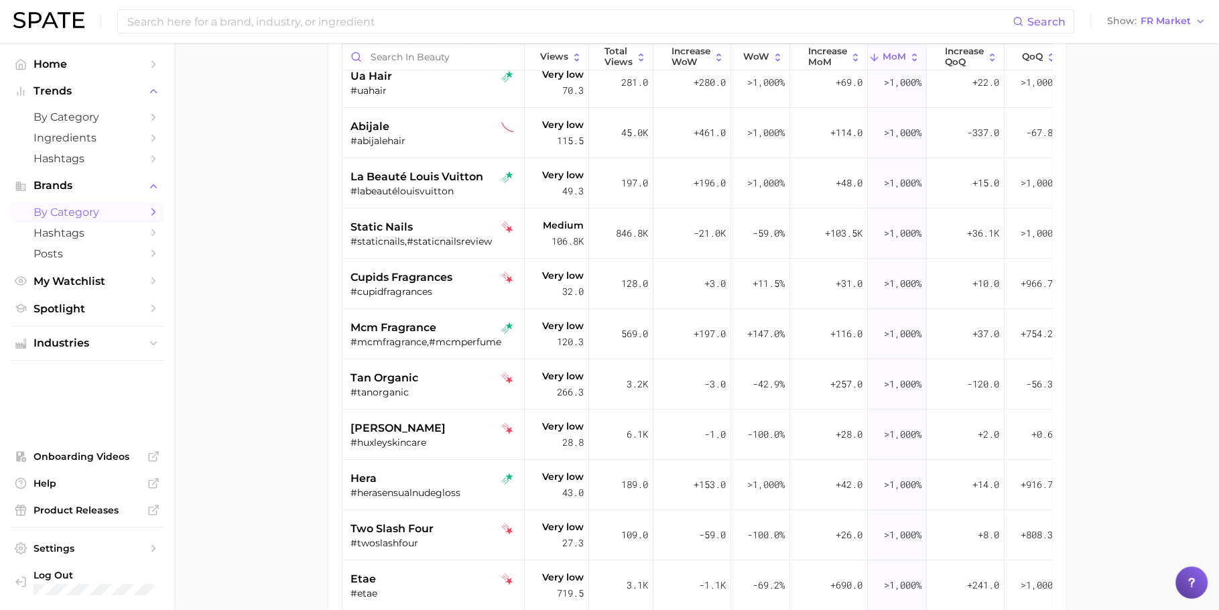
scroll to position [35, 0]
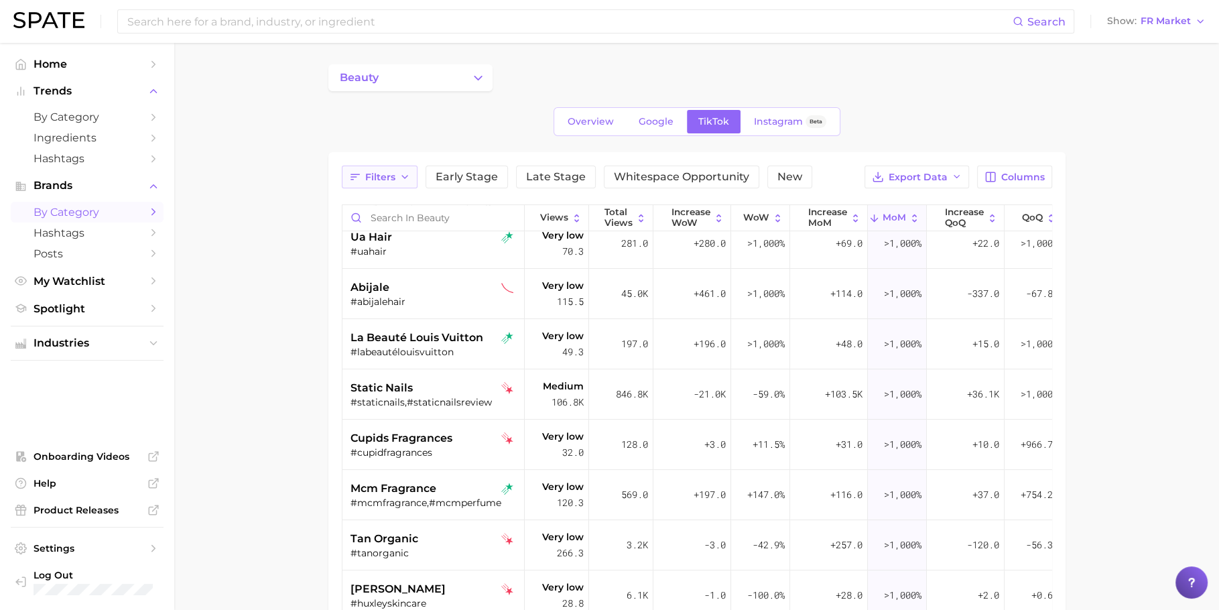
click at [383, 166] on button "Filters" at bounding box center [380, 177] width 76 height 23
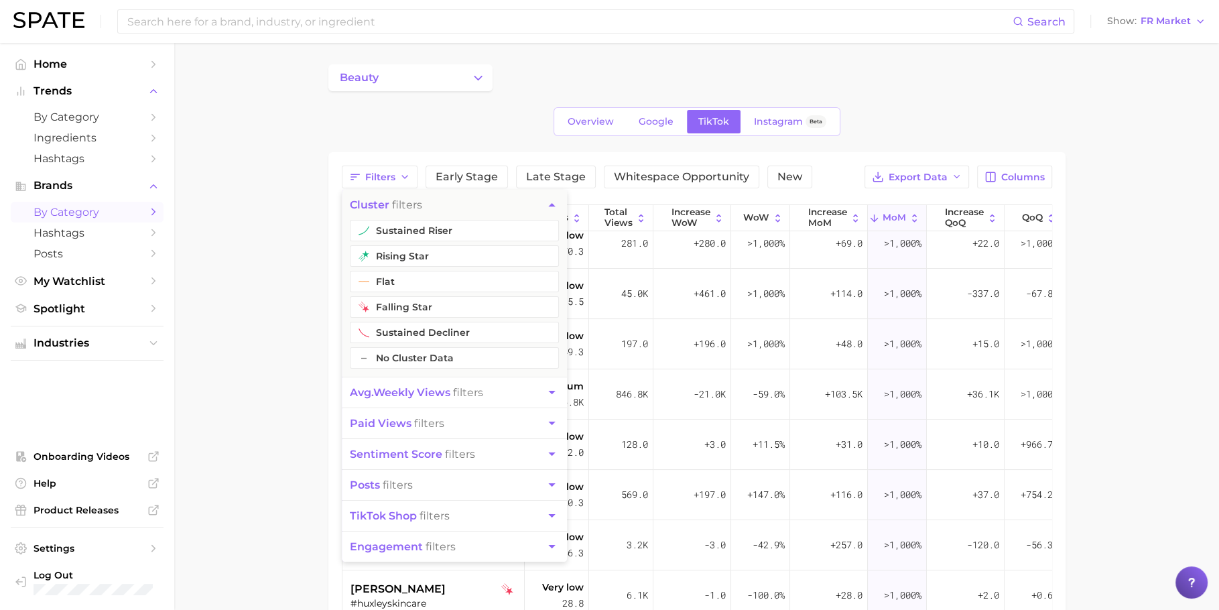
click at [422, 383] on button "avg. weekly views filters" at bounding box center [454, 392] width 225 height 30
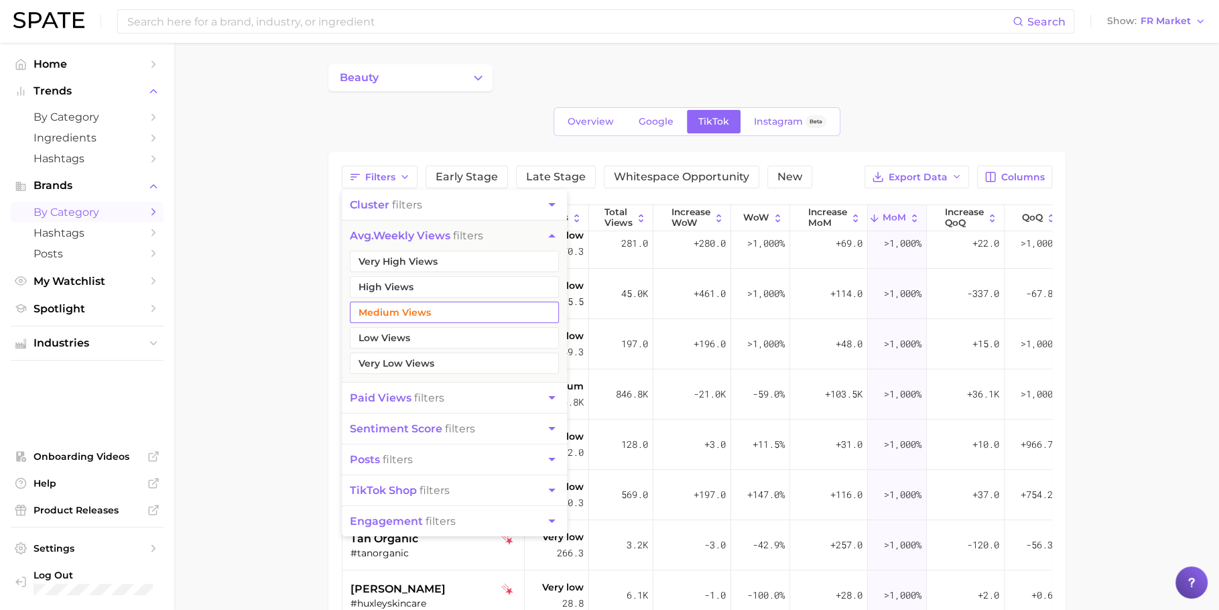
click at [422, 317] on button "Medium Views" at bounding box center [454, 312] width 209 height 21
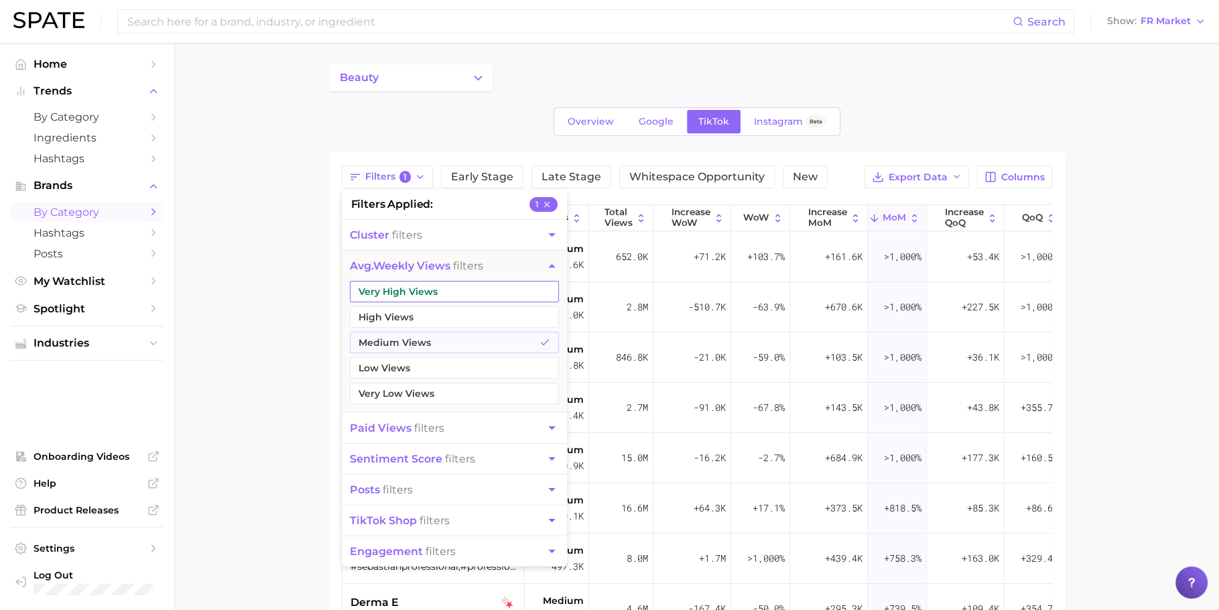
click at [424, 294] on button "Very High Views" at bounding box center [454, 291] width 209 height 21
click at [420, 312] on button "High Views" at bounding box center [454, 316] width 209 height 21
click at [312, 310] on main "beauty Overview Google TikTok Instagram Beta Filters 3 filters applied 3 cluste…" at bounding box center [696, 469] width 1045 height 852
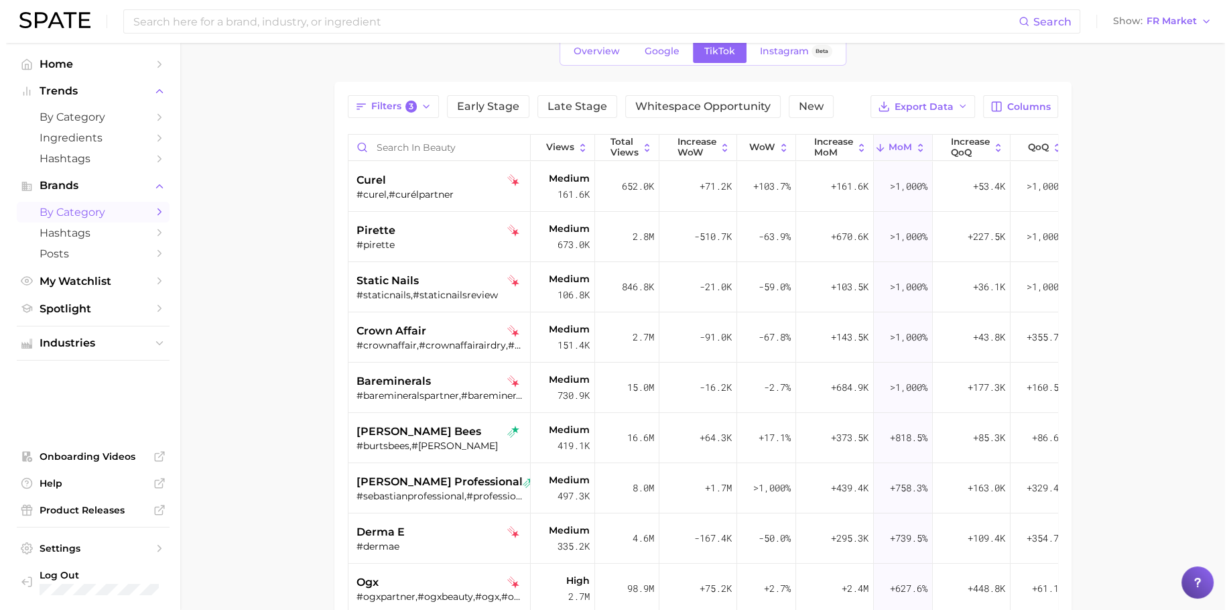
scroll to position [162, 0]
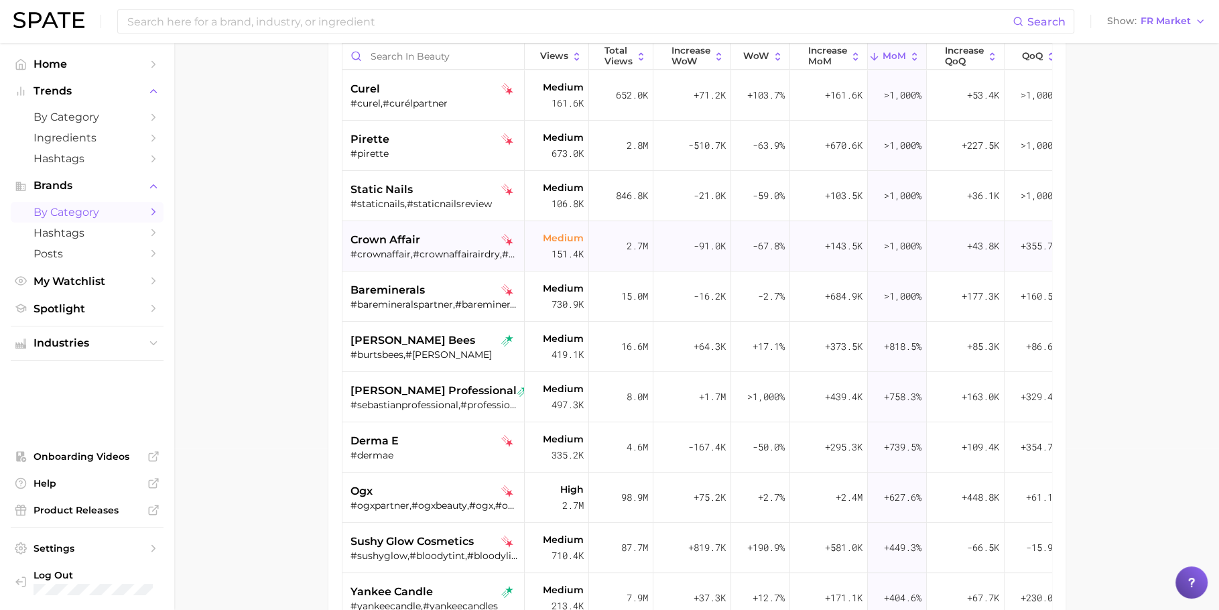
click at [395, 243] on span "crown affair" at bounding box center [386, 240] width 70 height 16
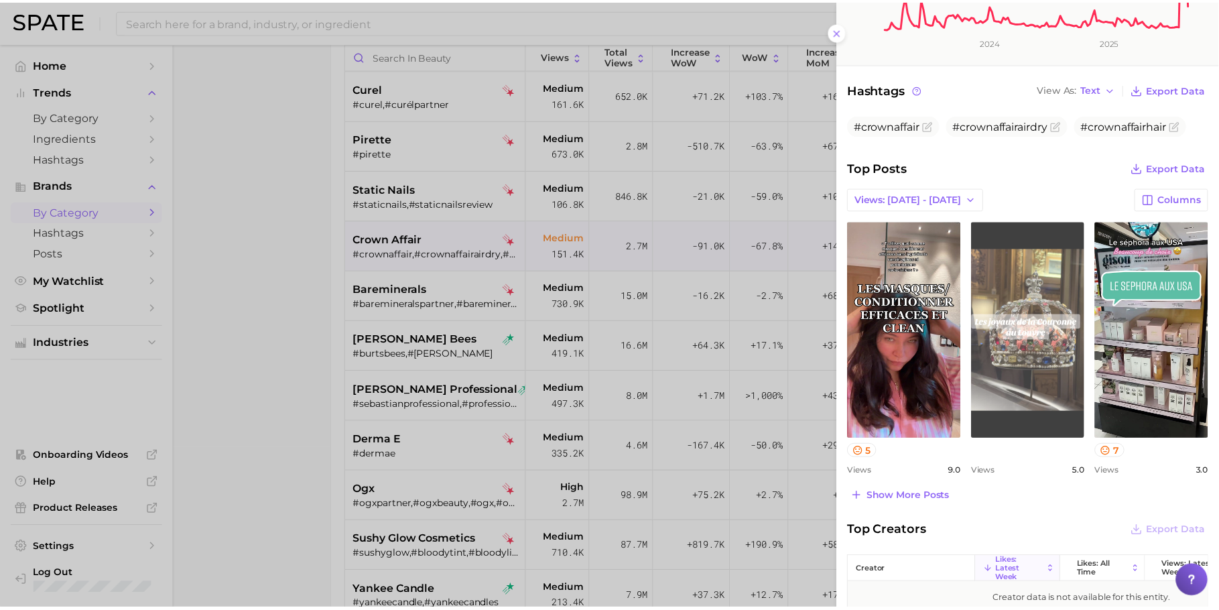
scroll to position [350, 0]
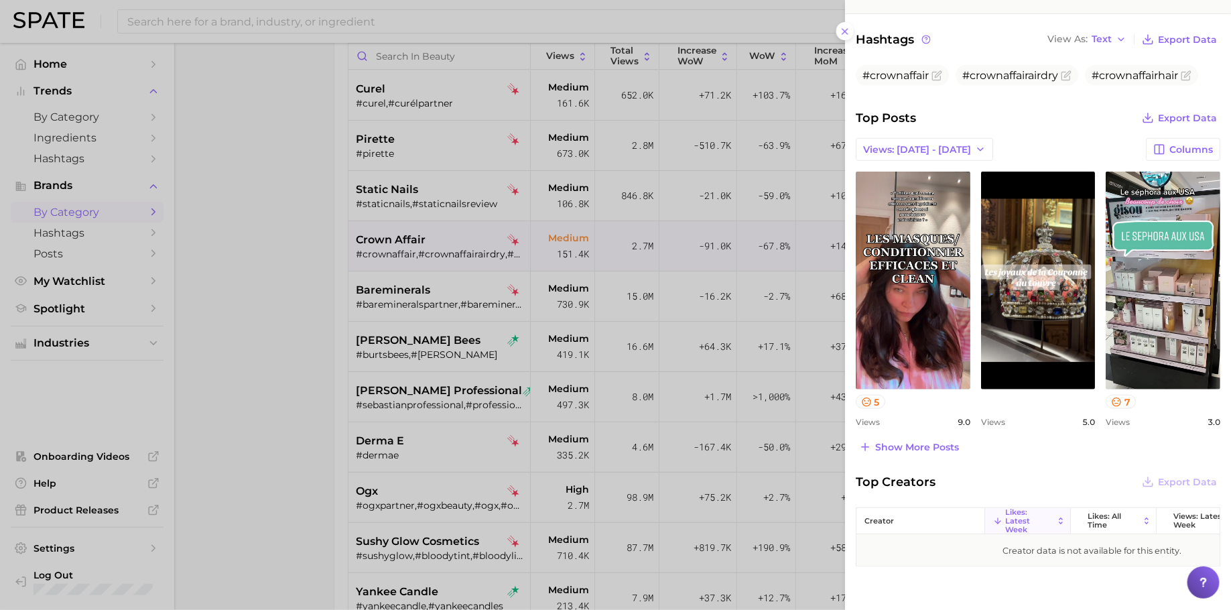
click at [331, 295] on div at bounding box center [615, 305] width 1231 height 610
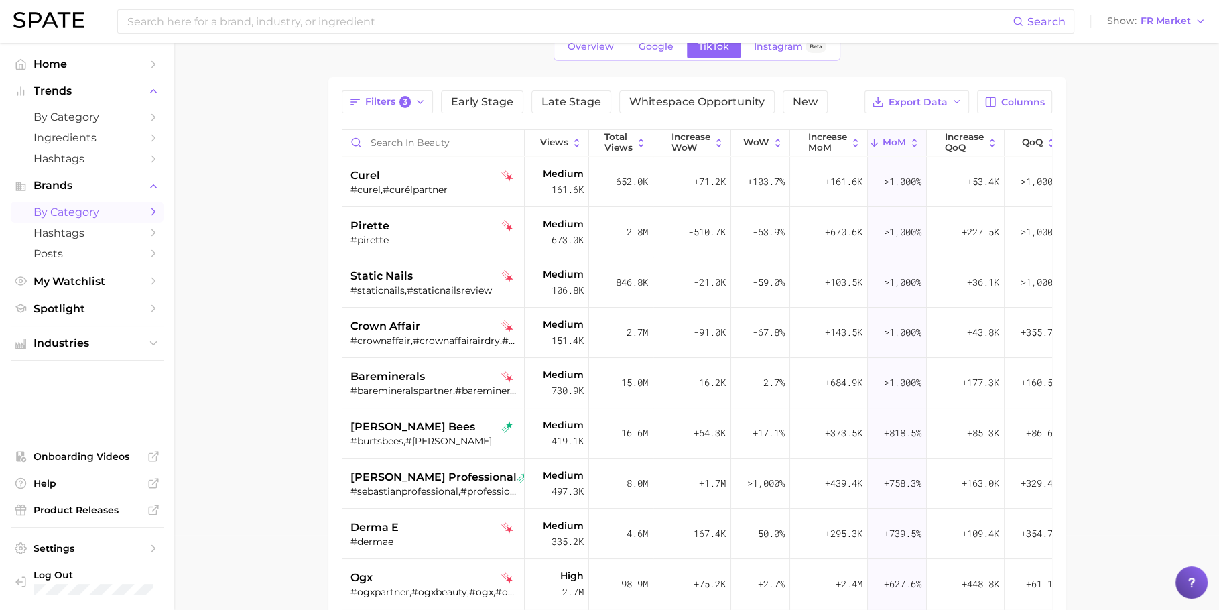
scroll to position [7, 0]
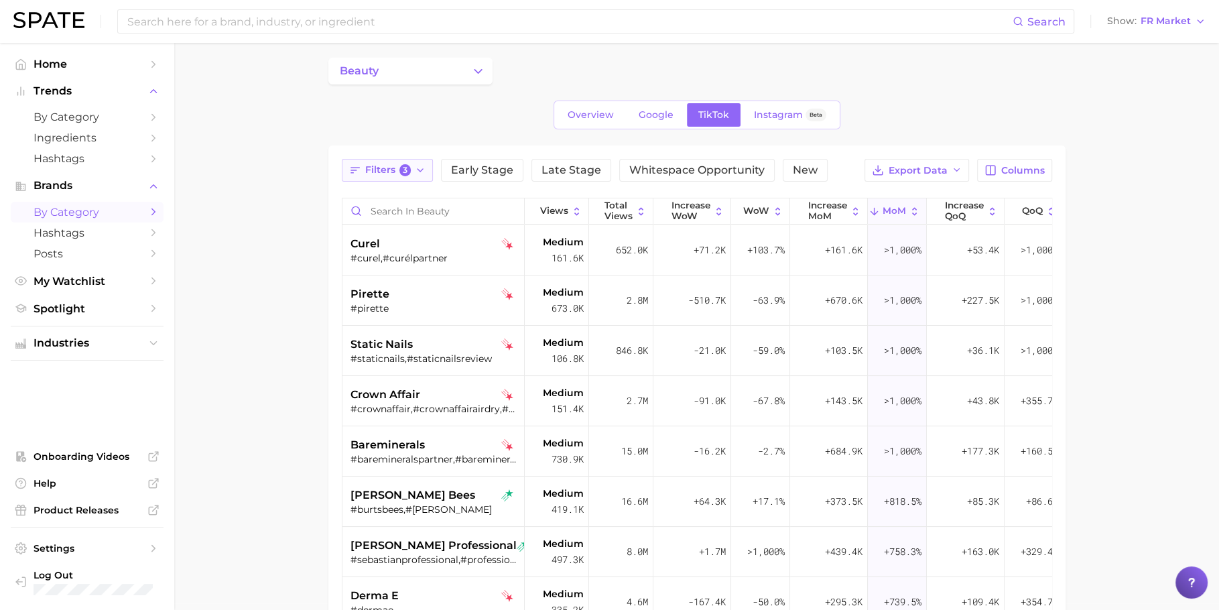
click at [395, 164] on span "Filters 3" at bounding box center [388, 170] width 46 height 12
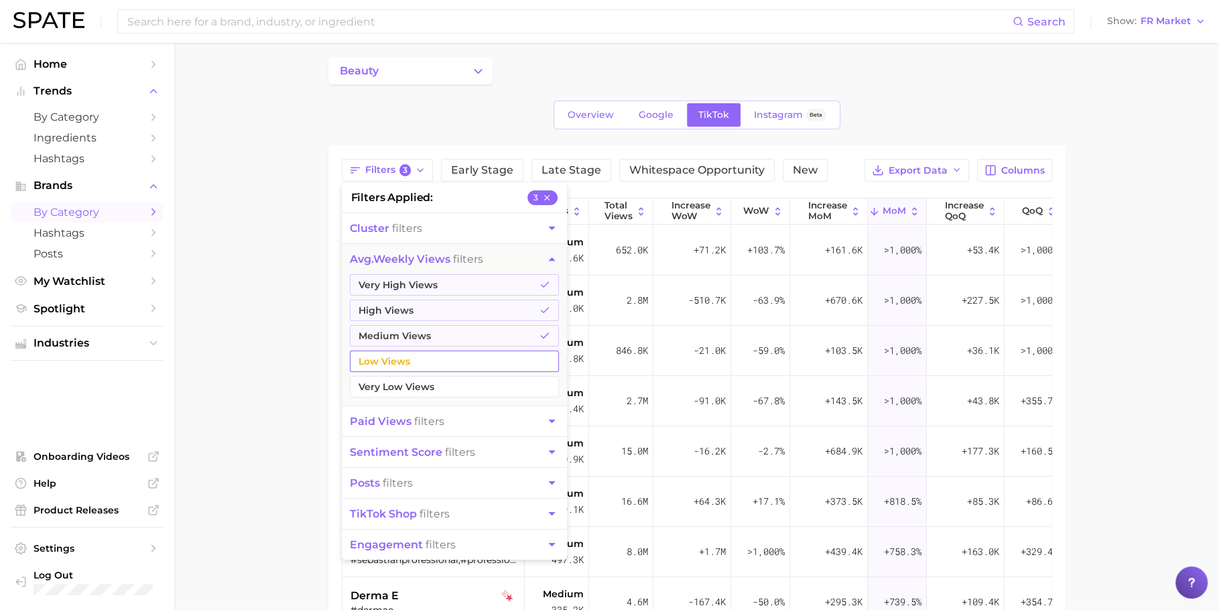
click at [422, 351] on button "Low Views" at bounding box center [454, 361] width 209 height 21
click at [273, 318] on main "beauty Overview Google TikTok Instagram Beta Filters 4 filters applied 4 cluste…" at bounding box center [696, 462] width 1045 height 852
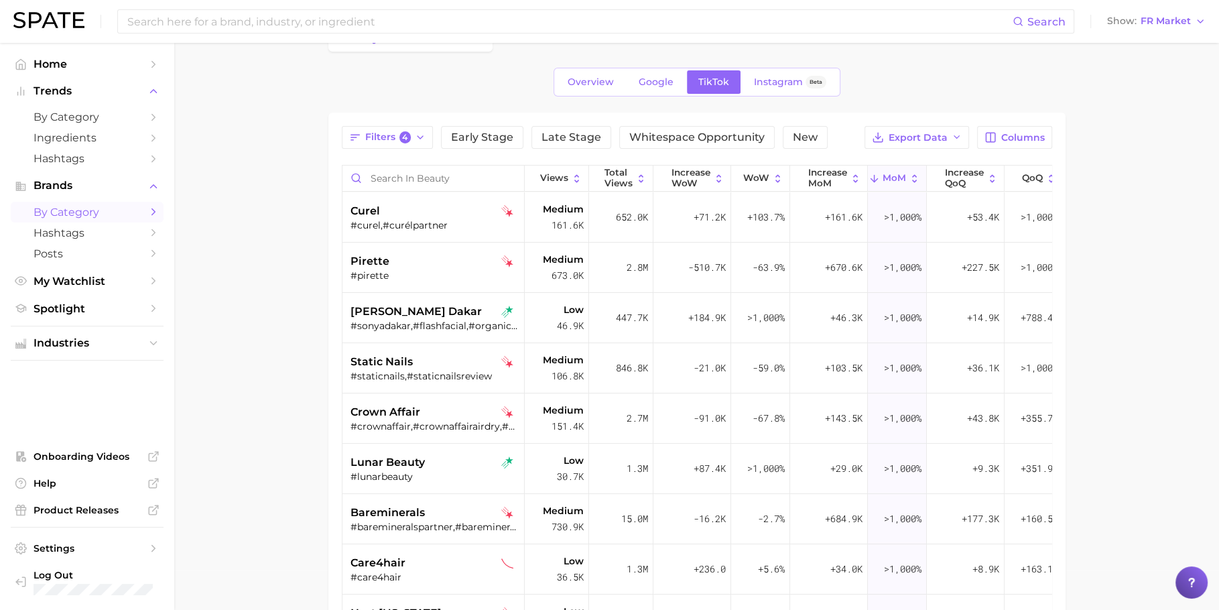
scroll to position [57, 0]
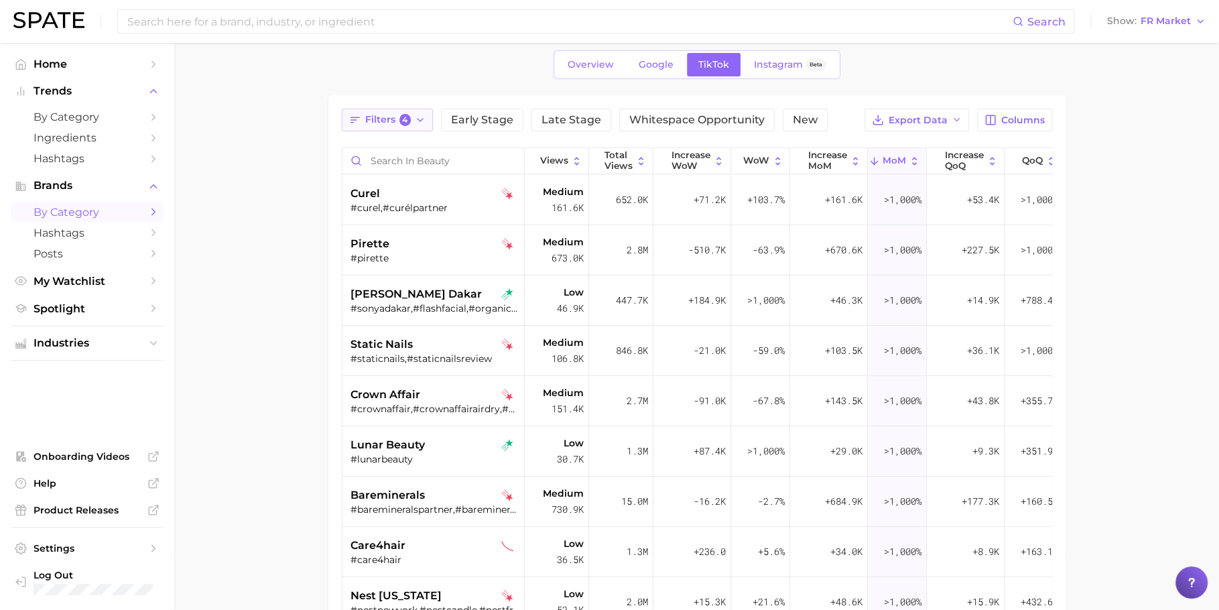
click at [407, 109] on button "Filters 4" at bounding box center [388, 120] width 92 height 23
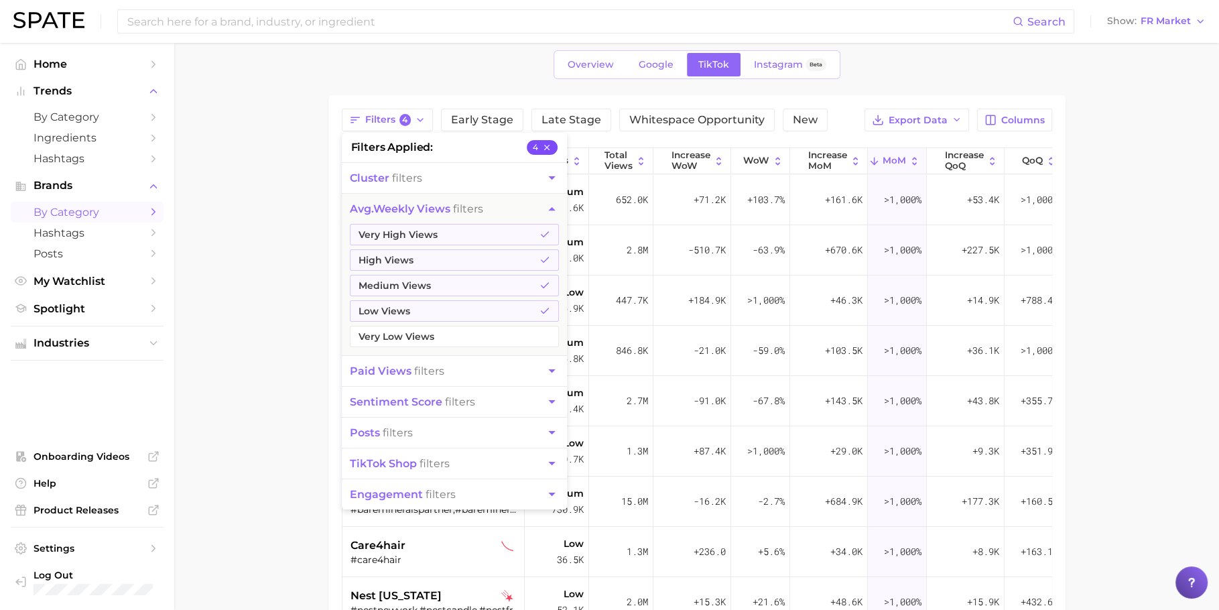
click at [546, 148] on icon "button" at bounding box center [546, 147] width 9 height 9
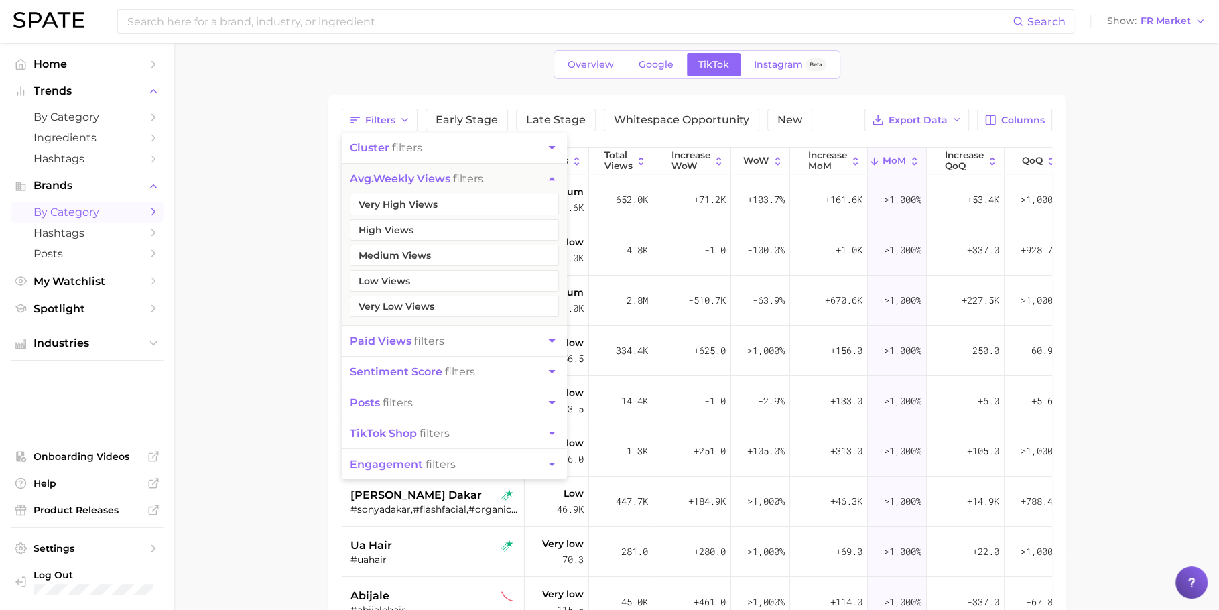
click at [281, 260] on main "beauty Overview Google TikTok Instagram Beta Filters cluster filters avg. weekl…" at bounding box center [696, 412] width 1045 height 852
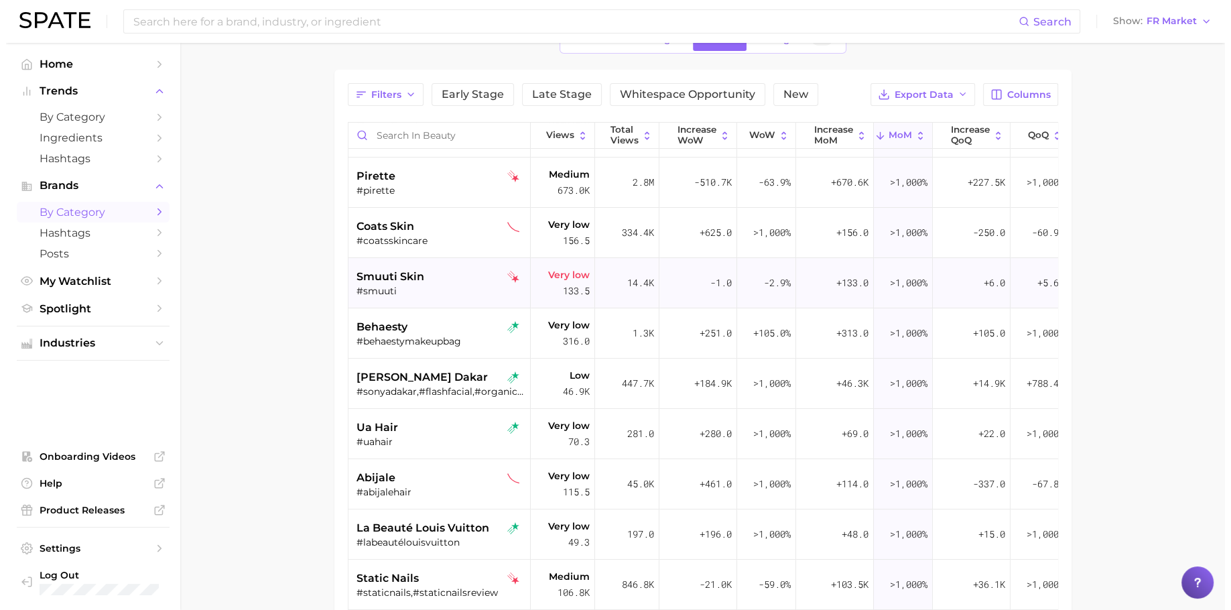
scroll to position [100, 0]
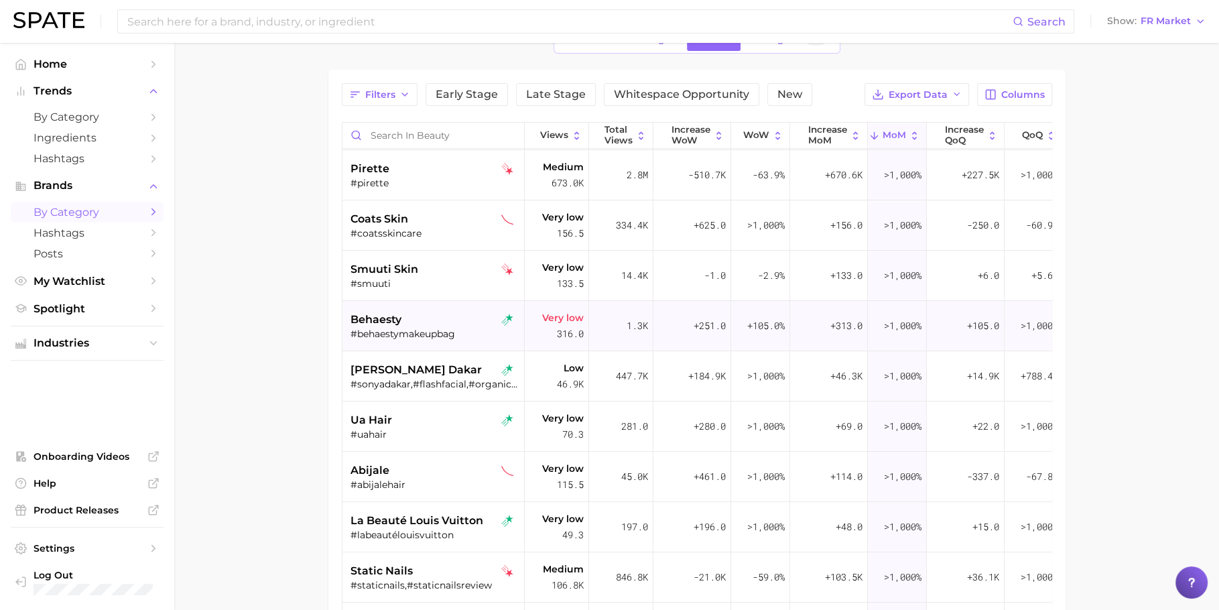
click at [426, 338] on div "behaesty #behaestymakeupbag" at bounding box center [435, 326] width 169 height 50
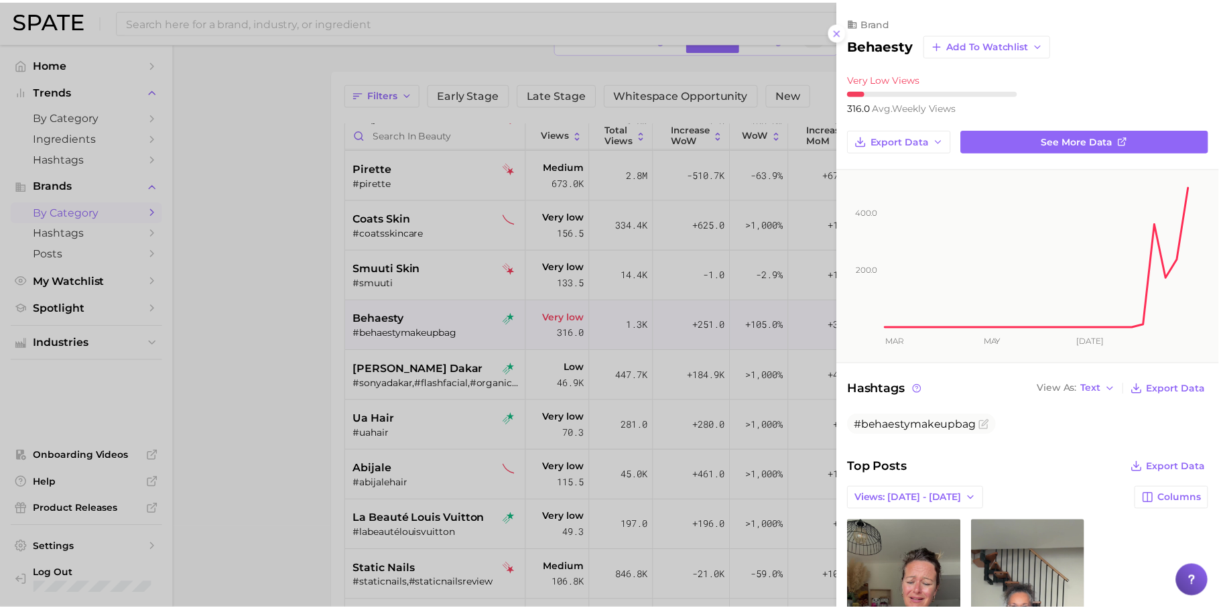
scroll to position [0, 0]
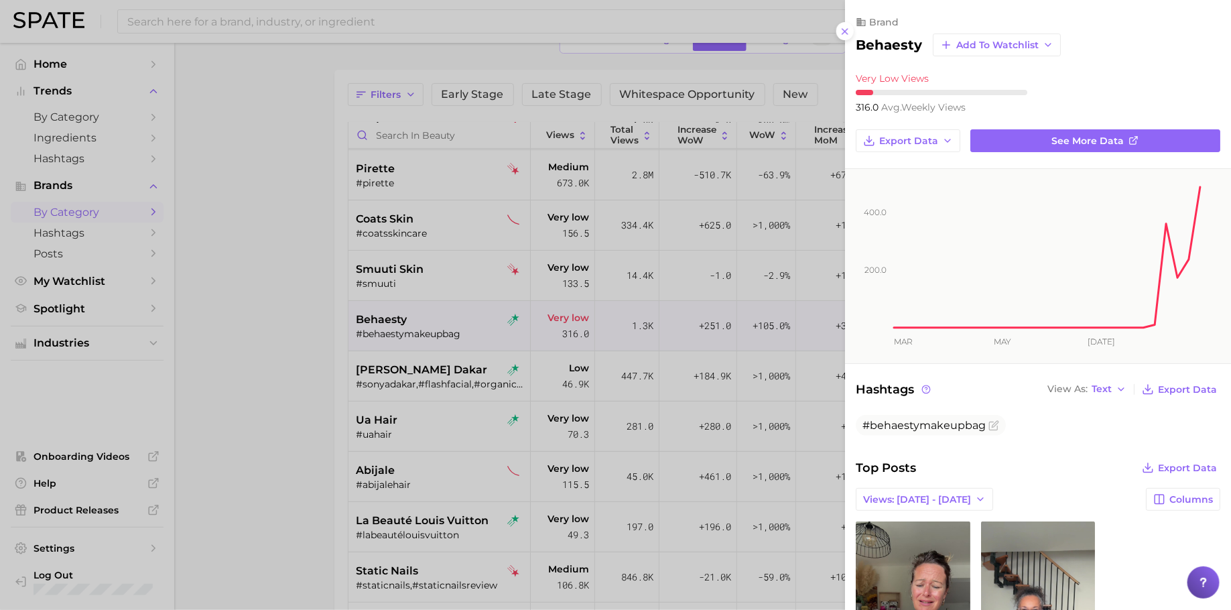
click at [426, 338] on div at bounding box center [615, 305] width 1231 height 610
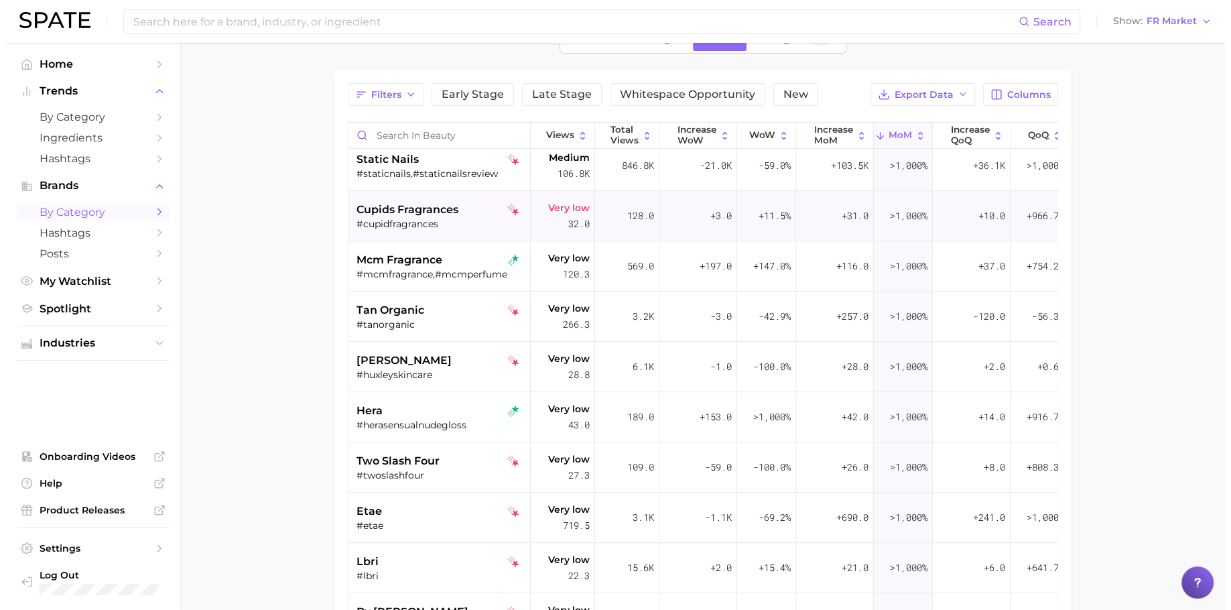
scroll to position [521, 0]
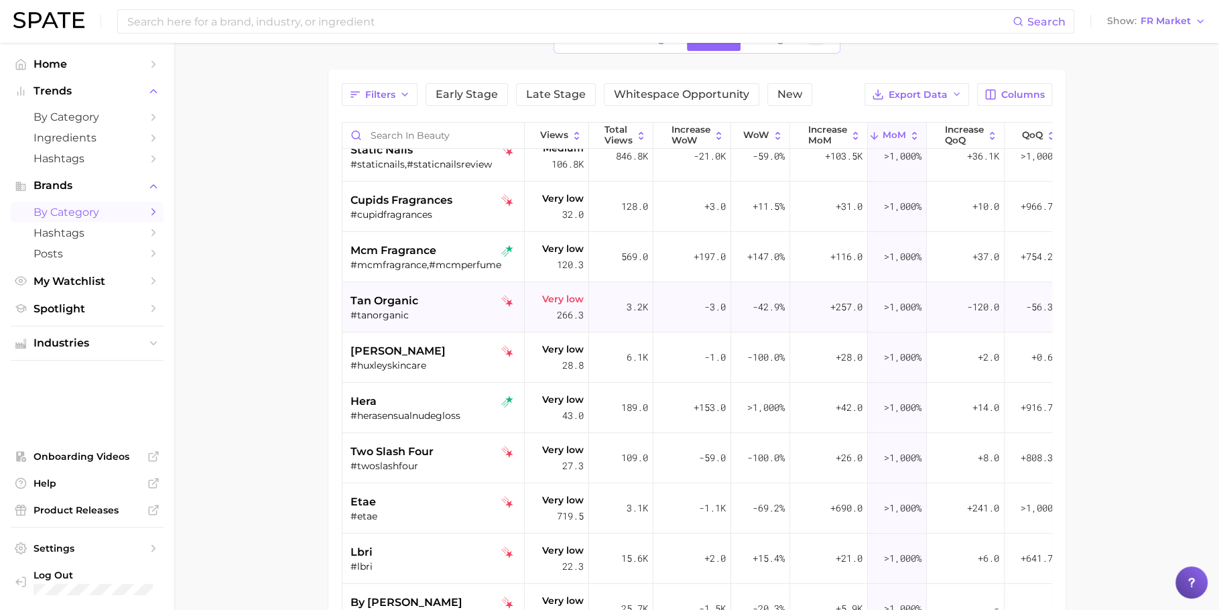
click at [433, 287] on div "tan organic #tanorganic" at bounding box center [435, 307] width 169 height 50
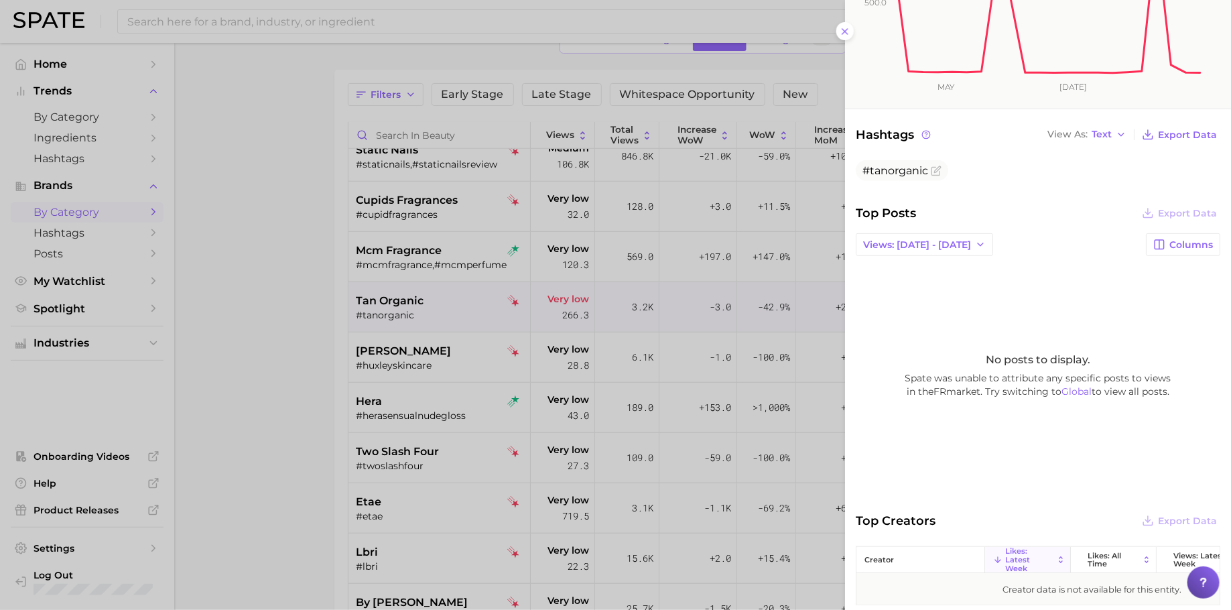
scroll to position [263, 0]
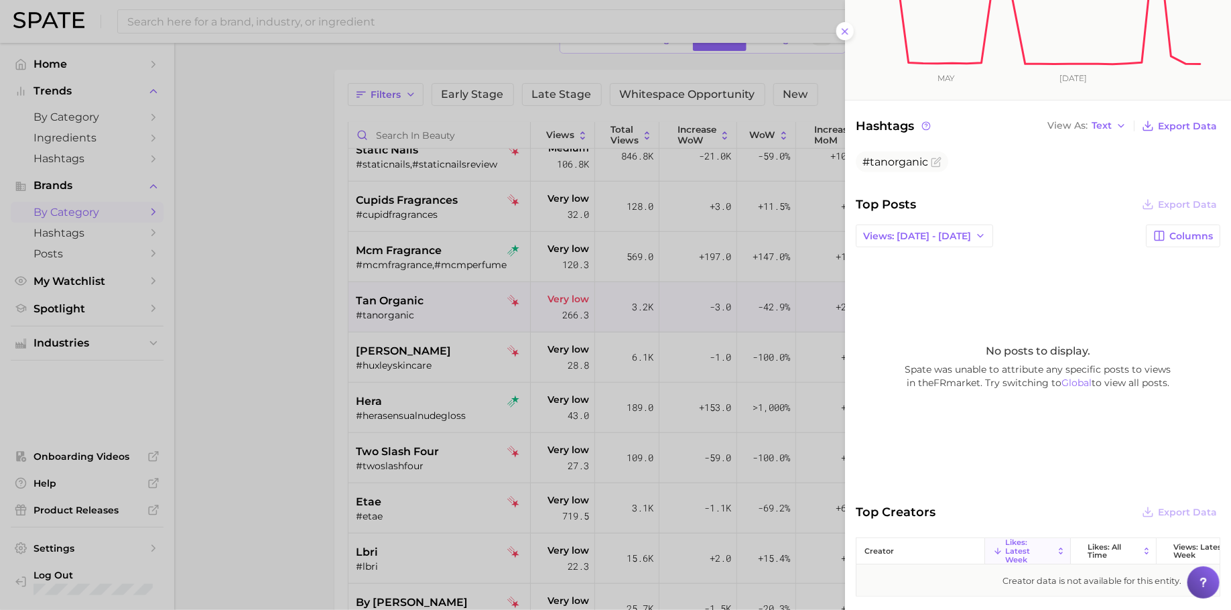
click at [605, 382] on div at bounding box center [615, 305] width 1231 height 610
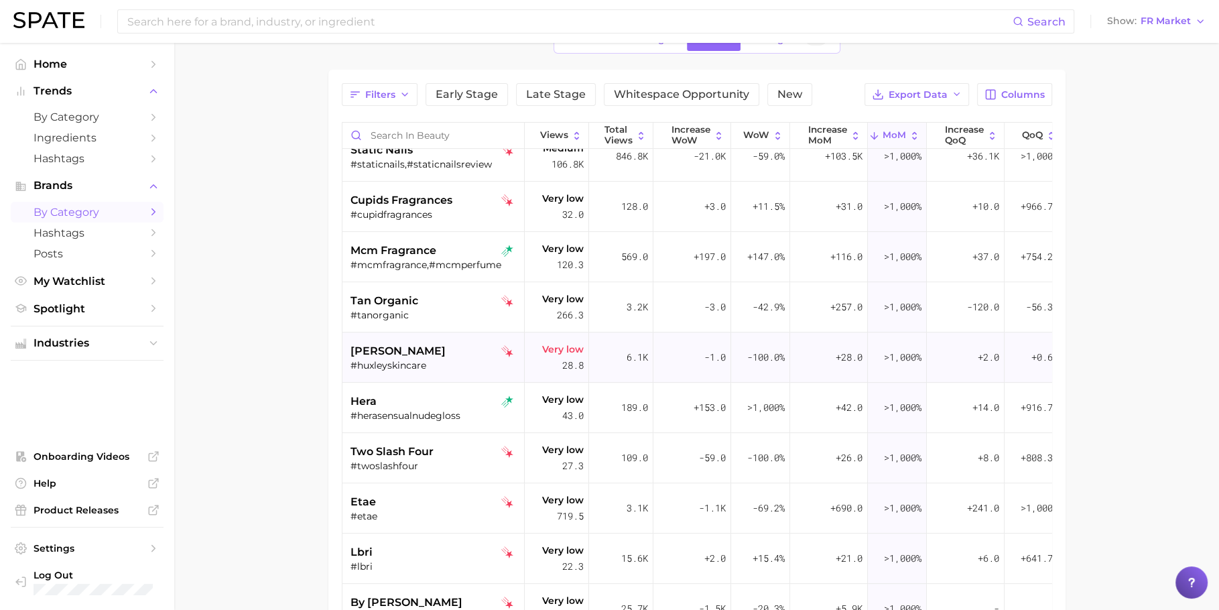
click at [411, 379] on div "huxley #huxleyskincare" at bounding box center [435, 357] width 169 height 50
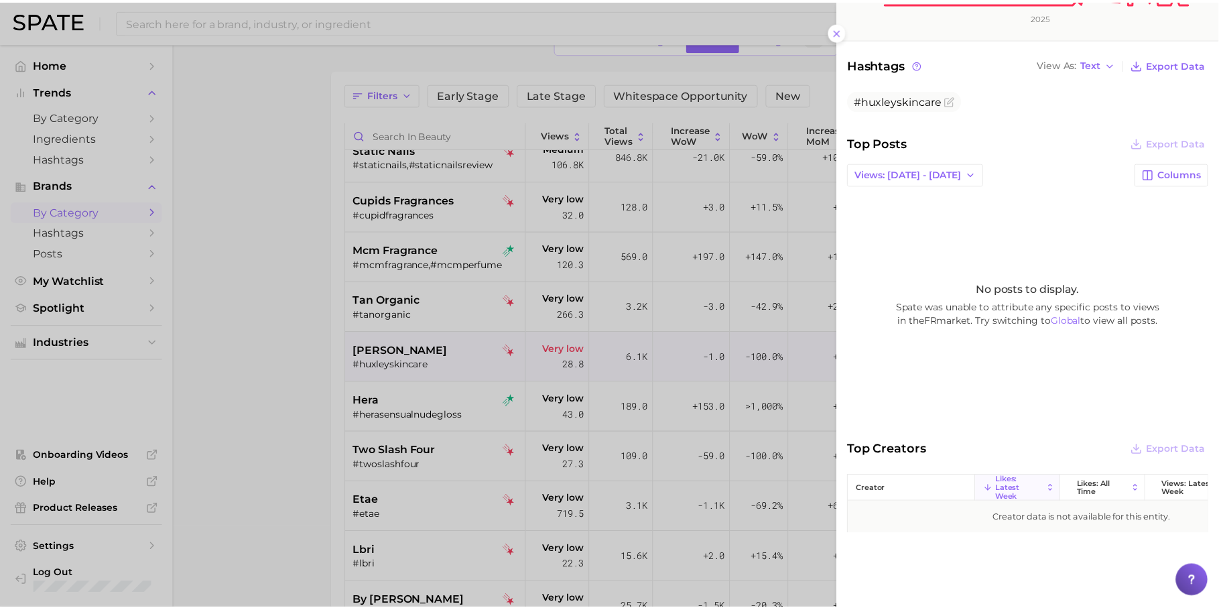
scroll to position [334, 0]
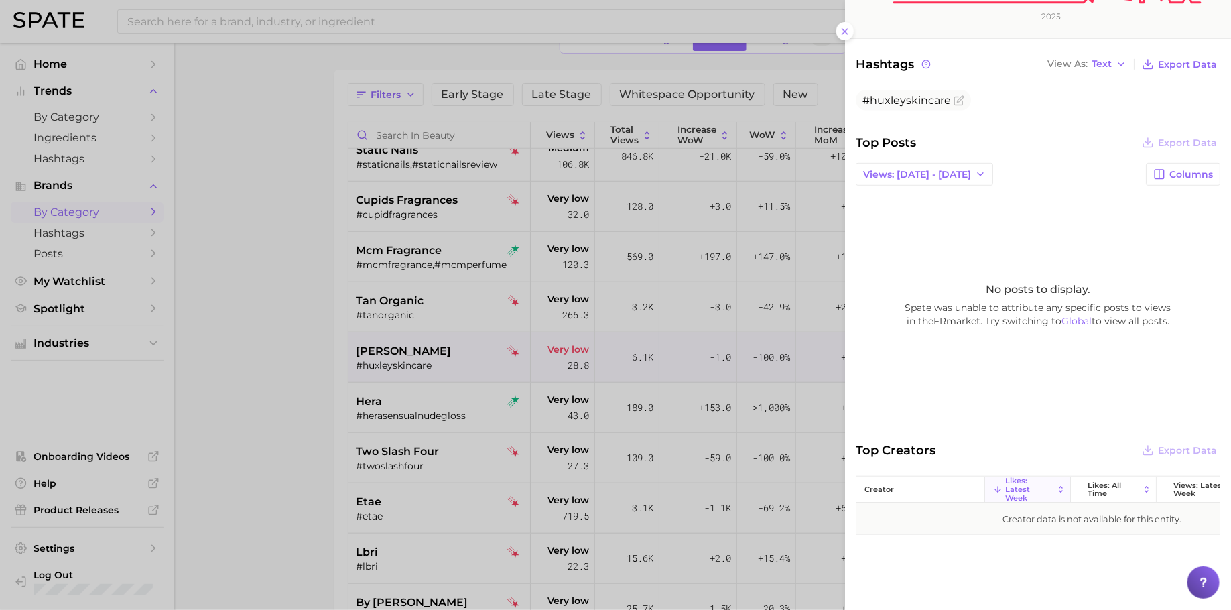
click at [529, 402] on div at bounding box center [615, 305] width 1231 height 610
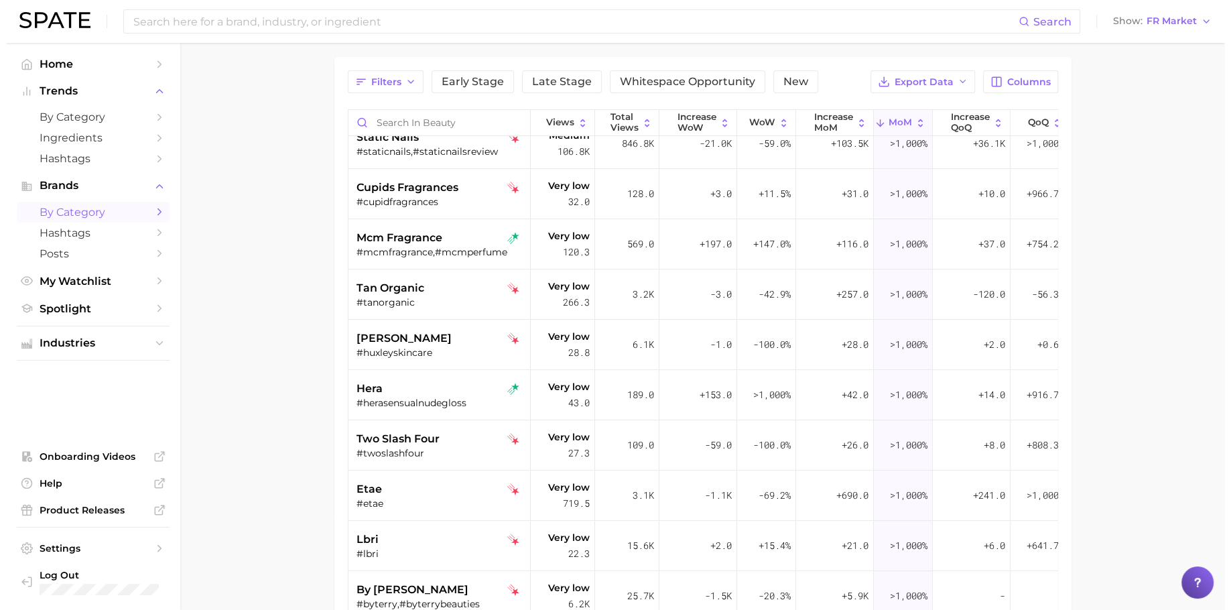
scroll to position [111, 0]
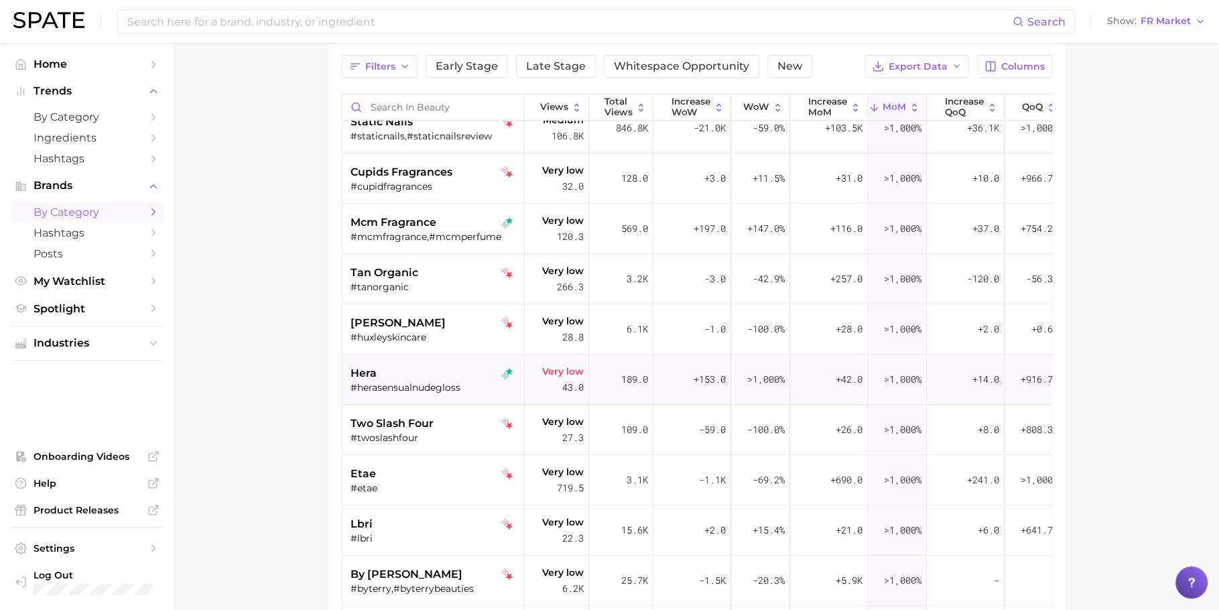
click at [434, 375] on div "hera" at bounding box center [435, 373] width 169 height 16
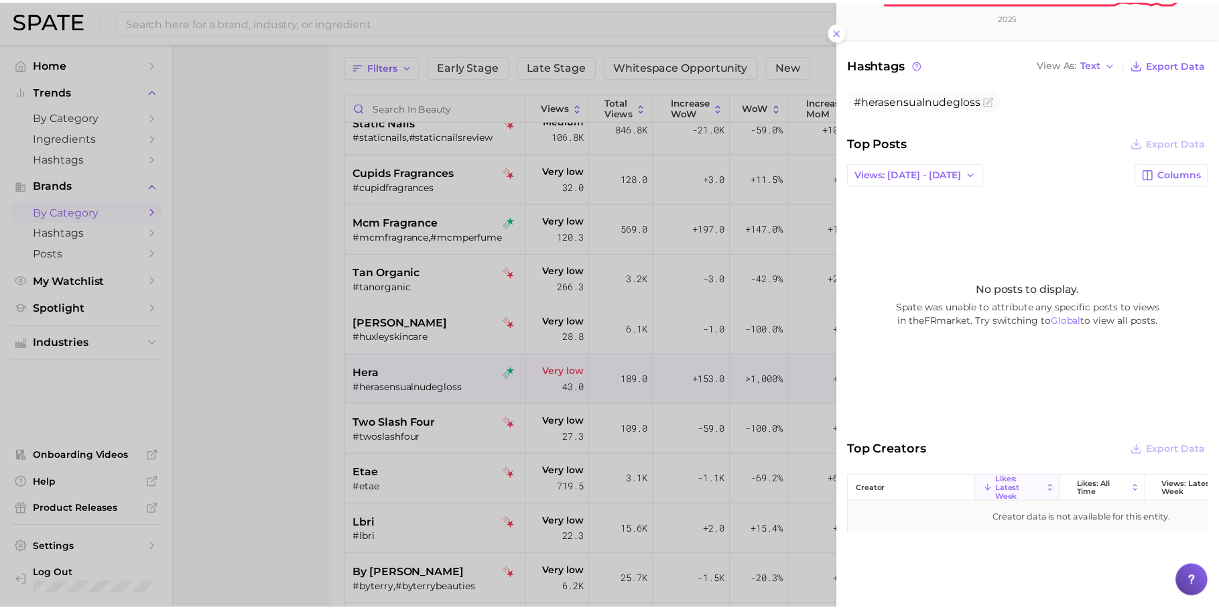
scroll to position [334, 0]
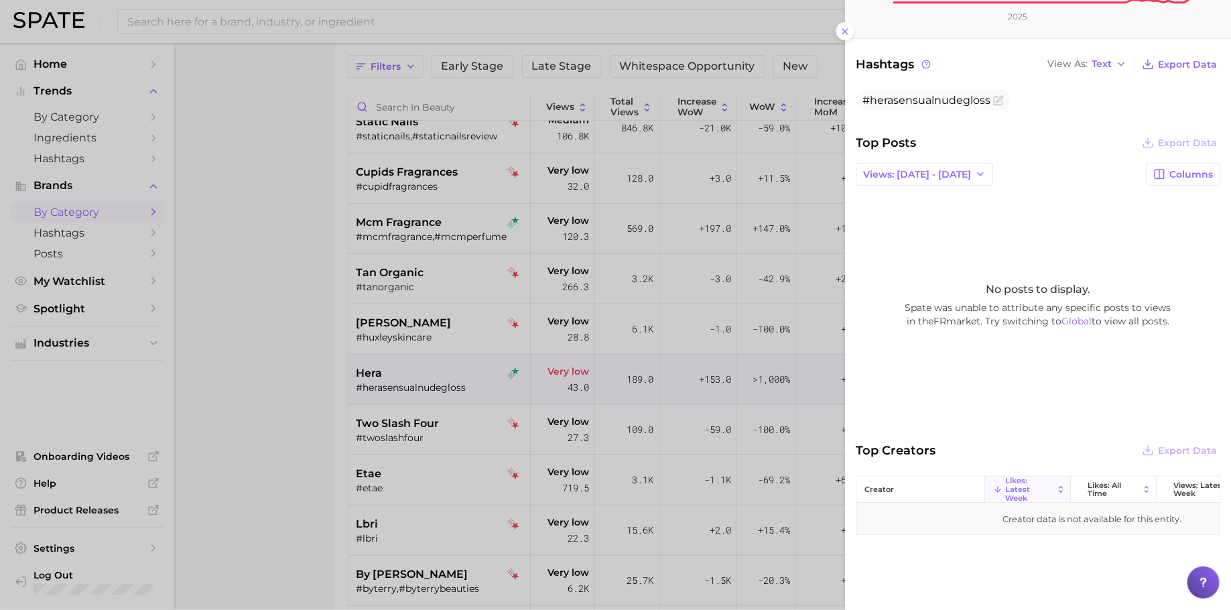
click at [662, 393] on div at bounding box center [615, 305] width 1231 height 610
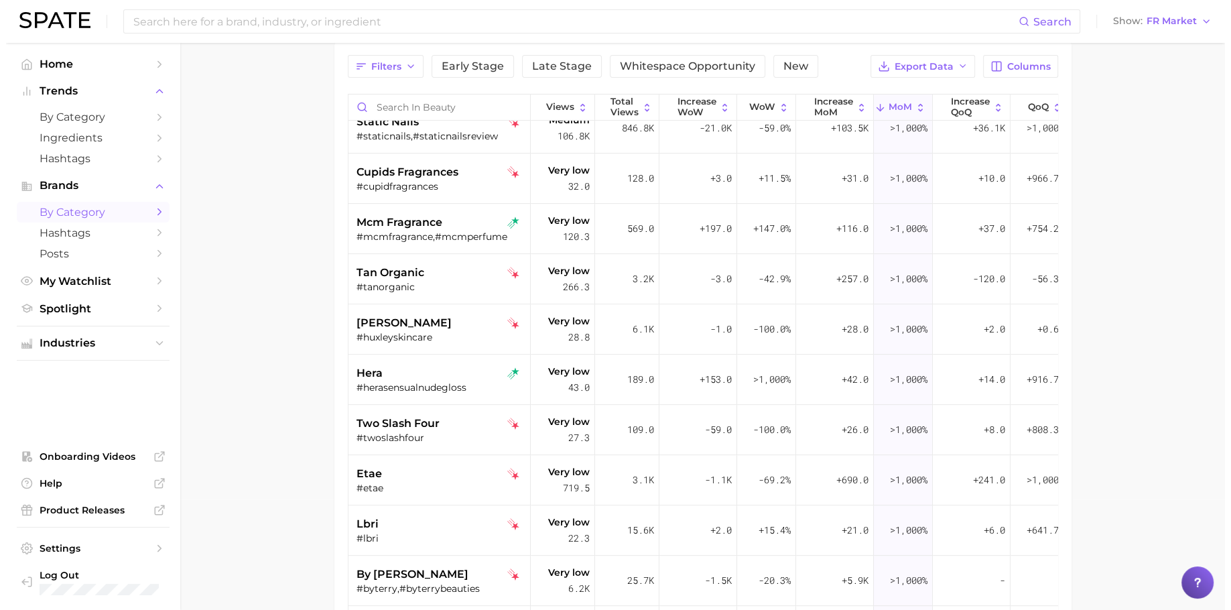
scroll to position [238, 0]
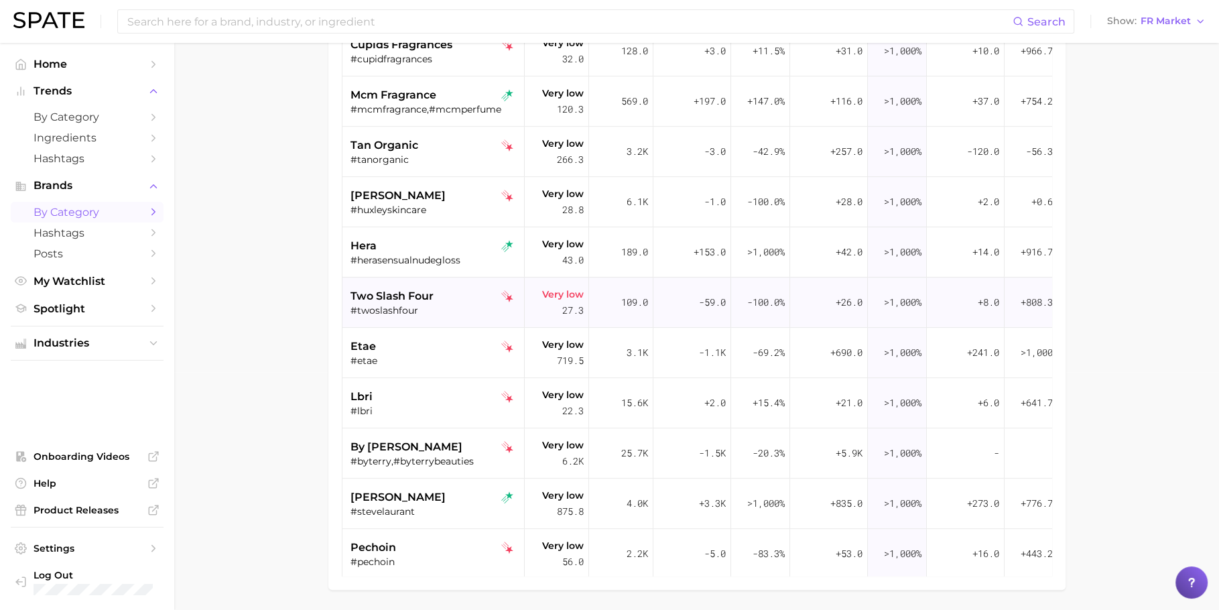
click at [420, 310] on div "#twoslashfour" at bounding box center [435, 310] width 169 height 12
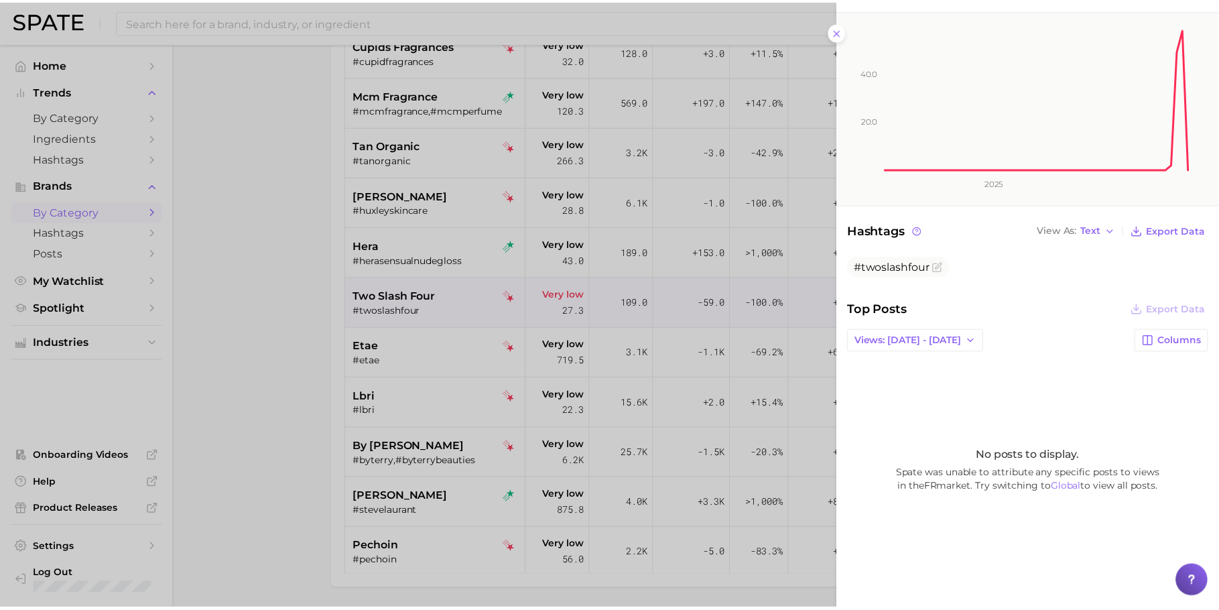
scroll to position [334, 0]
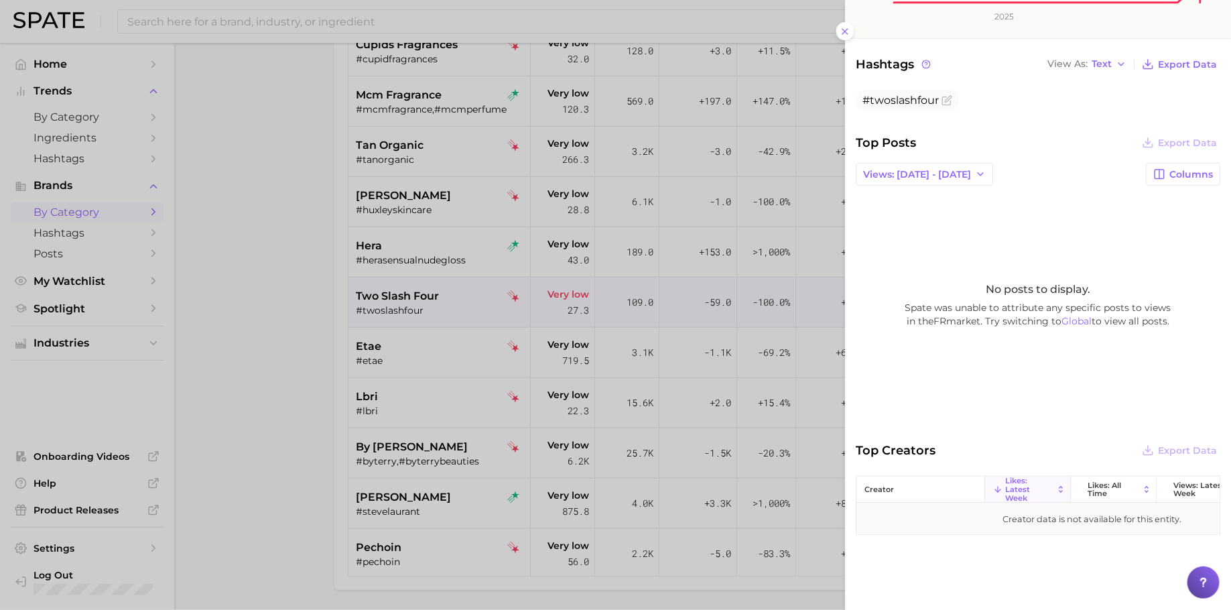
click at [671, 331] on div at bounding box center [615, 305] width 1231 height 610
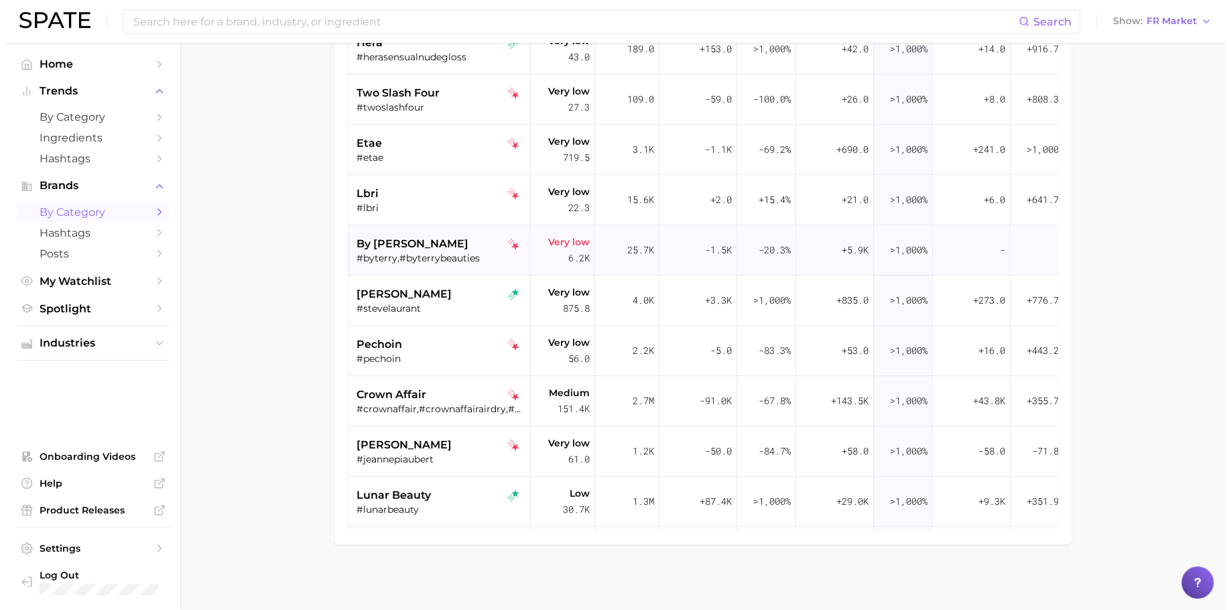
scroll to position [689, 0]
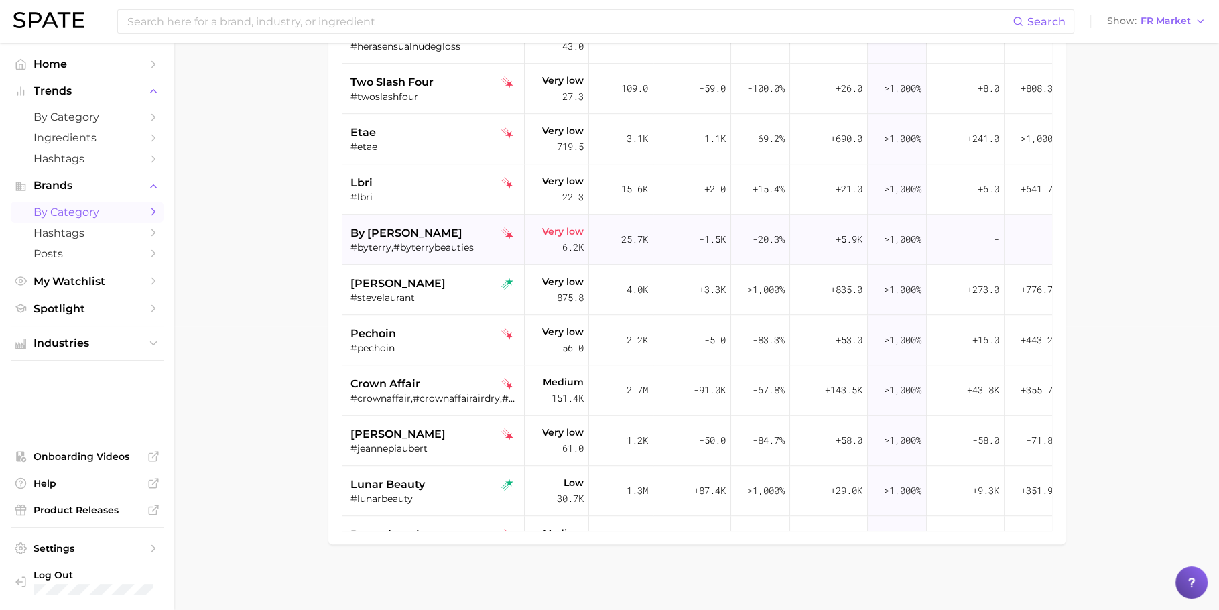
click at [442, 262] on div "by [PERSON_NAME] #byterry,#byterrybeauties" at bounding box center [435, 239] width 169 height 50
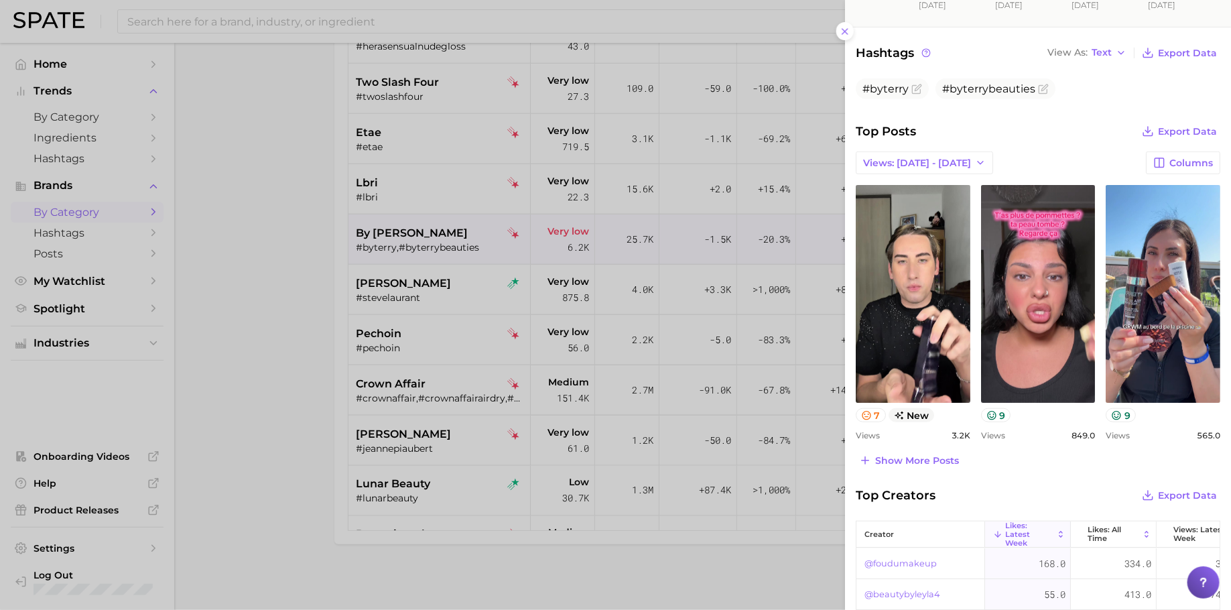
scroll to position [517, 0]
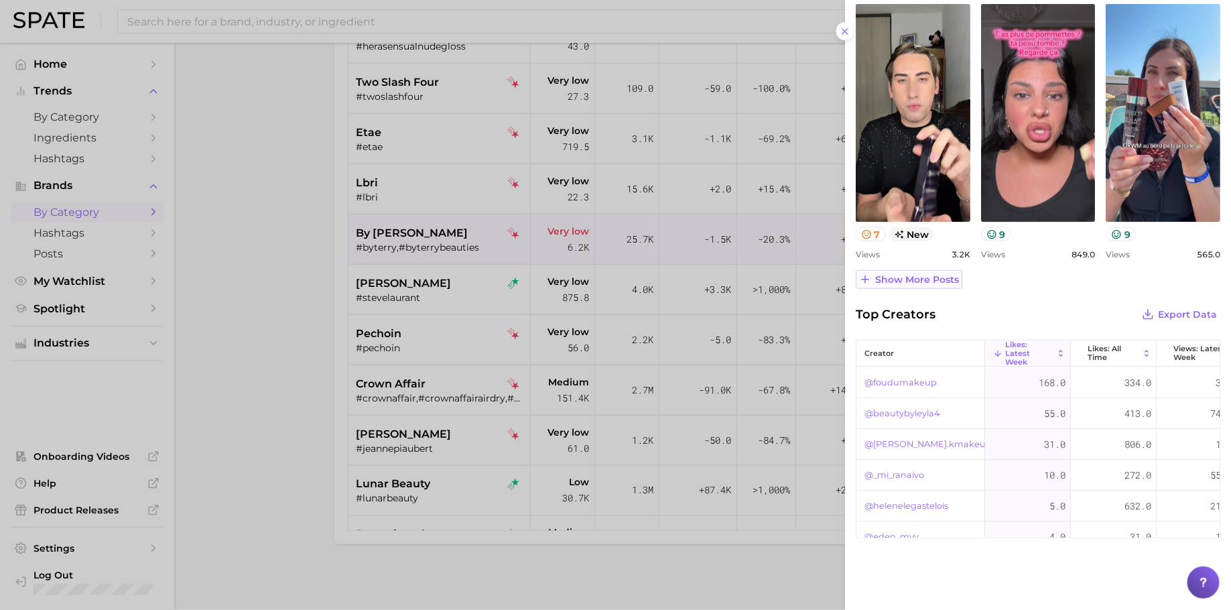
click at [949, 274] on span "Show more posts" at bounding box center [917, 279] width 84 height 11
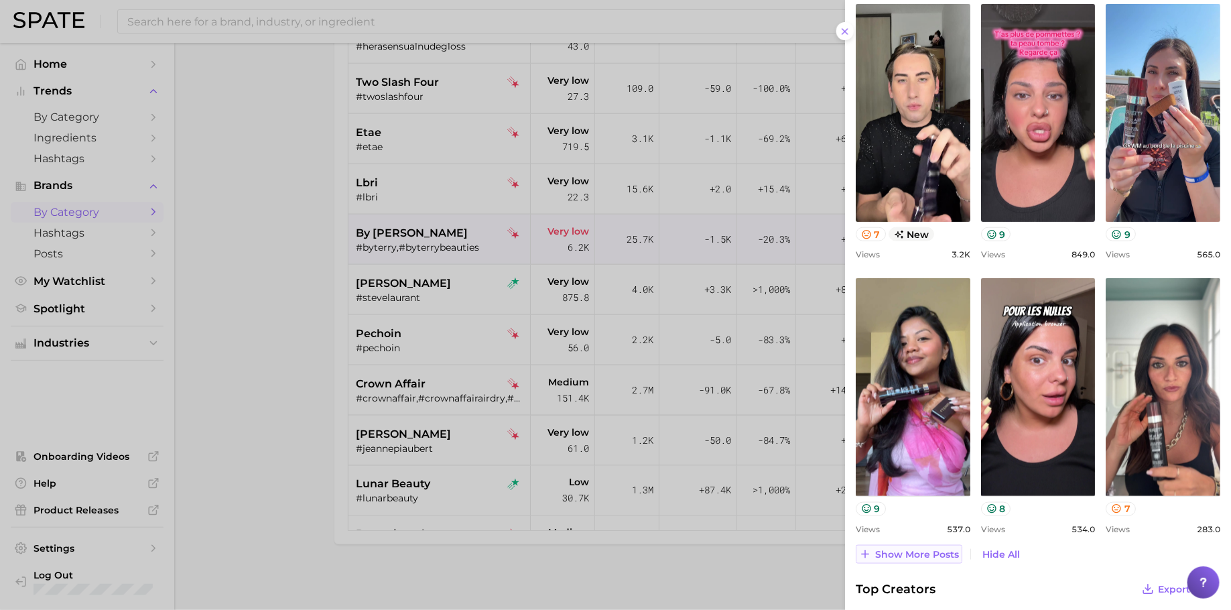
scroll to position [0, 0]
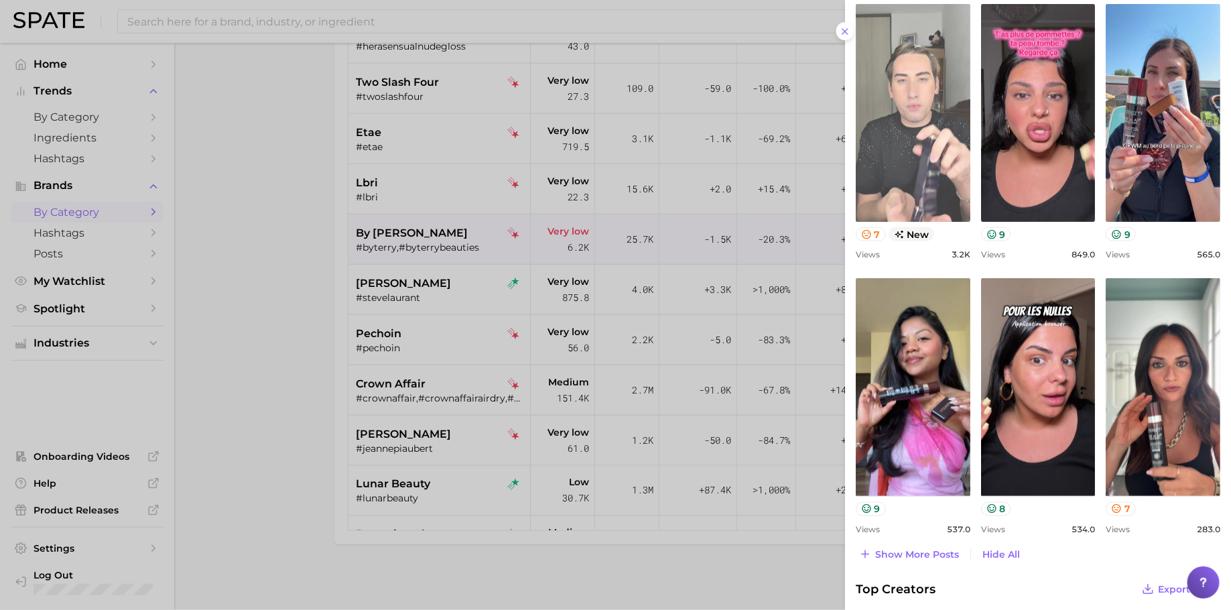
click at [914, 147] on link "view post on TikTok" at bounding box center [913, 113] width 115 height 218
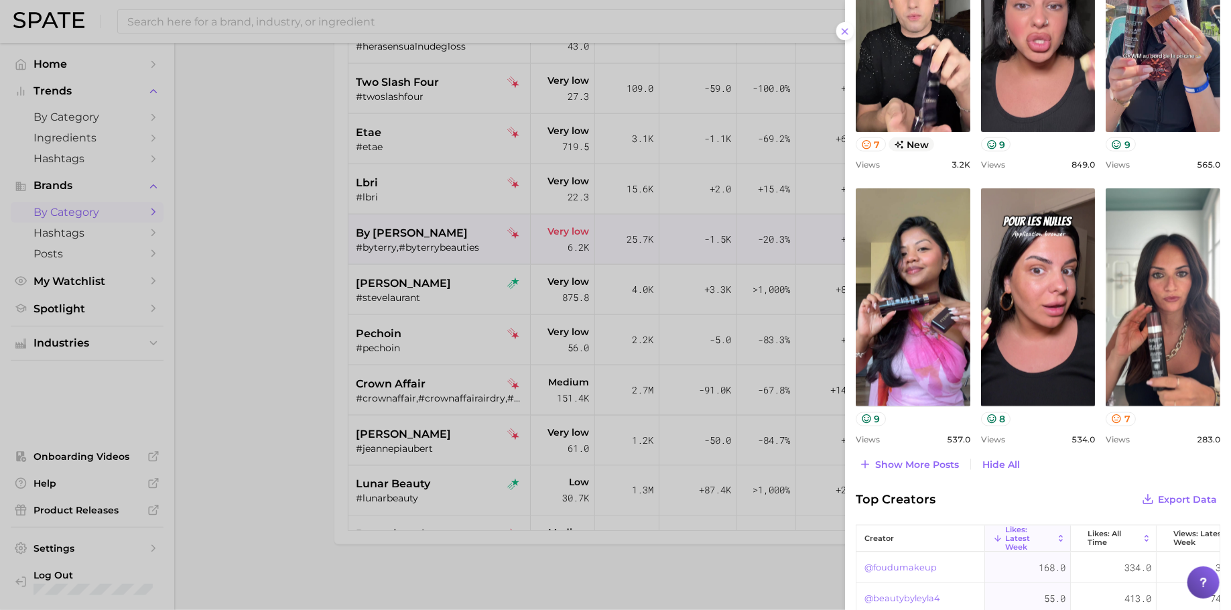
scroll to position [792, 0]
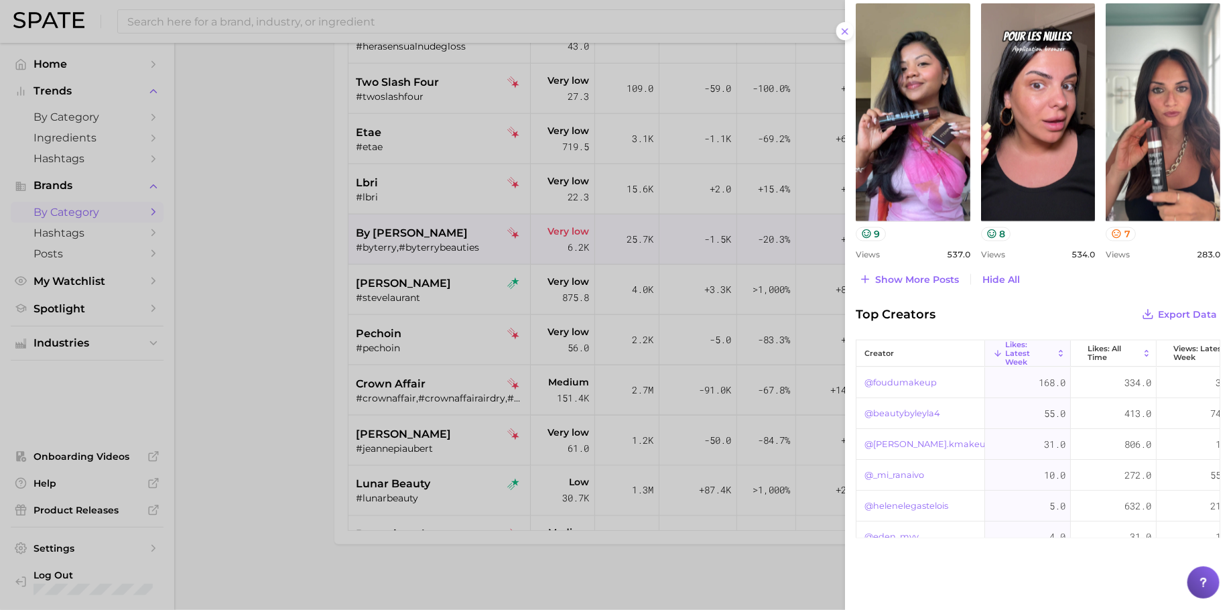
click at [933, 281] on span "Show more posts" at bounding box center [917, 279] width 84 height 11
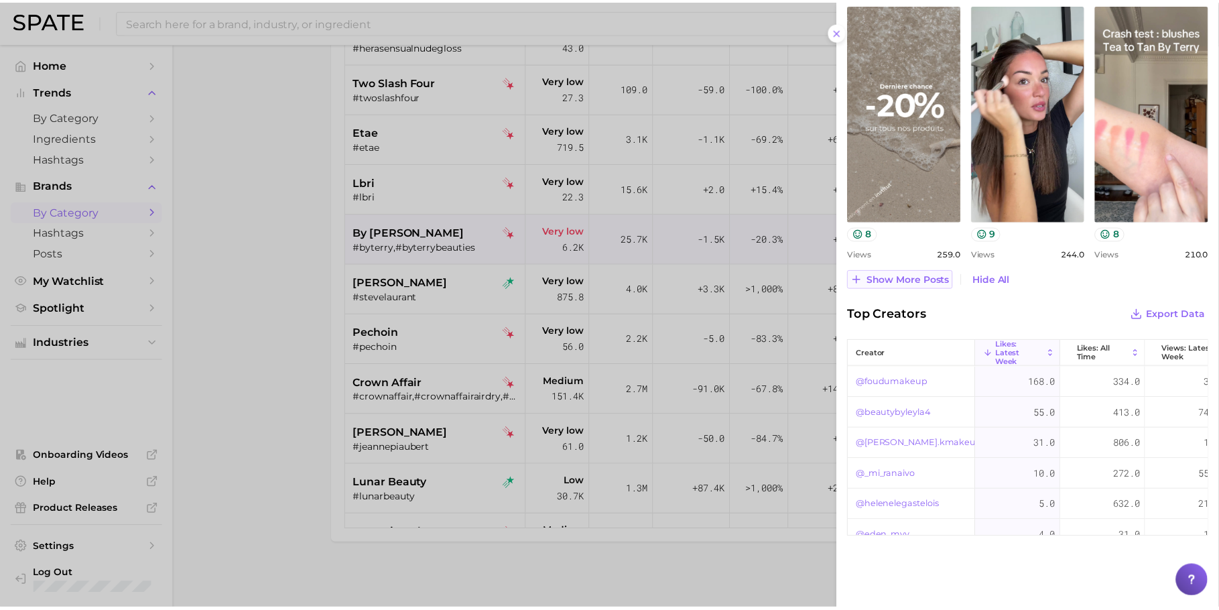
scroll to position [742, 0]
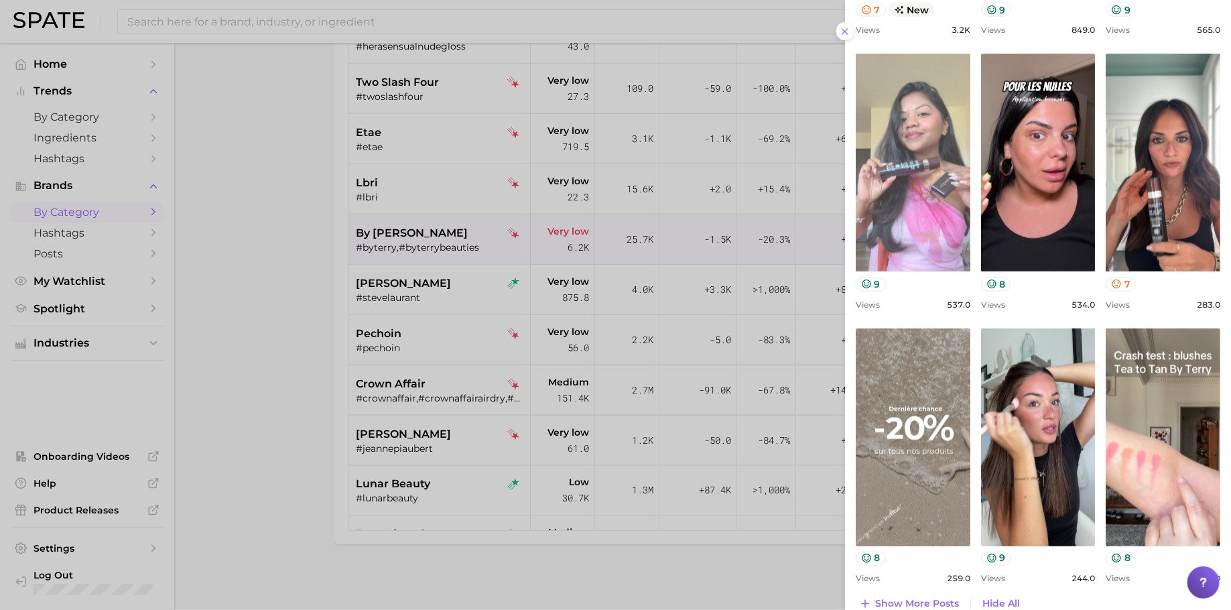
click at [905, 209] on link "view post on TikTok" at bounding box center [913, 163] width 115 height 218
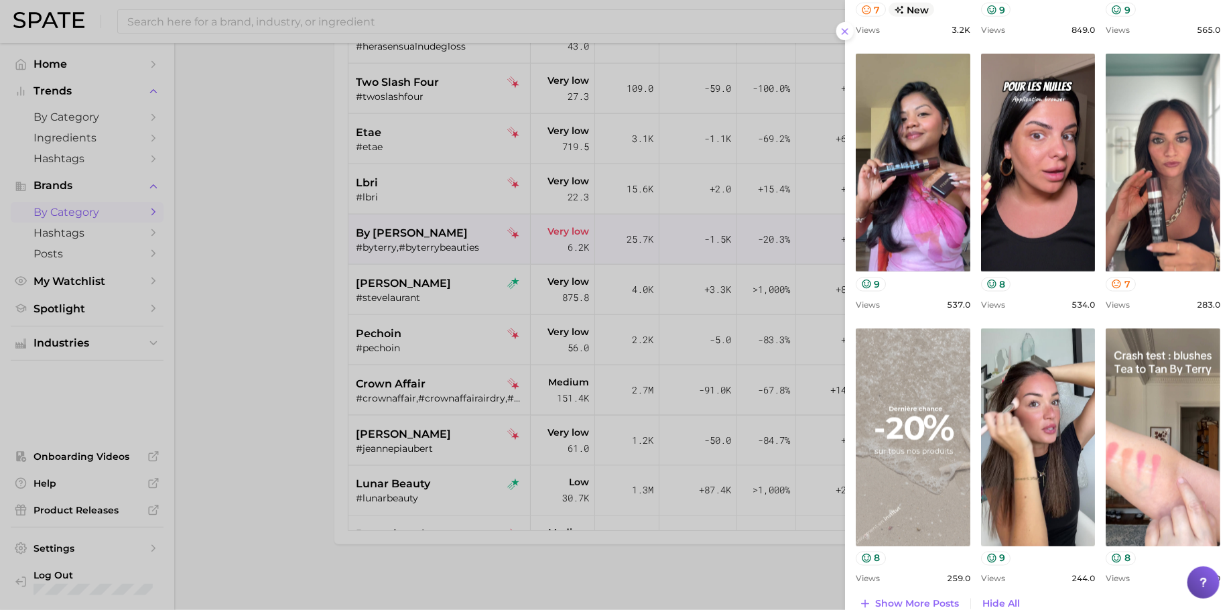
click at [896, 418] on link "view post on TikTok" at bounding box center [913, 437] width 115 height 218
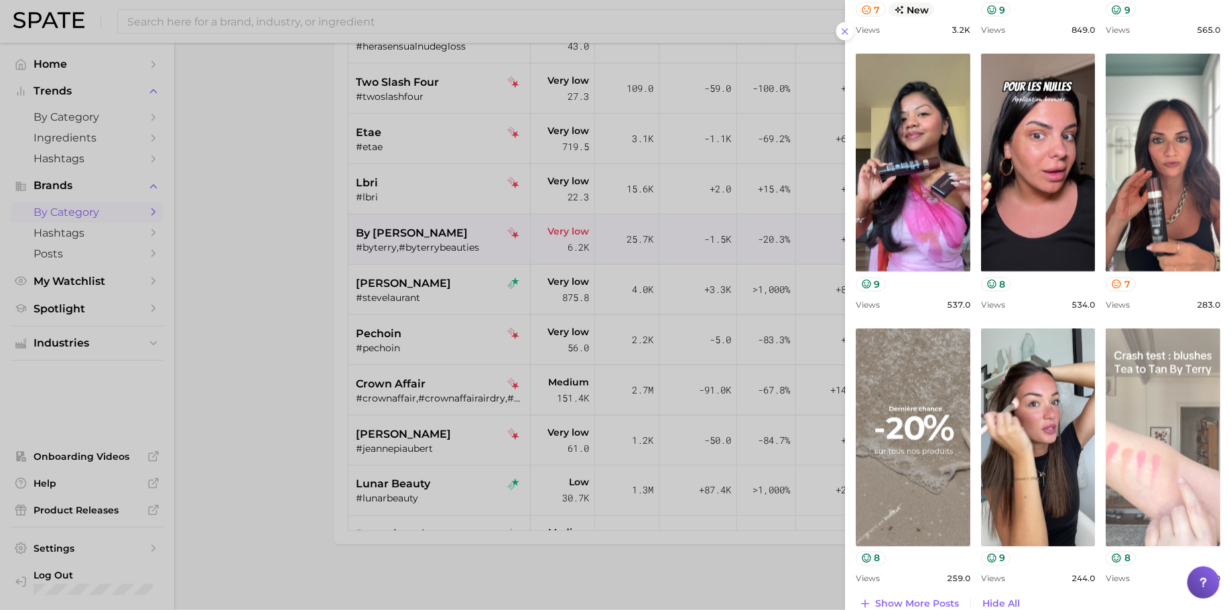
click at [1186, 441] on link "view post on TikTok" at bounding box center [1163, 437] width 115 height 218
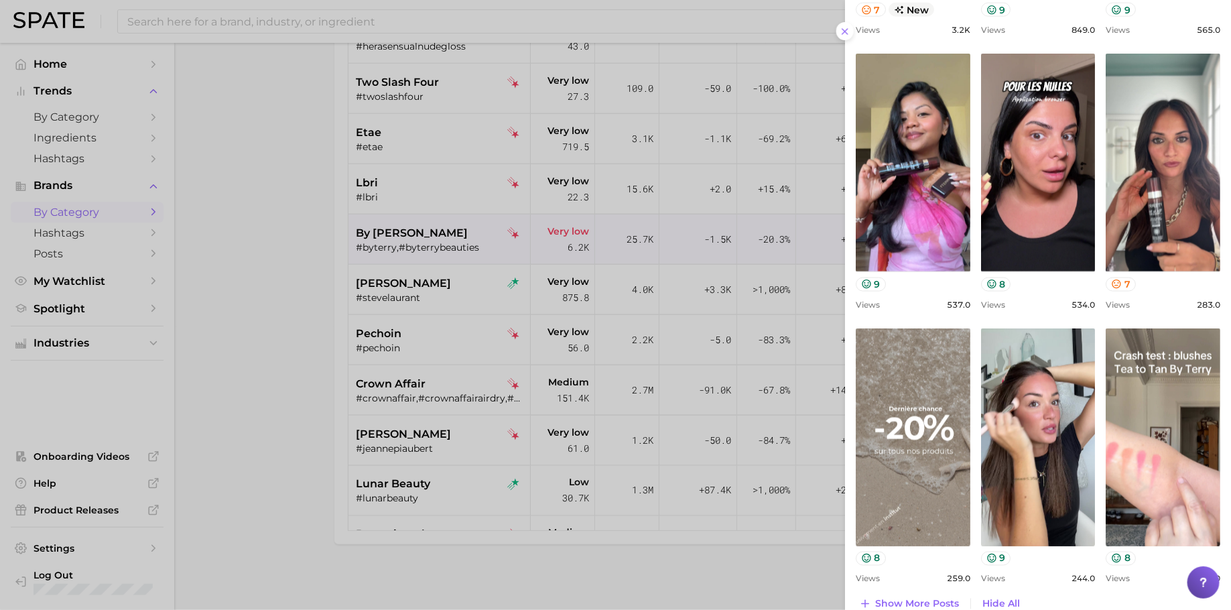
click at [450, 373] on div at bounding box center [615, 305] width 1231 height 610
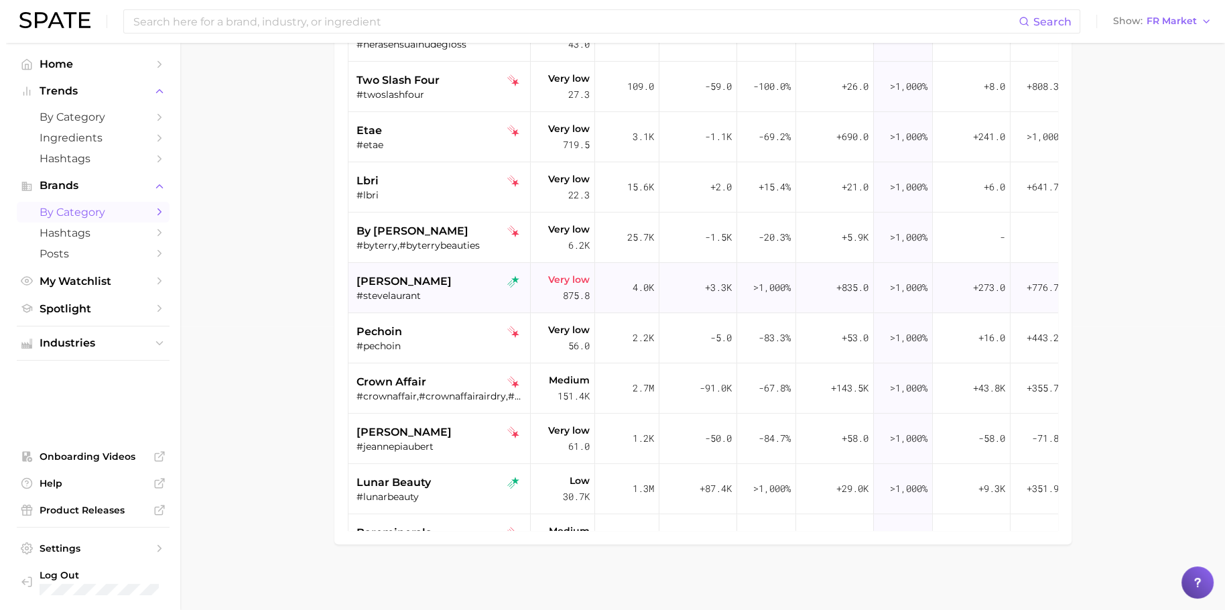
scroll to position [692, 0]
click at [422, 288] on div "#stevelaurant" at bounding box center [435, 294] width 169 height 12
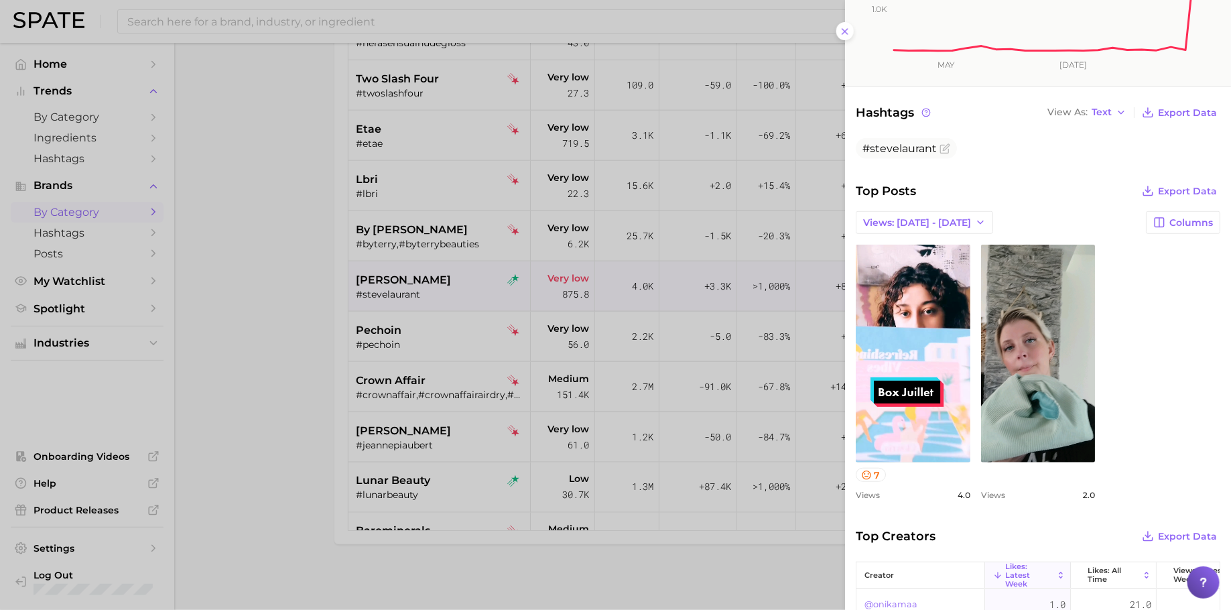
scroll to position [302, 0]
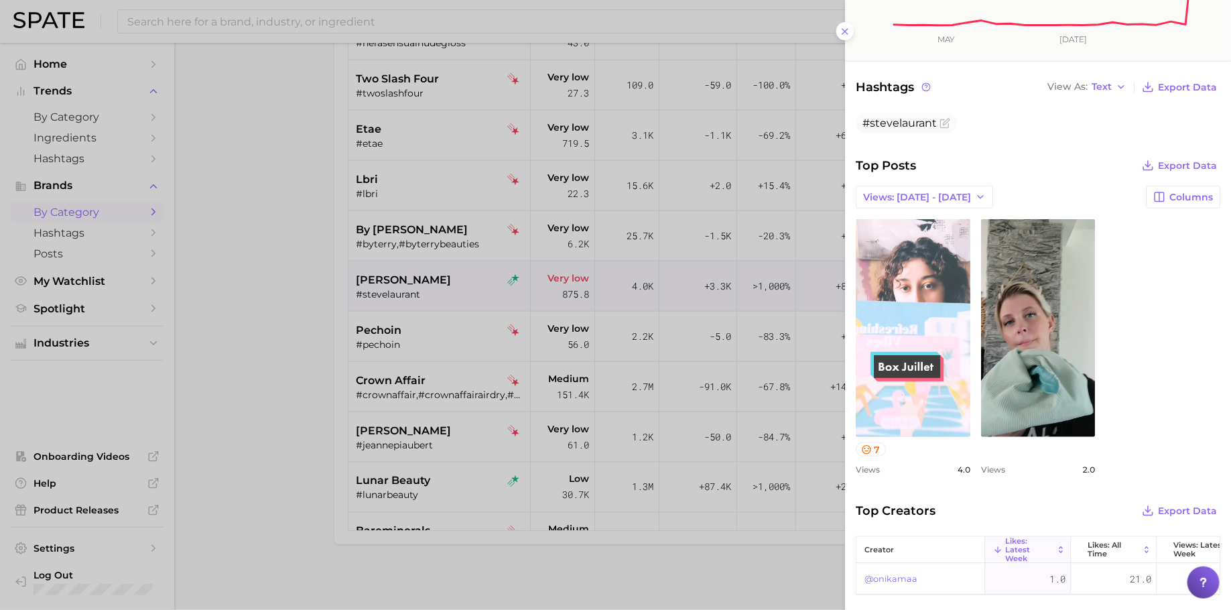
click at [955, 395] on link "view post on TikTok" at bounding box center [913, 328] width 115 height 218
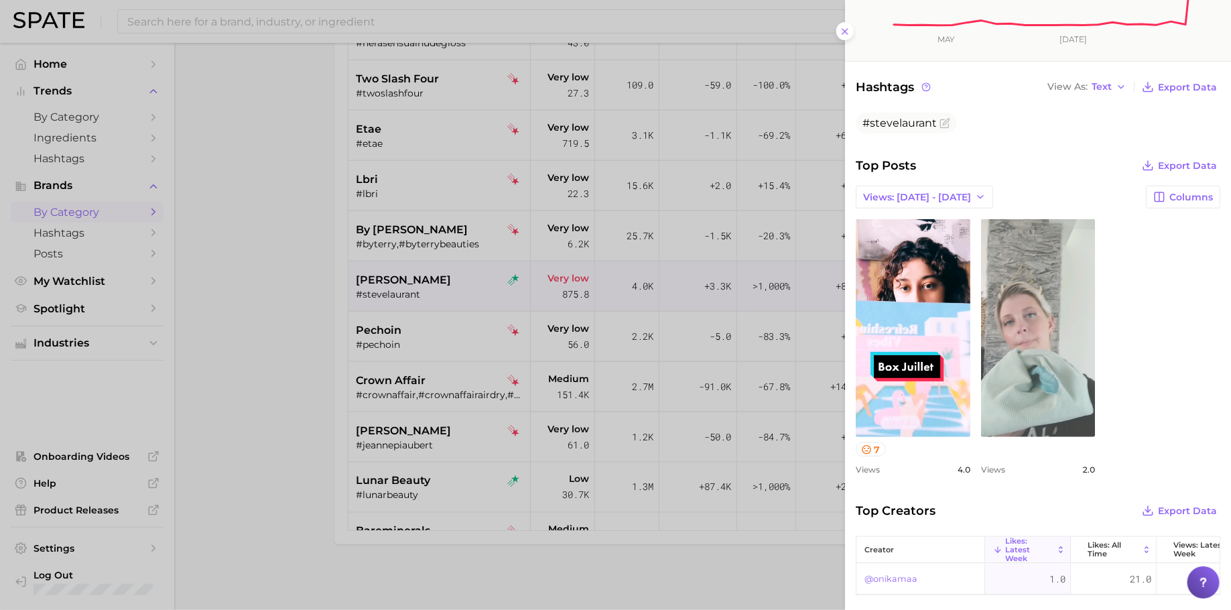
click at [1050, 351] on link "view post on TikTok" at bounding box center [1038, 328] width 115 height 218
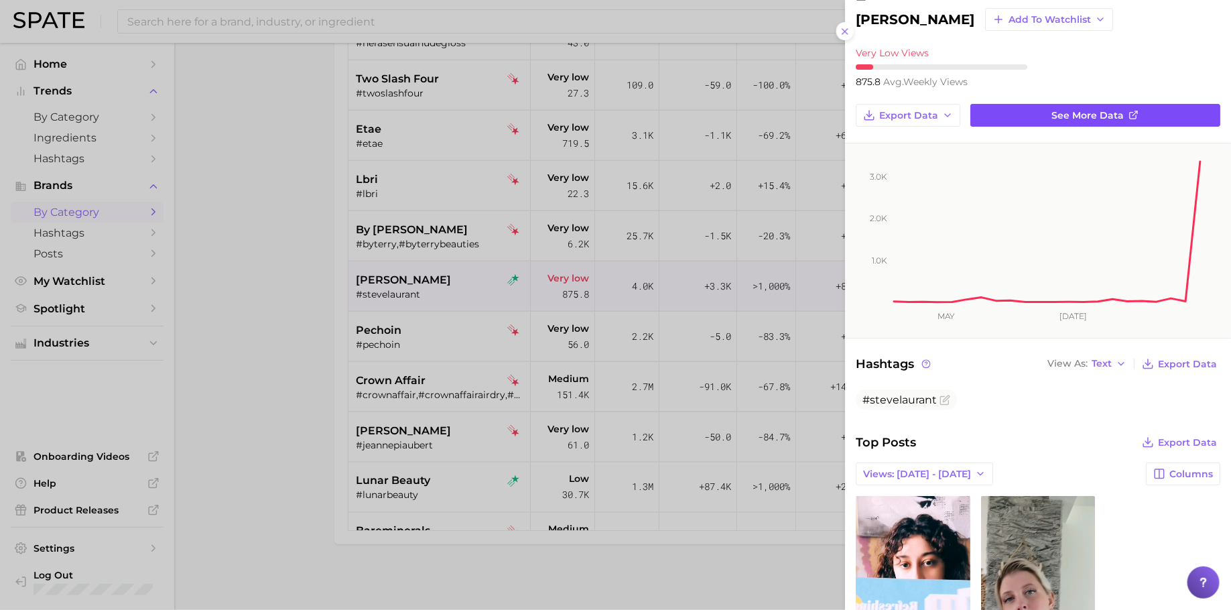
scroll to position [0, 0]
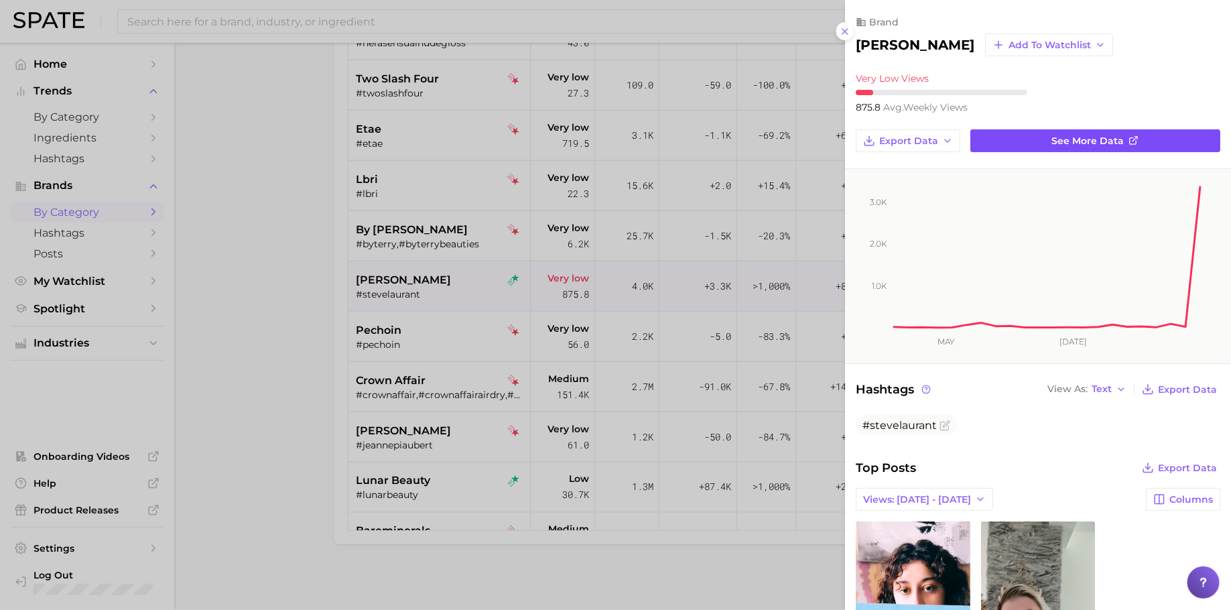
click at [1036, 140] on link "See more data" at bounding box center [1096, 140] width 250 height 23
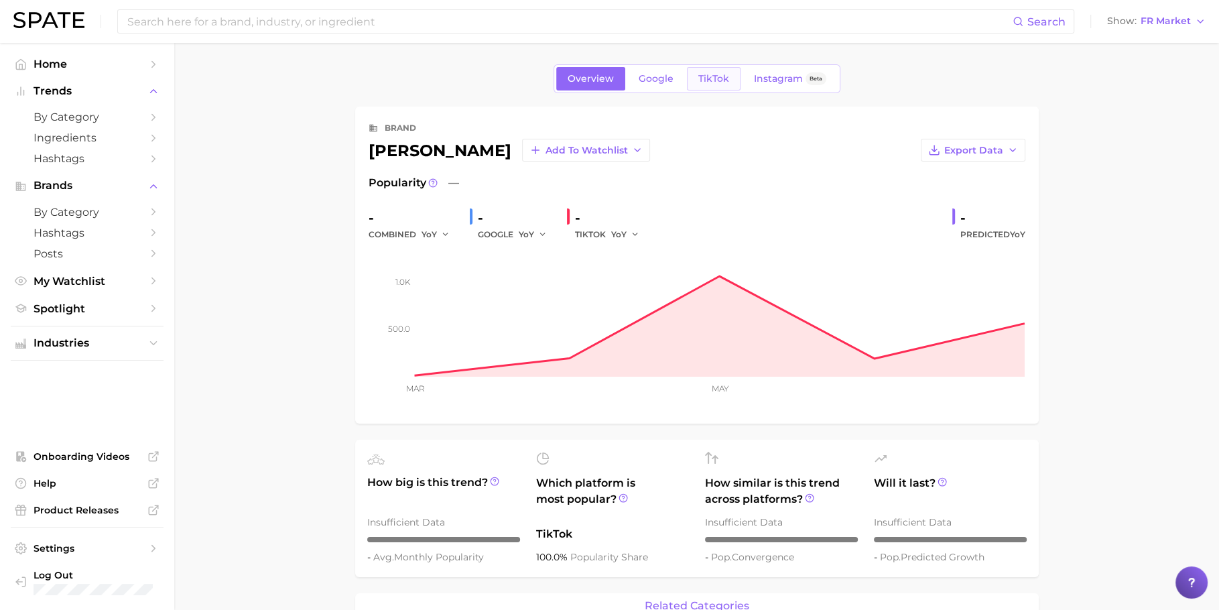
click at [730, 78] on link "TikTok" at bounding box center [714, 78] width 54 height 23
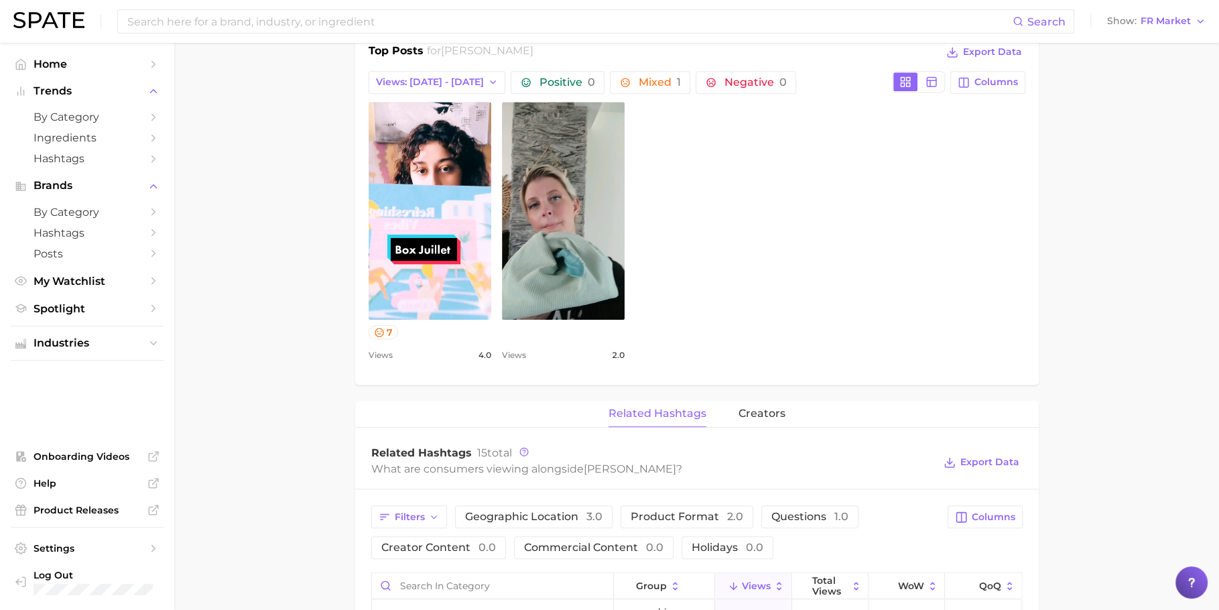
scroll to position [899, 0]
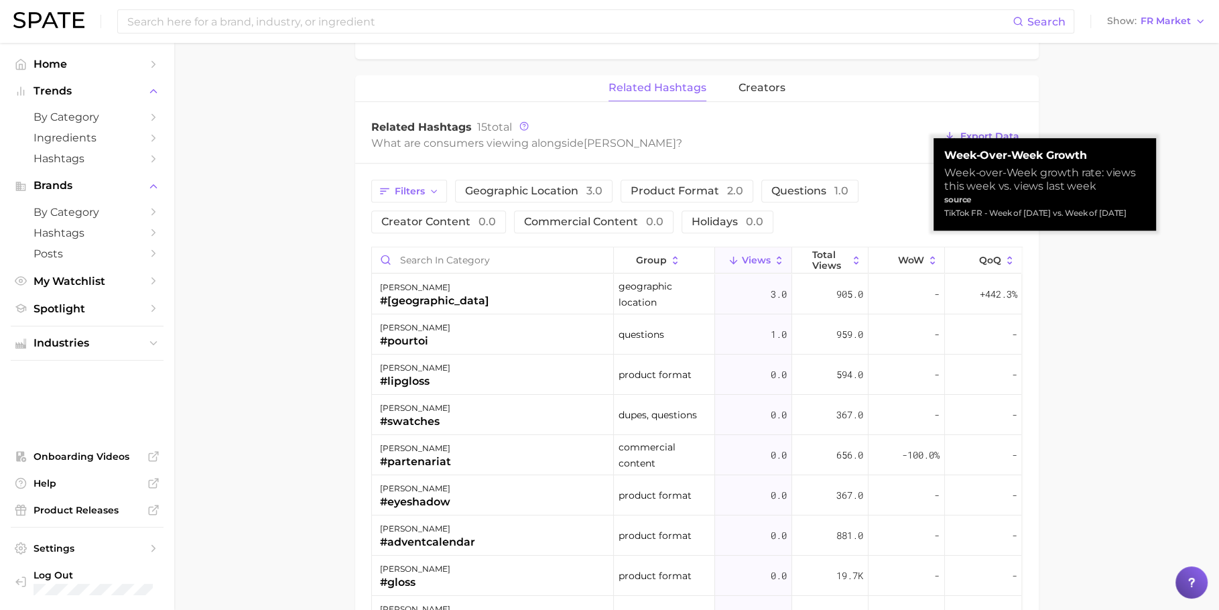
click at [1005, 220] on div "TikTok FR - Week of [DATE] vs. Week of [DATE]" at bounding box center [1044, 212] width 201 height 13
click at [871, 206] on div "Filters geographic location 3.0 product format 2.0 questions 1.0 creator conten…" at bounding box center [655, 207] width 569 height 54
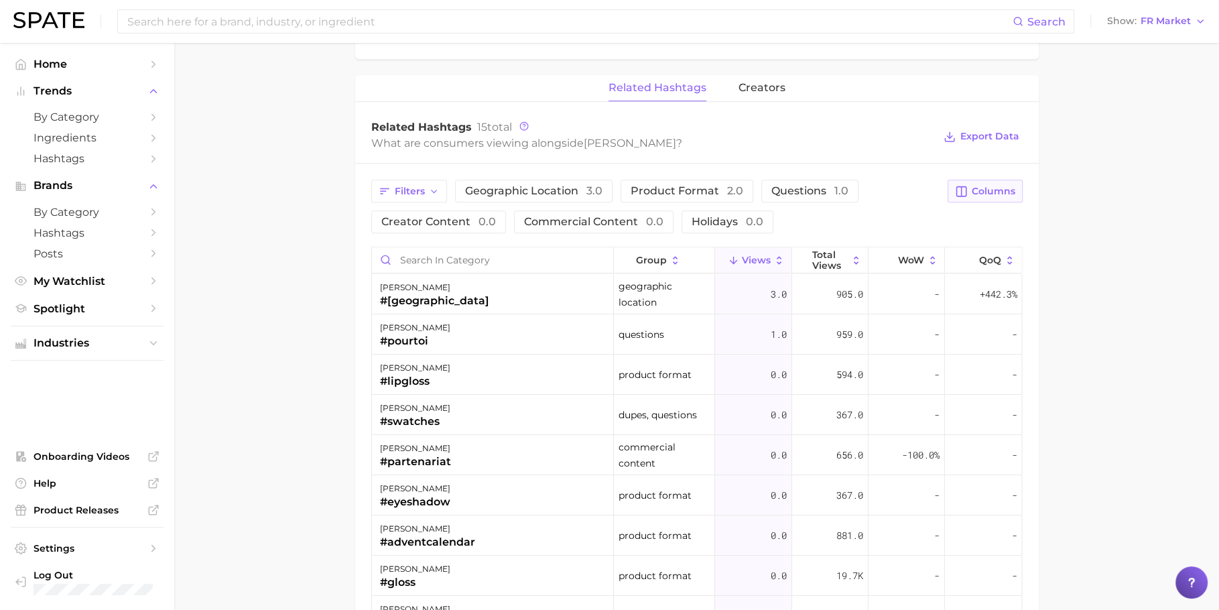
click at [983, 186] on span "Columns" at bounding box center [994, 191] width 44 height 11
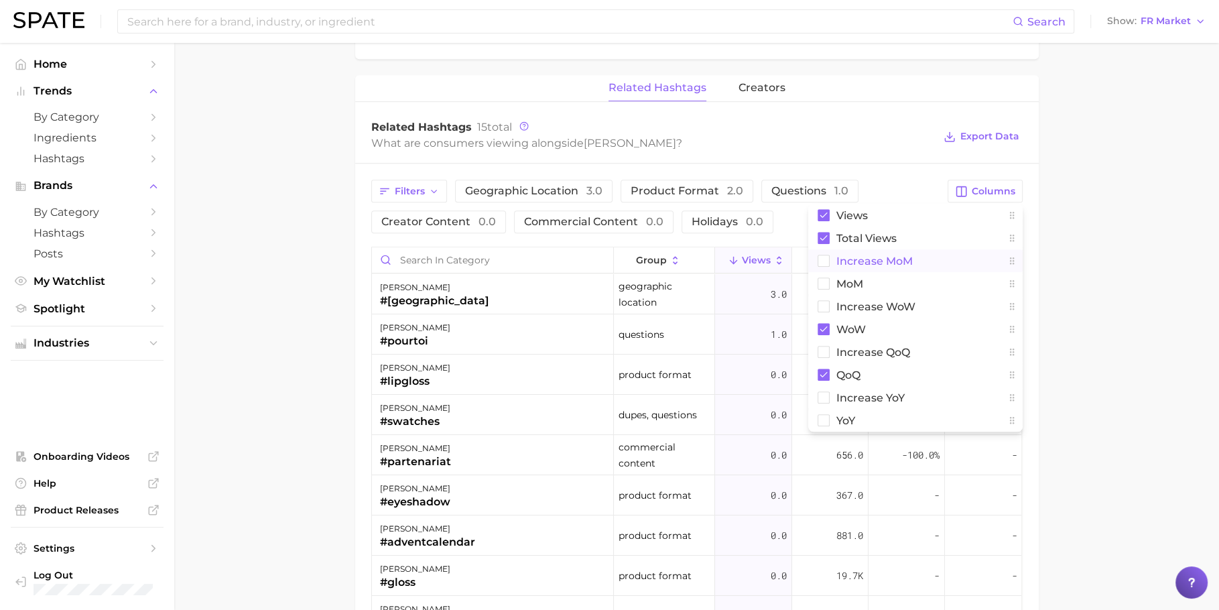
click at [883, 259] on span "increase MoM" at bounding box center [874, 260] width 76 height 11
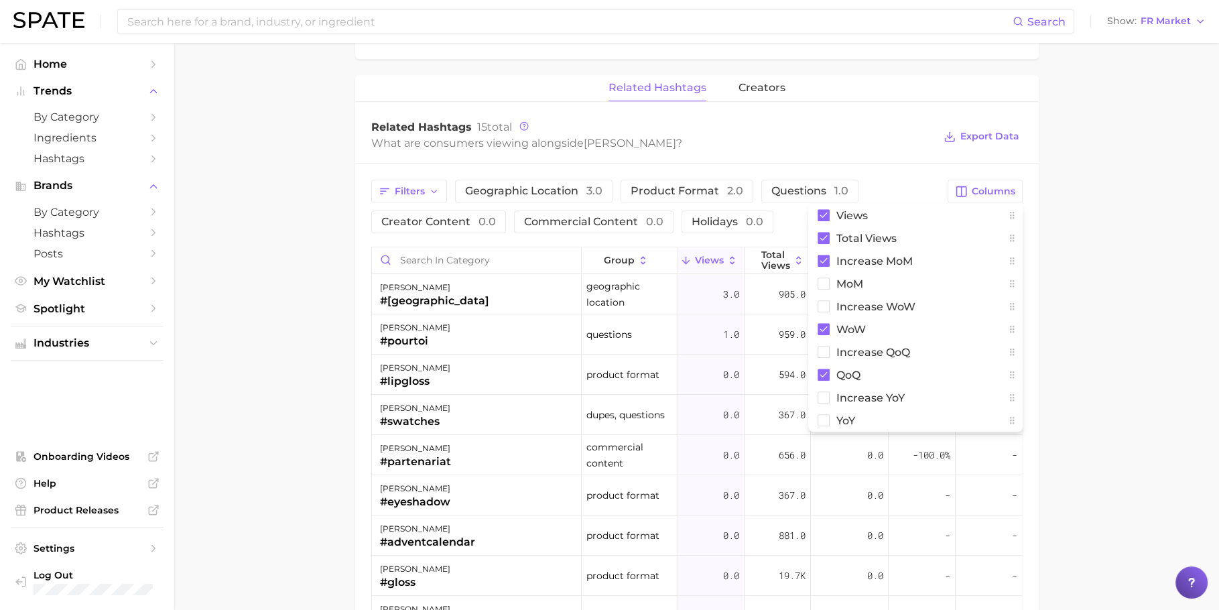
click at [1047, 281] on main "Overview Google TikTok Instagram Beta brand [PERSON_NAME] Add to Watchlist Expo…" at bounding box center [696, 42] width 1045 height 1796
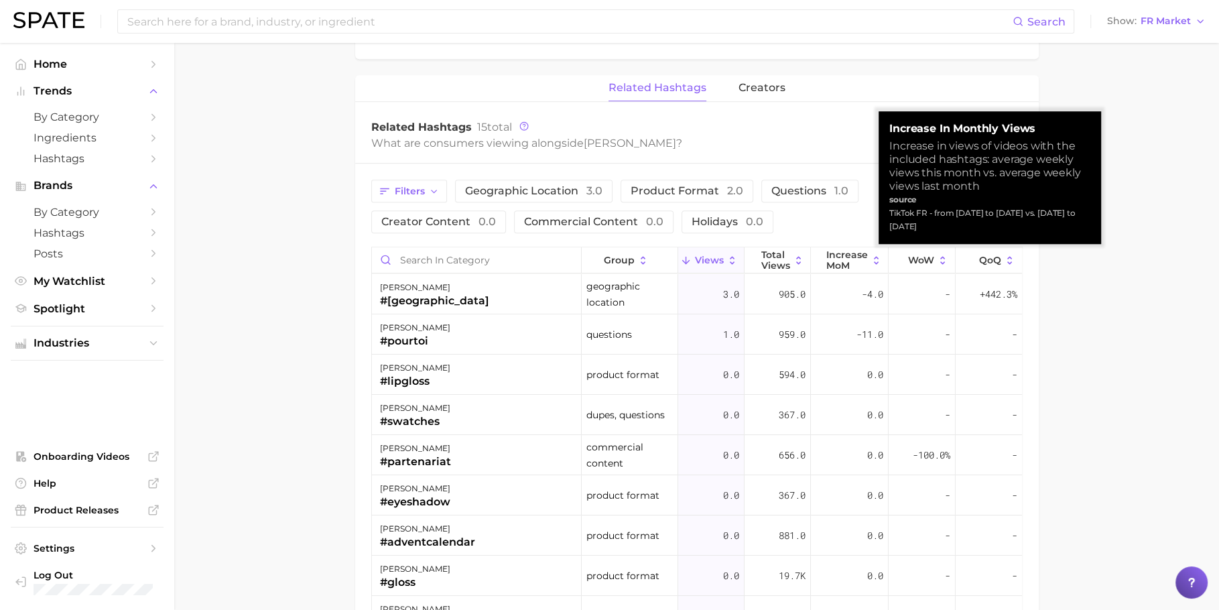
drag, startPoint x: 991, startPoint y: 227, endPoint x: 887, endPoint y: 214, distance: 104.7
click at [887, 214] on div "Increase in Monthly Views Increase in views of videos with the included hashtag…" at bounding box center [990, 177] width 223 height 133
copy div "TikTok FR - from [DATE] to [DATE] vs. [DATE] to [DATE]"
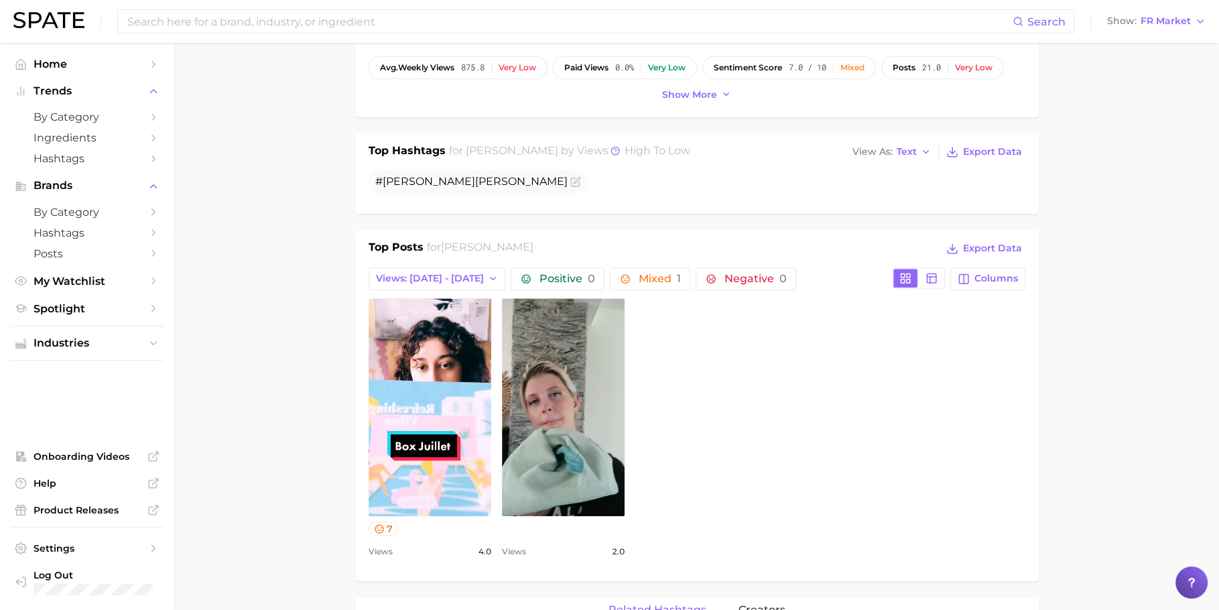
scroll to position [82, 0]
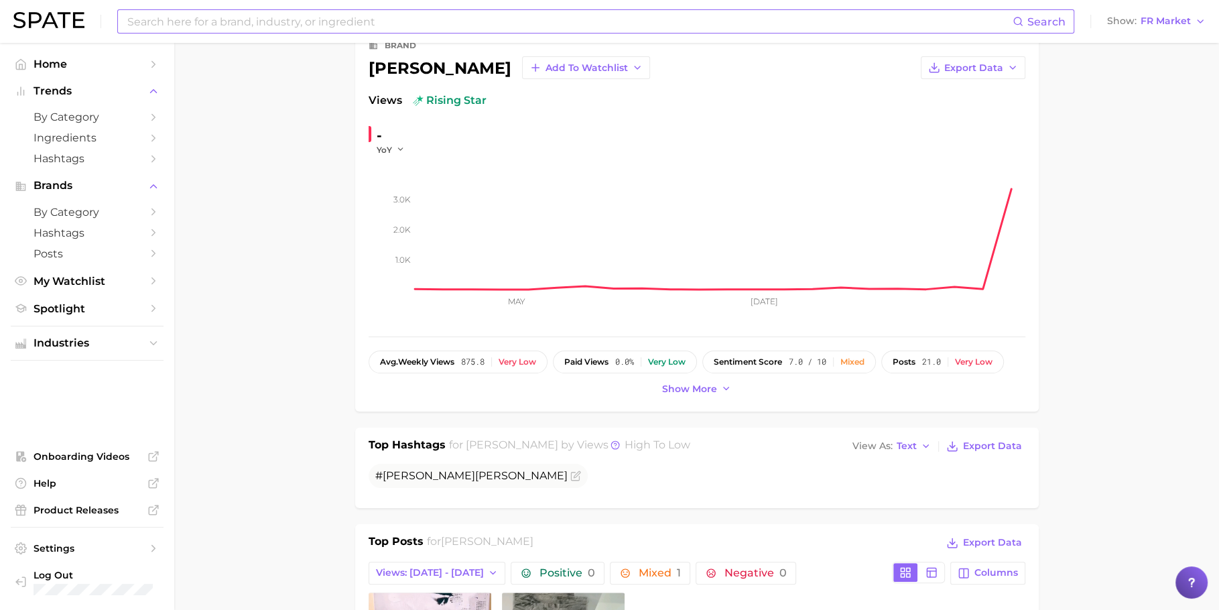
click at [391, 21] on input at bounding box center [569, 21] width 887 height 23
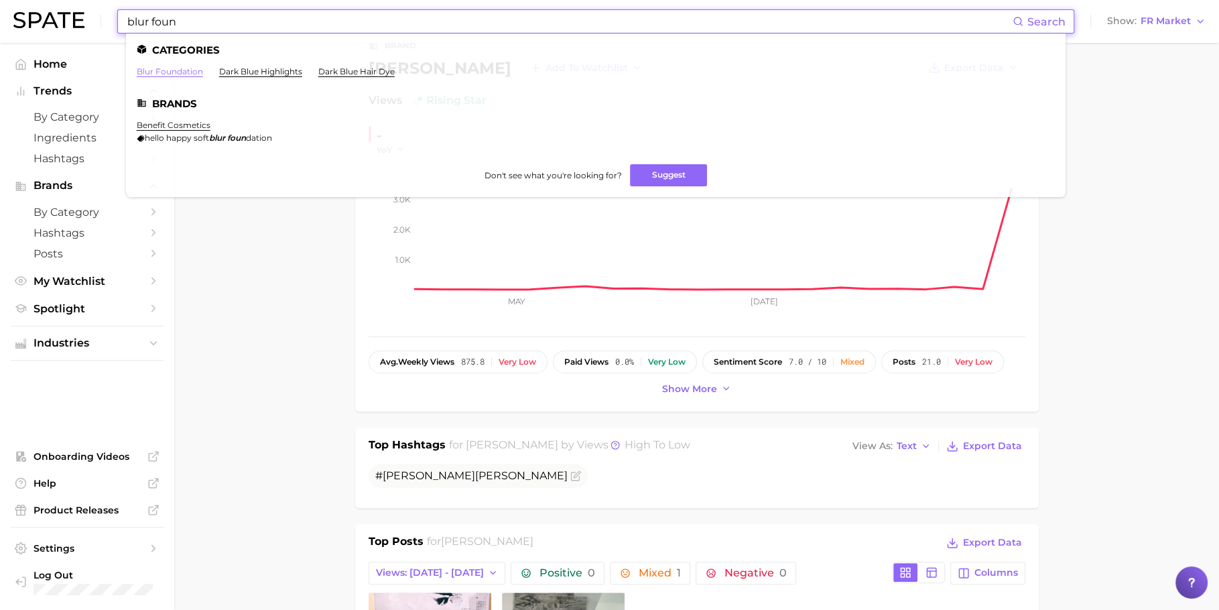
type input "blur foun"
click at [200, 69] on link "blur foundation" at bounding box center [170, 71] width 66 height 10
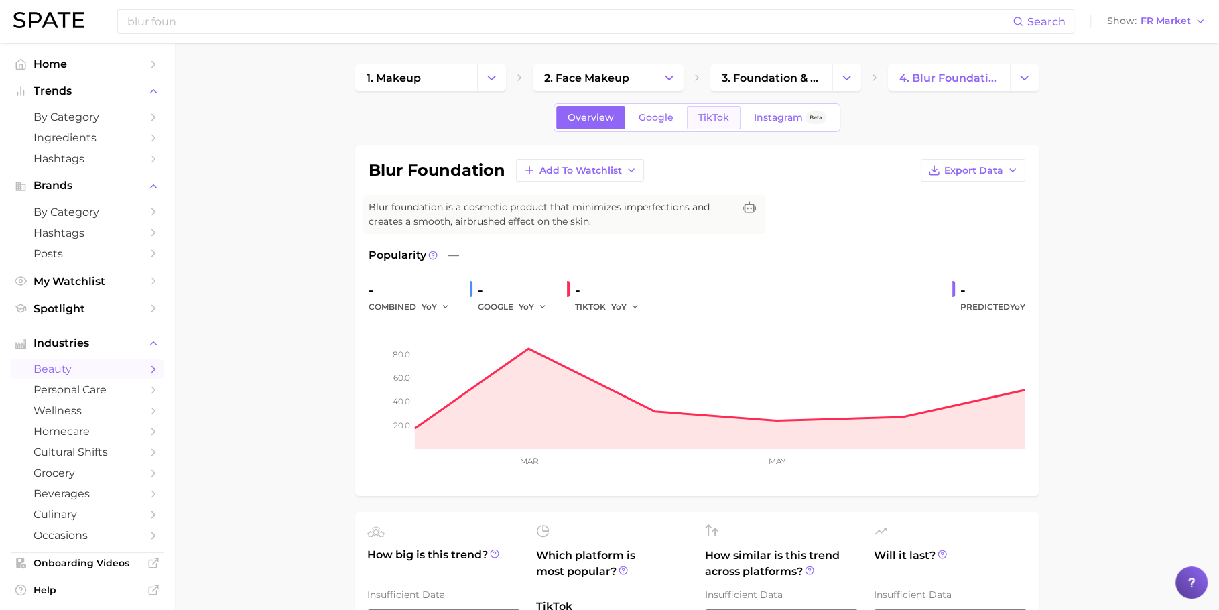
click at [698, 121] on span "TikTok" at bounding box center [713, 117] width 31 height 11
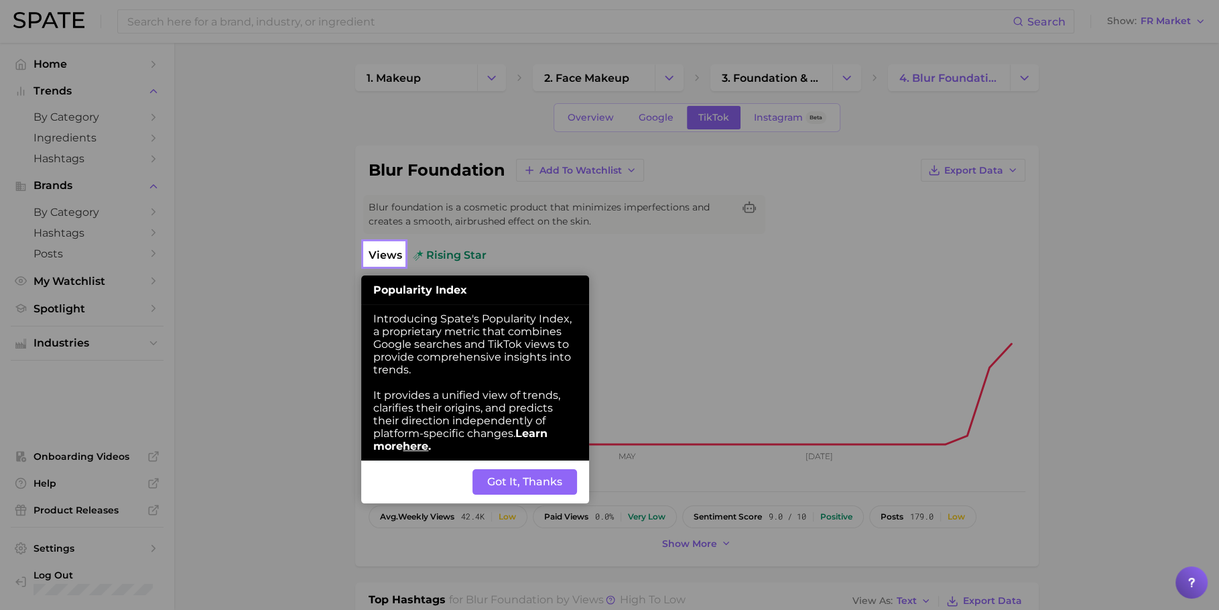
click at [538, 483] on button "Got It, Thanks" at bounding box center [525, 481] width 105 height 25
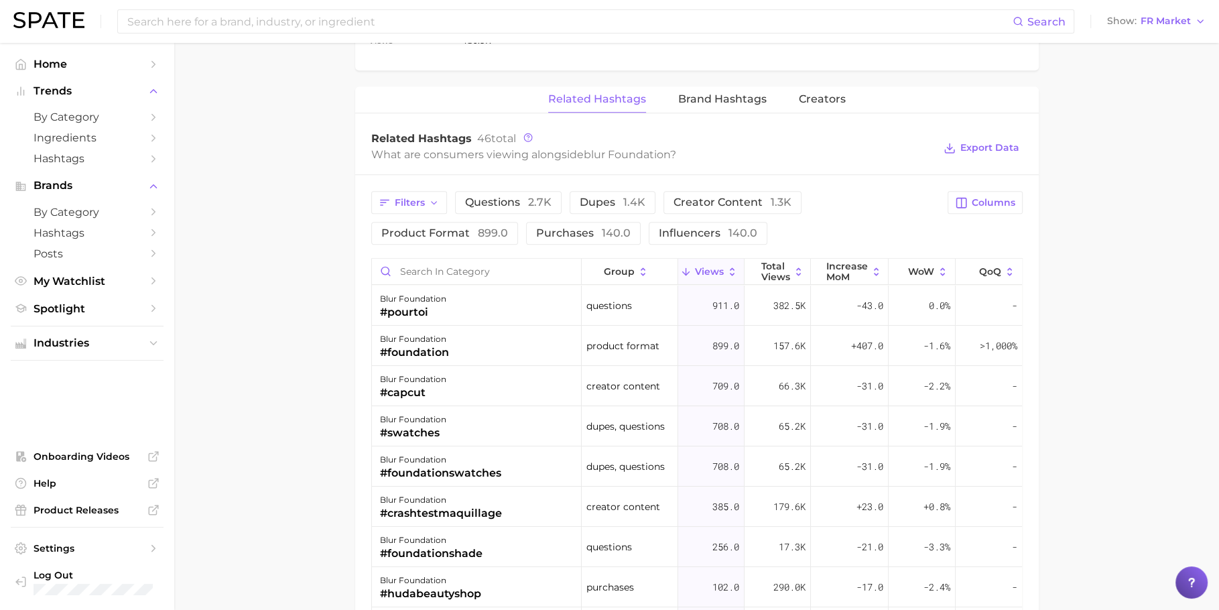
scroll to position [676, 0]
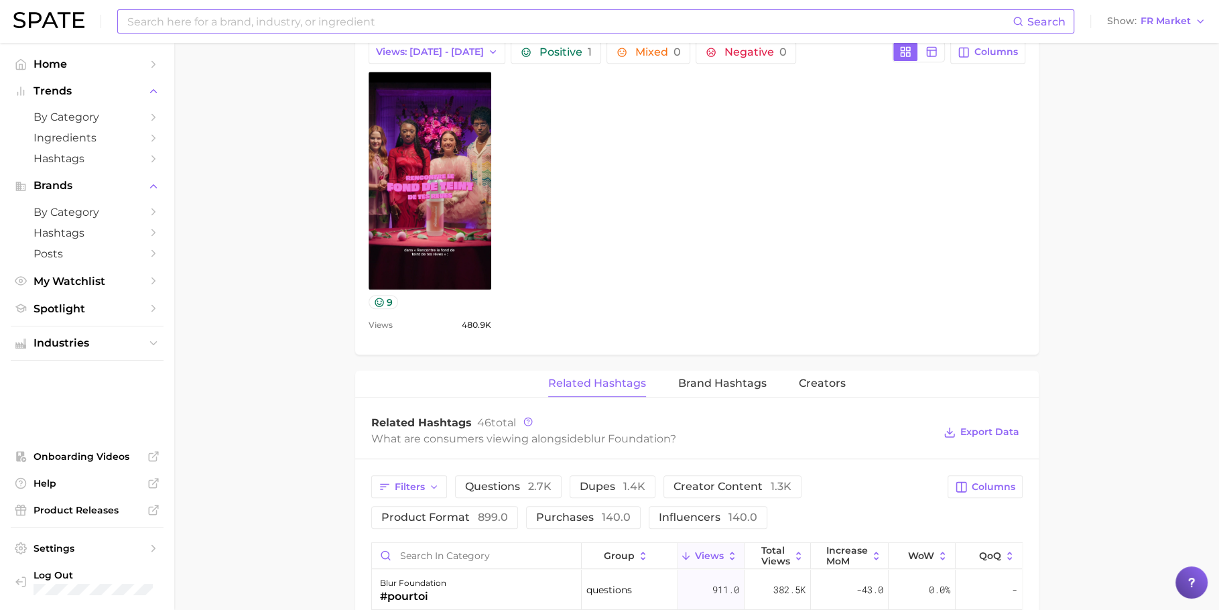
click at [307, 13] on input at bounding box center [569, 21] width 887 height 23
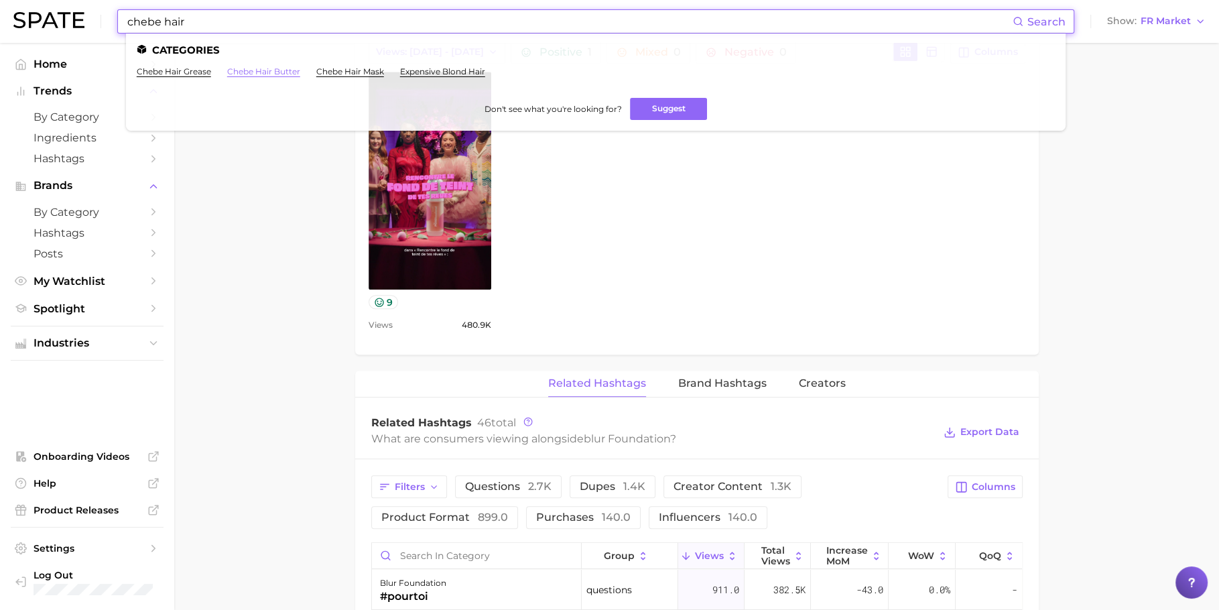
type input "chebe hair"
click at [281, 73] on link "chebe hair butter" at bounding box center [263, 71] width 73 height 10
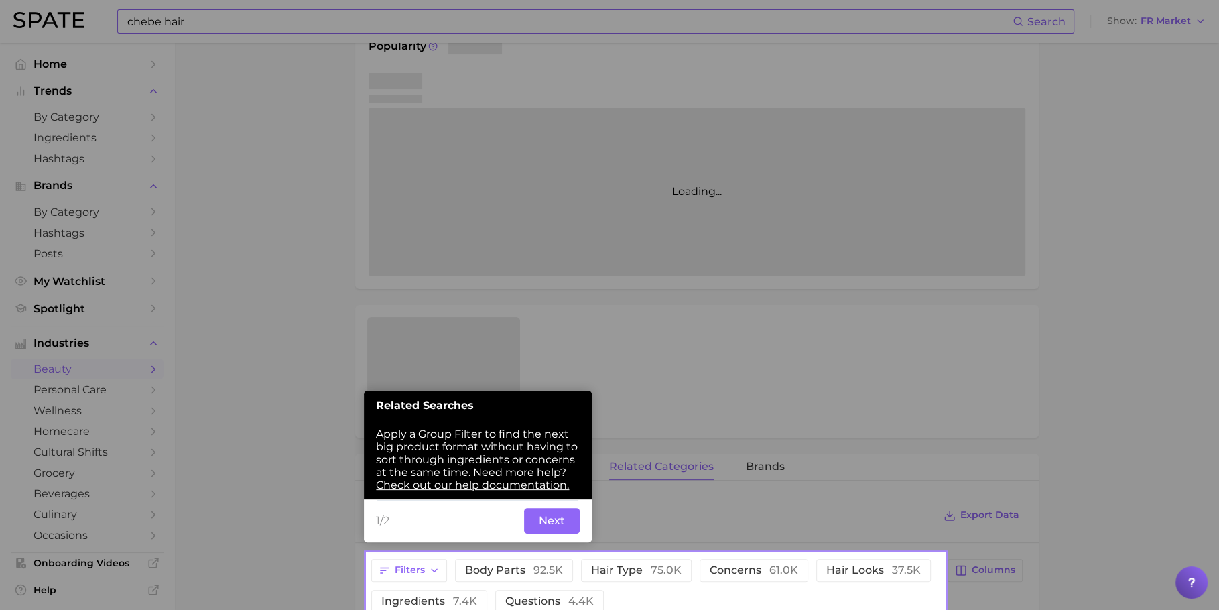
scroll to position [227, 0]
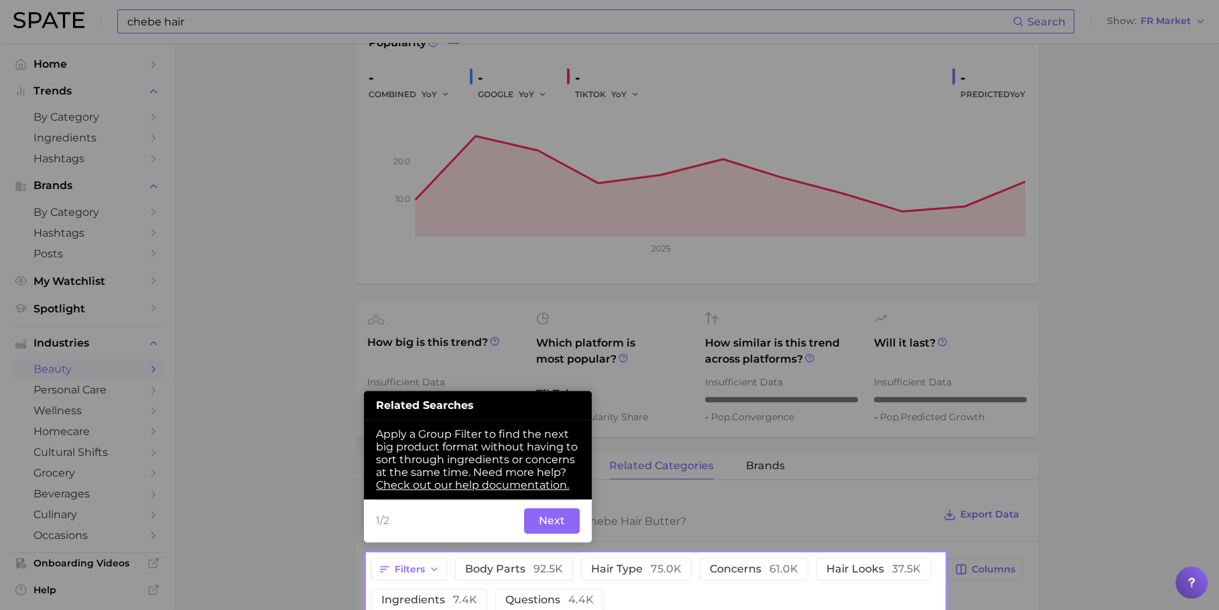
click at [554, 519] on button "Next" at bounding box center [552, 520] width 56 height 25
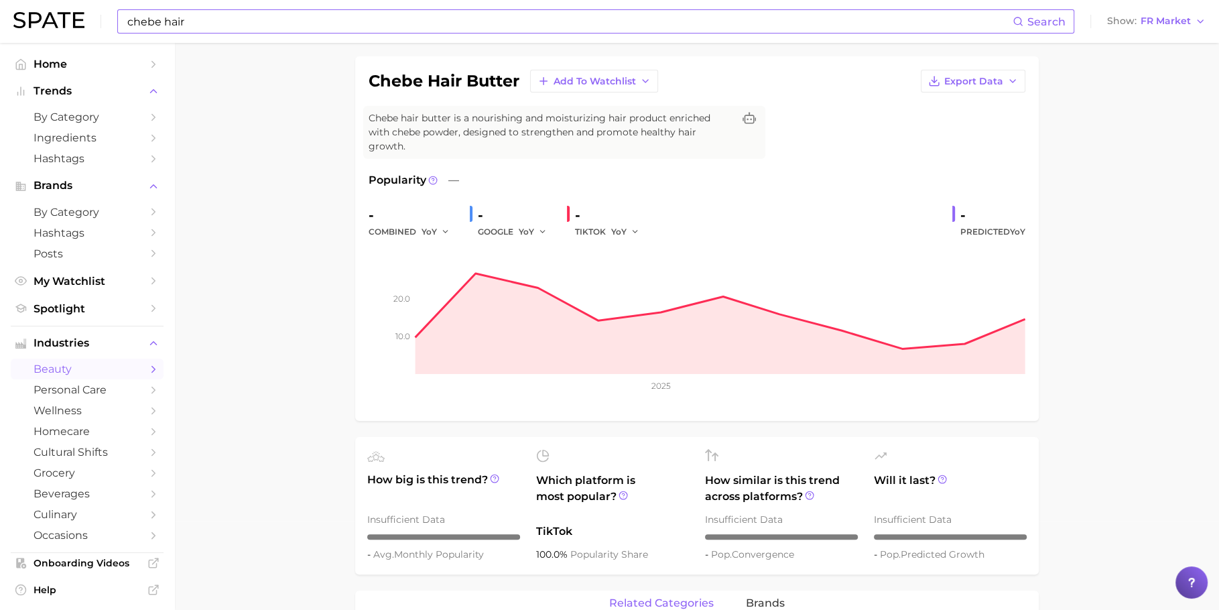
scroll to position [0, 0]
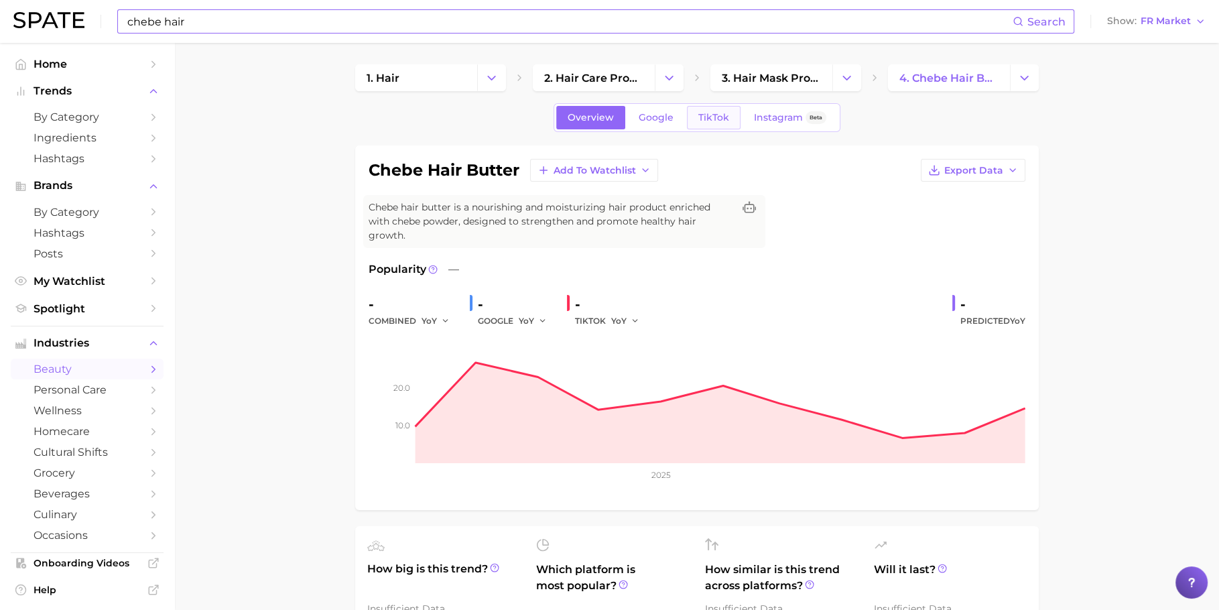
click at [715, 121] on span "TikTok" at bounding box center [713, 117] width 31 height 11
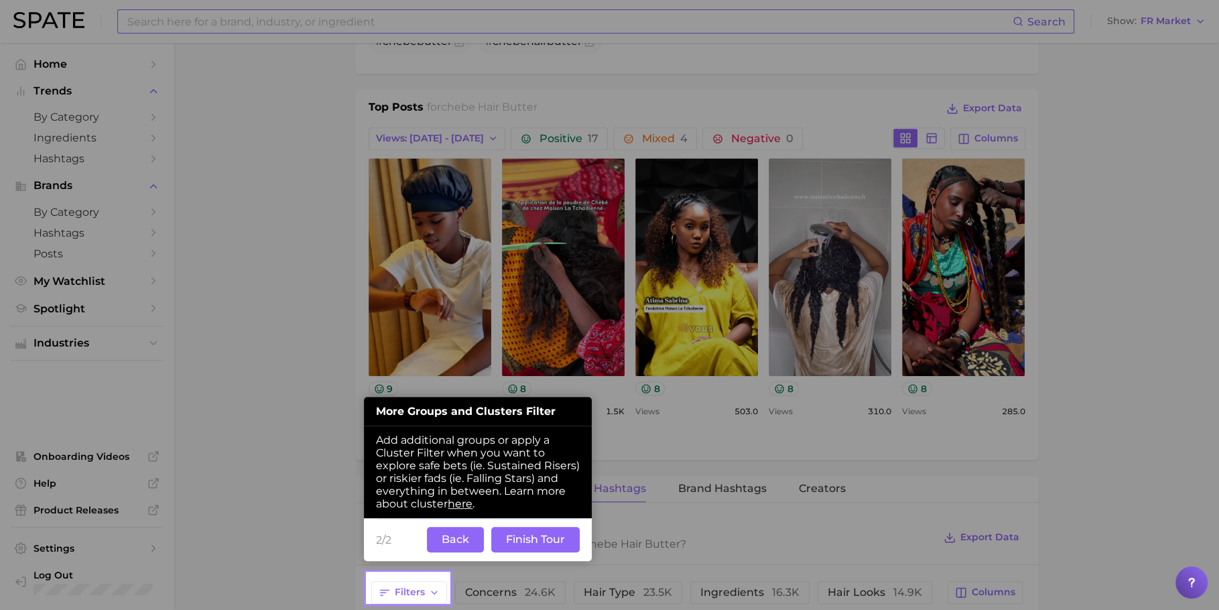
scroll to position [612, 0]
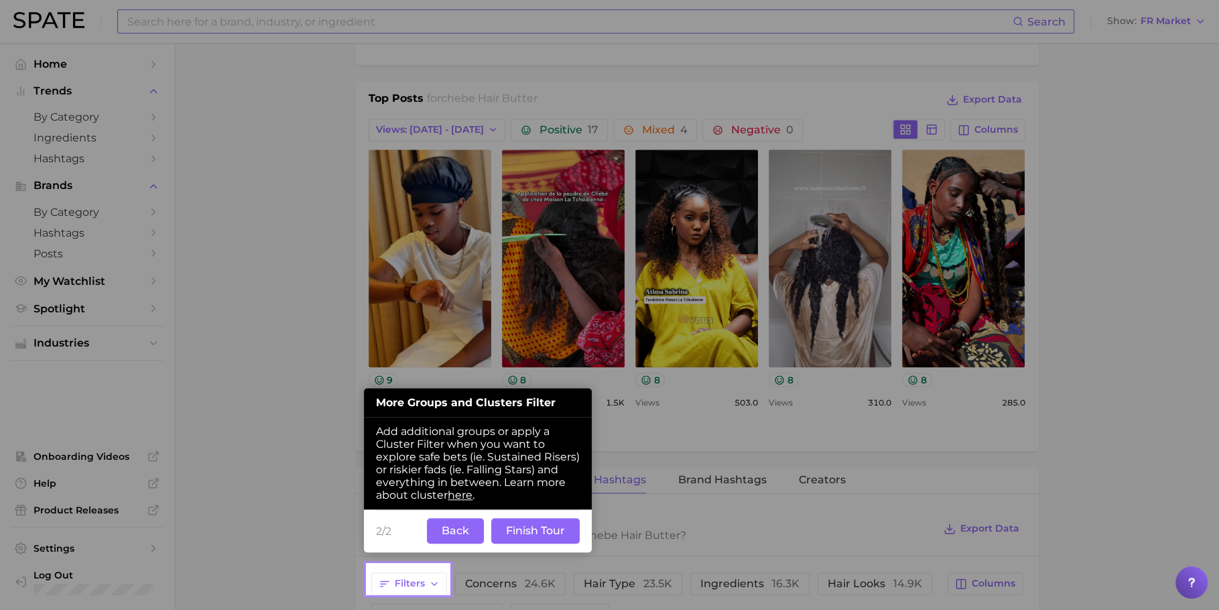
click at [539, 536] on button "Finish Tour" at bounding box center [535, 530] width 88 height 25
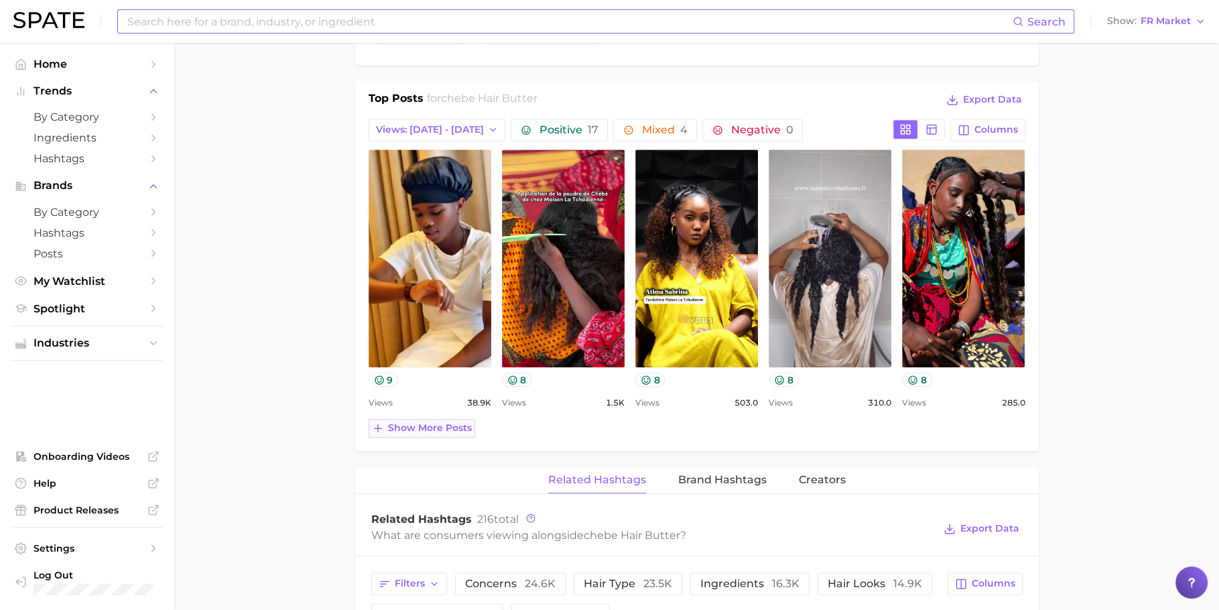
click at [414, 428] on span "Show more posts" at bounding box center [430, 427] width 84 height 11
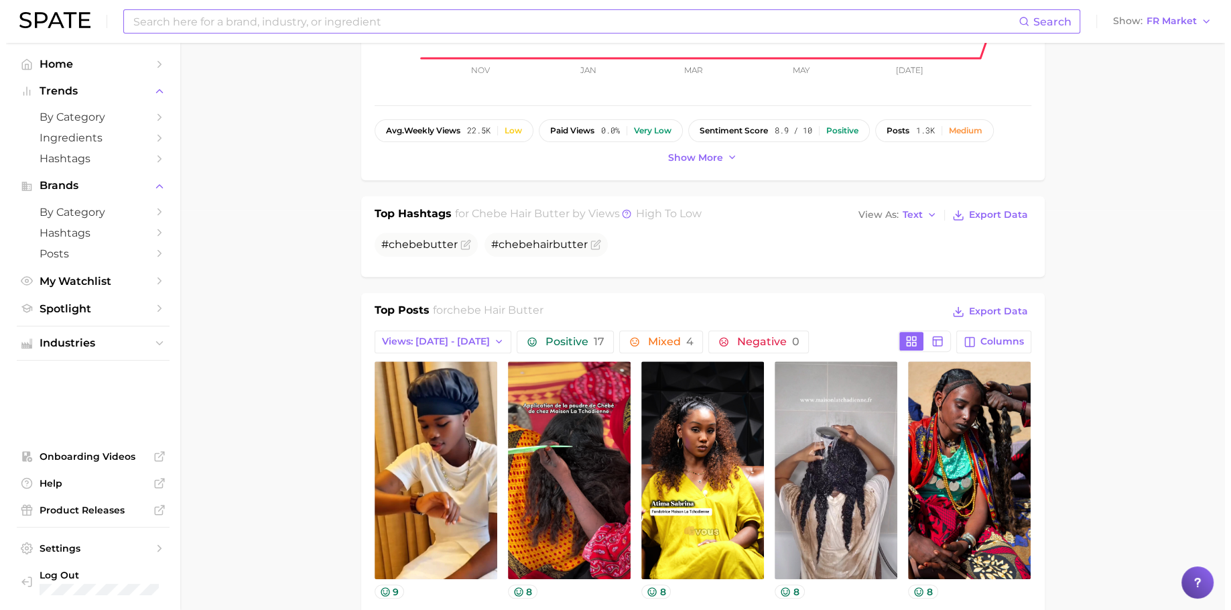
scroll to position [0, 0]
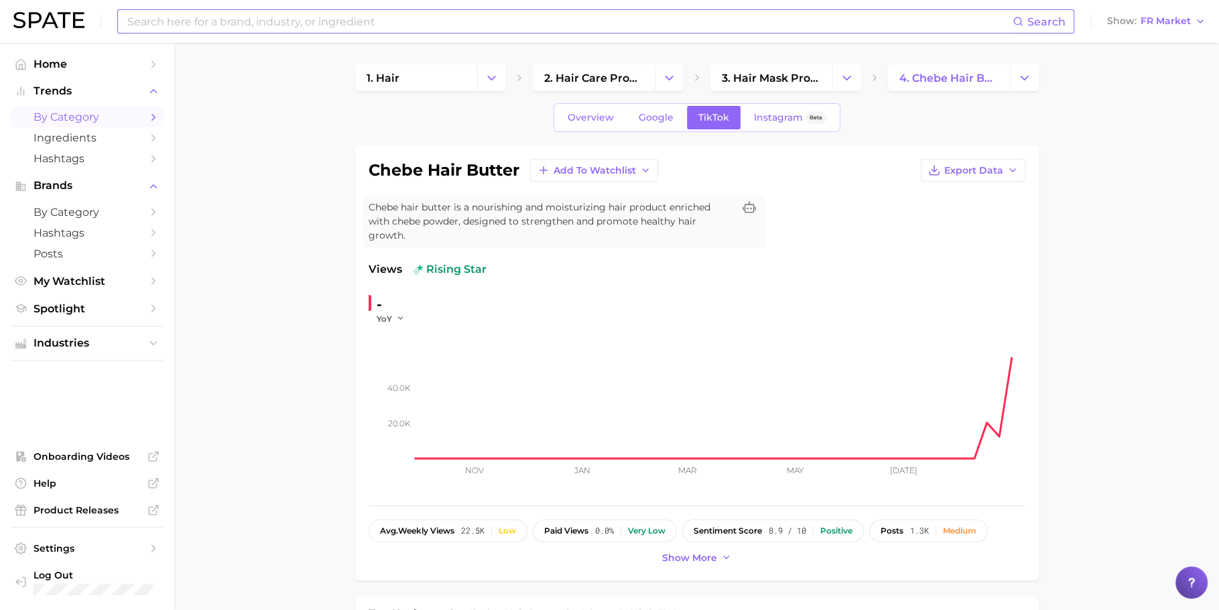
click at [97, 123] on span "by Category" at bounding box center [87, 117] width 107 height 13
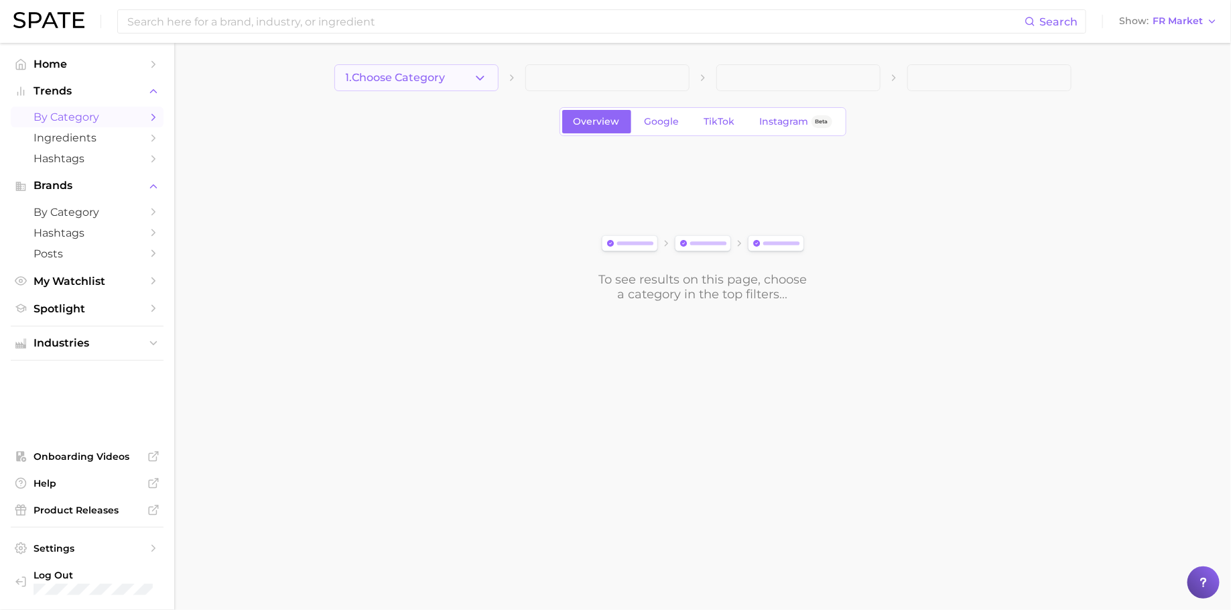
click at [399, 75] on span "1. Choose Category" at bounding box center [396, 78] width 100 height 12
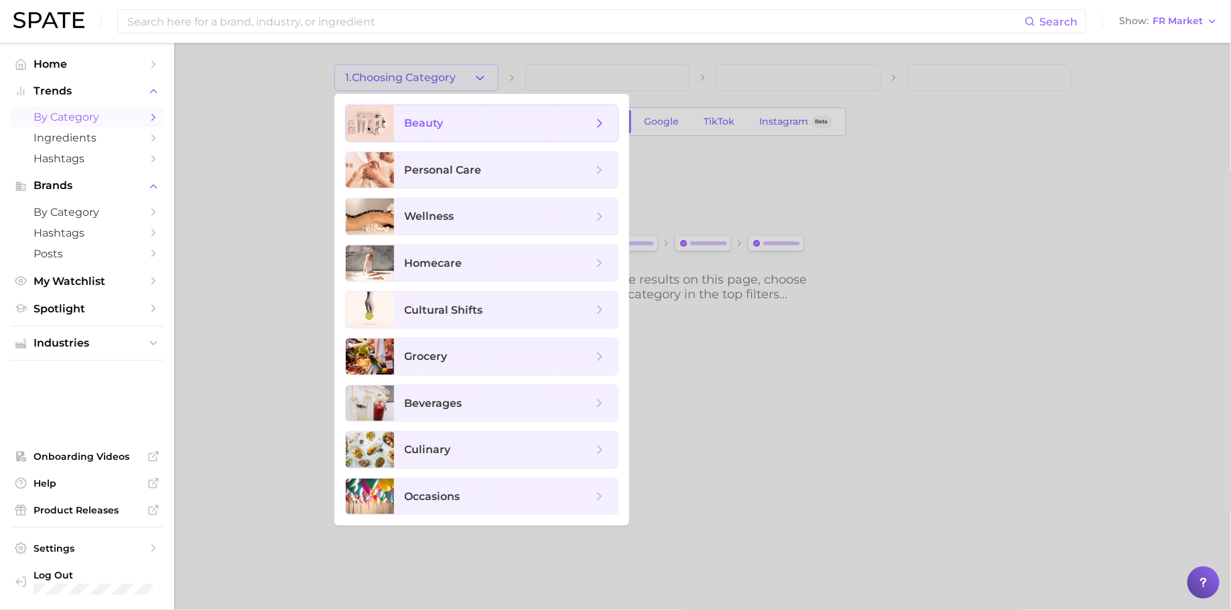
click at [485, 119] on span "beauty" at bounding box center [499, 123] width 188 height 15
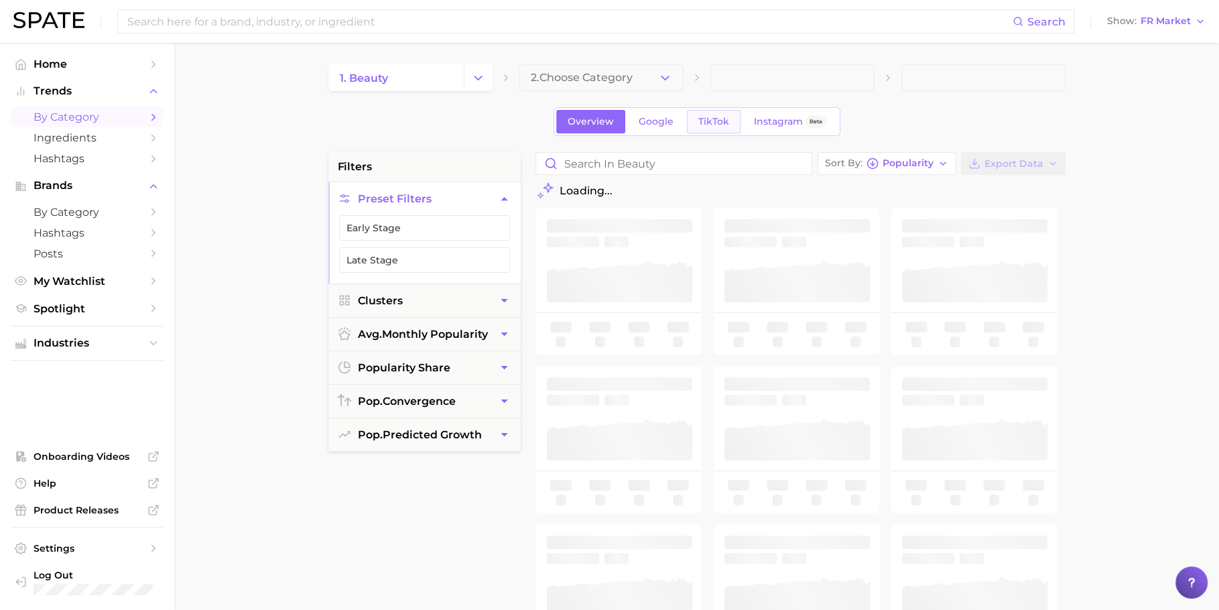
click at [696, 123] on link "TikTok" at bounding box center [714, 121] width 54 height 23
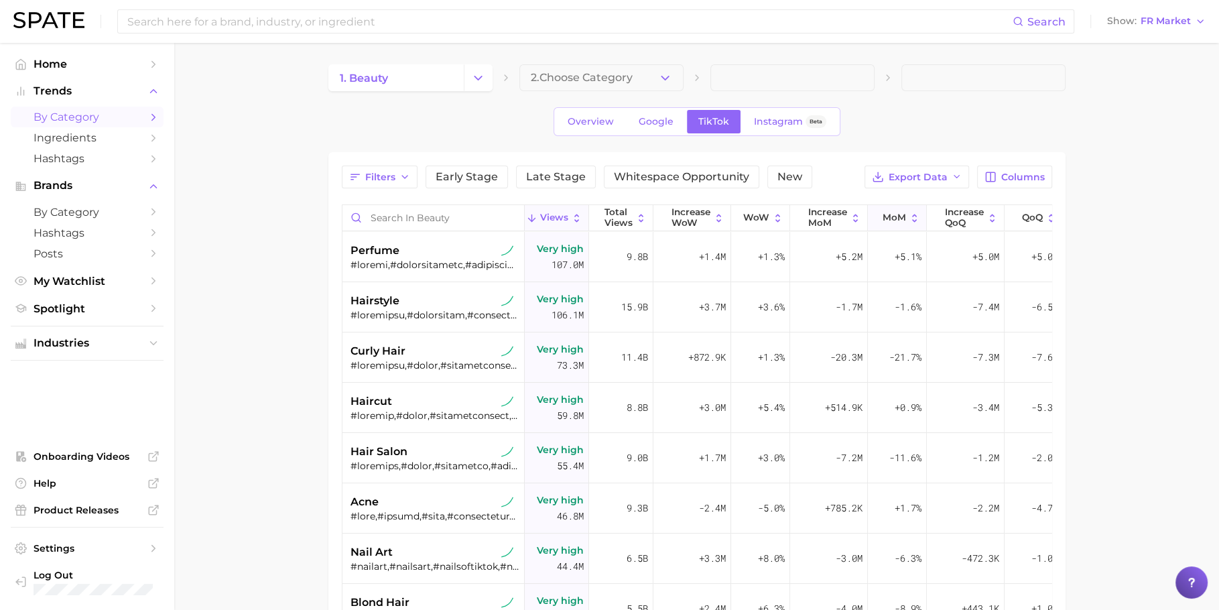
click at [893, 221] on span "MoM" at bounding box center [894, 217] width 23 height 11
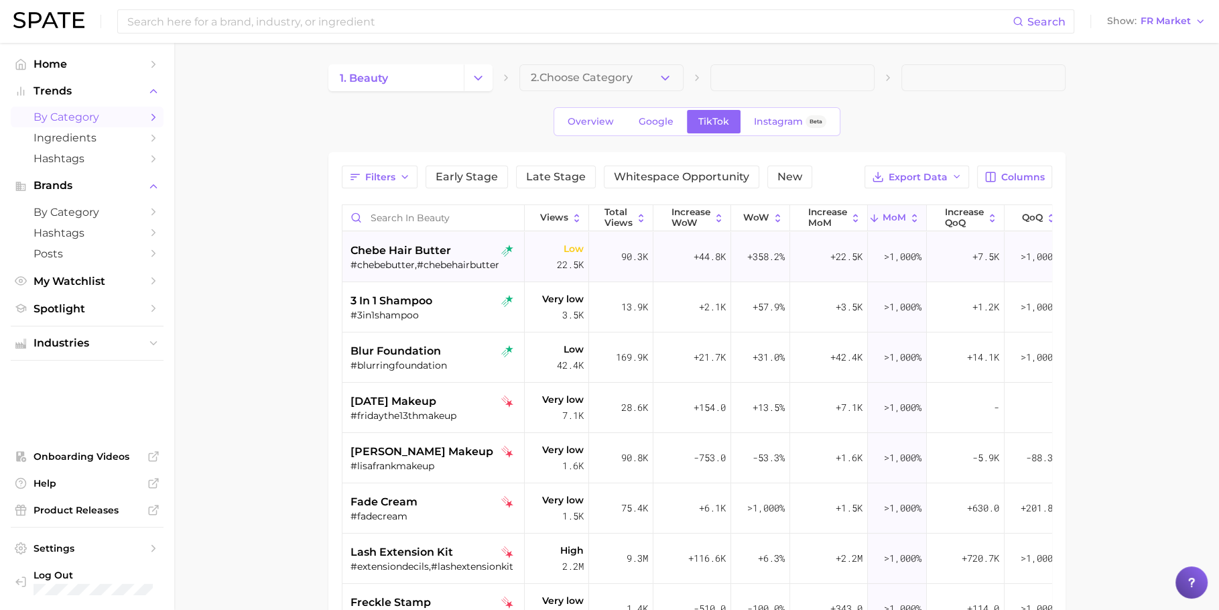
click at [423, 265] on div "#chebebutter,#chebehairbutter" at bounding box center [435, 265] width 169 height 12
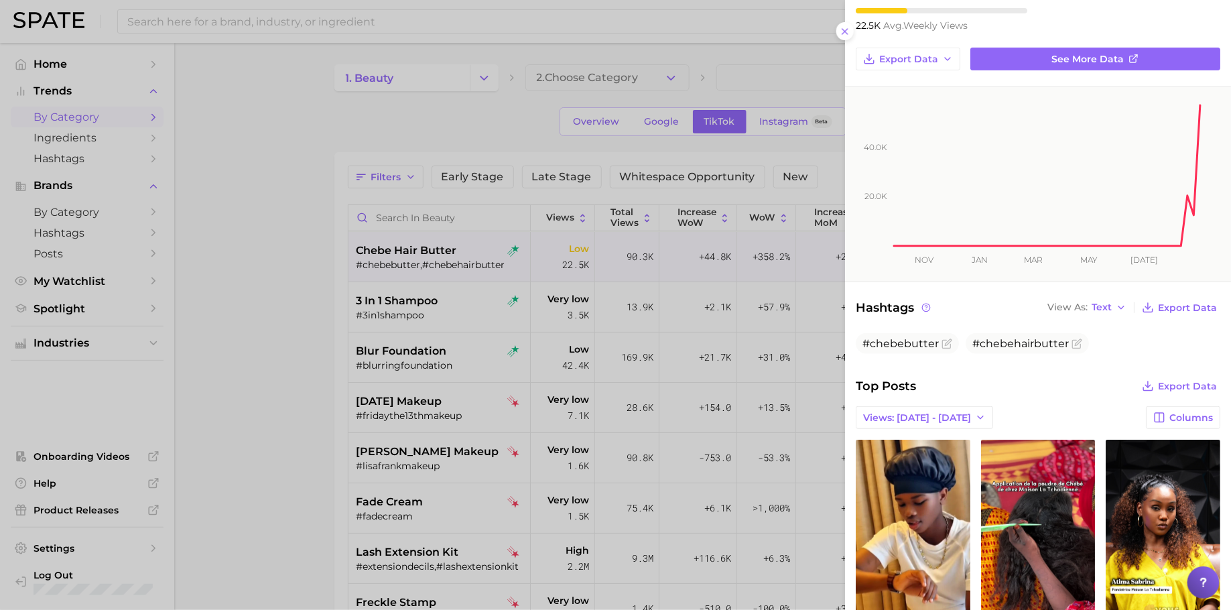
scroll to position [168, 0]
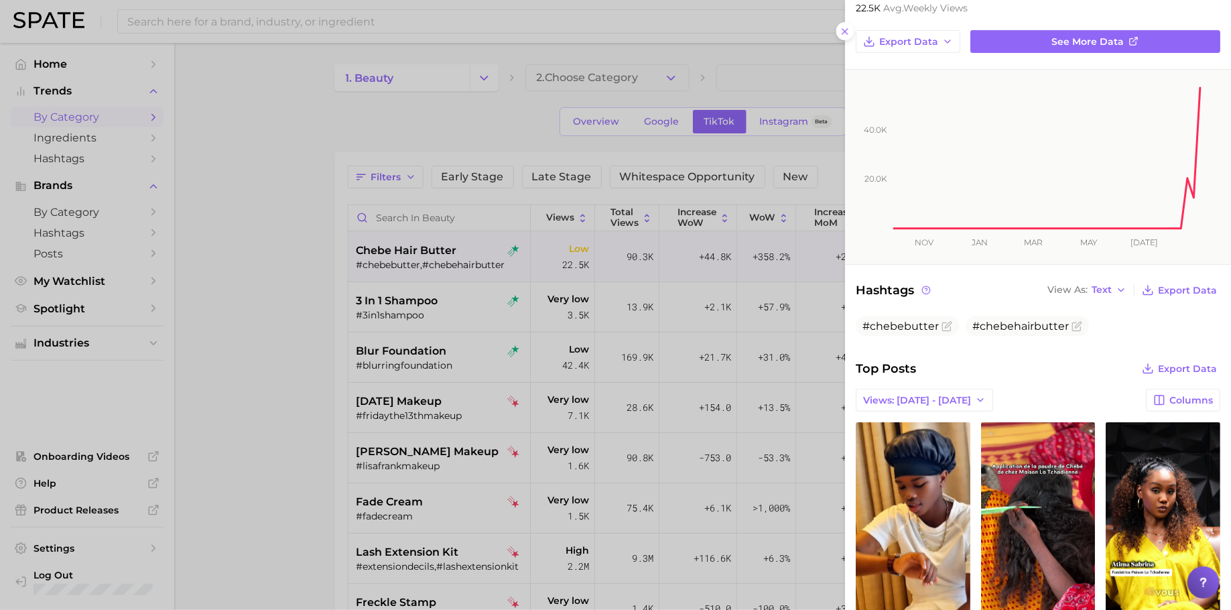
click at [456, 362] on div at bounding box center [615, 305] width 1231 height 610
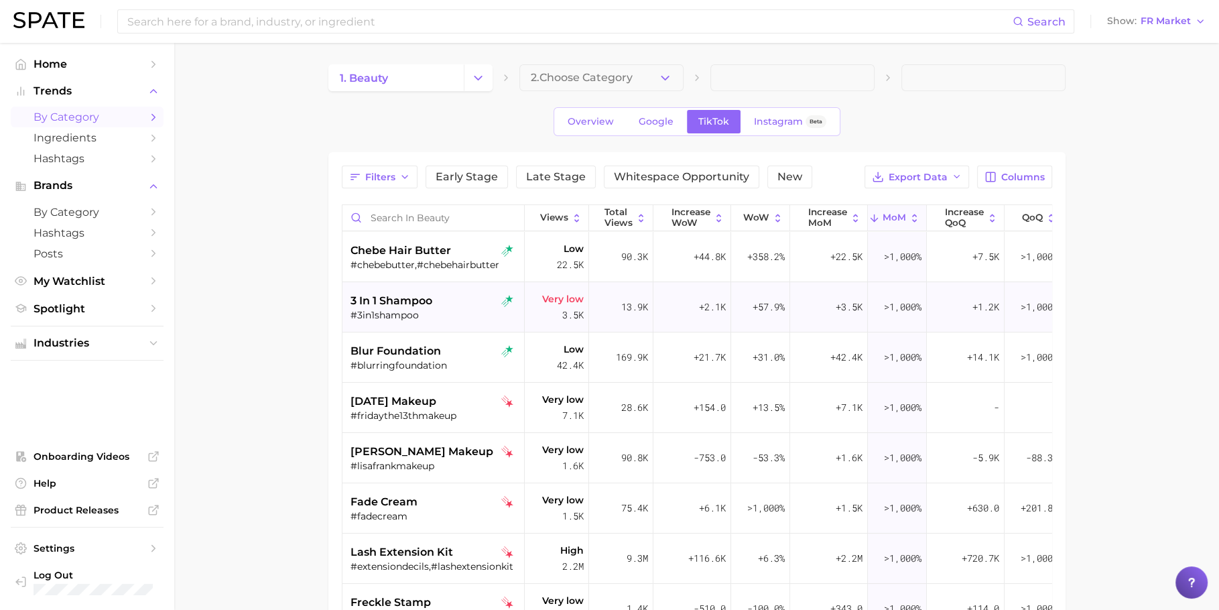
click at [426, 309] on div "#3in1shampoo" at bounding box center [435, 315] width 169 height 12
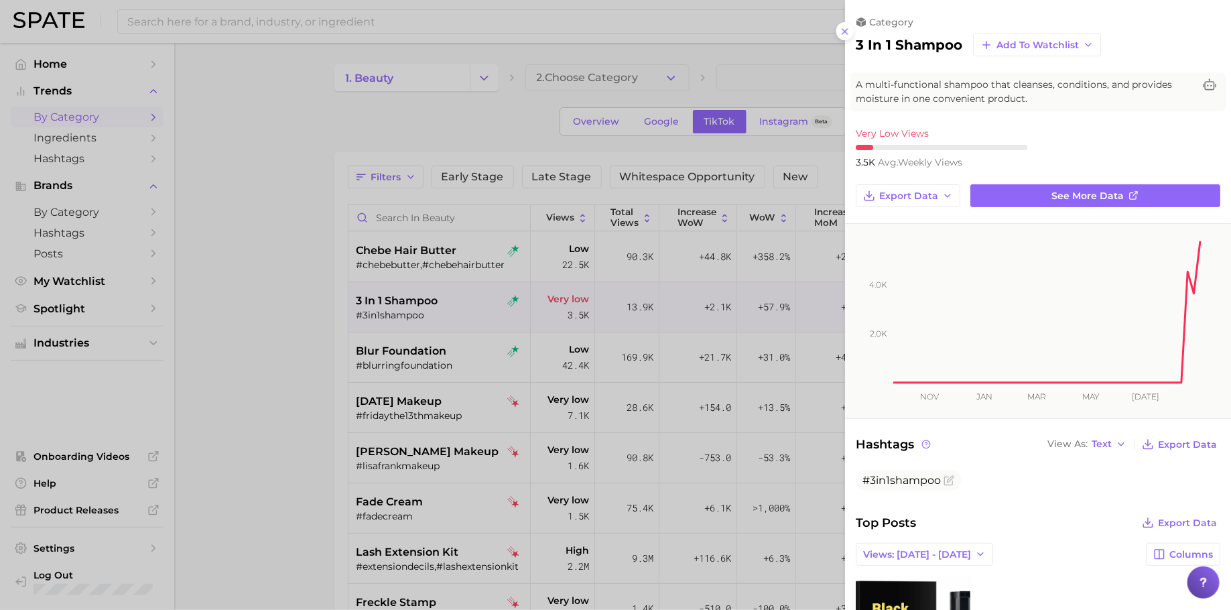
click at [446, 365] on div at bounding box center [615, 305] width 1231 height 610
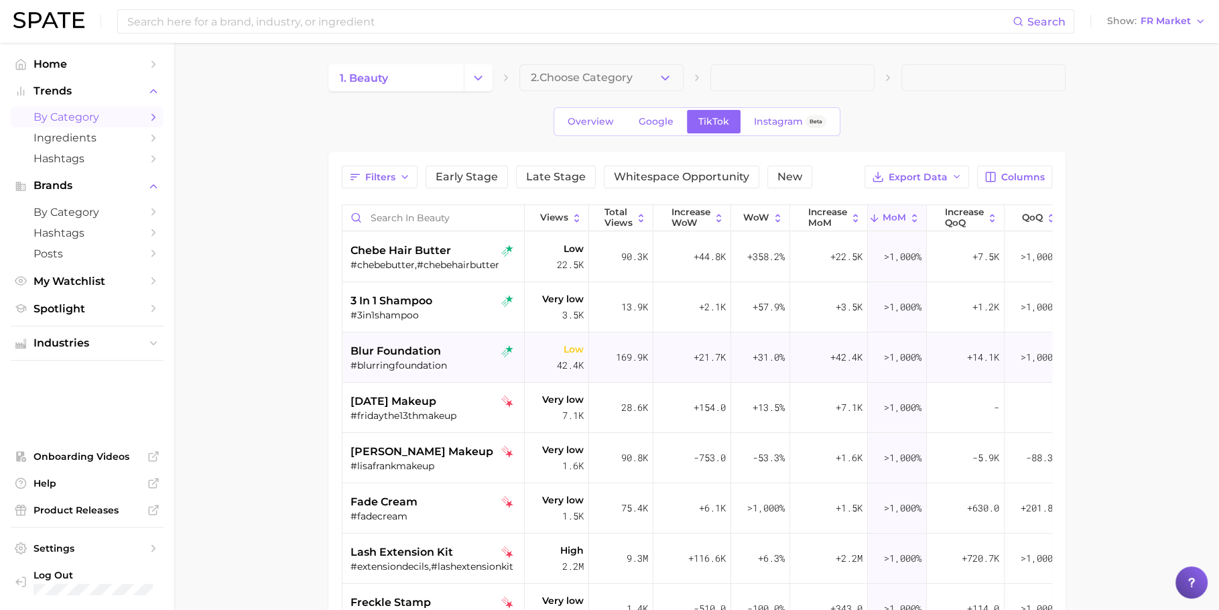
click at [421, 361] on div "#blurringfoundation" at bounding box center [435, 365] width 169 height 12
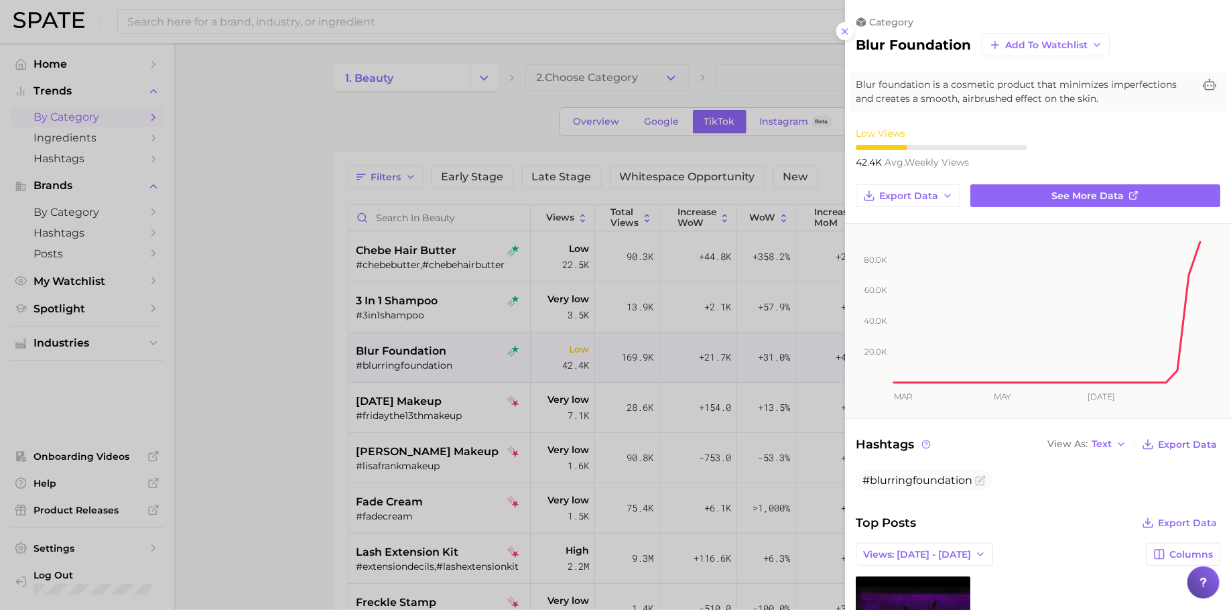
click at [412, 408] on div at bounding box center [615, 305] width 1231 height 610
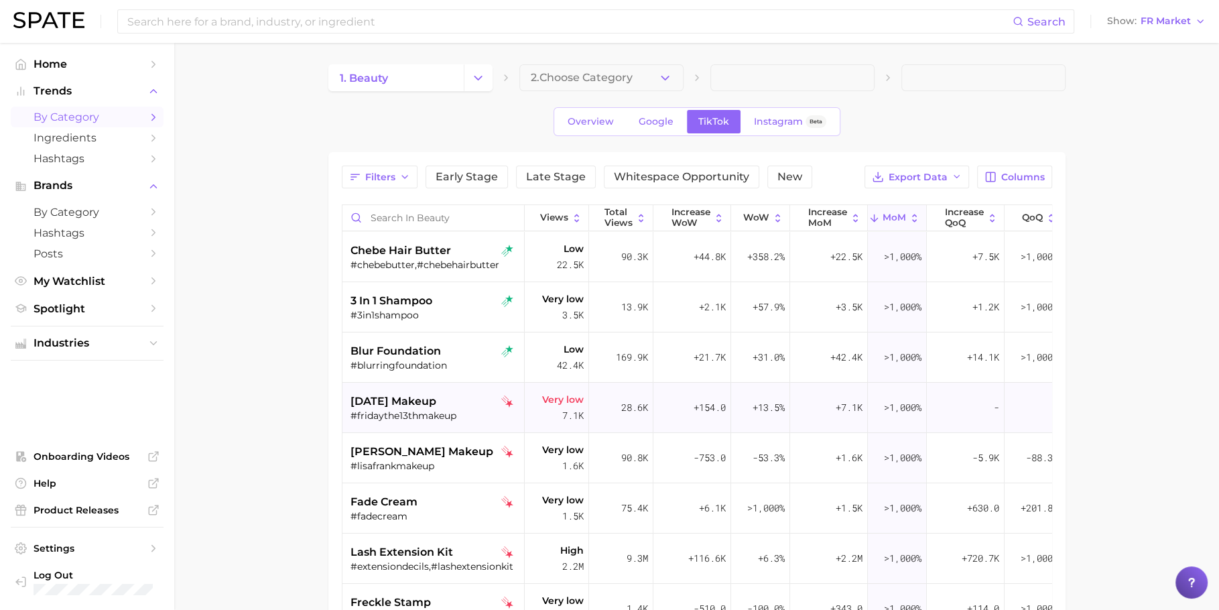
click at [426, 396] on span "[DATE] makeup" at bounding box center [394, 401] width 86 height 16
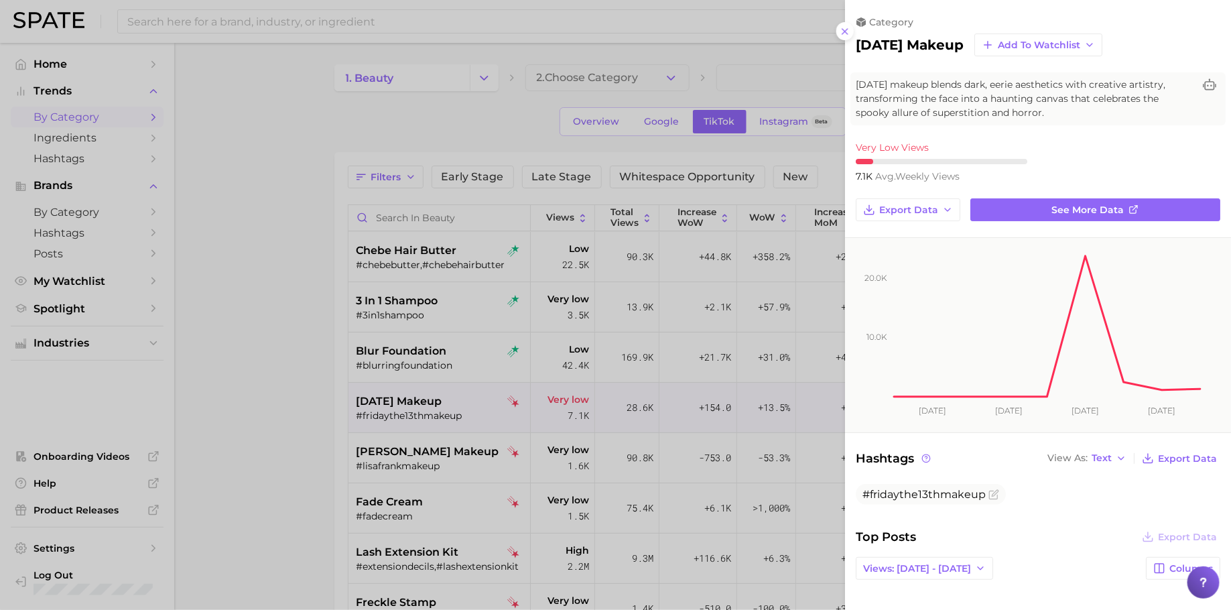
drag, startPoint x: 434, startPoint y: 436, endPoint x: 431, endPoint y: 463, distance: 27.6
click at [434, 436] on div at bounding box center [615, 305] width 1231 height 610
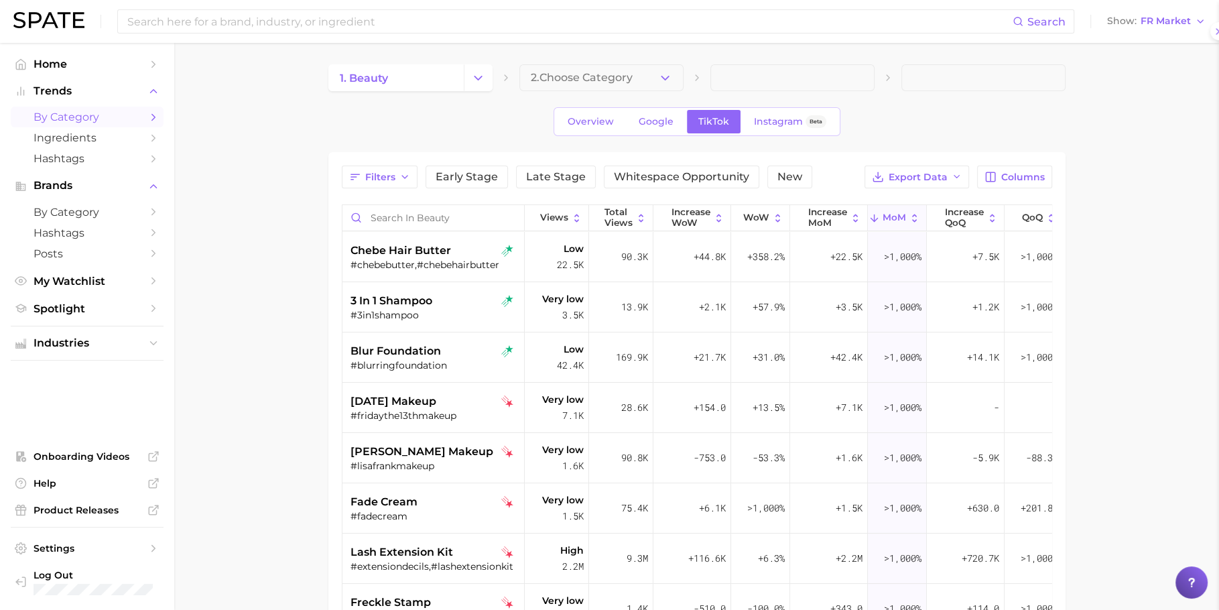
click at [431, 465] on div "#lisafrankmakeup" at bounding box center [435, 466] width 169 height 12
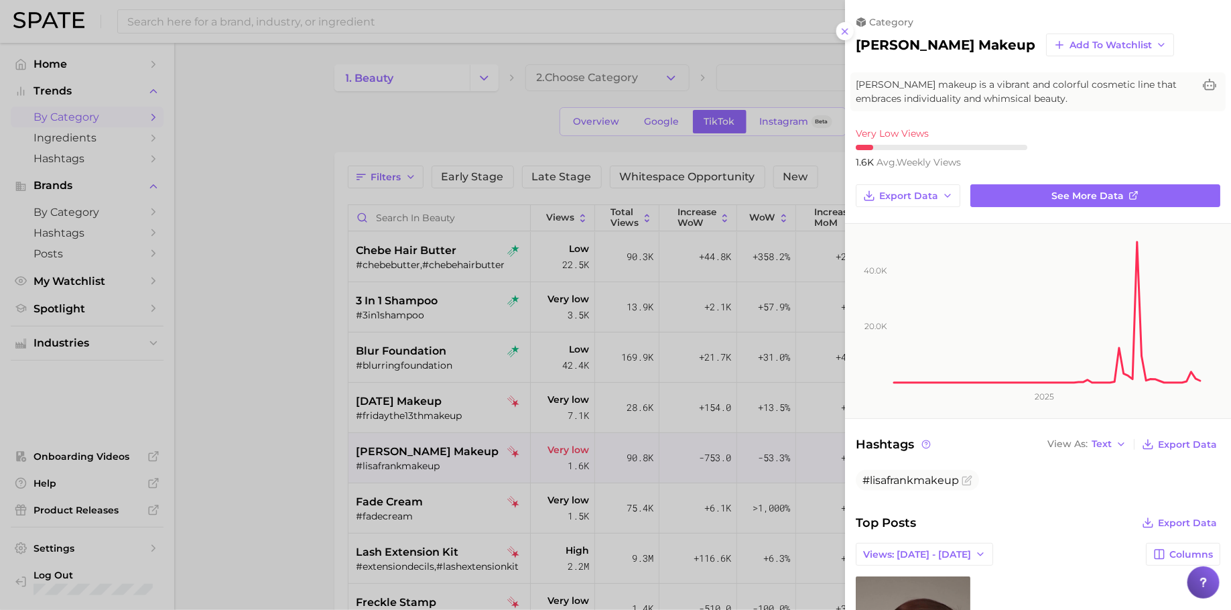
drag, startPoint x: 424, startPoint y: 464, endPoint x: 428, endPoint y: 482, distance: 18.5
click at [424, 464] on div at bounding box center [615, 305] width 1231 height 610
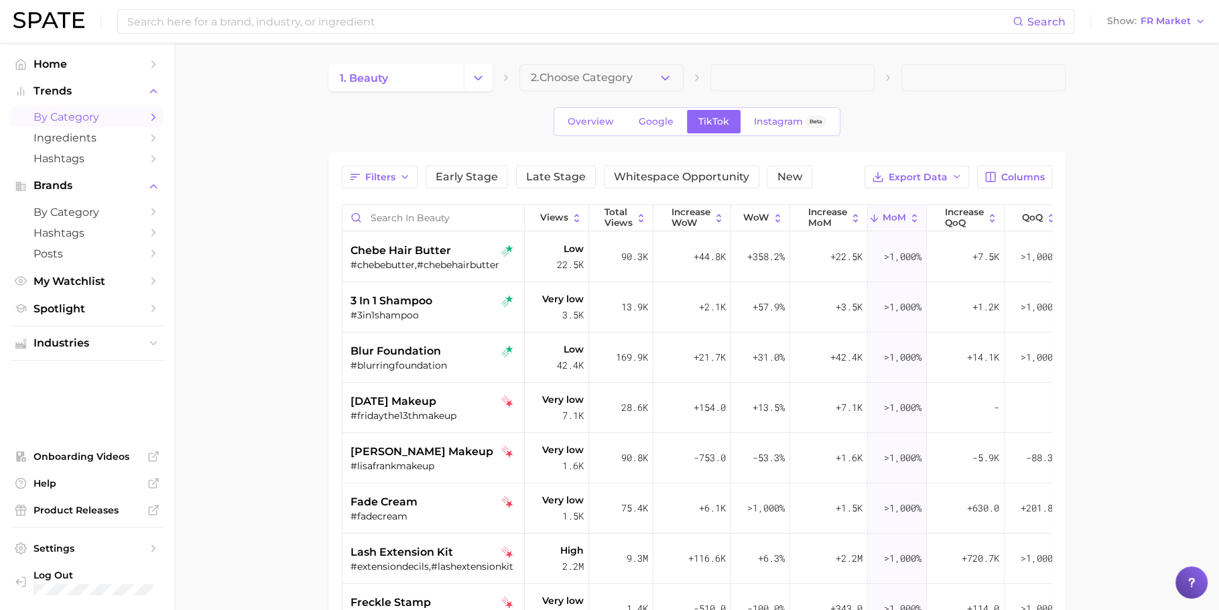
click at [428, 498] on div "fade cream" at bounding box center [435, 502] width 169 height 16
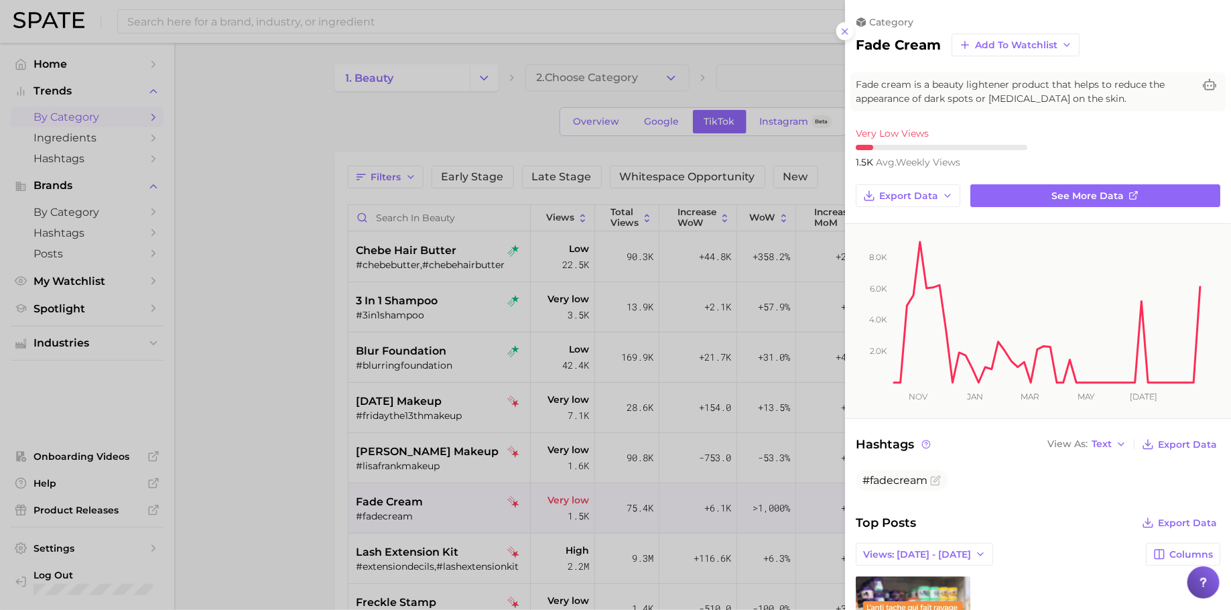
click at [370, 450] on div at bounding box center [615, 305] width 1231 height 610
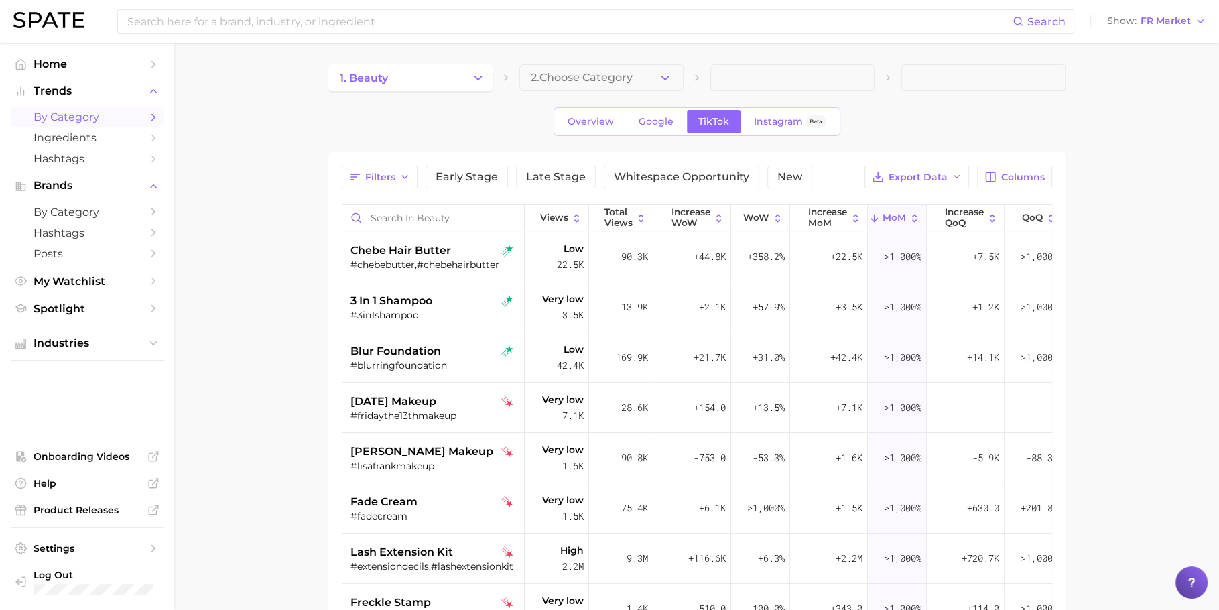
click at [814, 204] on div "Views Total Views Increase WoW WoW increase MoM MoM increase QoQ QoQ increase Y…" at bounding box center [697, 509] width 710 height 610
click at [814, 214] on span "increase MoM" at bounding box center [827, 217] width 39 height 21
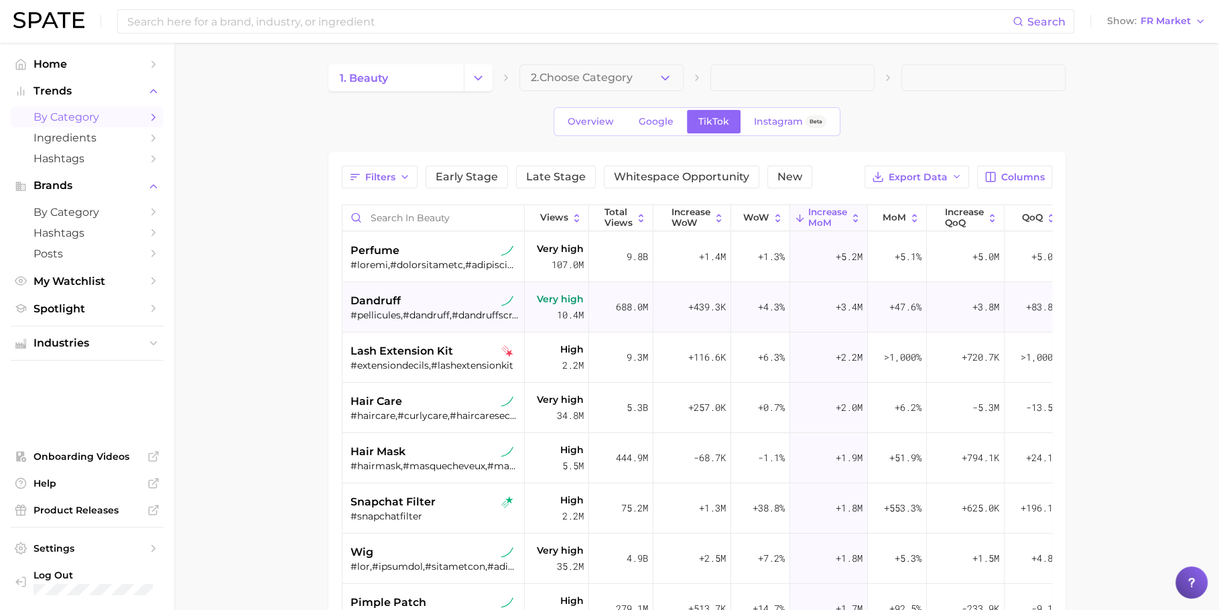
click at [413, 304] on div "dandruff" at bounding box center [435, 301] width 169 height 16
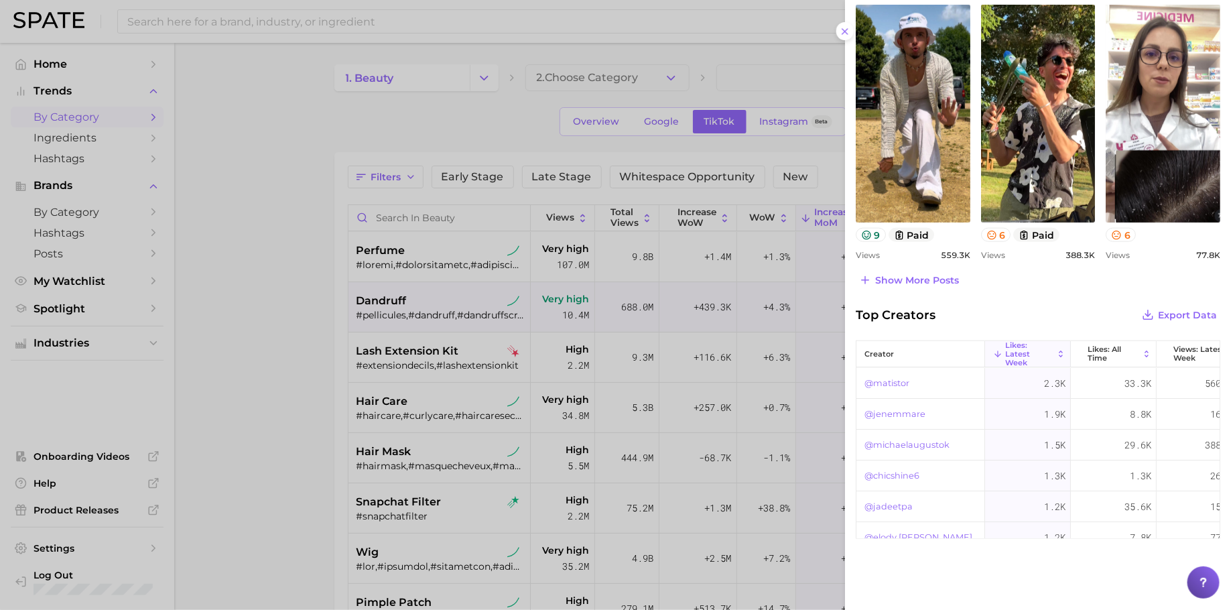
click at [410, 383] on div at bounding box center [615, 305] width 1231 height 610
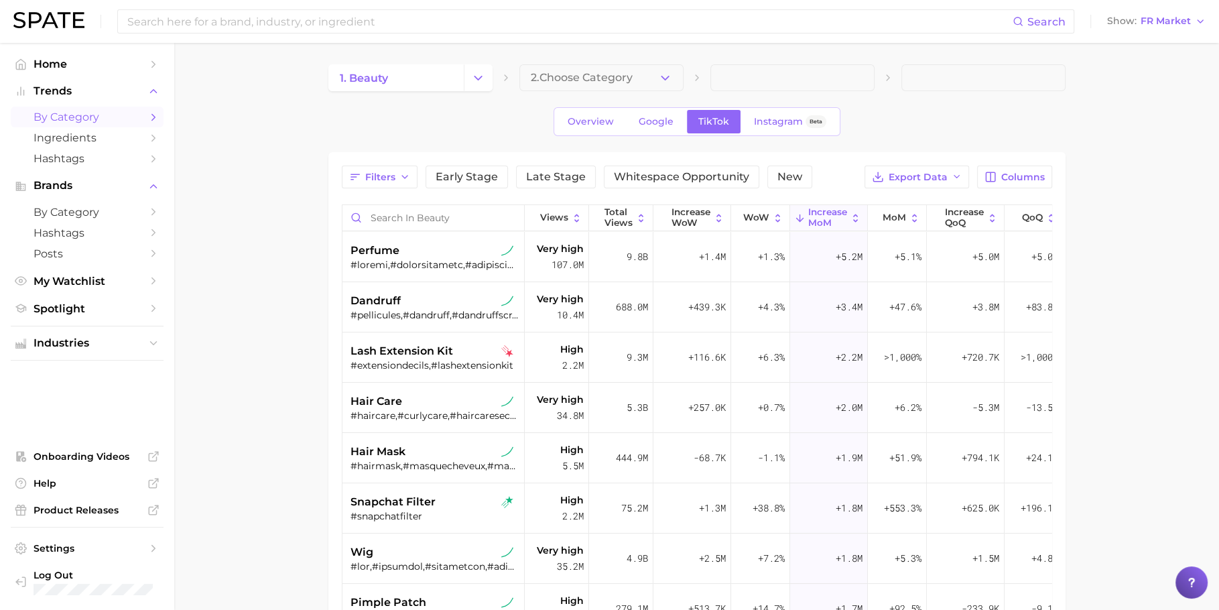
click at [412, 378] on div "lash extension kit #extensiondecils,#lashextensionkit" at bounding box center [435, 357] width 169 height 50
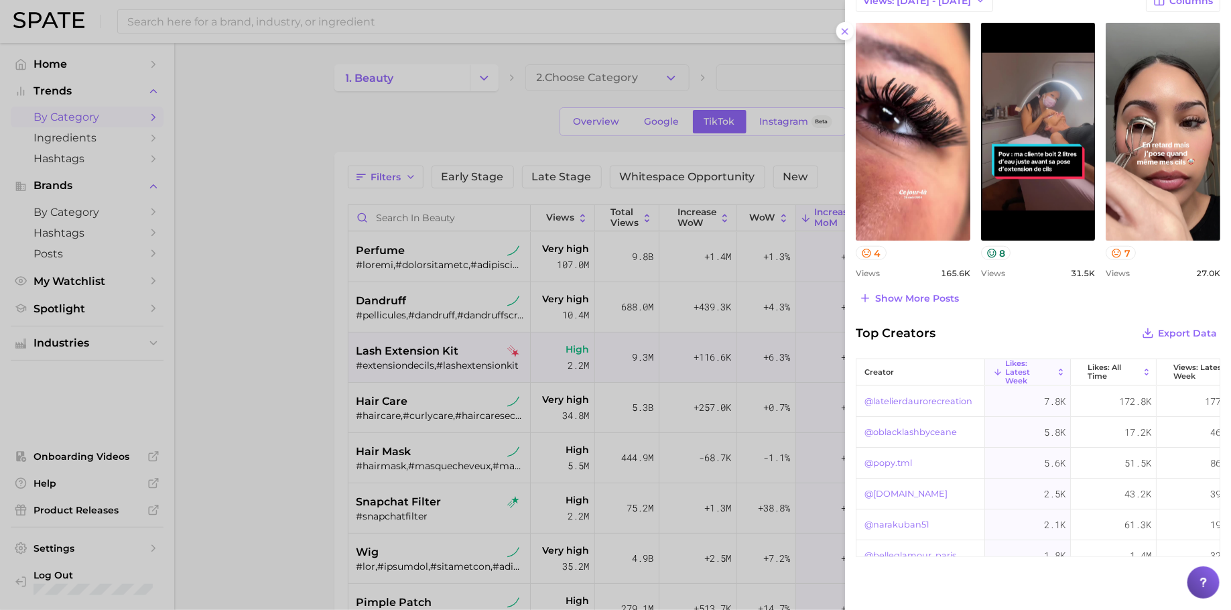
click at [413, 436] on div at bounding box center [615, 305] width 1231 height 610
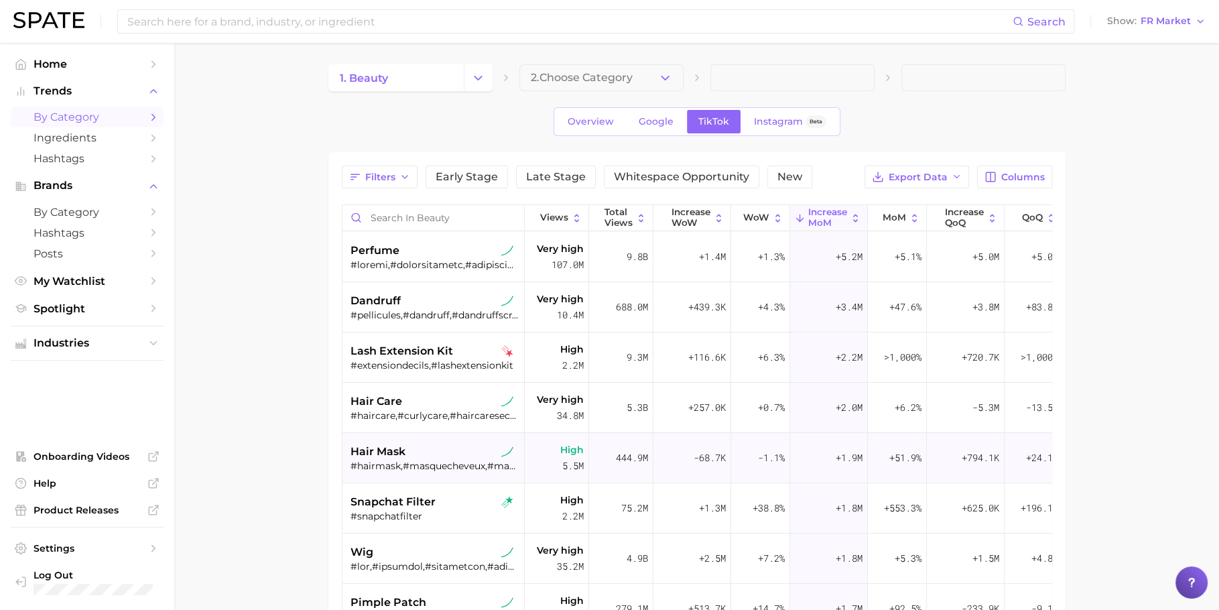
click at [434, 463] on div "#hairmask,#masquecheveux,#masquecapillaire,#masquecheveuxmaison,#diyhairmask,#h…" at bounding box center [435, 466] width 169 height 12
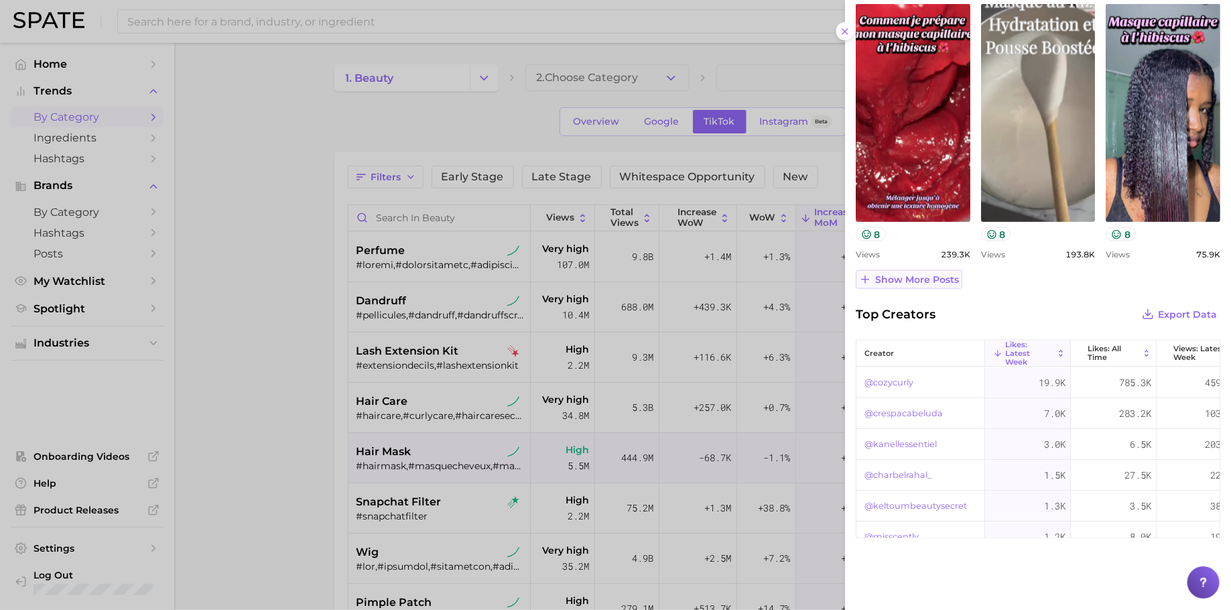
click at [944, 274] on span "Show more posts" at bounding box center [917, 279] width 84 height 11
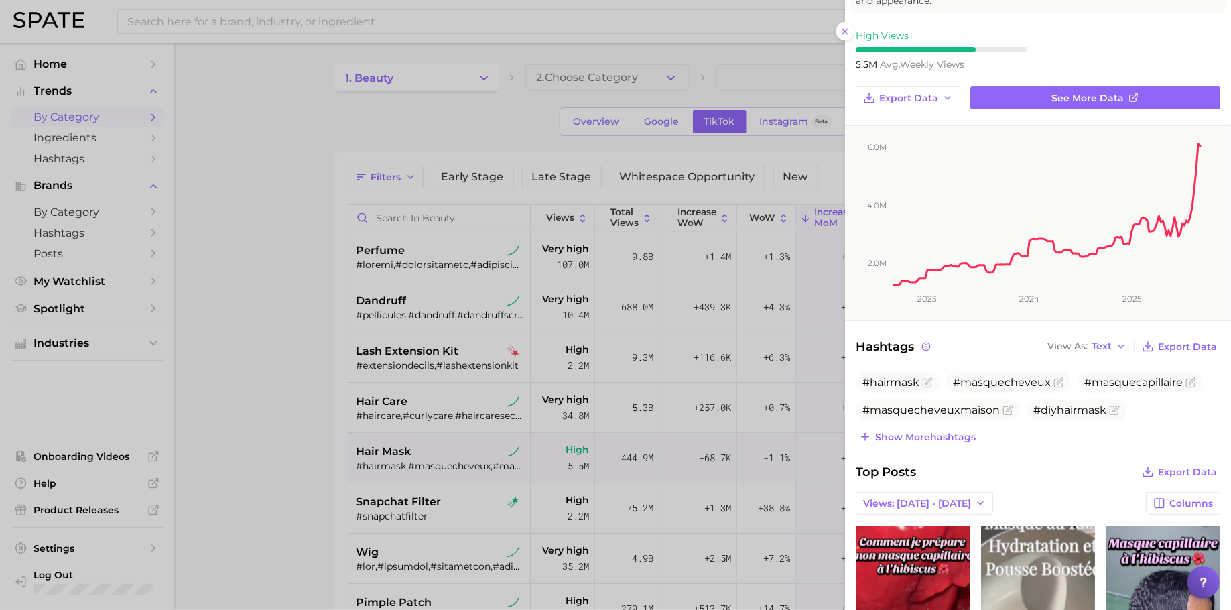
click at [419, 326] on div at bounding box center [615, 305] width 1231 height 610
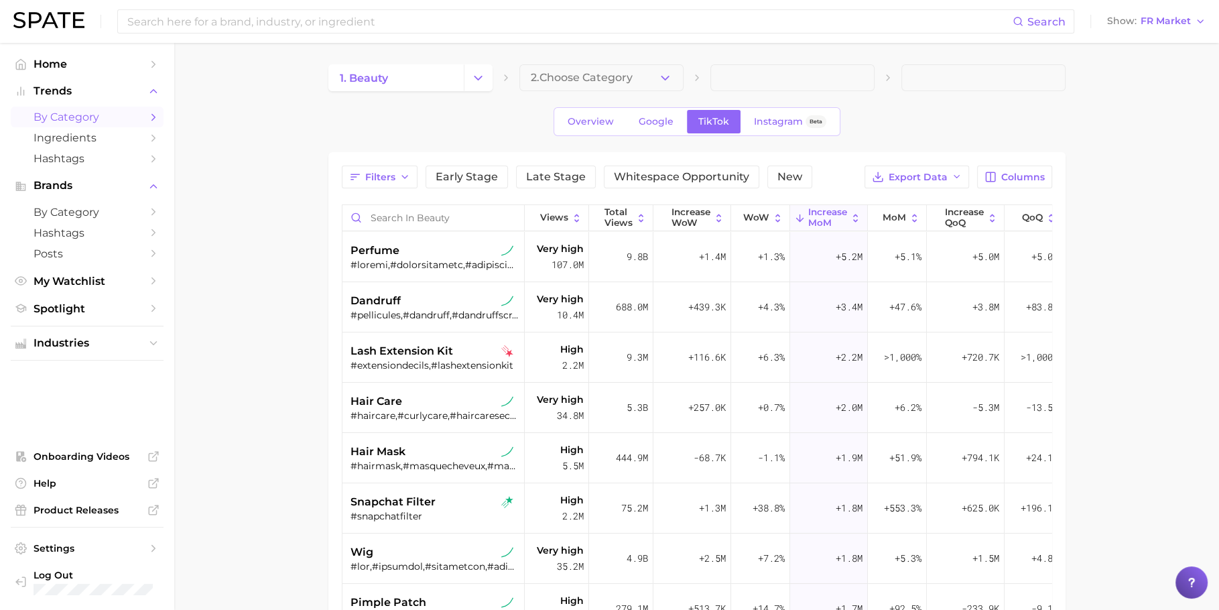
click at [419, 304] on div "dandruff" at bounding box center [435, 301] width 169 height 16
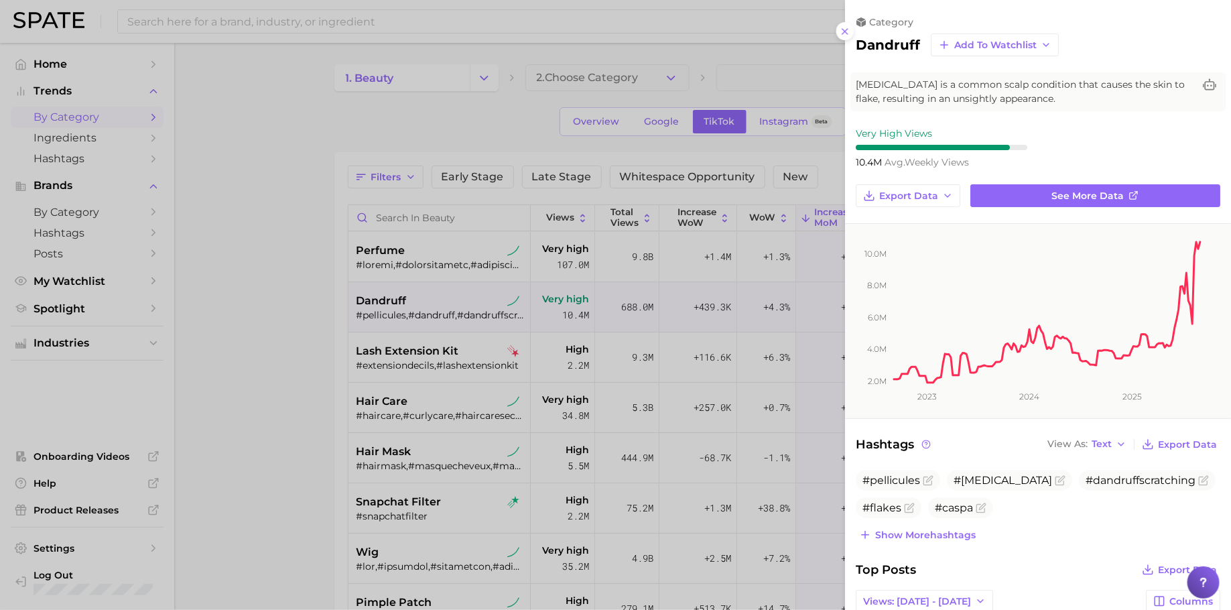
click at [422, 267] on div at bounding box center [615, 305] width 1231 height 610
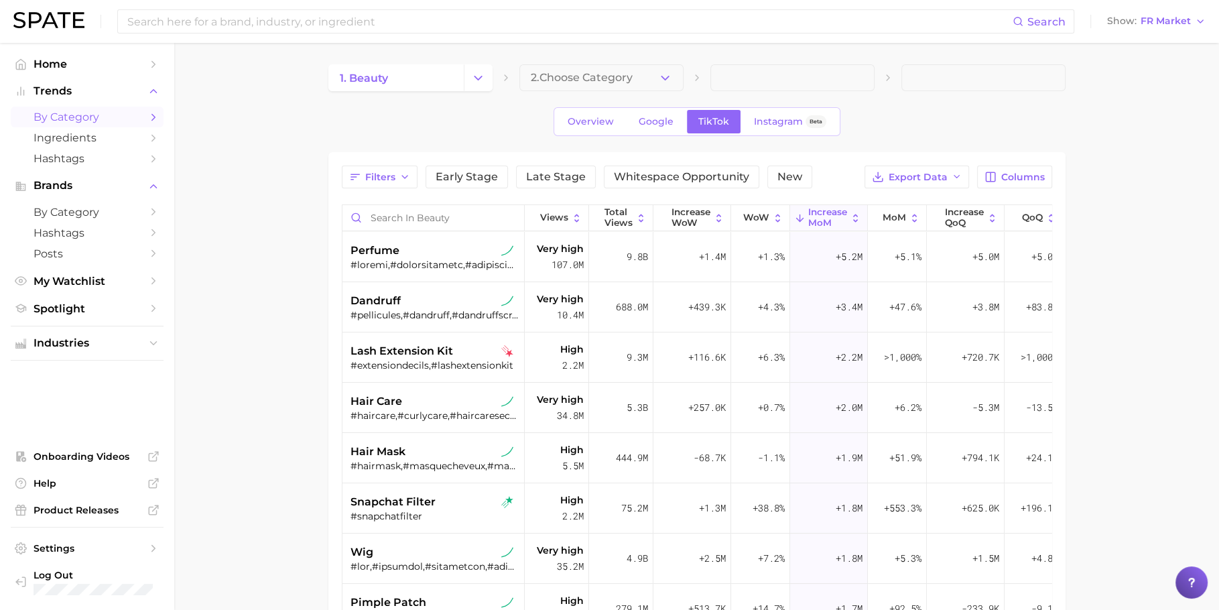
click at [433, 249] on div "perfume" at bounding box center [435, 251] width 169 height 16
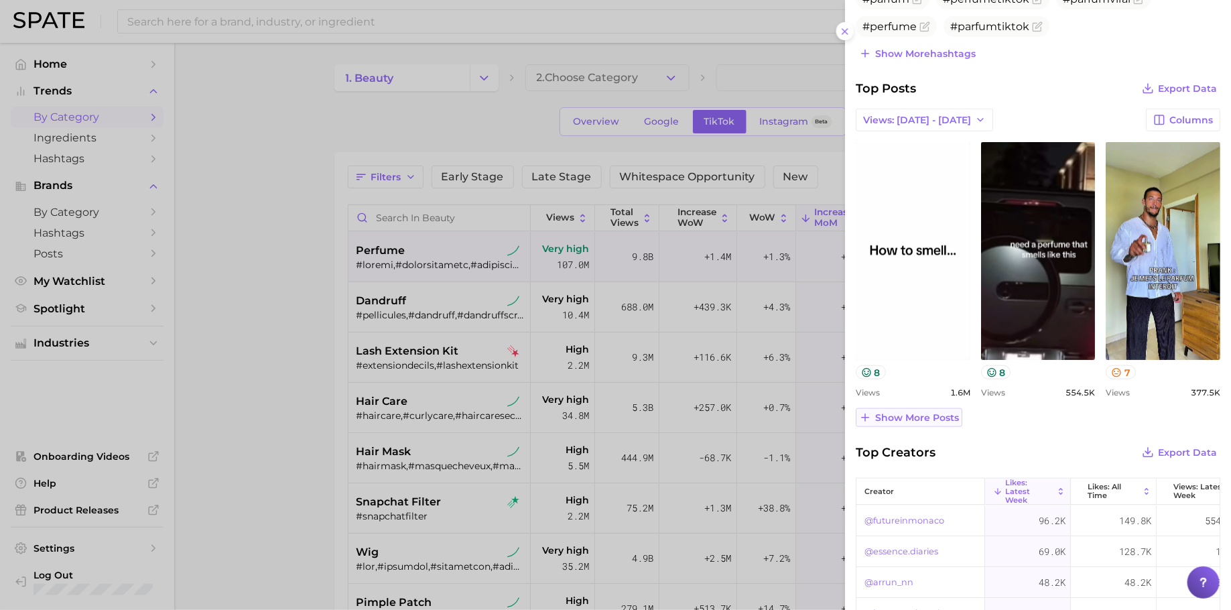
click at [929, 418] on span "Show more posts" at bounding box center [917, 417] width 84 height 11
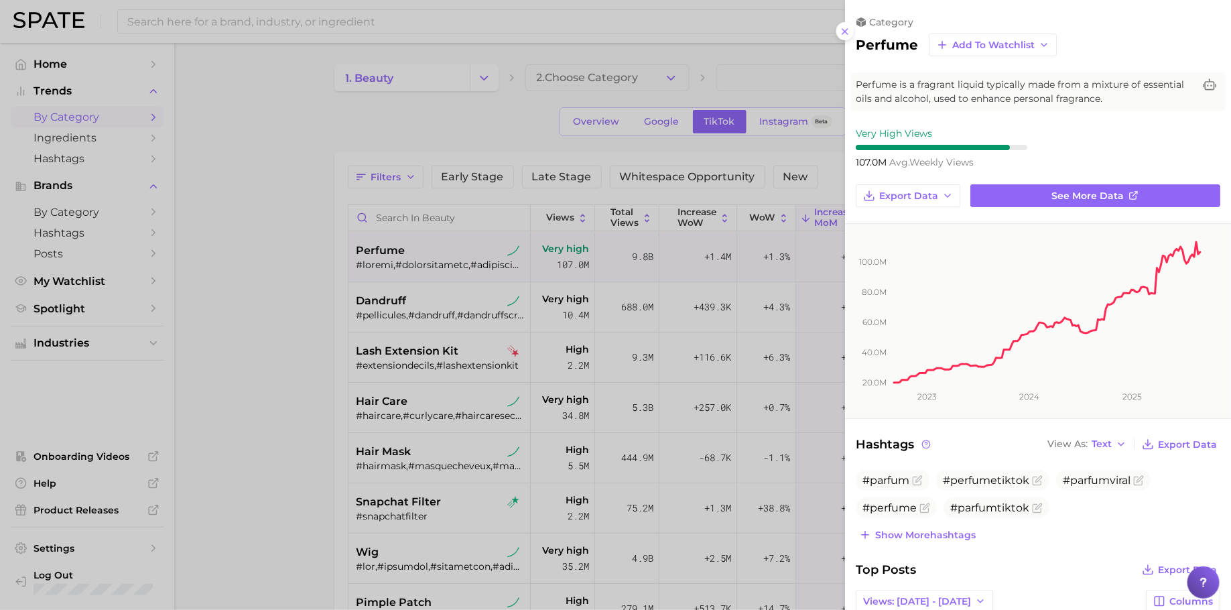
click at [391, 17] on div at bounding box center [615, 305] width 1231 height 610
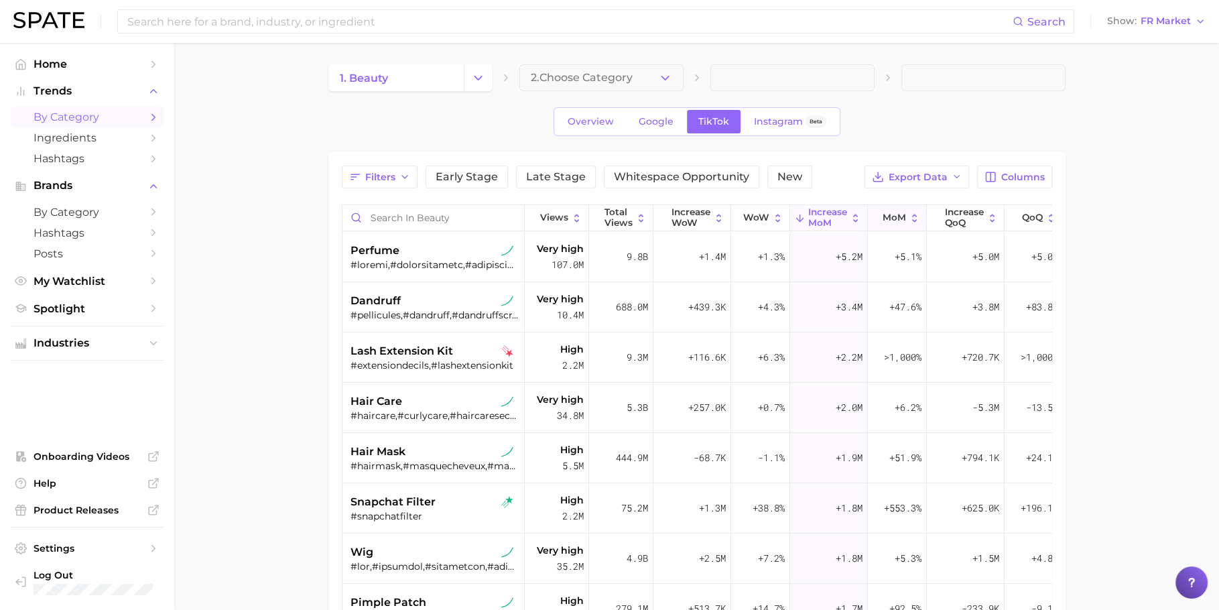
click at [896, 226] on button "MoM" at bounding box center [897, 218] width 59 height 26
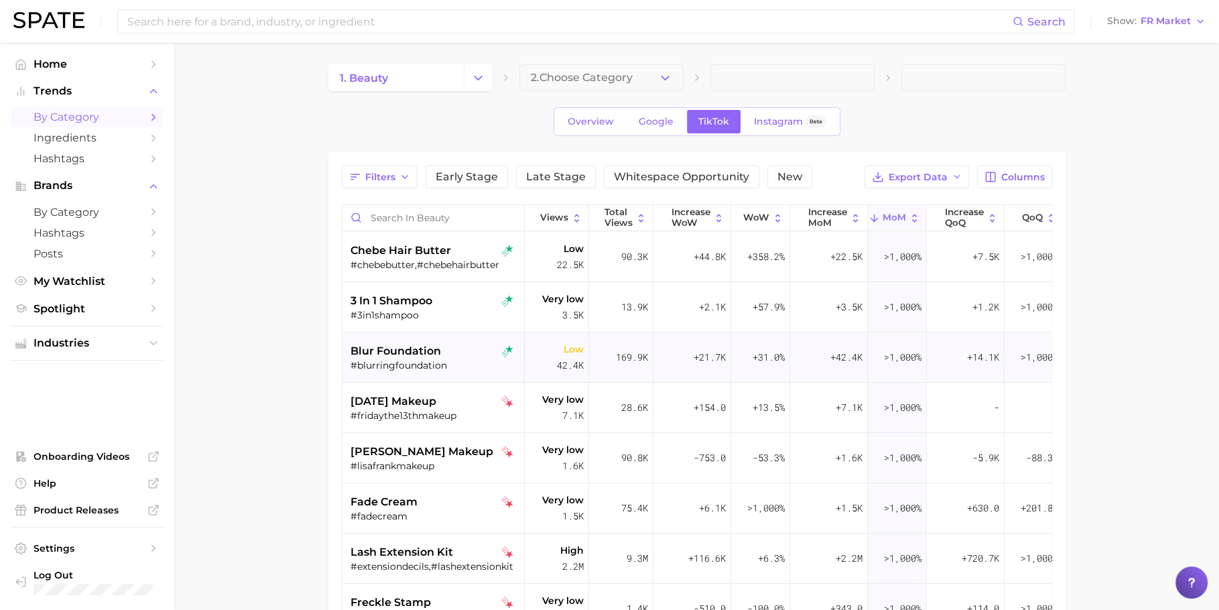
click at [419, 347] on span "blur foundation" at bounding box center [396, 351] width 90 height 16
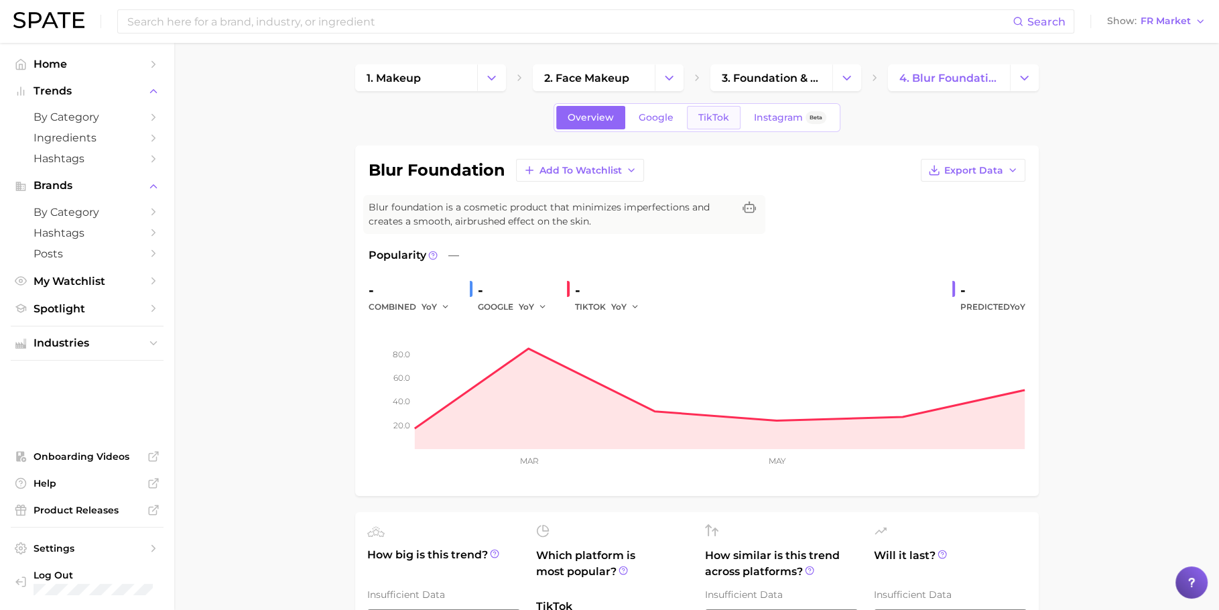
click at [717, 107] on link "TikTok" at bounding box center [714, 117] width 54 height 23
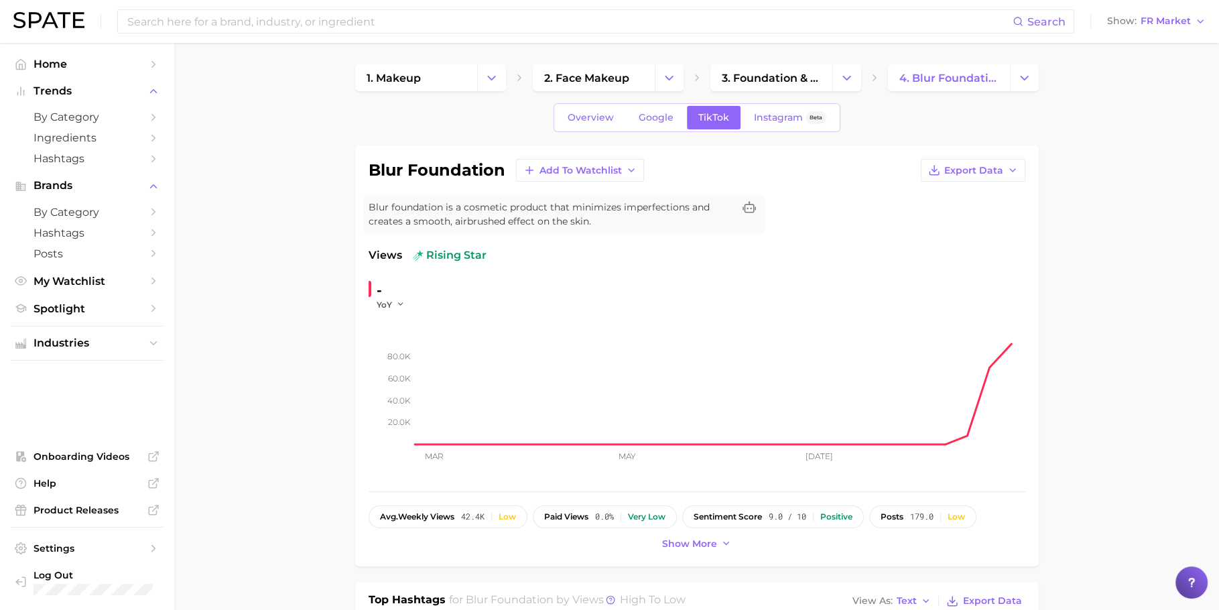
click at [778, 129] on div "Overview Google TikTok Instagram Beta" at bounding box center [697, 117] width 287 height 29
click at [781, 118] on span "Instagram" at bounding box center [778, 117] width 49 height 11
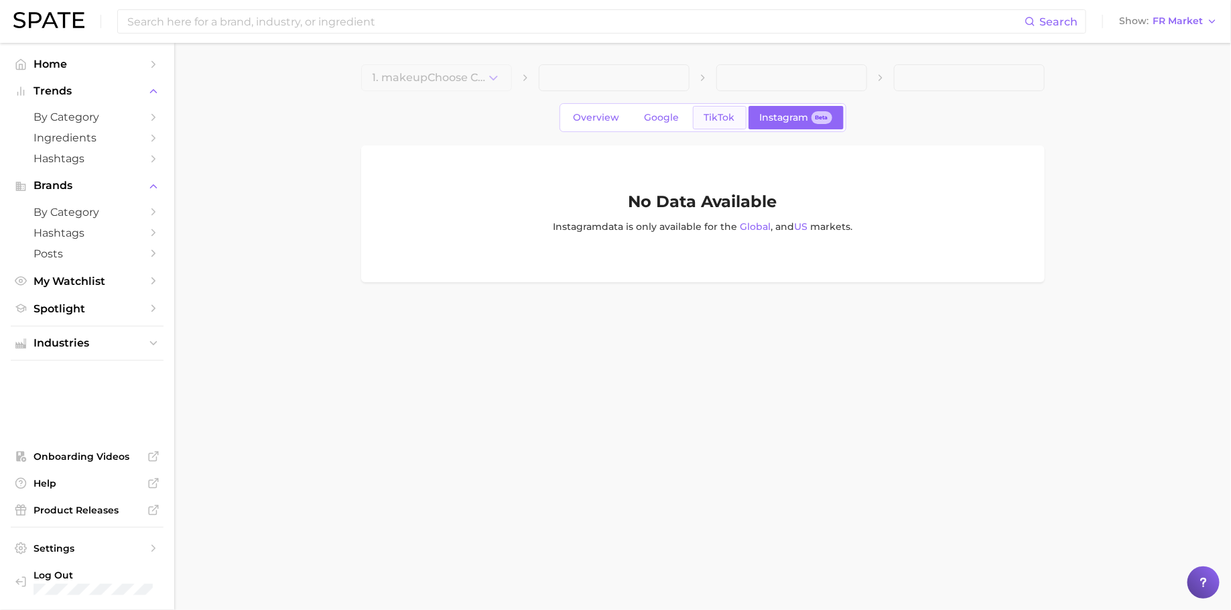
click at [714, 118] on span "TikTok" at bounding box center [719, 117] width 31 height 11
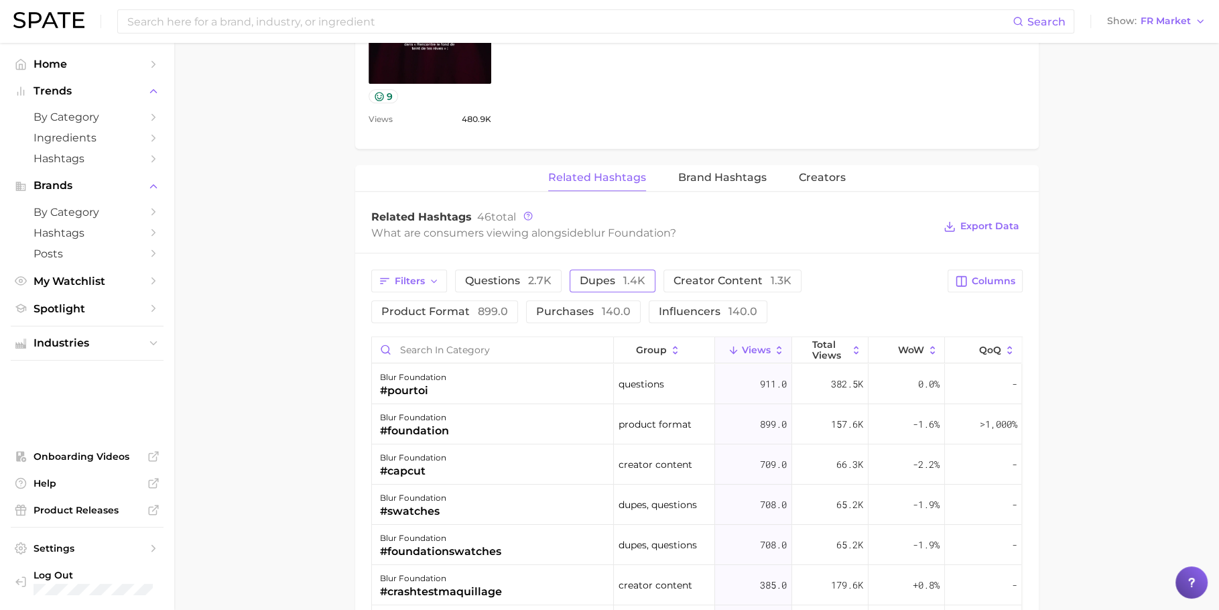
scroll to position [881, 0]
click at [714, 187] on button "Brand Hashtags" at bounding box center [722, 179] width 88 height 26
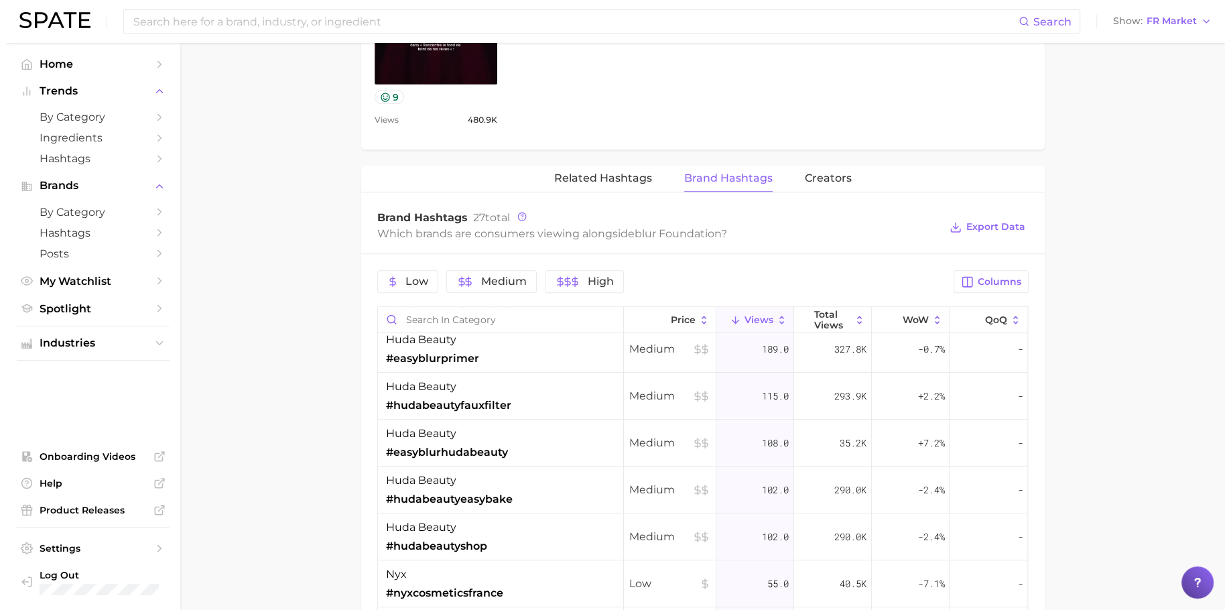
scroll to position [0, 0]
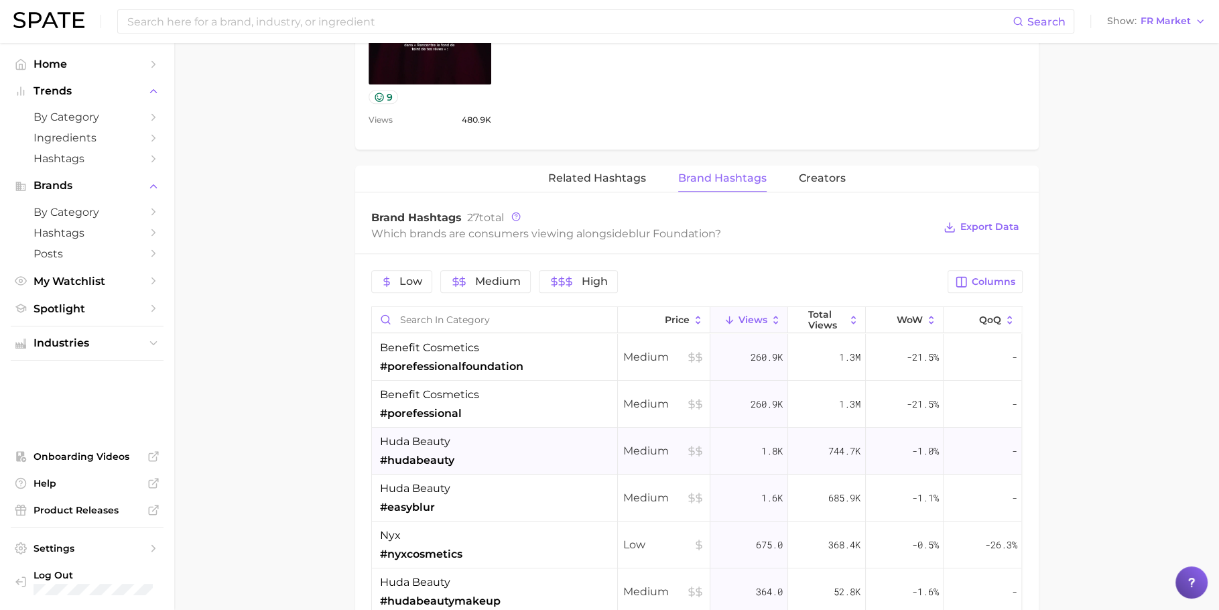
click at [504, 458] on div "huda beauty #hudabeauty" at bounding box center [495, 451] width 246 height 47
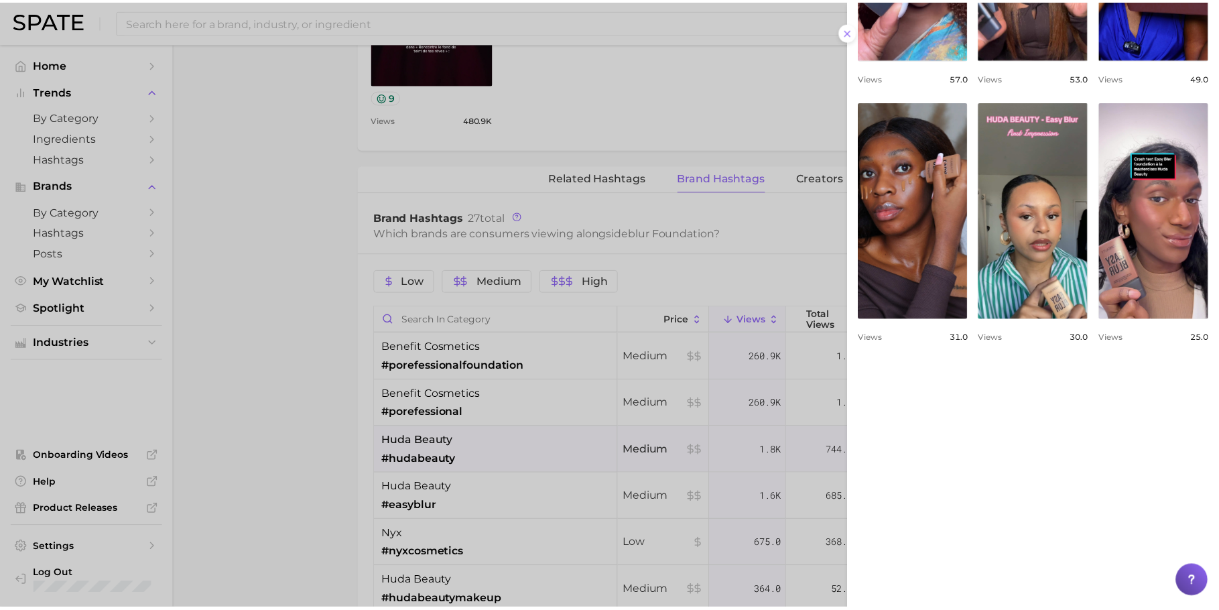
scroll to position [262, 0]
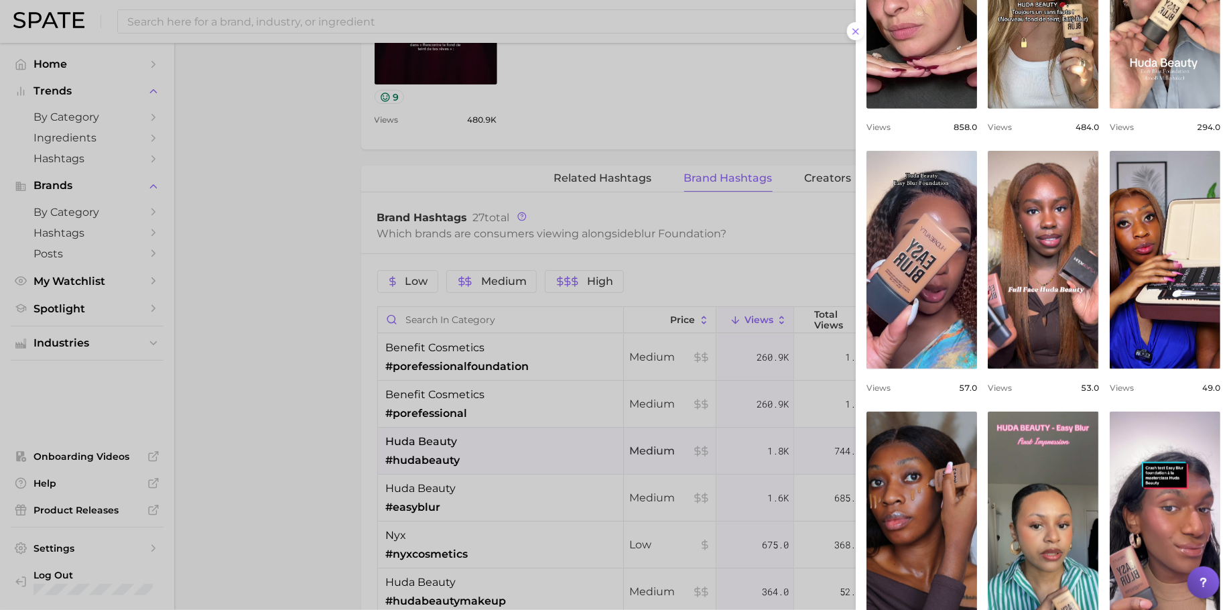
click at [613, 420] on div at bounding box center [615, 305] width 1231 height 610
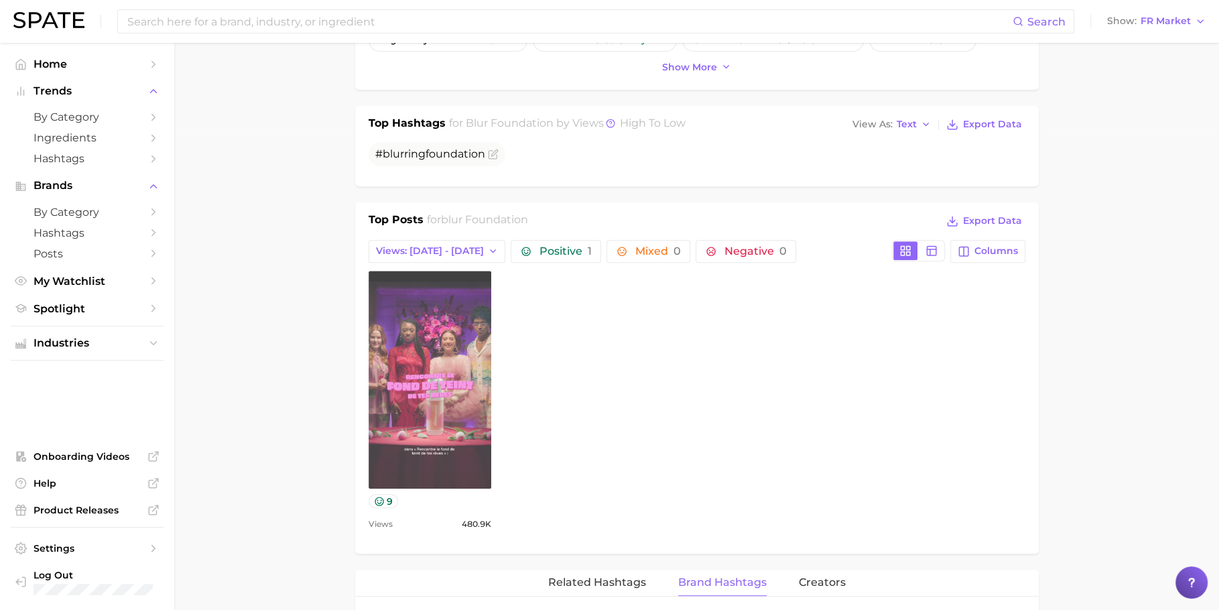
scroll to position [574, 0]
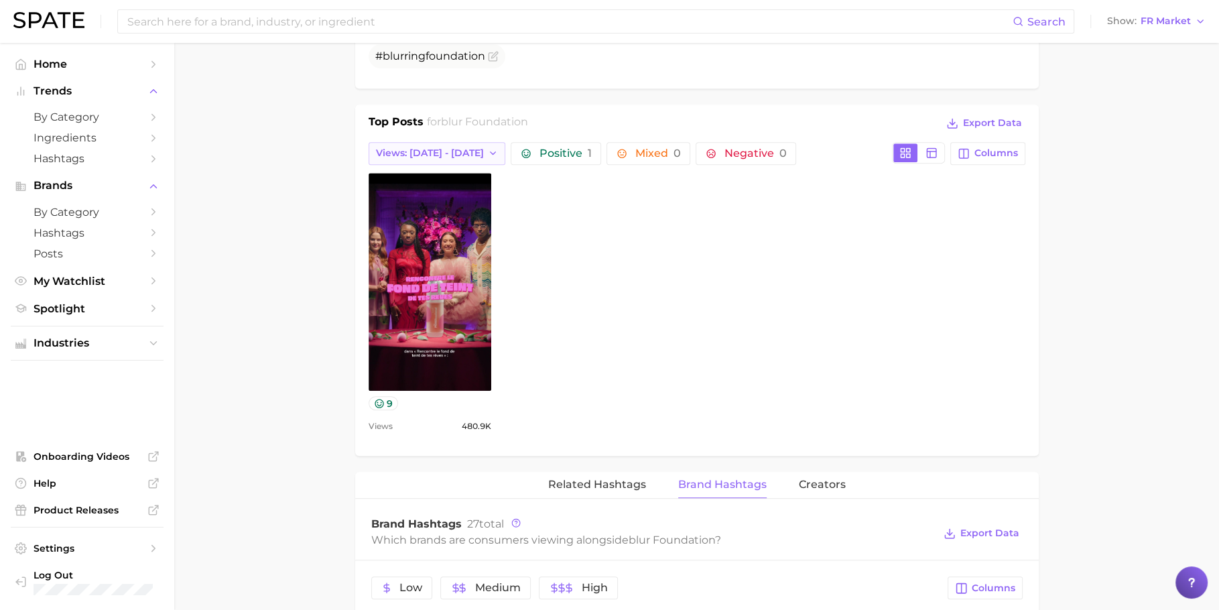
click at [451, 142] on button "Views: [DATE] - [DATE]" at bounding box center [437, 153] width 137 height 23
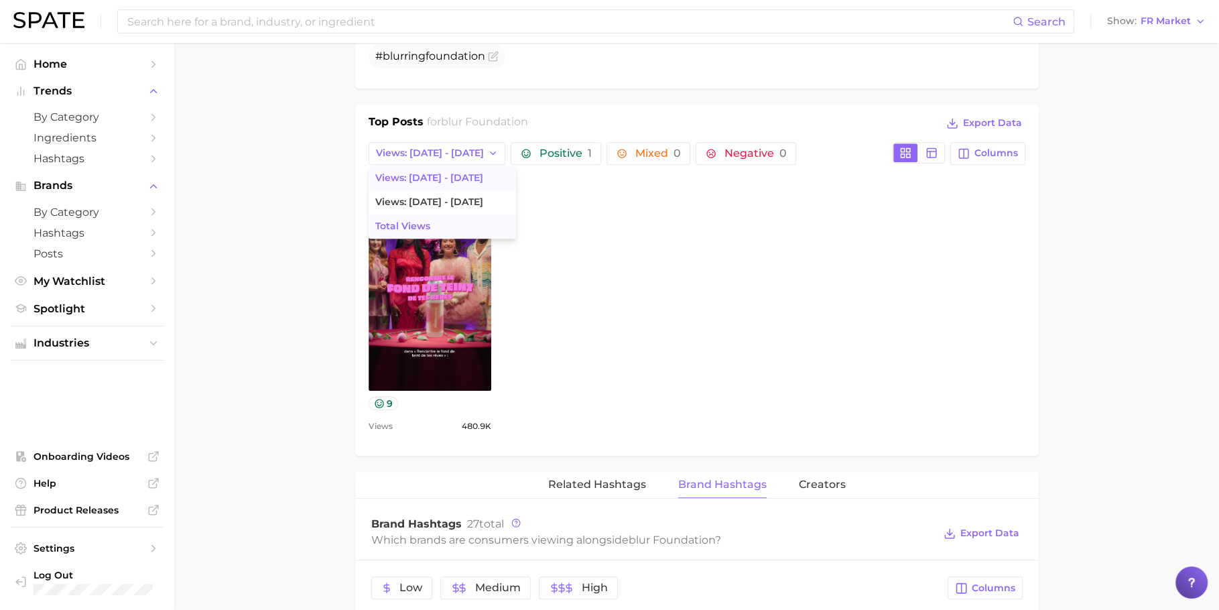
click at [443, 219] on button "Total Views" at bounding box center [442, 226] width 147 height 24
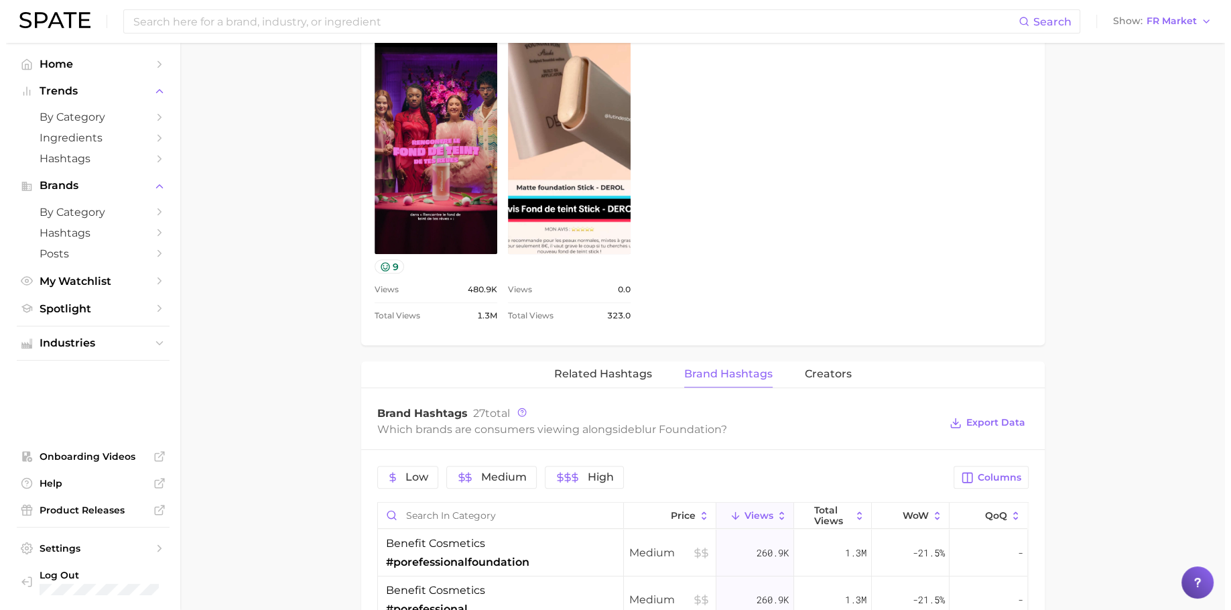
scroll to position [802, 0]
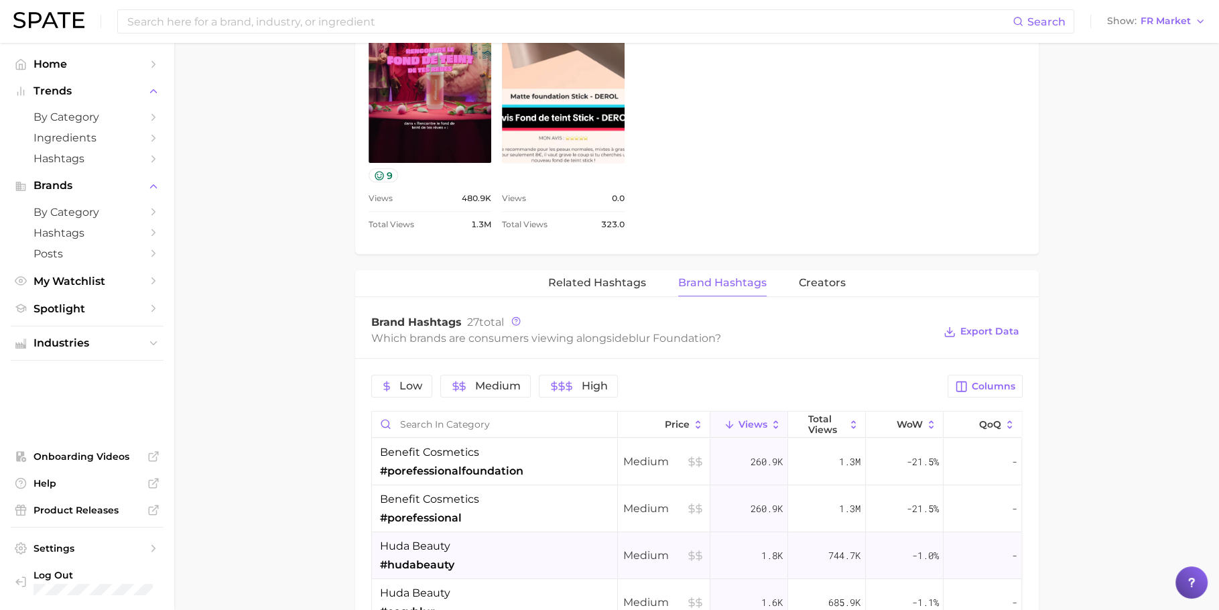
click at [515, 560] on div "huda beauty #hudabeauty" at bounding box center [495, 555] width 246 height 47
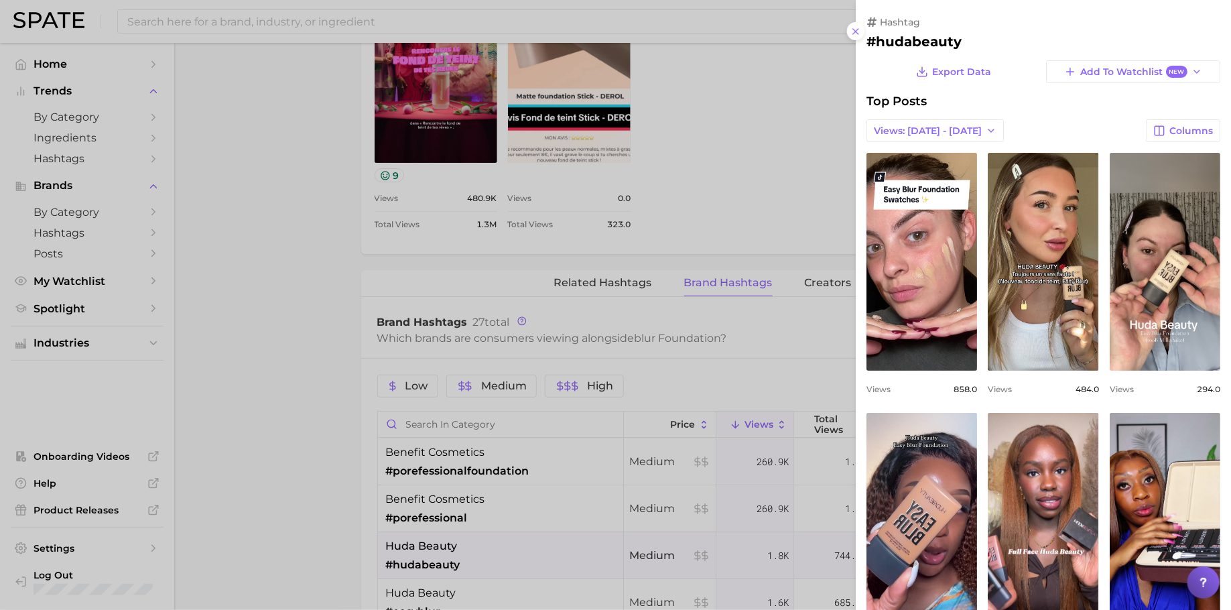
scroll to position [0, 0]
click at [684, 306] on div at bounding box center [615, 305] width 1231 height 610
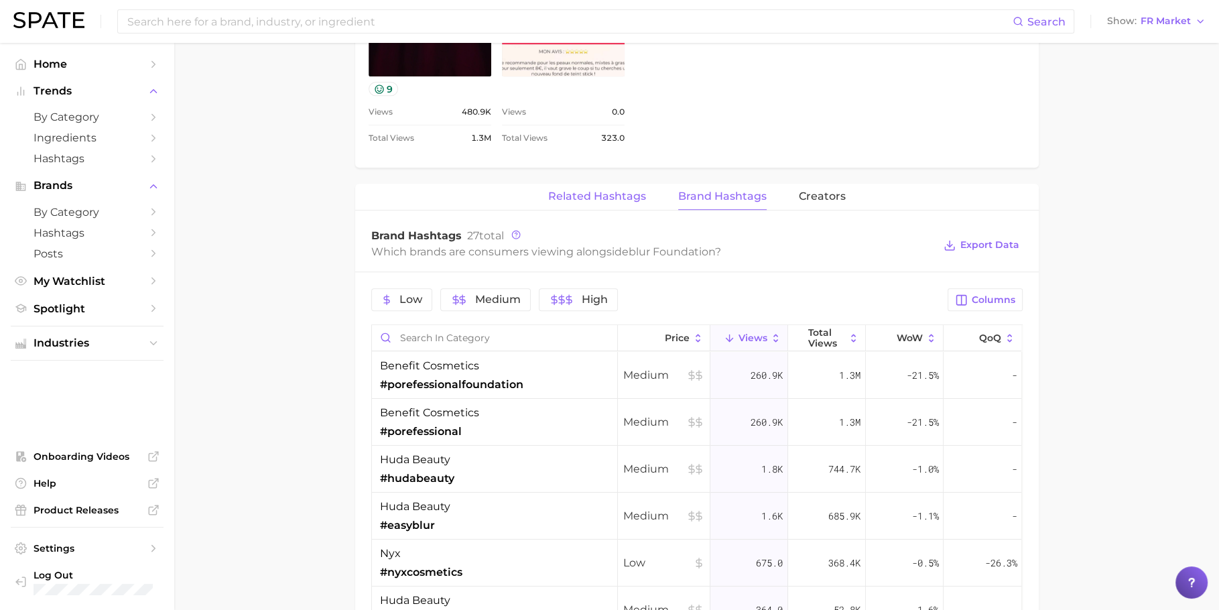
click at [582, 192] on span "Related Hashtags" at bounding box center [597, 196] width 98 height 12
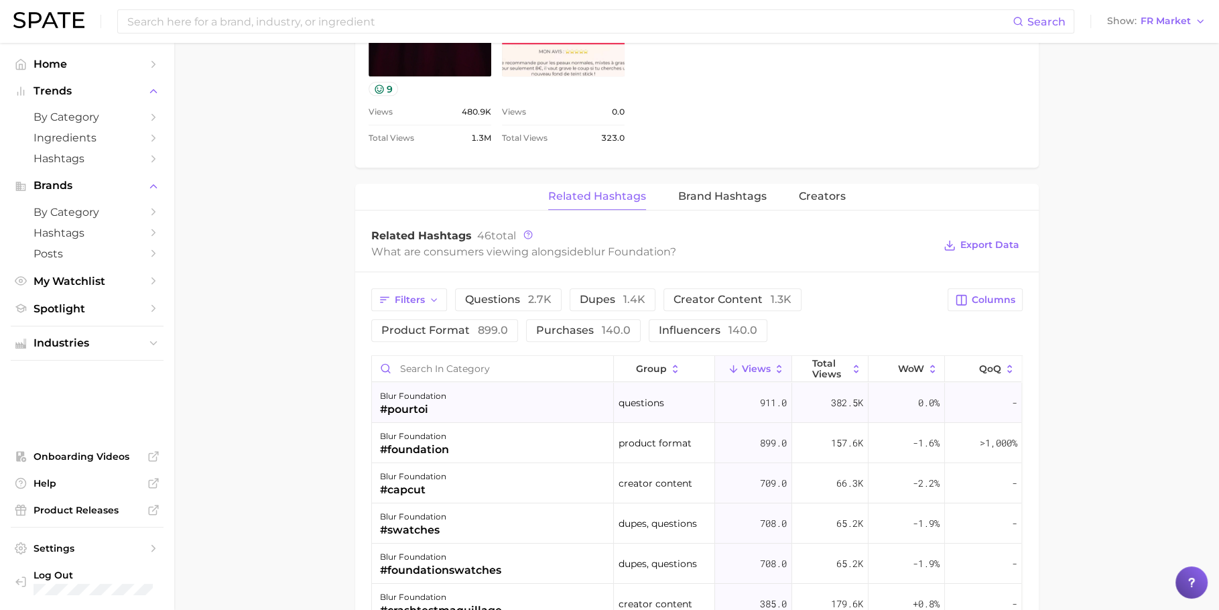
click at [515, 383] on div "blur foundation #pourtoi" at bounding box center [493, 403] width 242 height 40
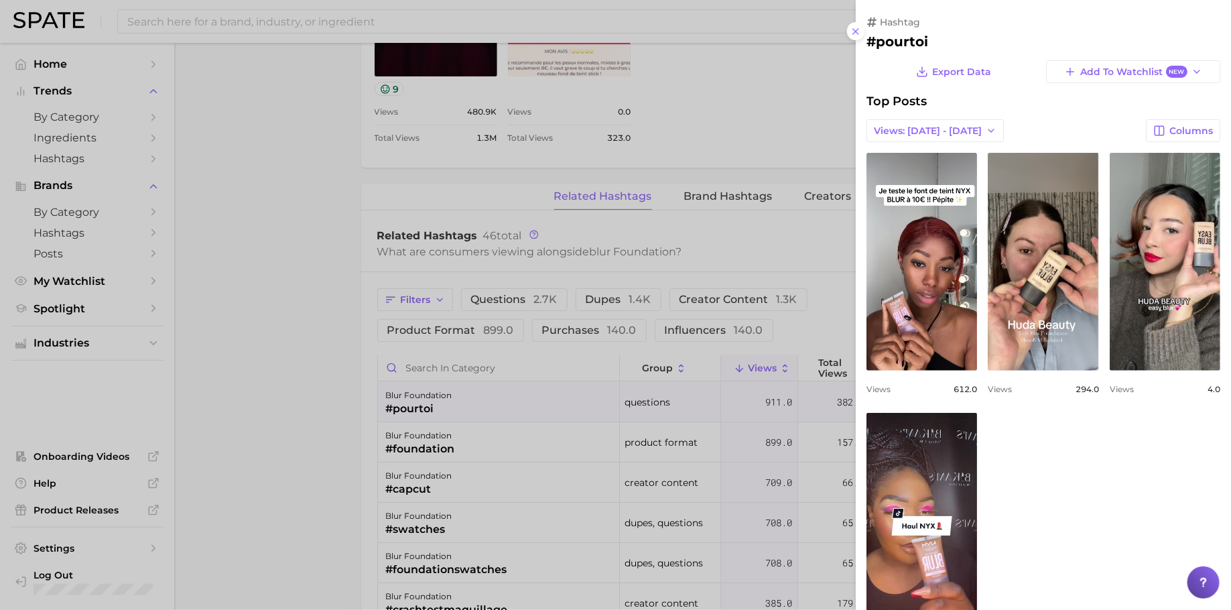
click at [763, 332] on div at bounding box center [615, 305] width 1231 height 610
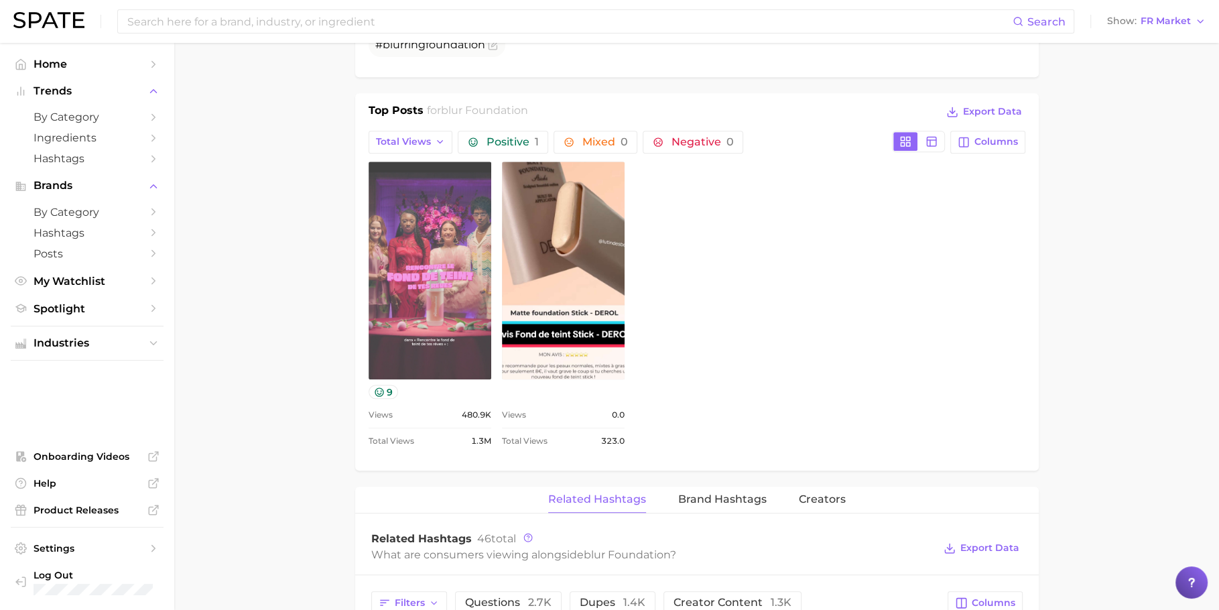
click at [434, 317] on link "view post on TikTok" at bounding box center [430, 271] width 123 height 218
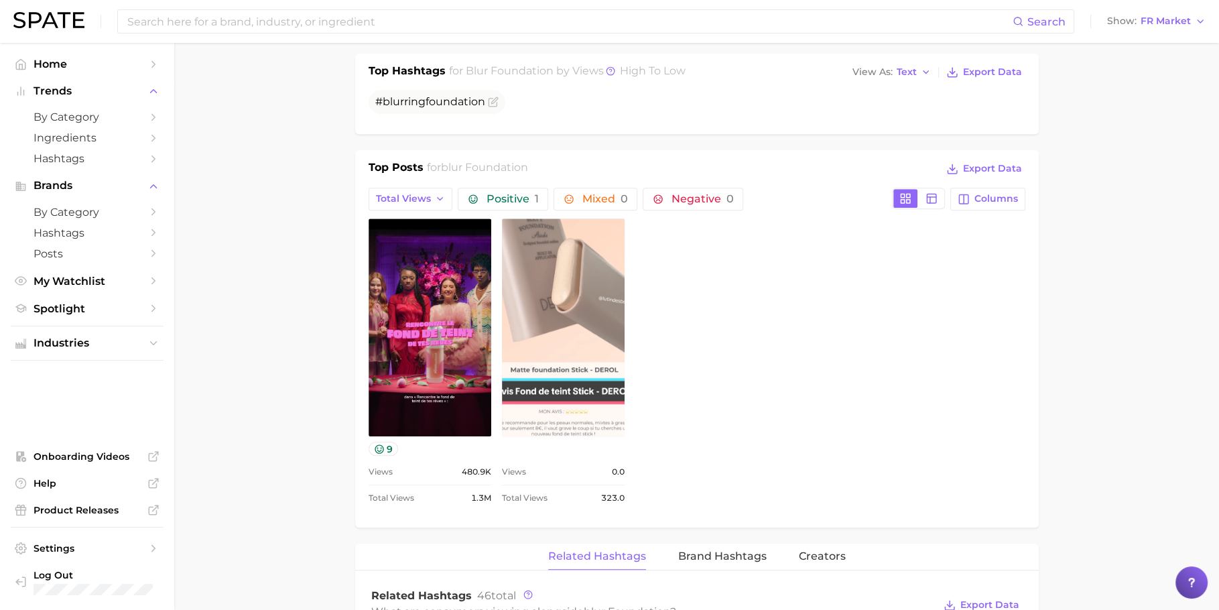
click at [590, 345] on link "view post on TikTok" at bounding box center [563, 327] width 123 height 218
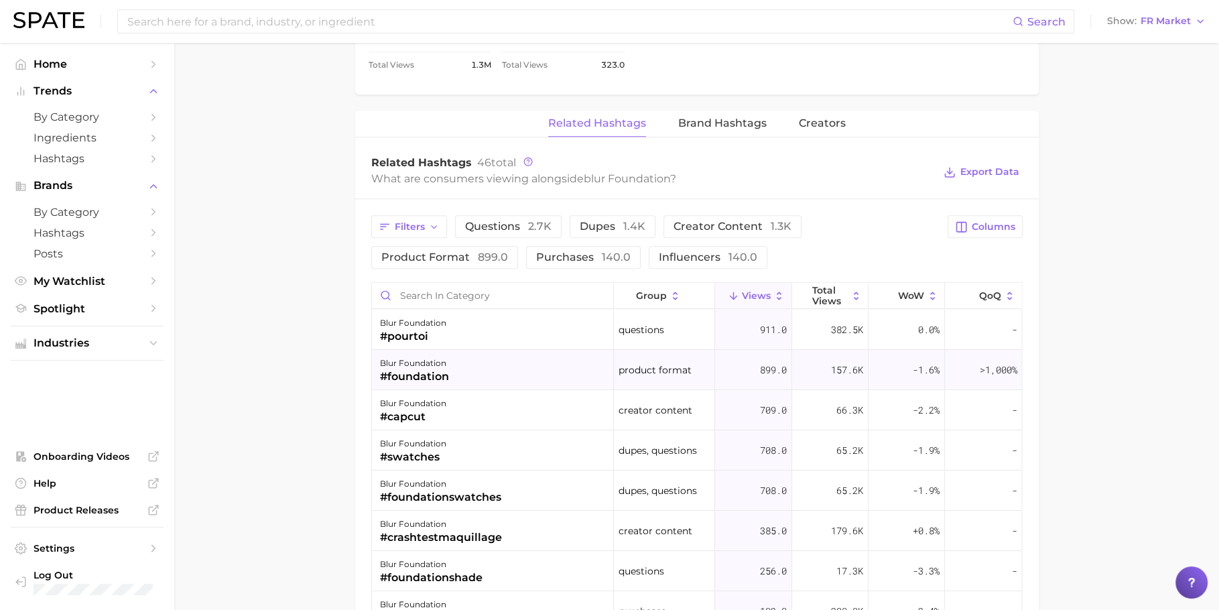
click at [516, 383] on div "blur foundation #foundation" at bounding box center [493, 370] width 242 height 40
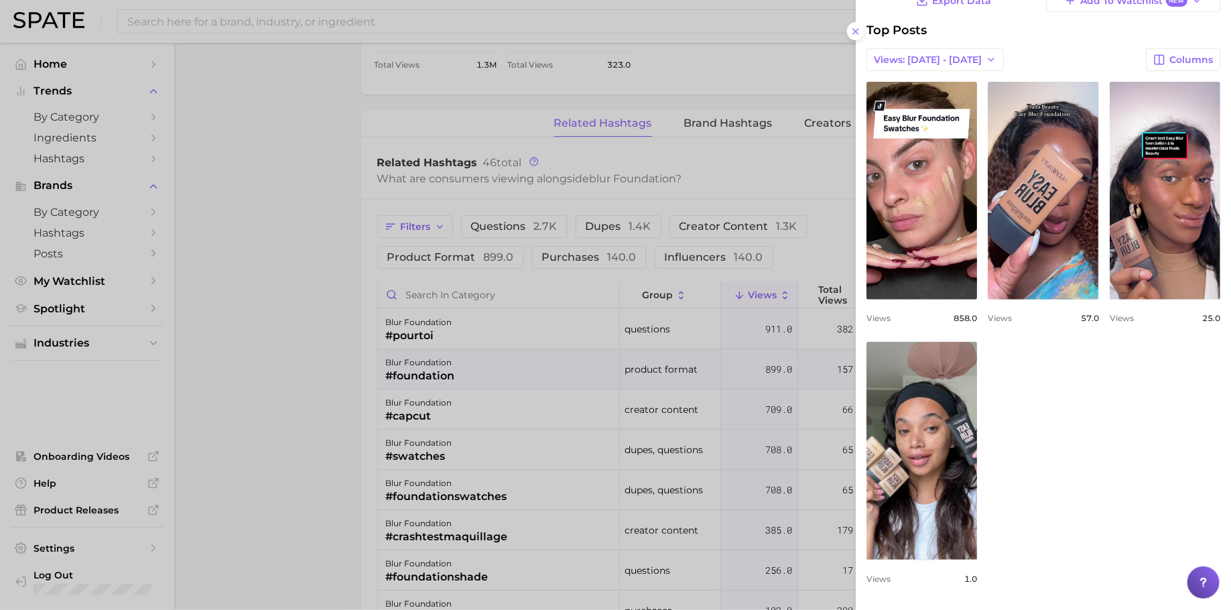
drag, startPoint x: 440, startPoint y: 479, endPoint x: 436, endPoint y: 438, distance: 41.8
click at [441, 479] on div at bounding box center [615, 305] width 1231 height 610
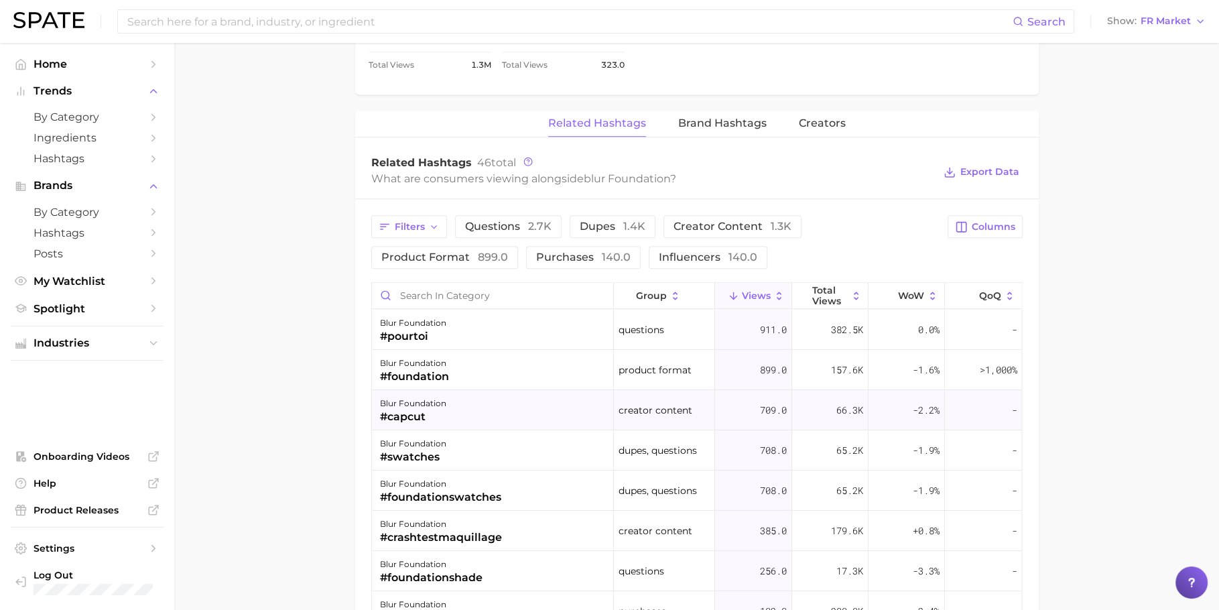
click at [459, 401] on div "blur foundation #capcut" at bounding box center [493, 410] width 242 height 40
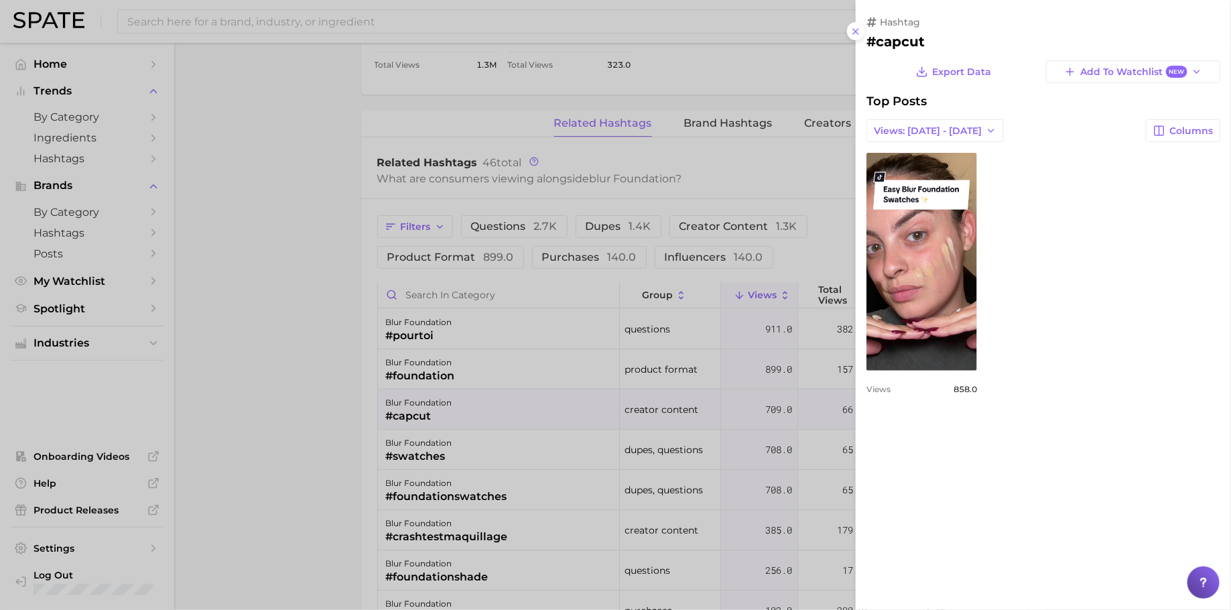
click at [429, 473] on div at bounding box center [615, 305] width 1231 height 610
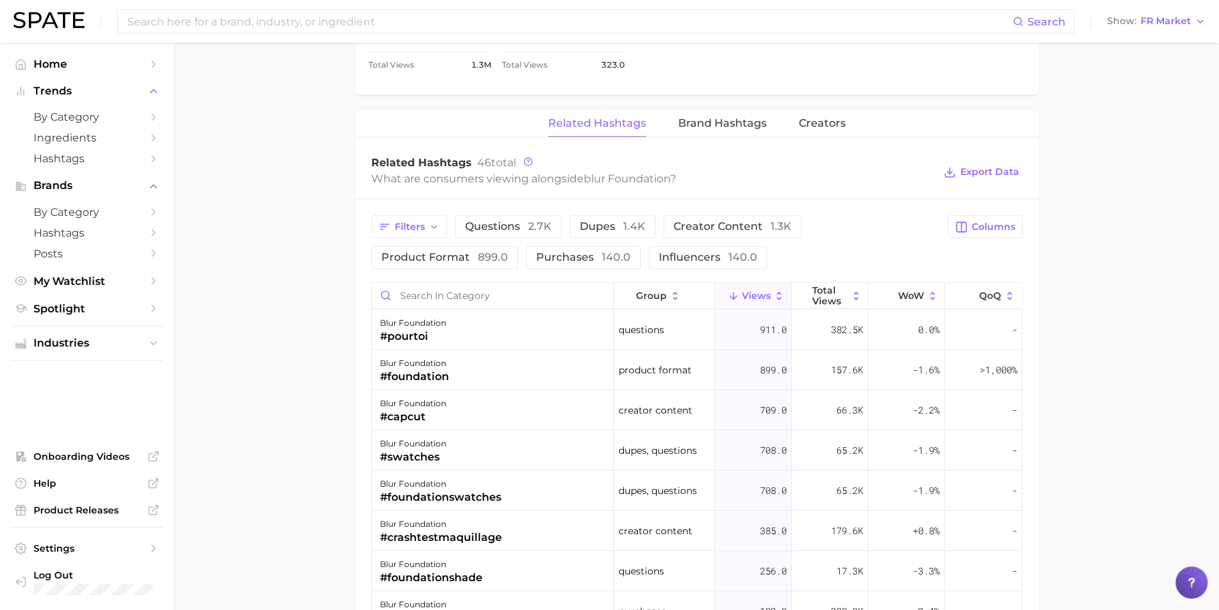
click at [488, 436] on div "blur foundation #swatches" at bounding box center [493, 450] width 242 height 40
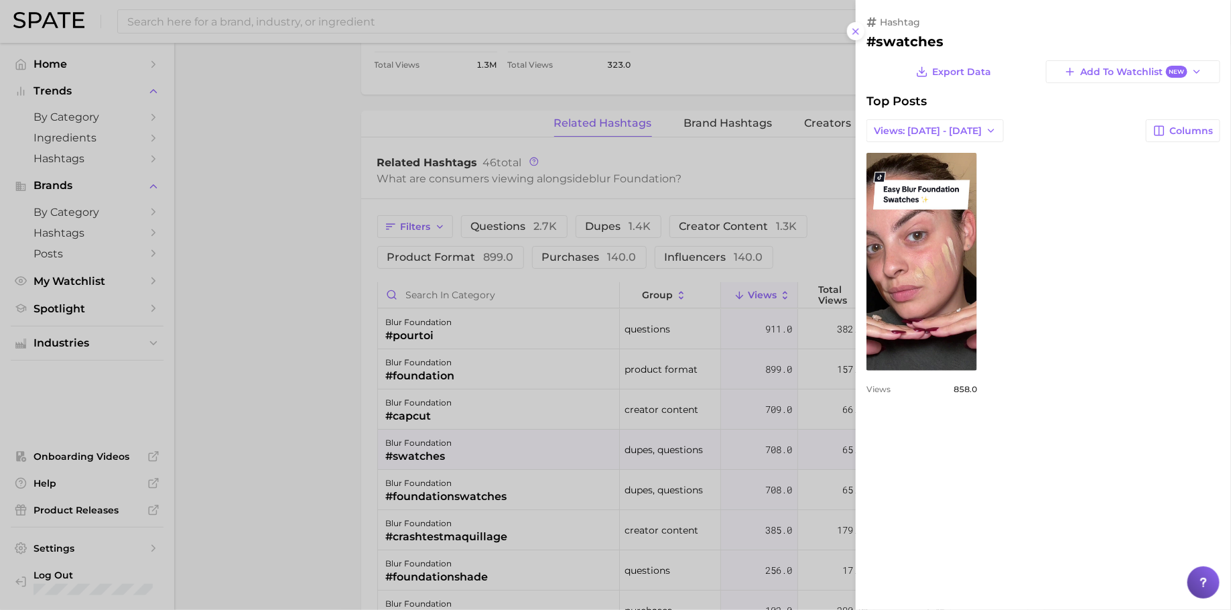
click at [519, 531] on div at bounding box center [615, 305] width 1231 height 610
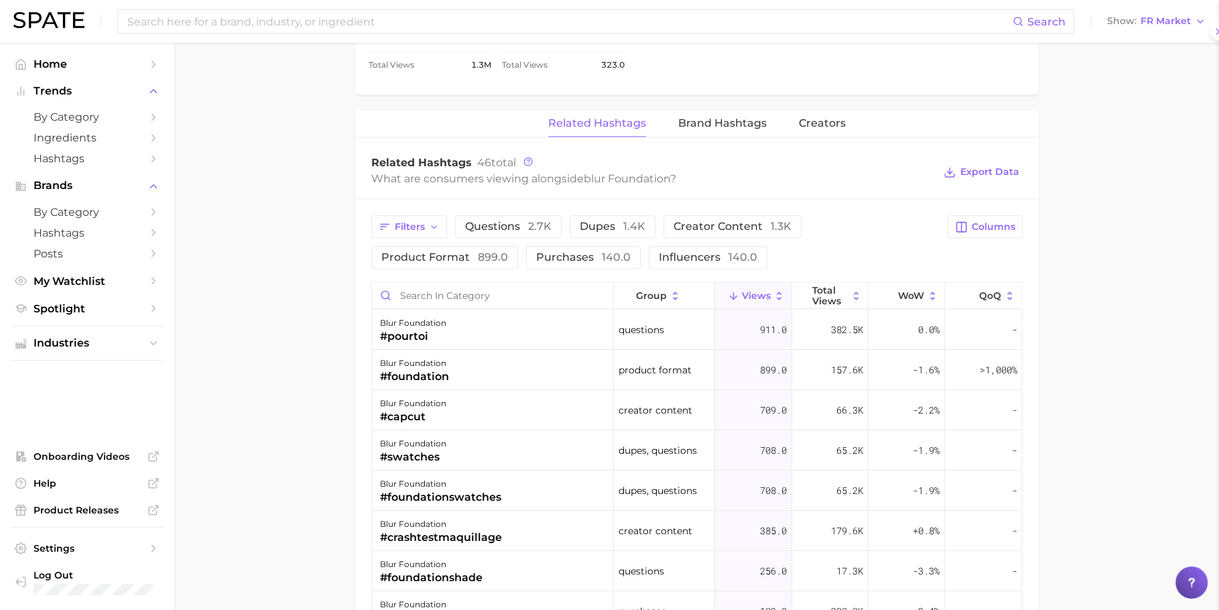
click at [479, 493] on div "#foundationswatches" at bounding box center [440, 497] width 121 height 16
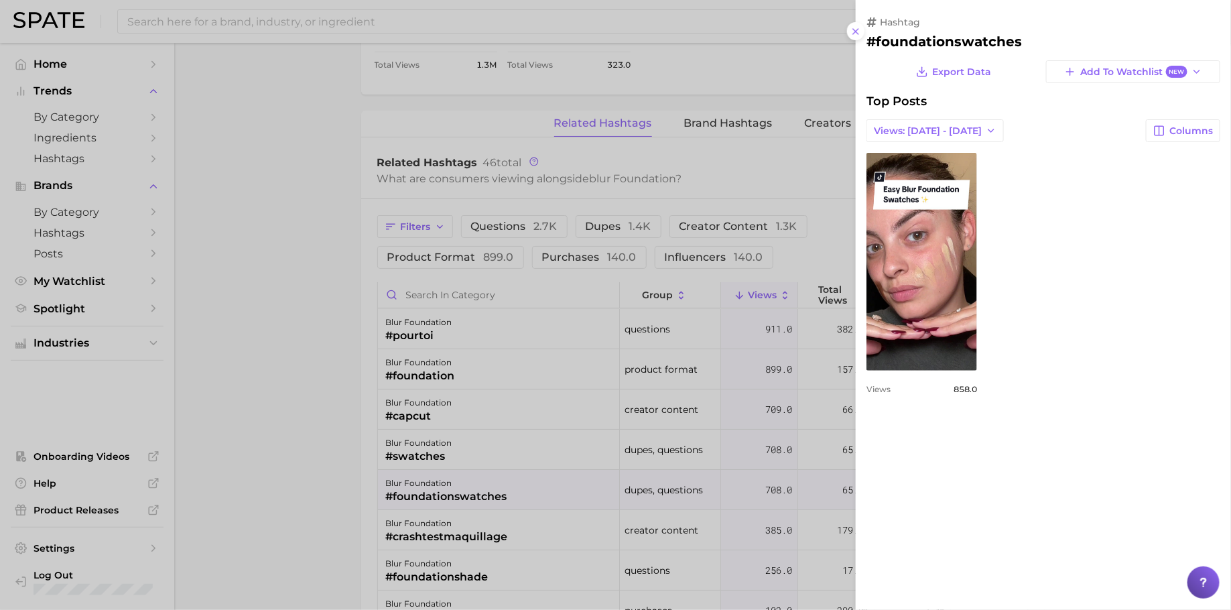
drag, startPoint x: 586, startPoint y: 437, endPoint x: 579, endPoint y: 485, distance: 48.7
click at [585, 444] on div at bounding box center [615, 305] width 1231 height 610
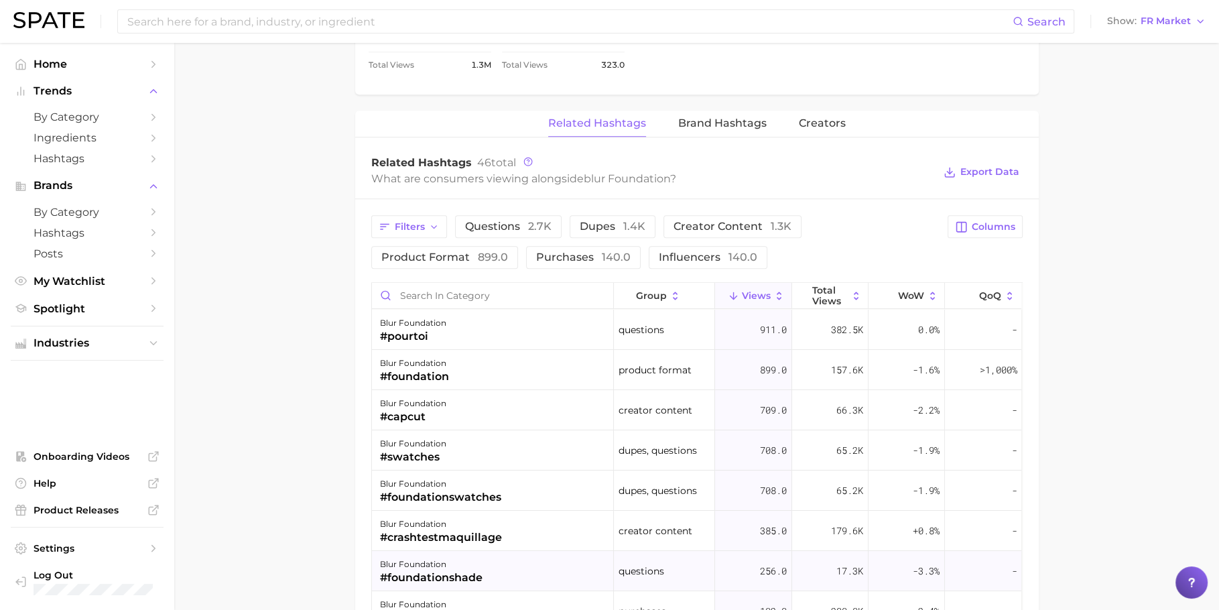
click at [531, 554] on div "blur foundation #foundationshade" at bounding box center [493, 571] width 242 height 40
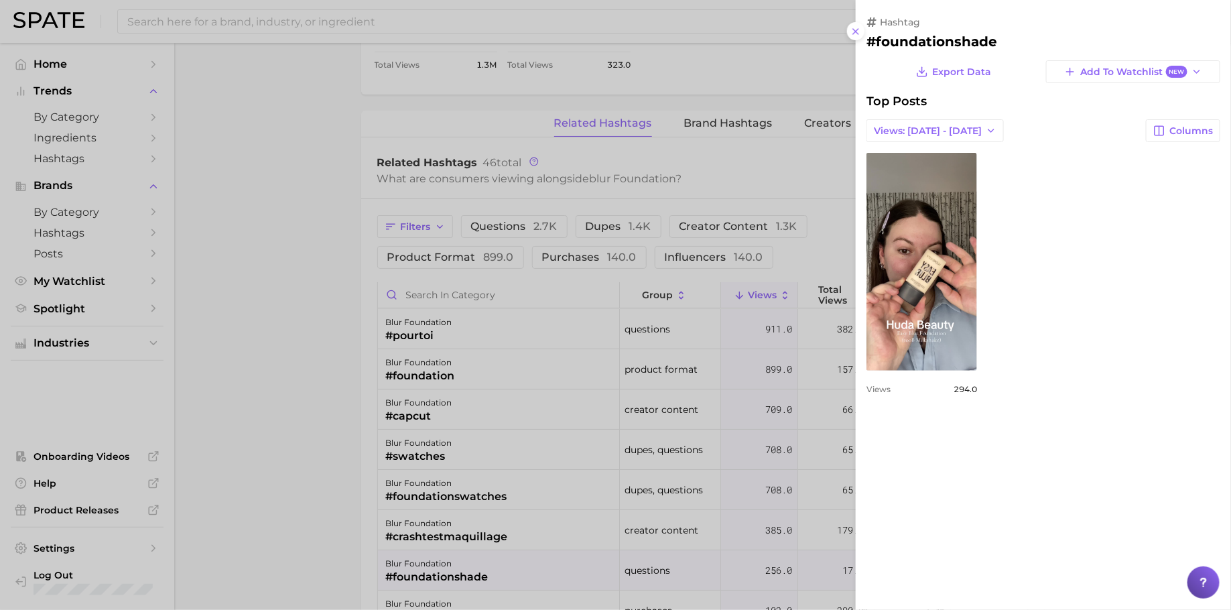
click at [577, 525] on div at bounding box center [615, 305] width 1231 height 610
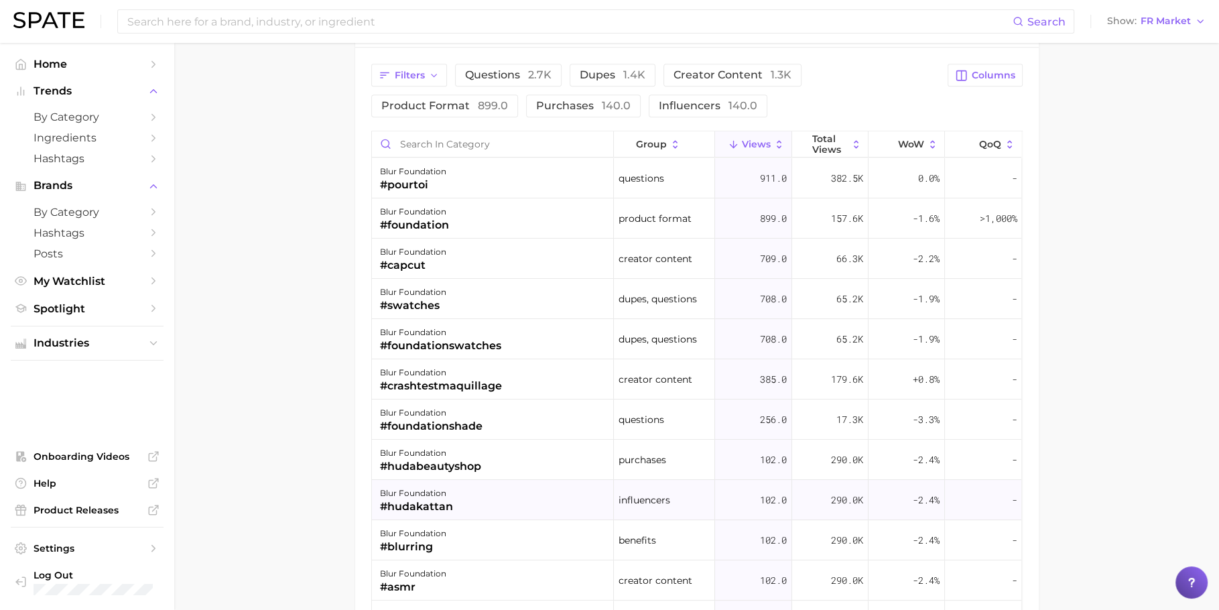
click at [471, 489] on div "blur foundation #hudakattan" at bounding box center [493, 500] width 242 height 40
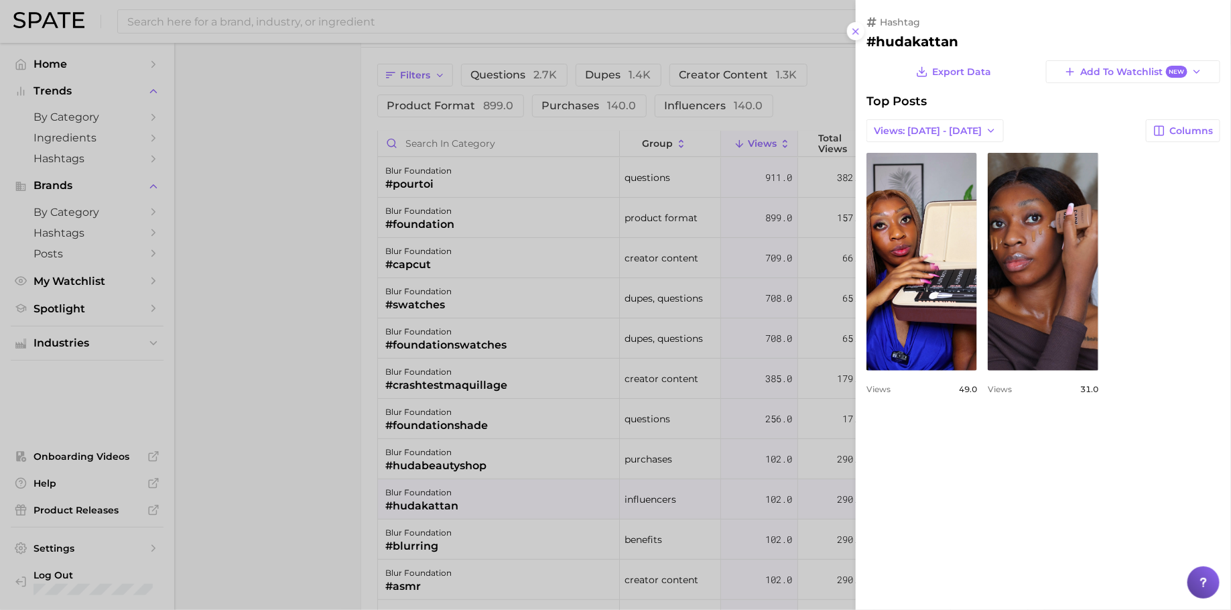
click at [483, 484] on div at bounding box center [615, 305] width 1231 height 610
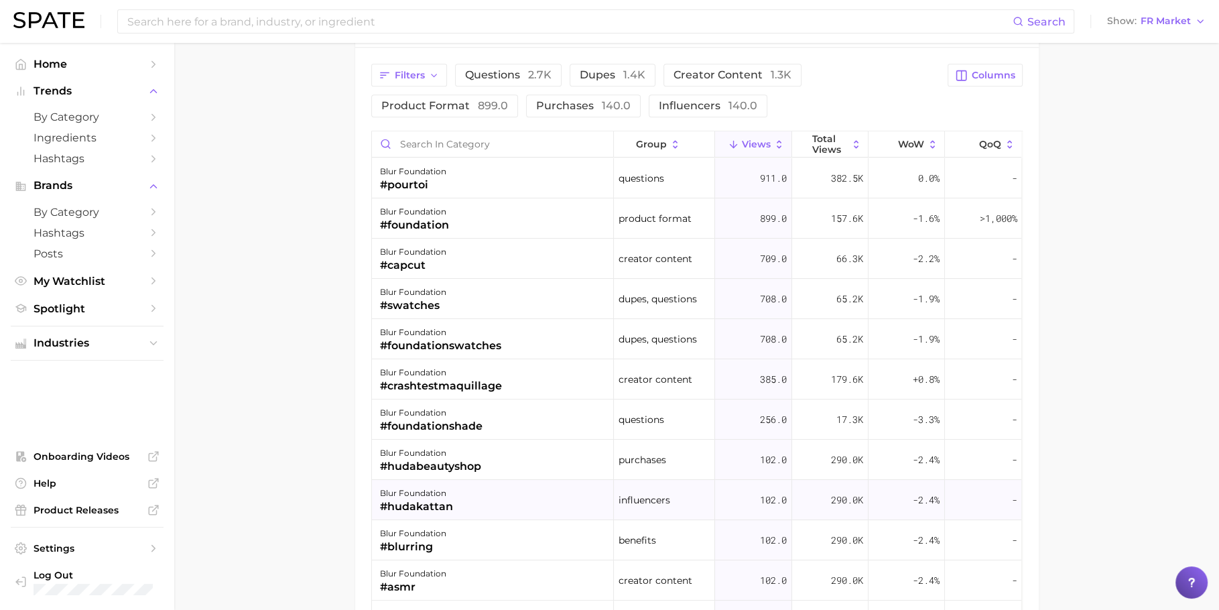
click at [491, 485] on div "blur foundation #hudakattan" at bounding box center [493, 500] width 242 height 40
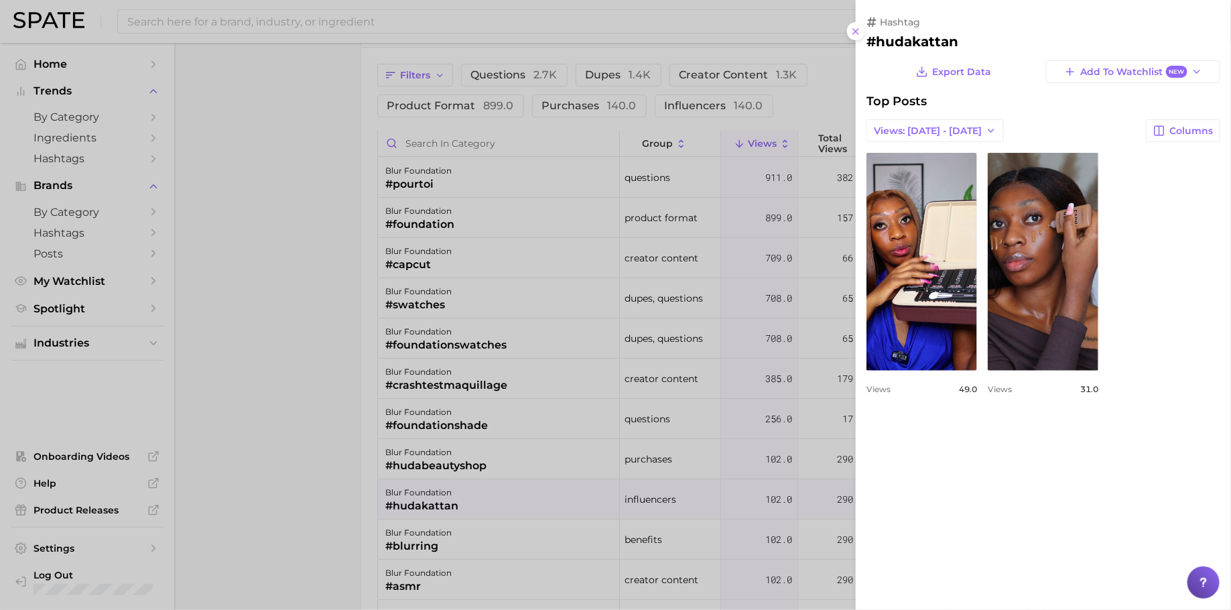
click at [491, 485] on div at bounding box center [615, 305] width 1231 height 610
